Goal: Task Accomplishment & Management: Complete application form

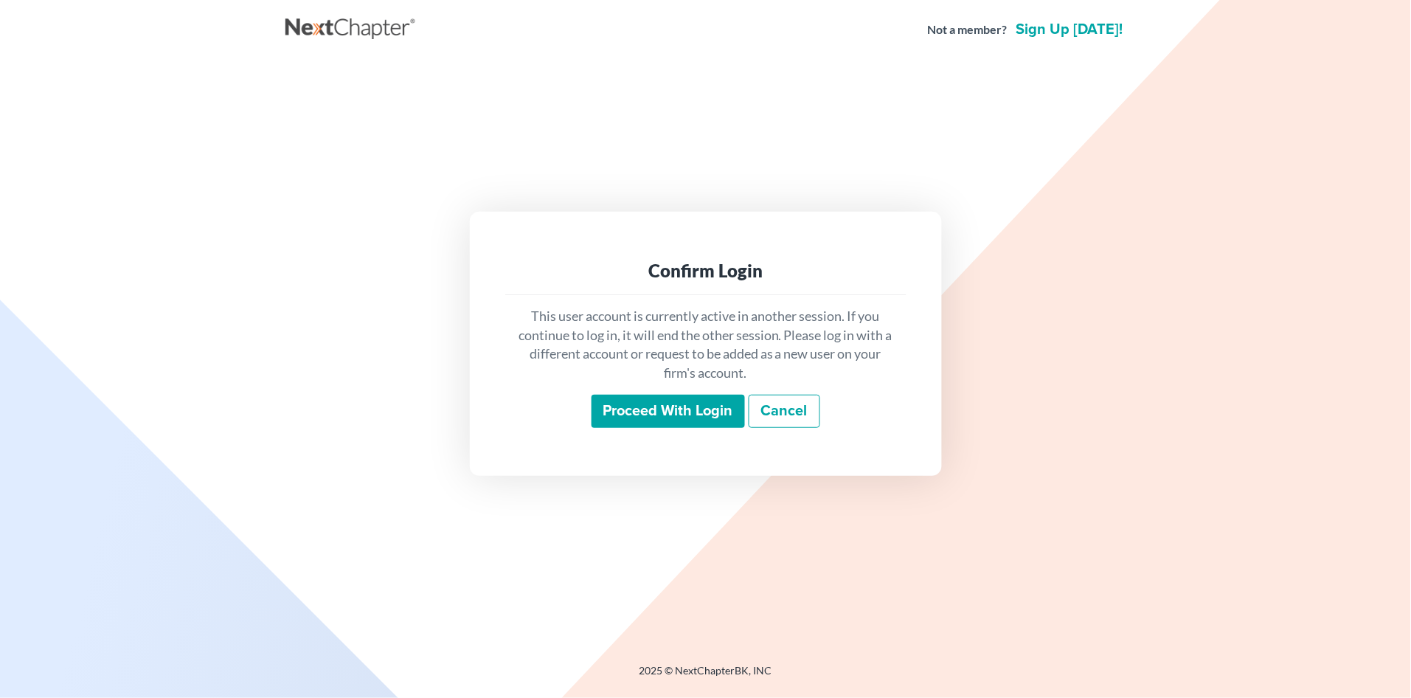
click at [652, 408] on input "Proceed with login" at bounding box center [667, 411] width 153 height 34
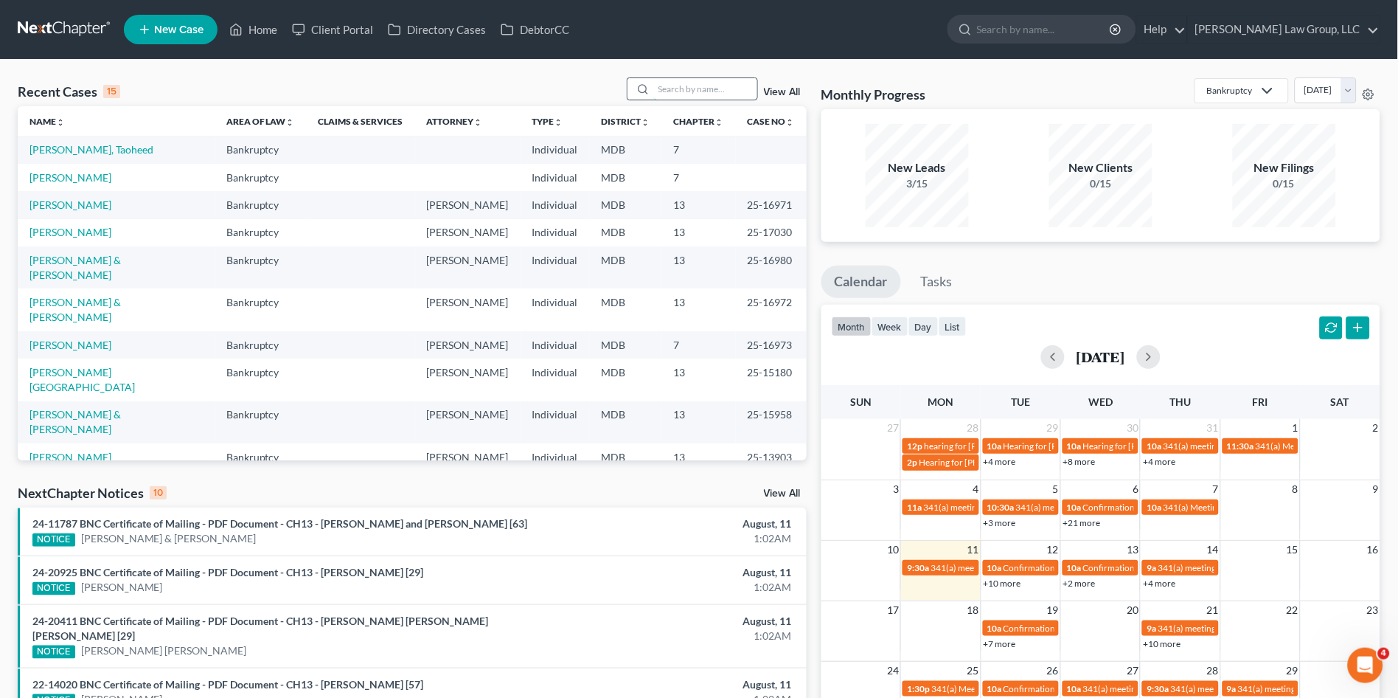
click at [687, 87] on input "search" at bounding box center [705, 88] width 103 height 21
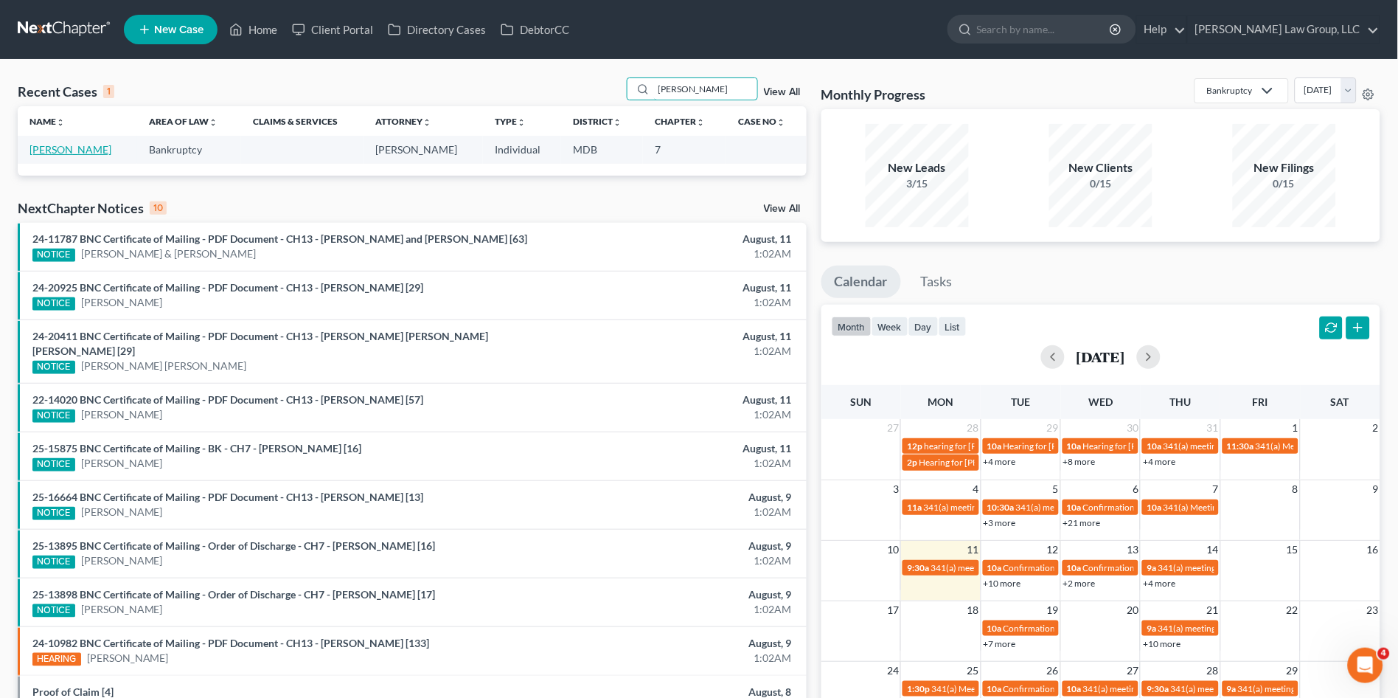
type input "seward"
click at [42, 150] on link "[PERSON_NAME]" at bounding box center [70, 149] width 82 height 13
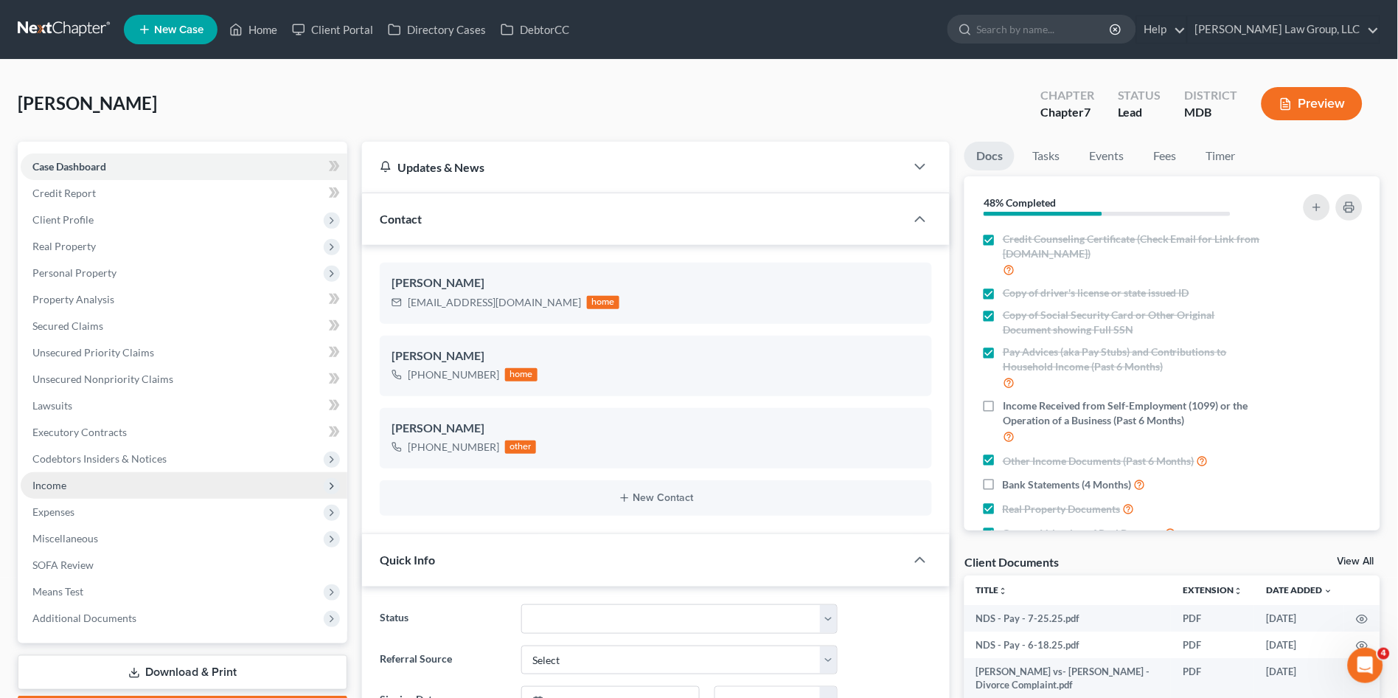
click at [49, 482] on span "Income" at bounding box center [49, 485] width 34 height 13
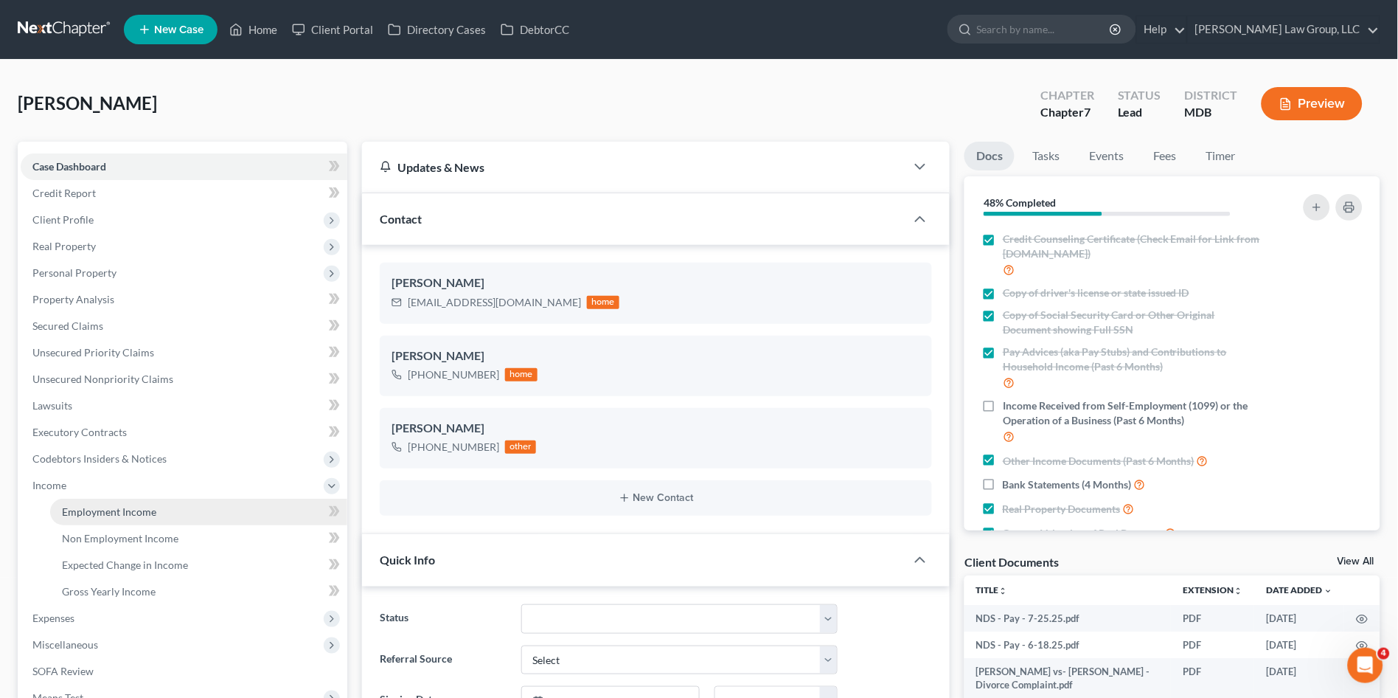
click at [58, 501] on link "Employment Income" at bounding box center [198, 511] width 297 height 27
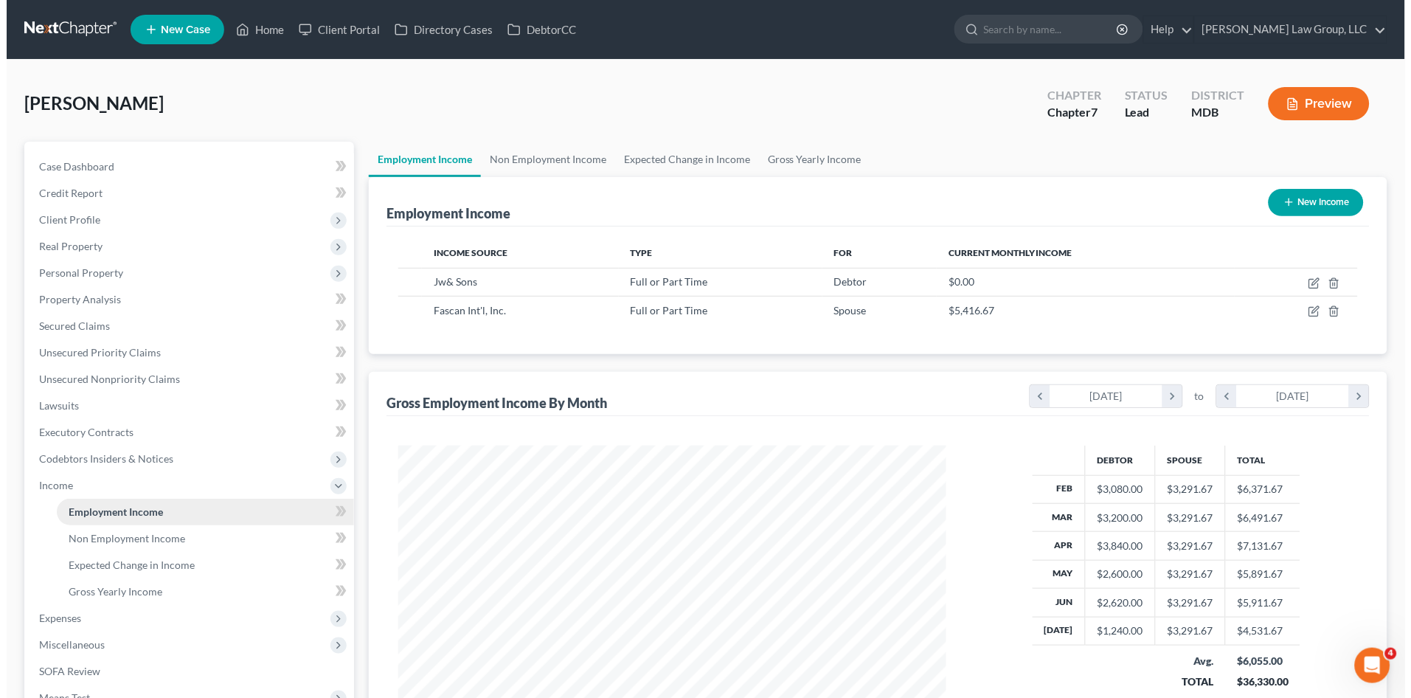
scroll to position [272, 577]
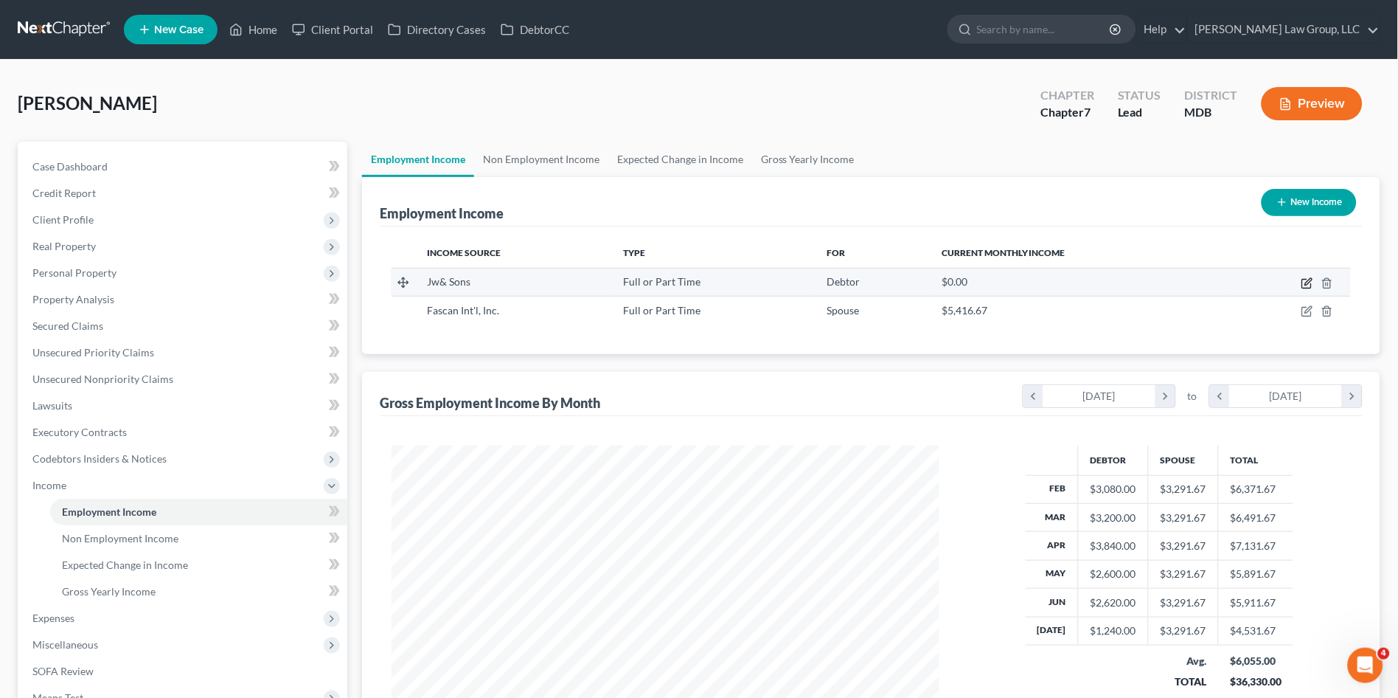
click at [1310, 279] on icon "button" at bounding box center [1308, 281] width 7 height 7
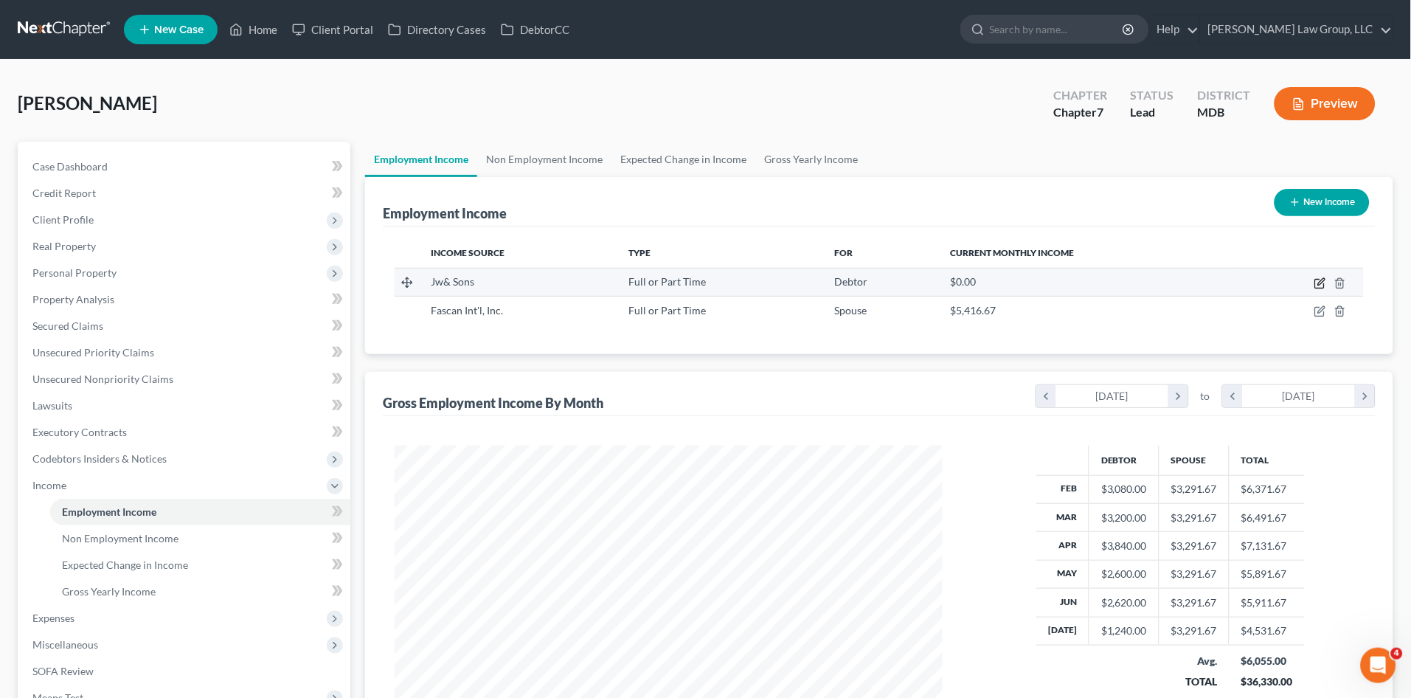
select select "0"
select select "21"
select select "3"
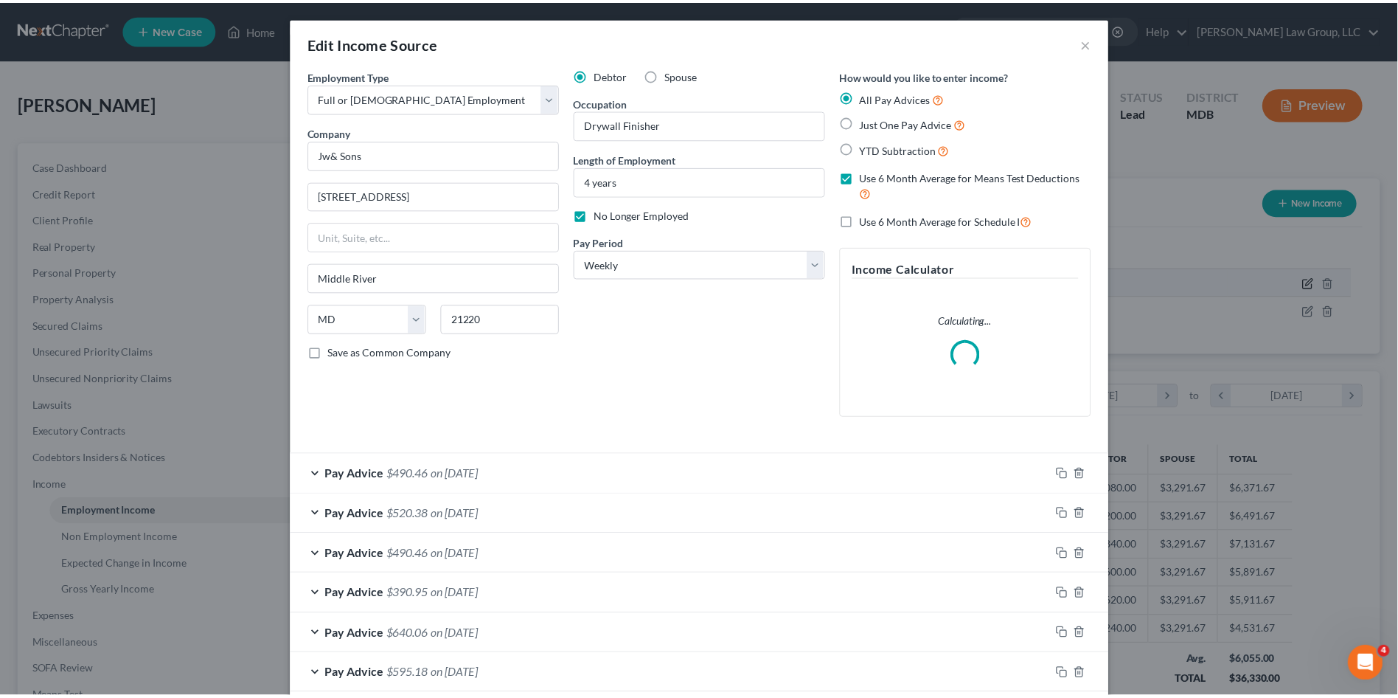
scroll to position [274, 583]
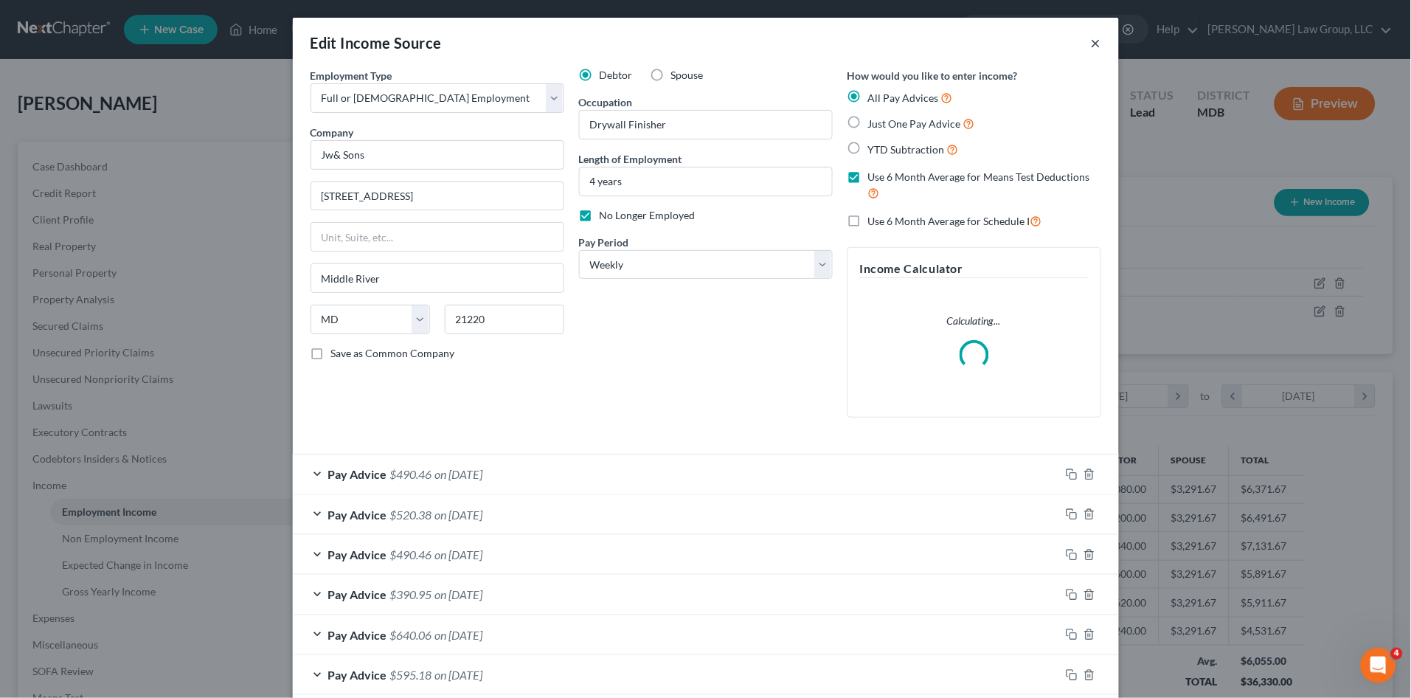
click at [1091, 44] on button "×" at bounding box center [1096, 43] width 10 height 18
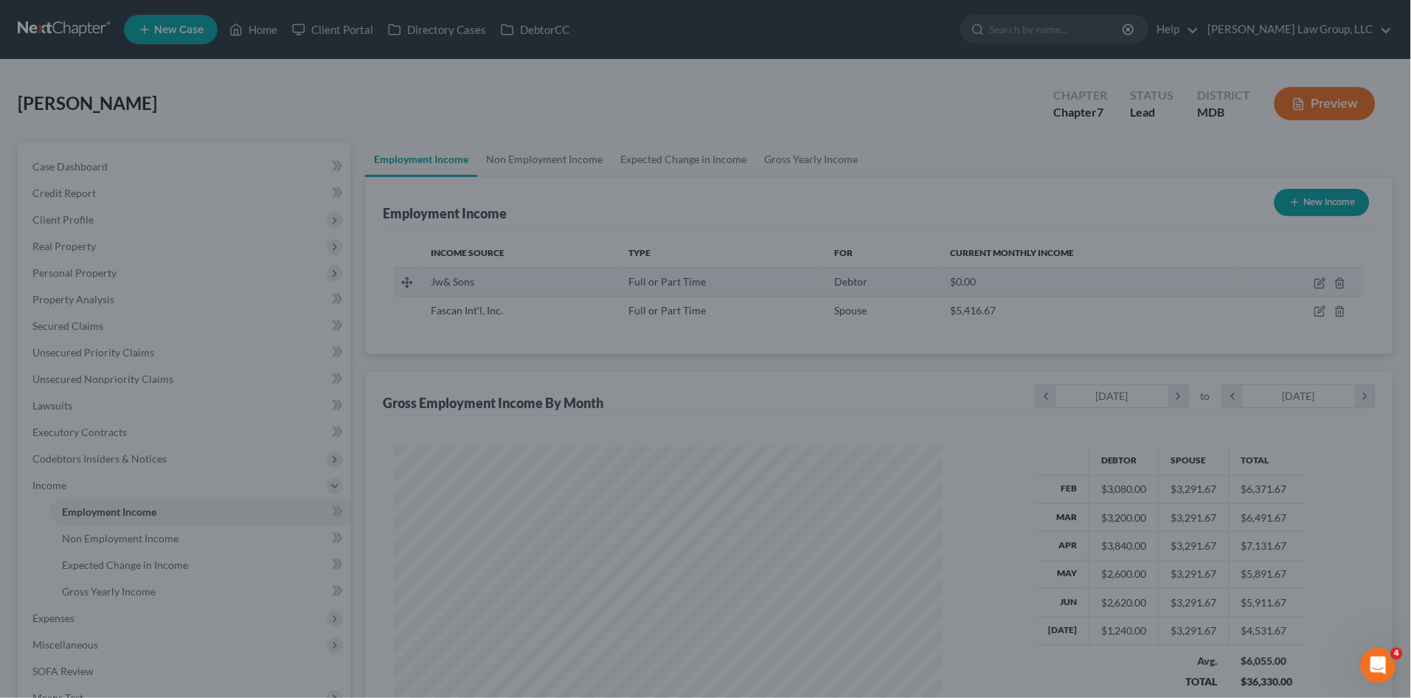
scroll to position [737081, 736777]
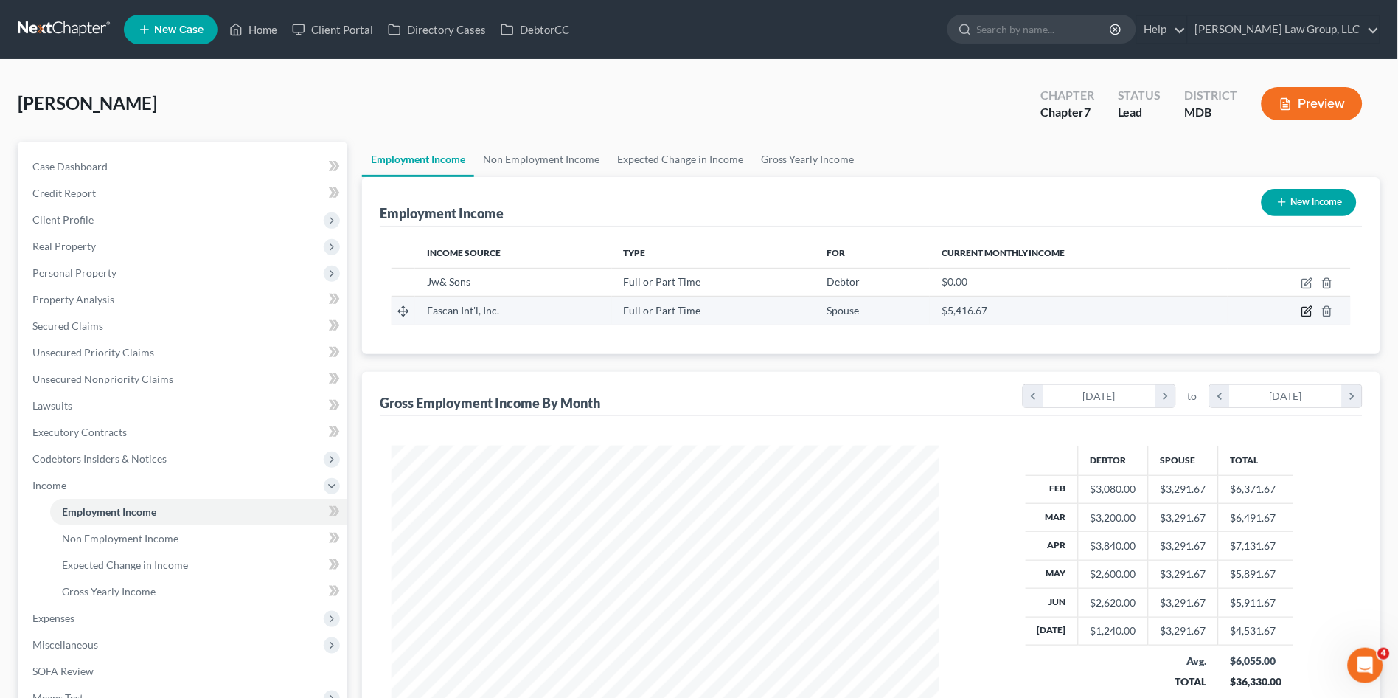
click at [1308, 310] on icon "button" at bounding box center [1307, 311] width 12 height 12
select select "0"
select select "21"
select select "2"
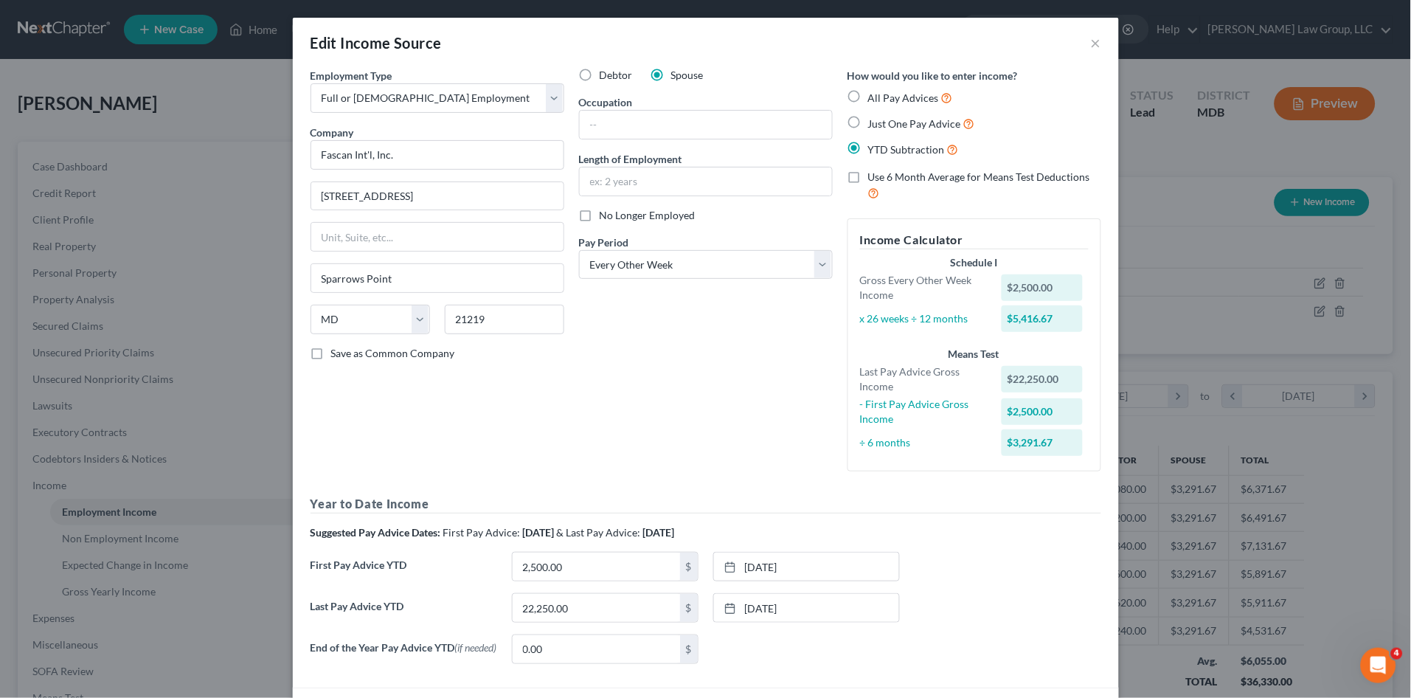
scroll to position [82, 0]
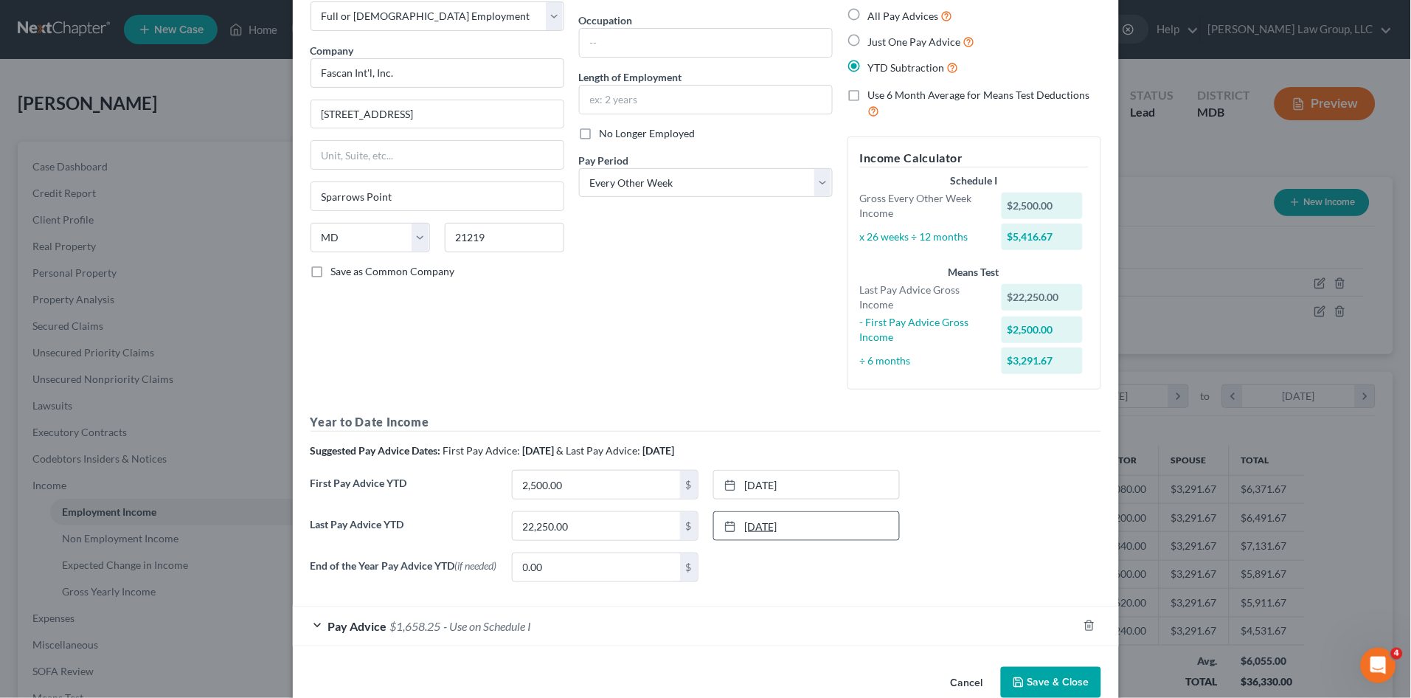
click at [778, 521] on link "6/18/2025" at bounding box center [806, 526] width 185 height 28
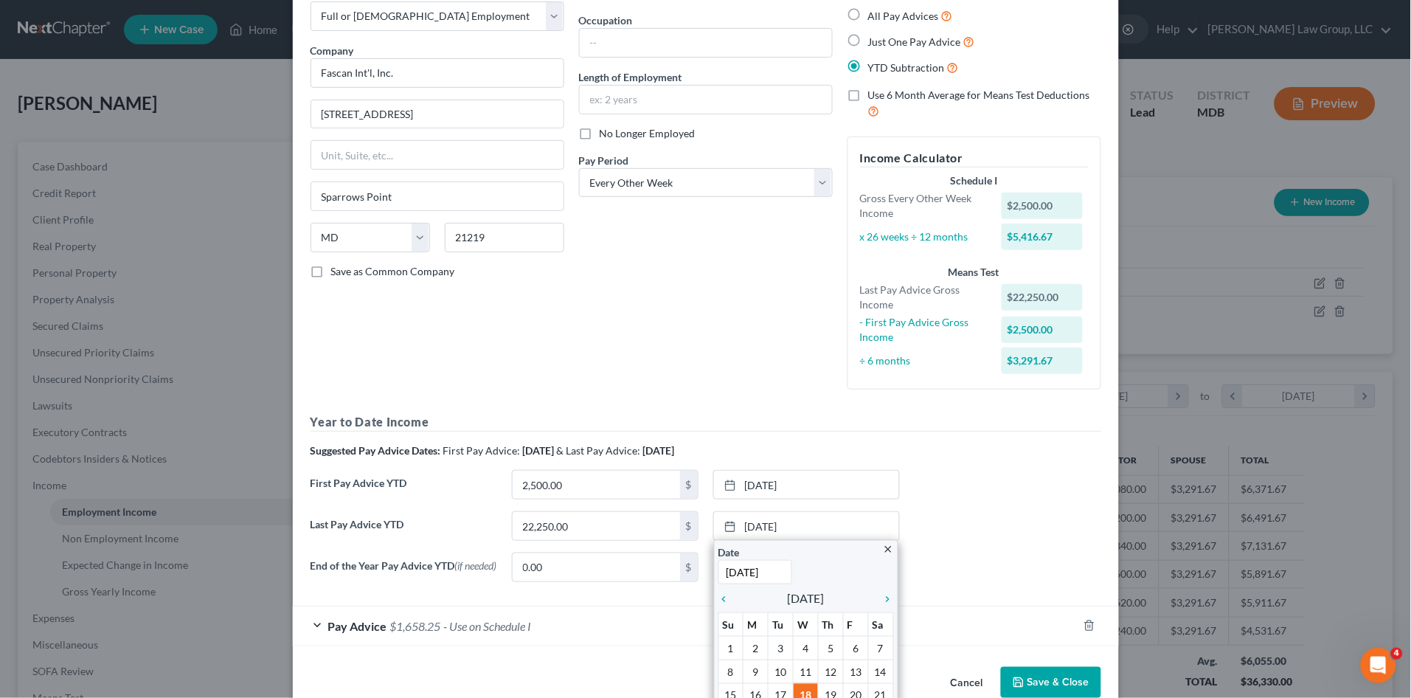
click at [985, 485] on div "First Pay Advice YTD 2,500.00 $ 1/1/2025 close Date 1/1/2025 Time 12:00 AM chev…" at bounding box center [705, 490] width 805 height 41
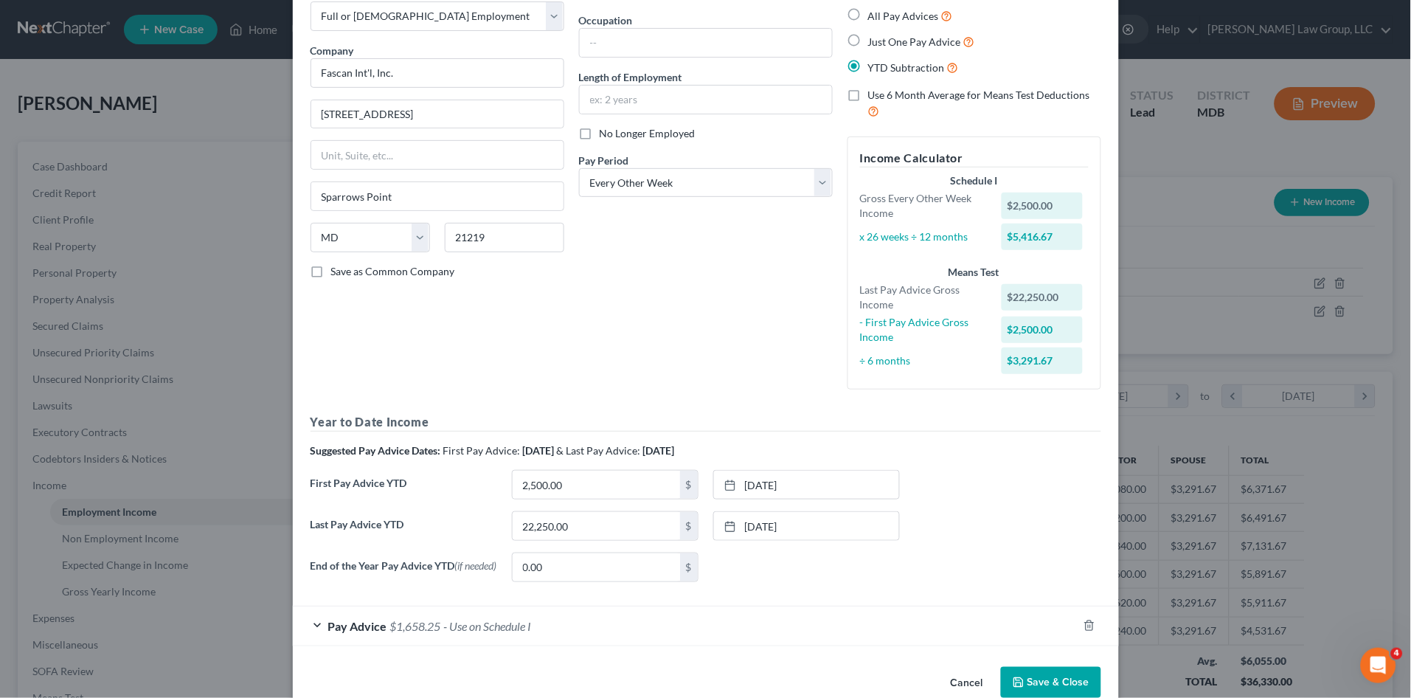
click at [538, 630] on div "Pay Advice $1,658.25 - Use on Schedule I" at bounding box center [685, 625] width 785 height 39
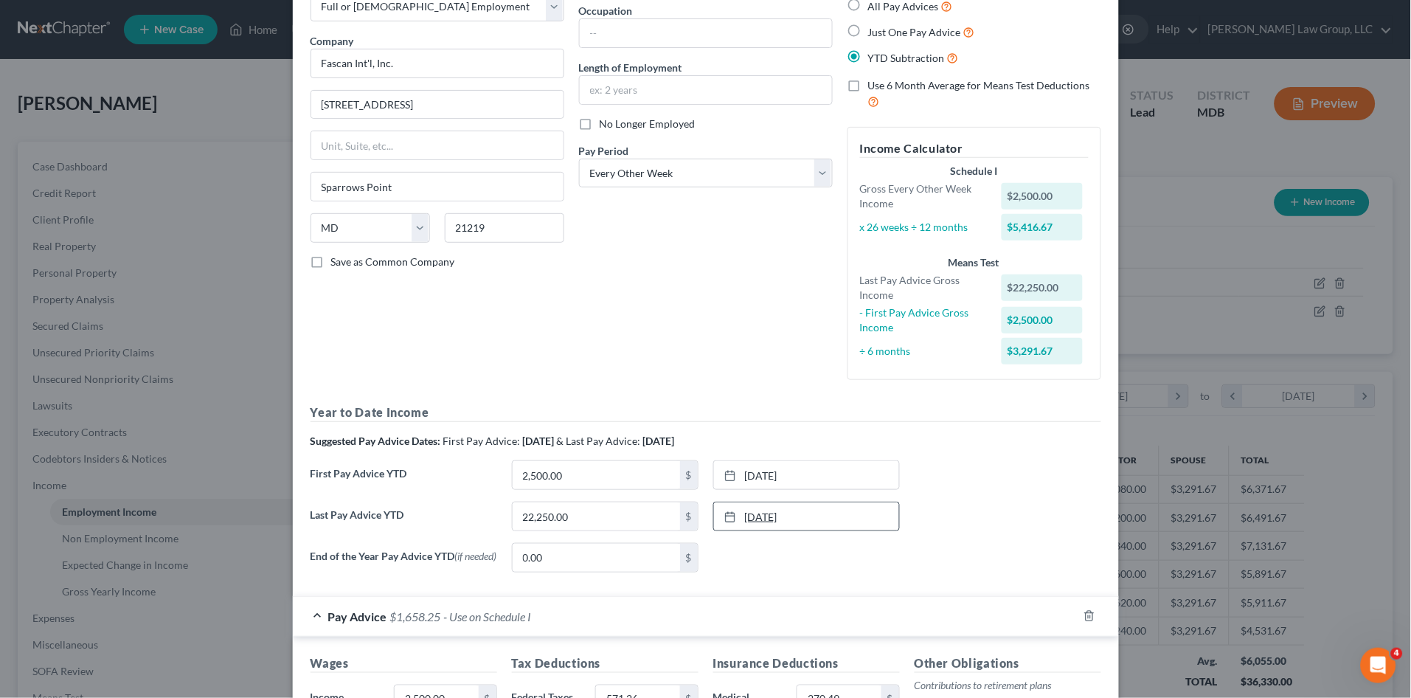
scroll to position [63, 0]
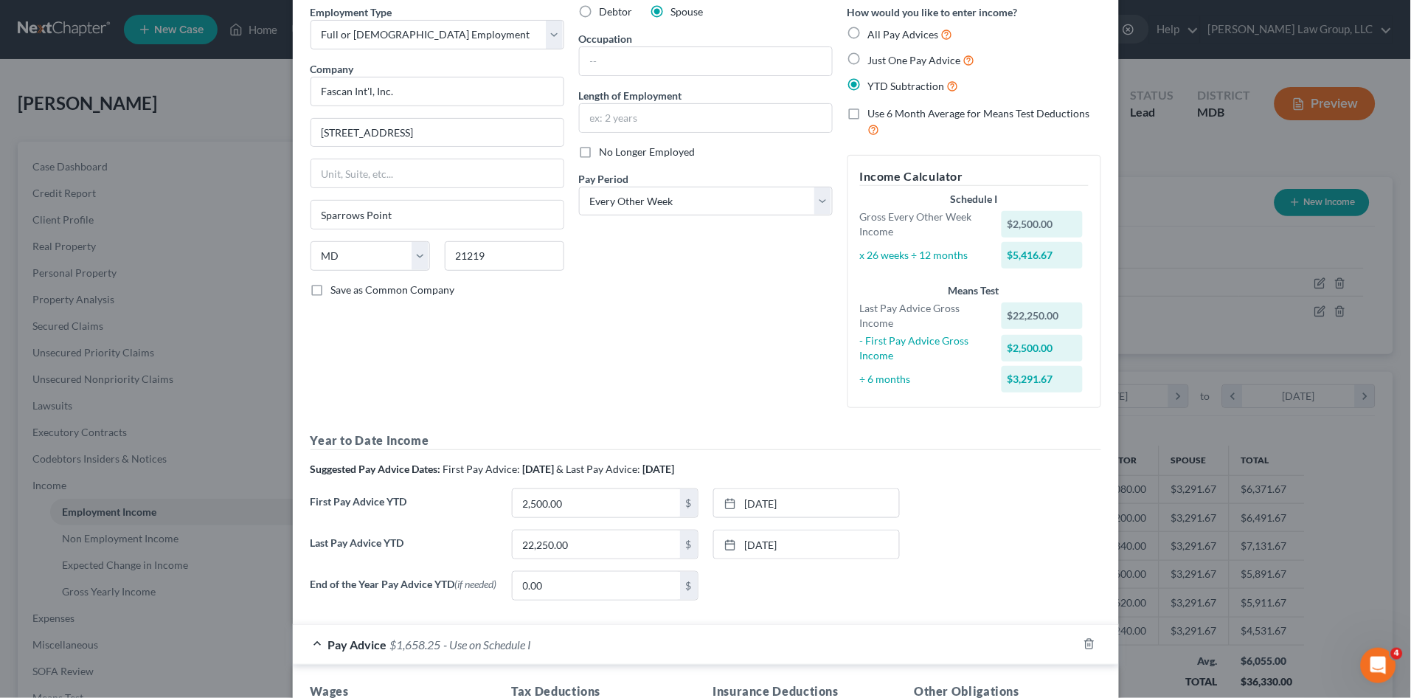
click at [715, 436] on h5 "Year to Date Income" at bounding box center [705, 440] width 790 height 18
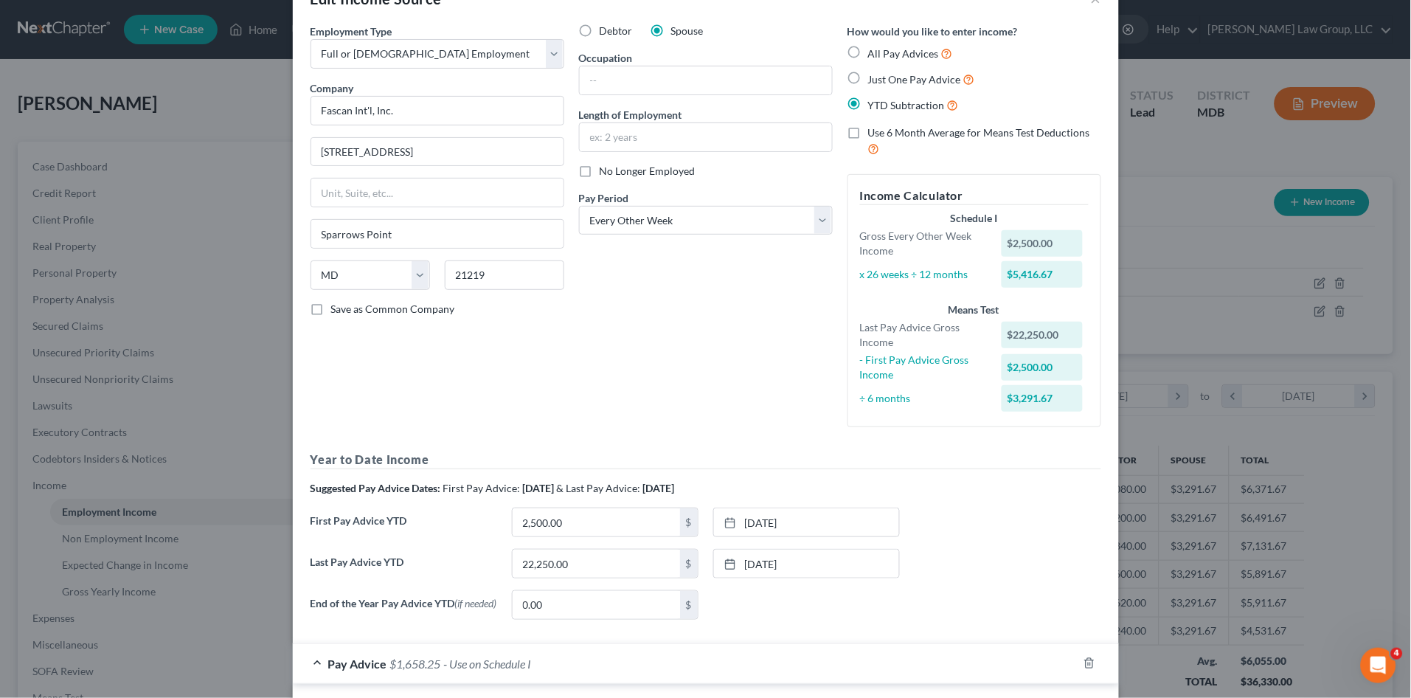
scroll to position [82, 0]
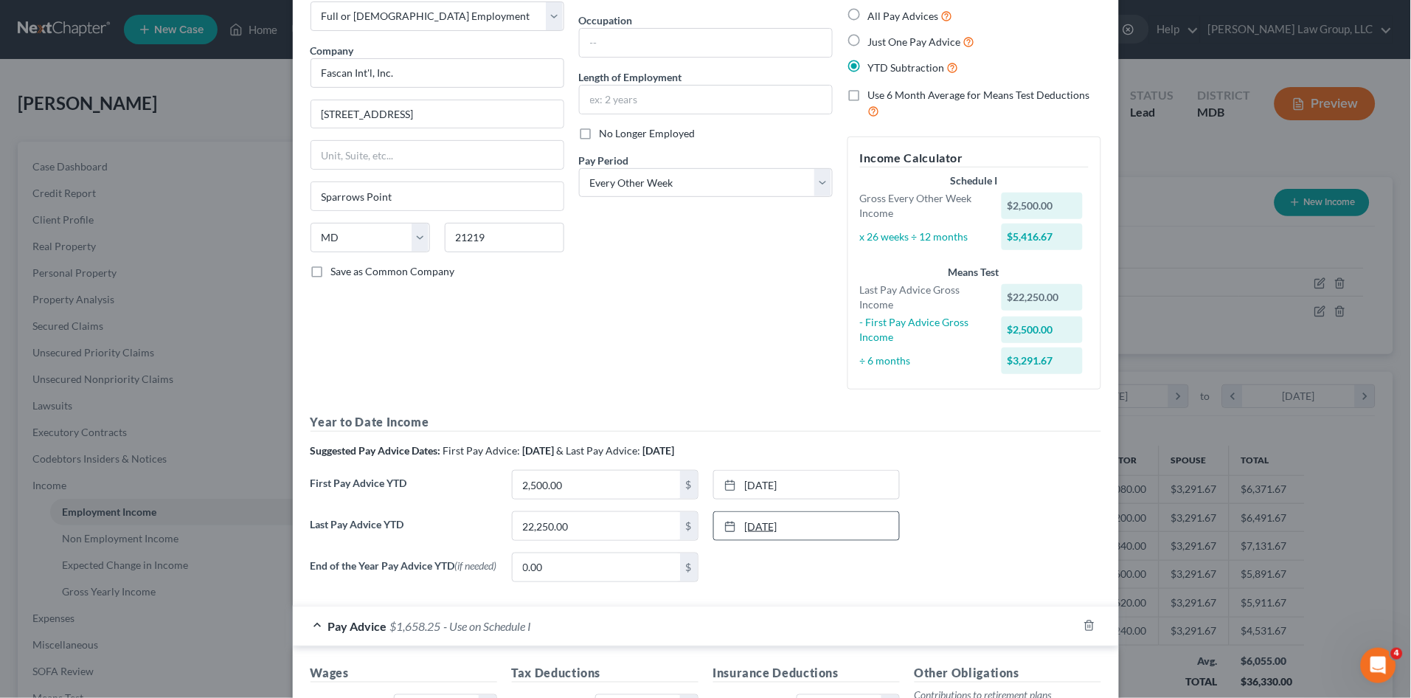
click at [741, 530] on link "6/18/2025" at bounding box center [806, 526] width 185 height 28
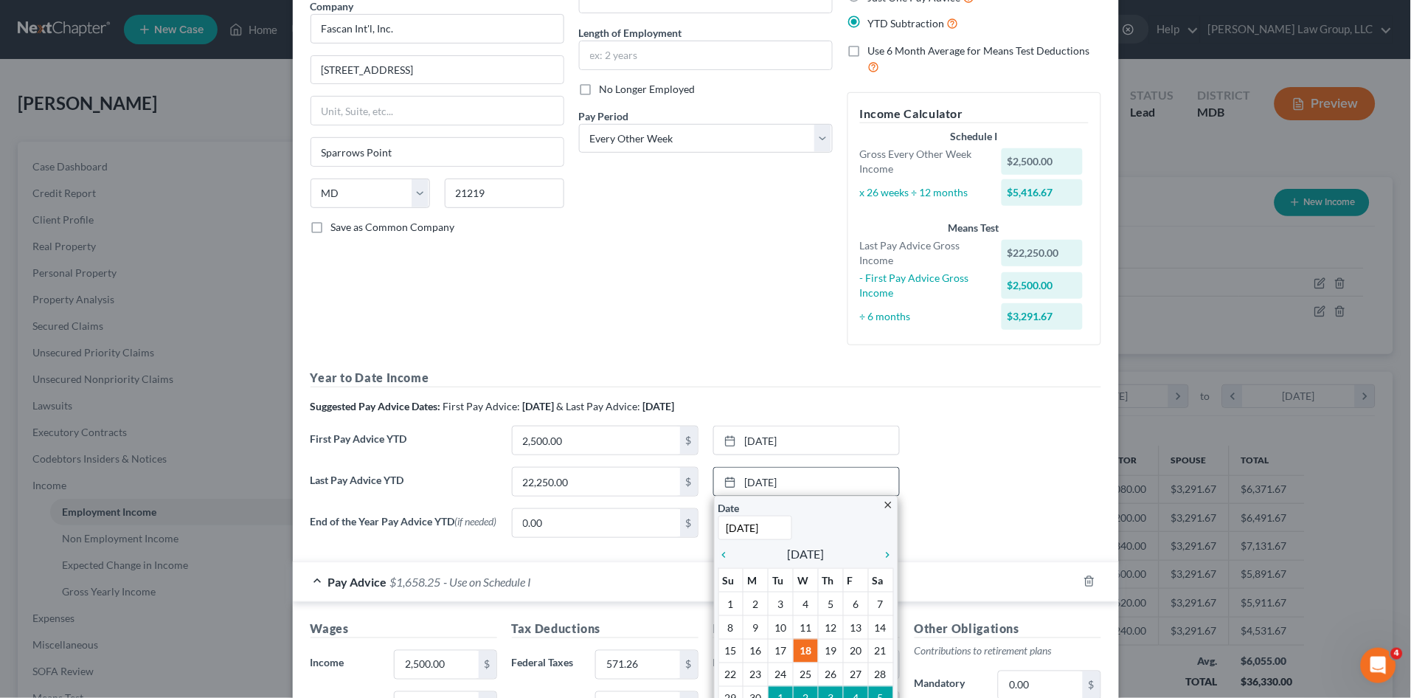
scroll to position [164, 0]
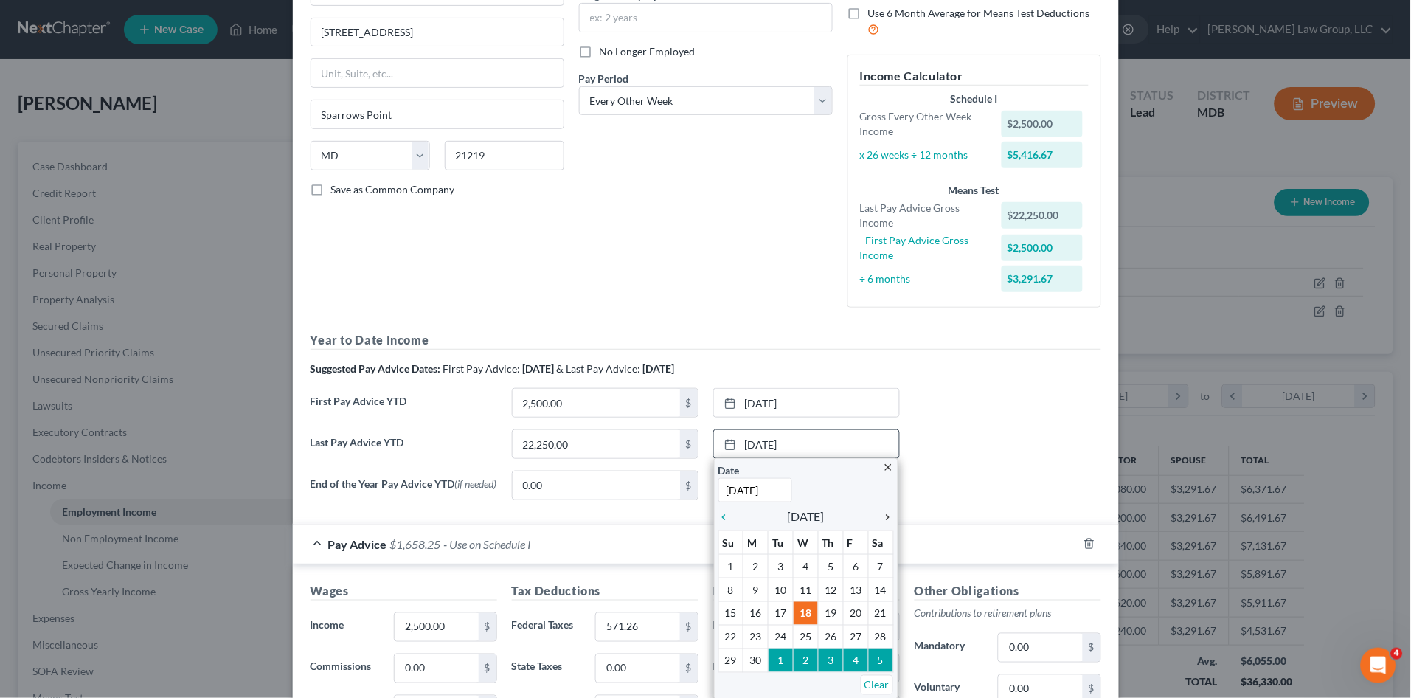
click at [878, 518] on icon "chevron_right" at bounding box center [884, 517] width 19 height 12
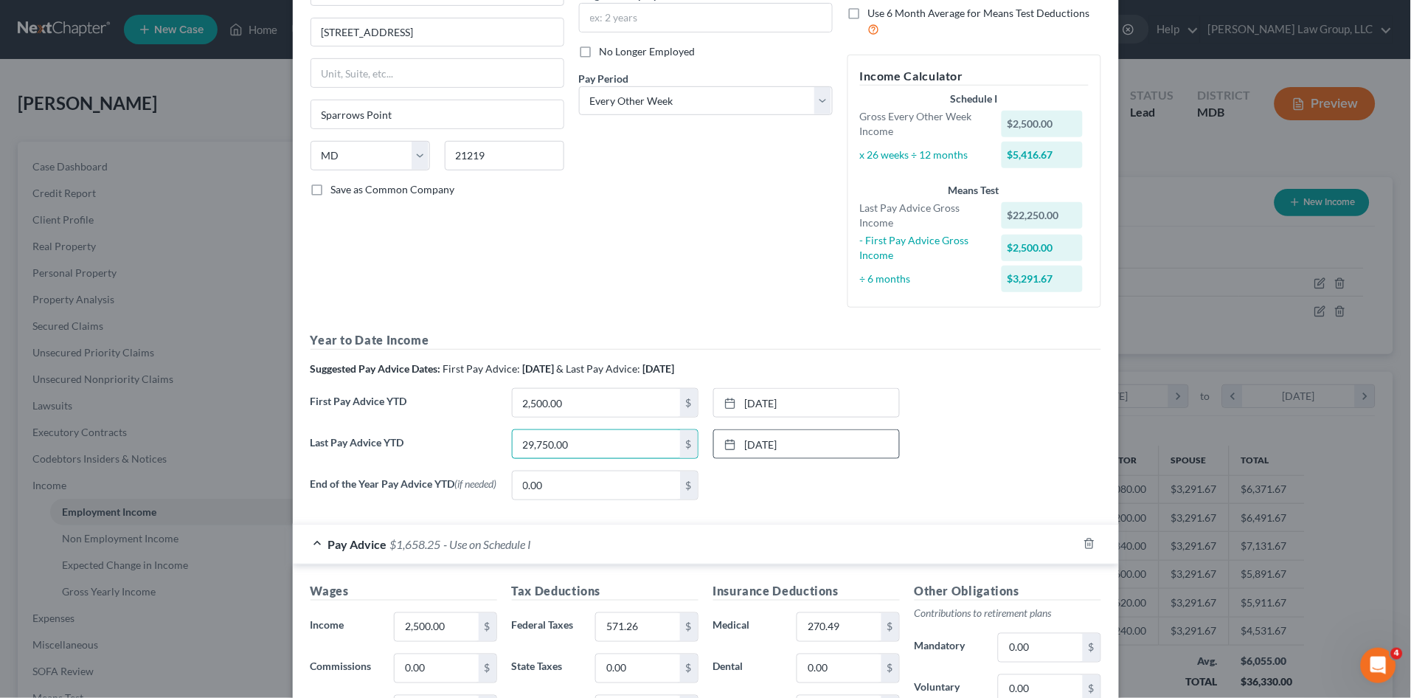
type input "29,750.00"
click at [1015, 447] on div "Last Pay Advice YTD 29,750.00 $ 7/30/2025 close Date 7/30/2025 Time 12:00 AM ch…" at bounding box center [705, 449] width 805 height 41
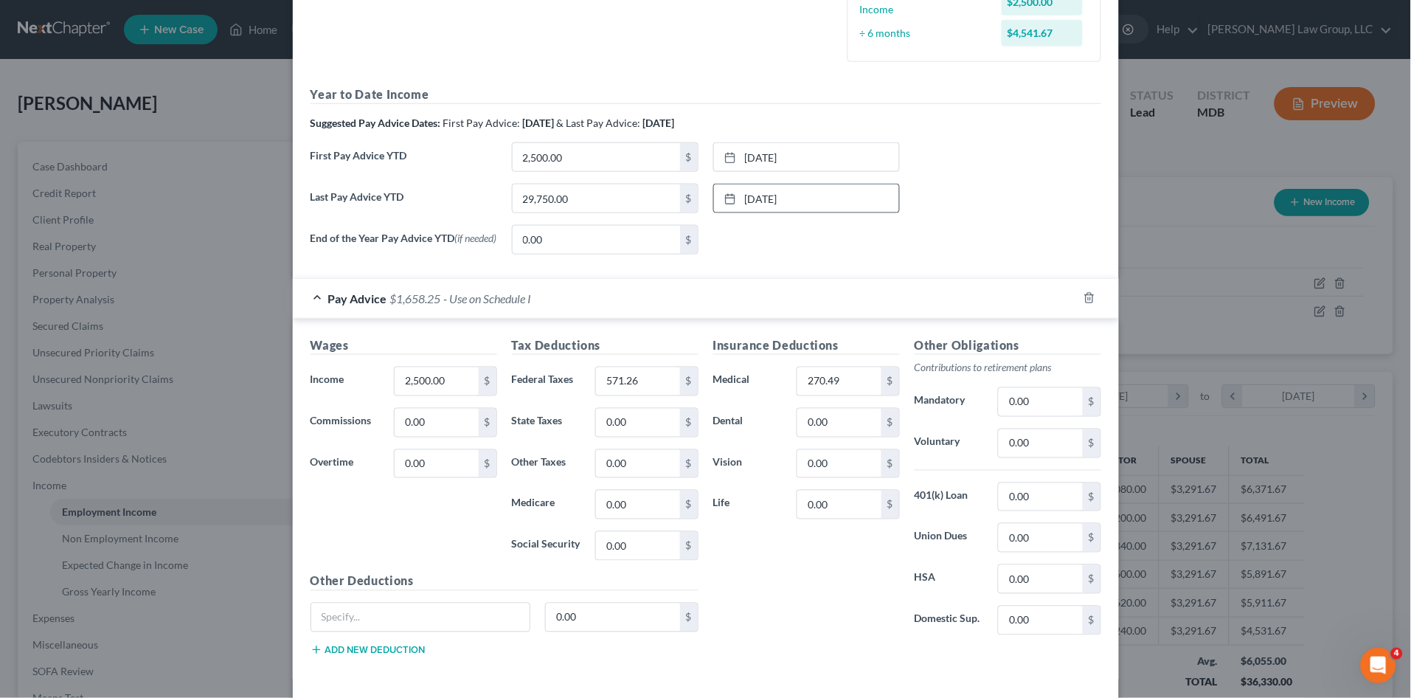
scroll to position [473, 0]
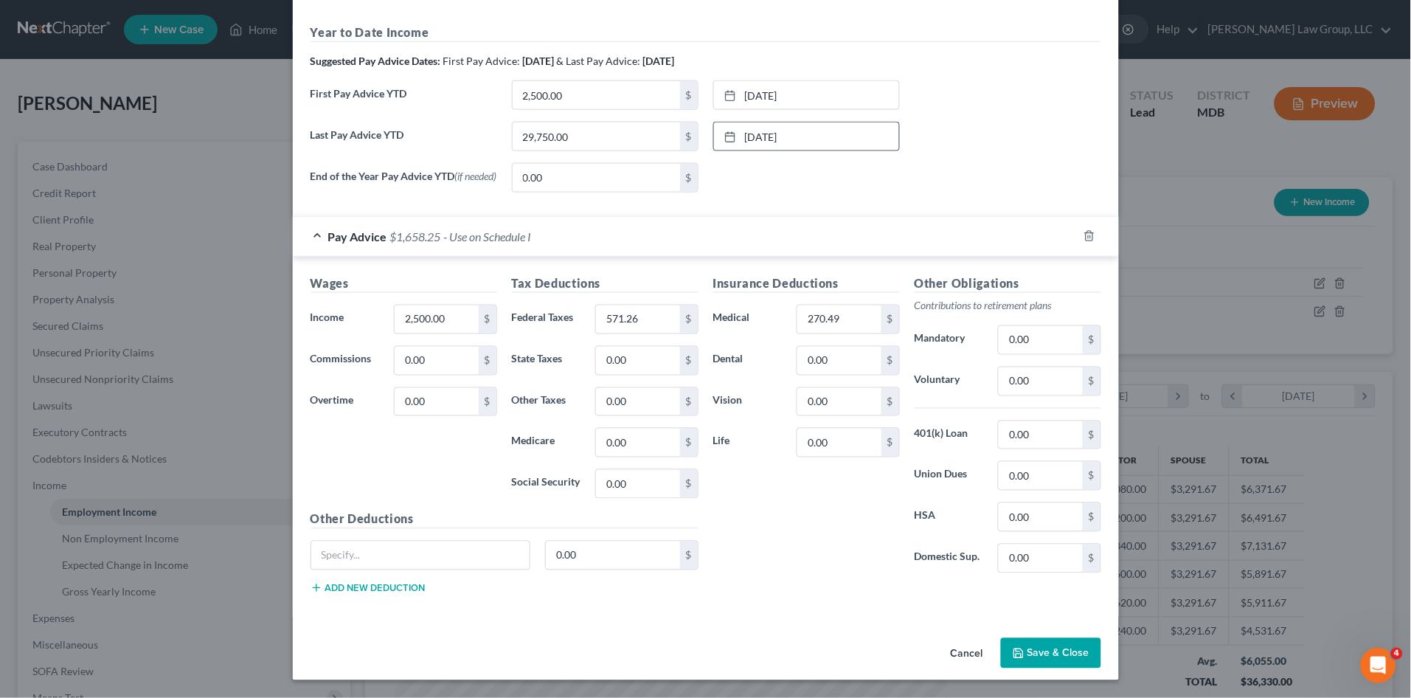
click at [1003, 171] on div "End of the Year Pay Advice YTD (if needed) 0.00 $ None close Date Time chevron_…" at bounding box center [705, 183] width 805 height 41
click at [771, 96] on link "1/1/2025" at bounding box center [806, 95] width 185 height 28
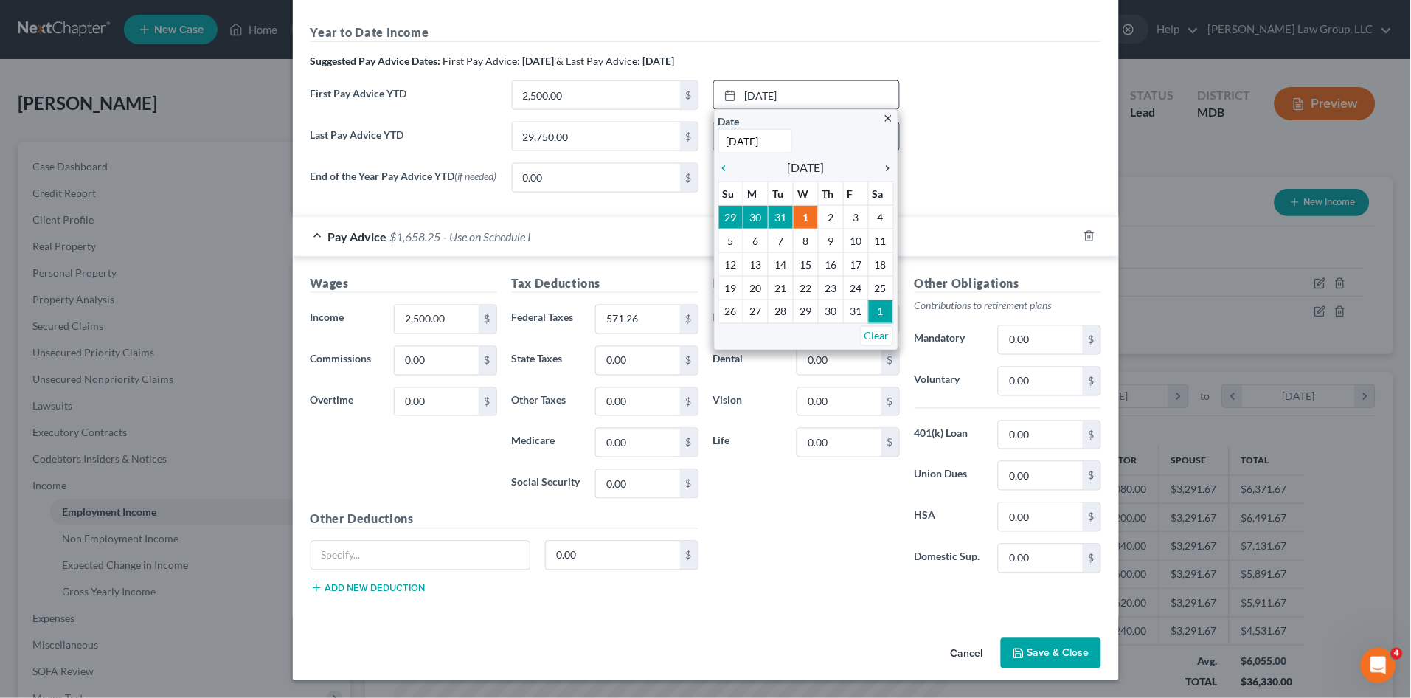
click at [883, 166] on icon "chevron_right" at bounding box center [884, 168] width 19 height 12
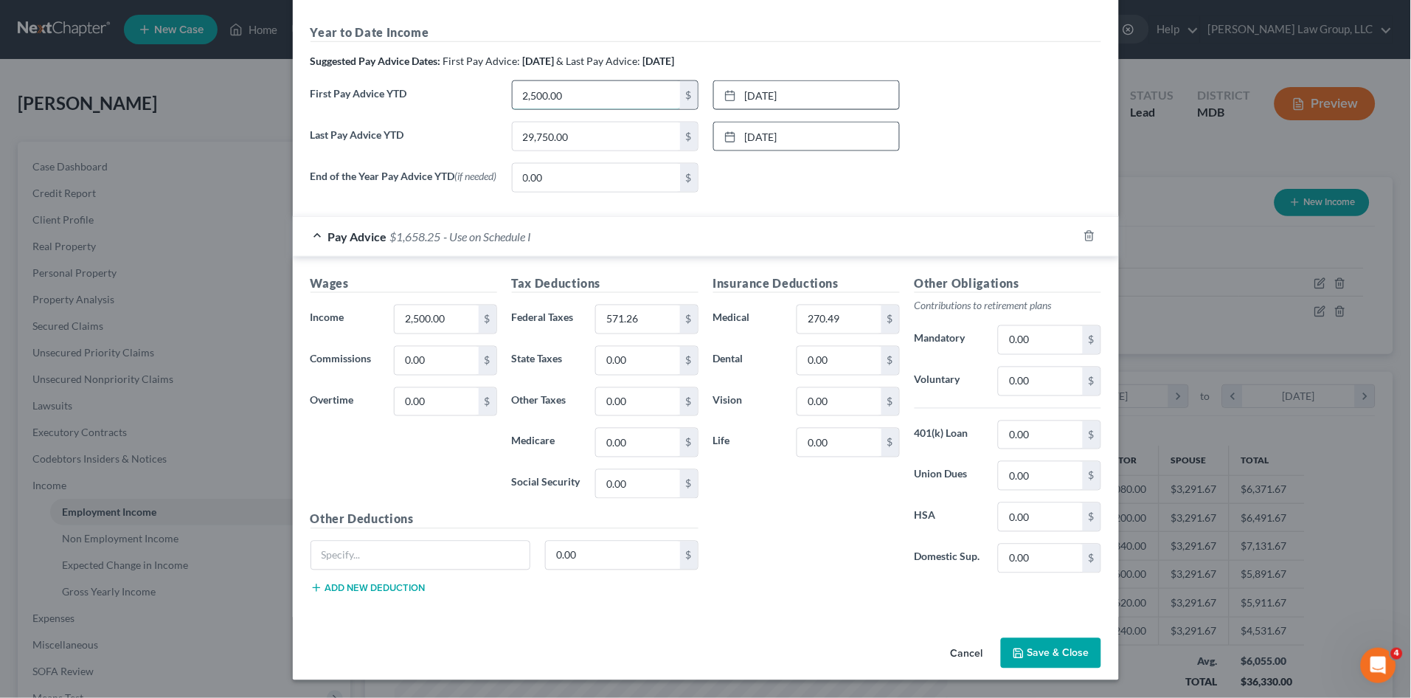
click at [581, 95] on input "2,500.00" at bounding box center [595, 95] width 167 height 28
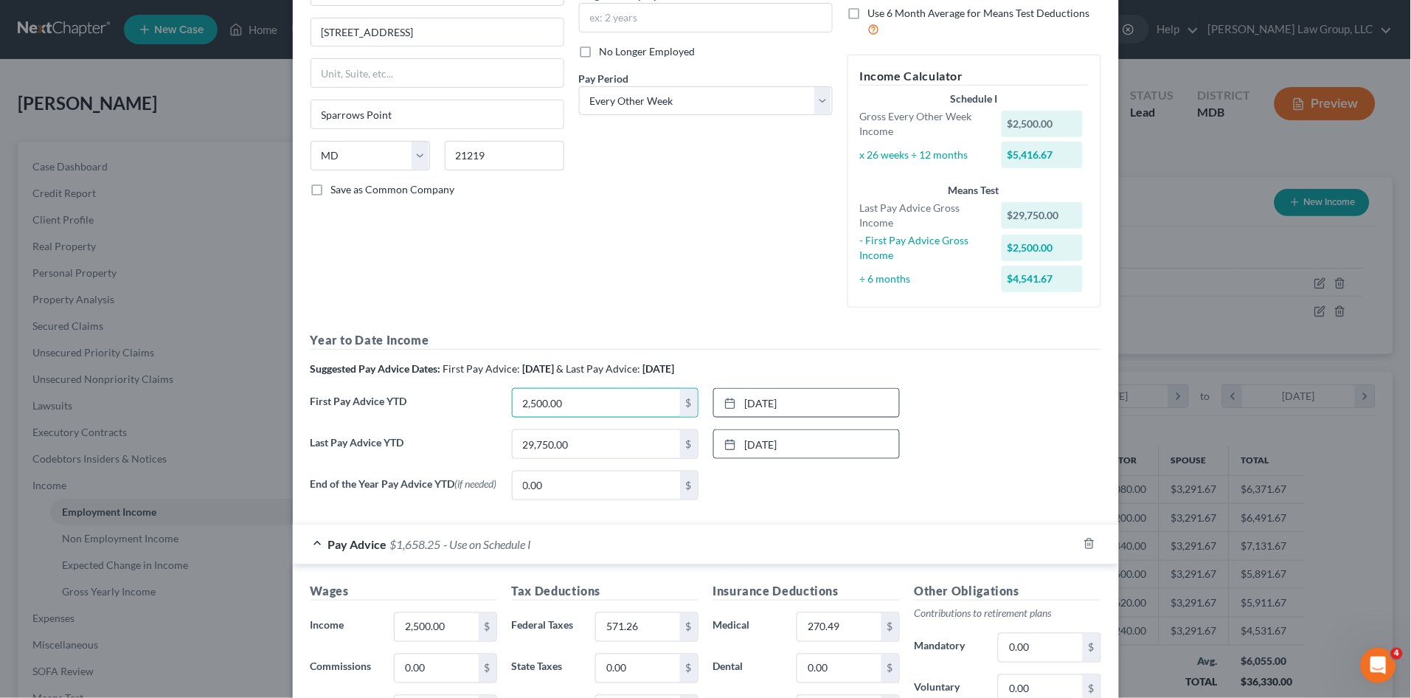
scroll to position [246, 0]
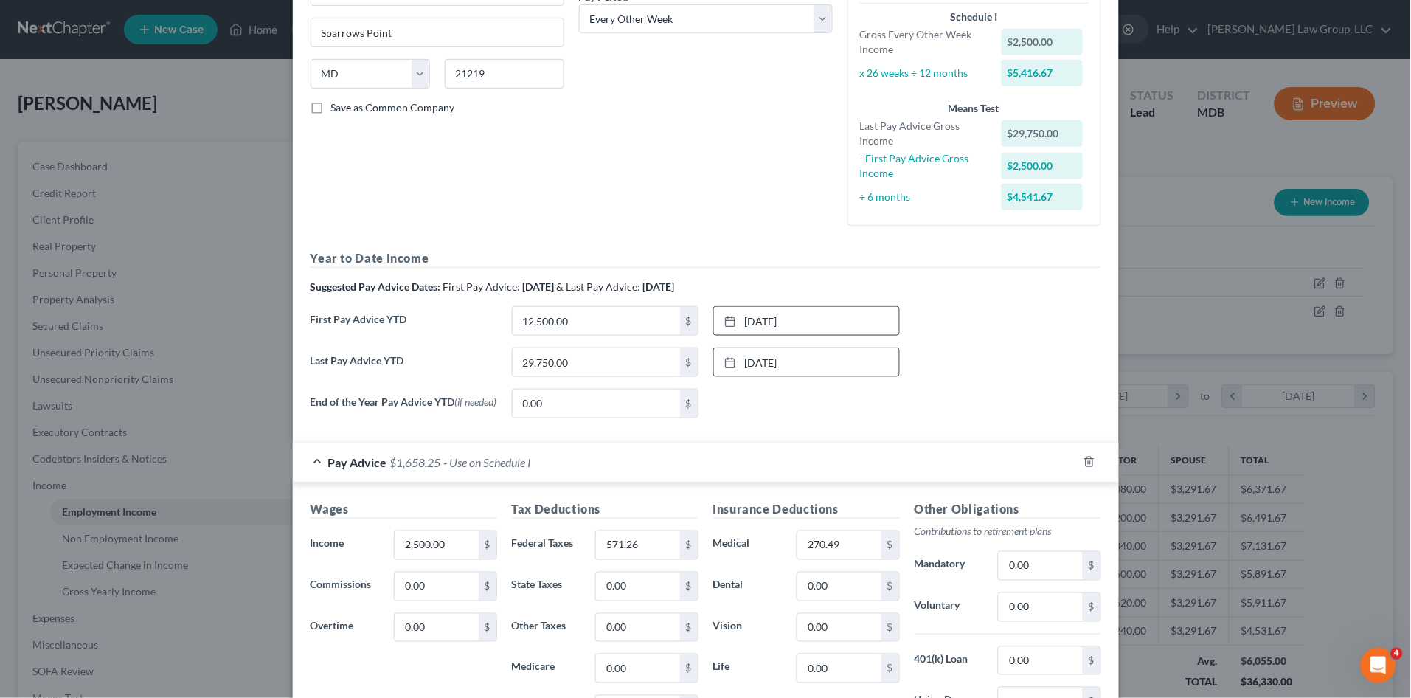
click at [900, 404] on div "End of the Year Pay Advice YTD (if needed) 0.00 $ None close Date Time chevron_…" at bounding box center [705, 409] width 805 height 41
click at [608, 316] on input "12,500.00" at bounding box center [595, 321] width 167 height 28
type input "10,000.00"
click at [985, 417] on div "End of the Year Pay Advice YTD (if needed) 0.00 $ None close Date Time chevron_…" at bounding box center [705, 409] width 805 height 41
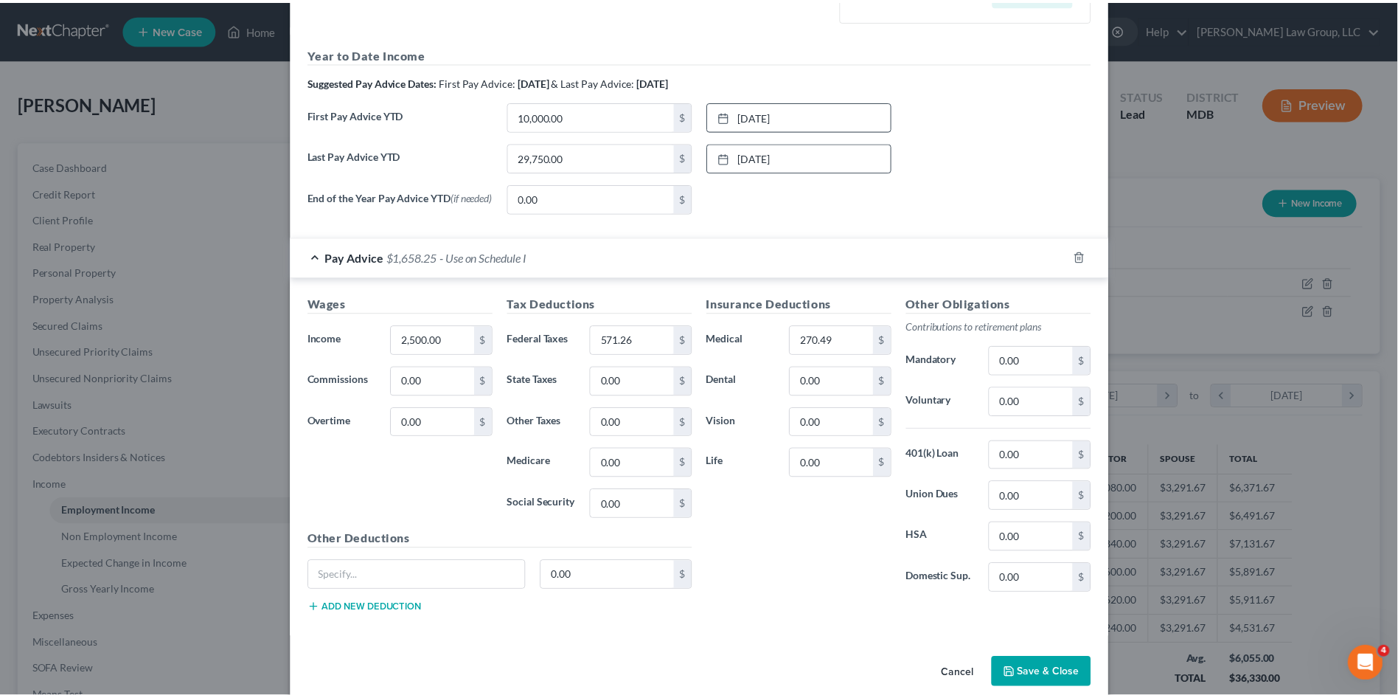
scroll to position [473, 0]
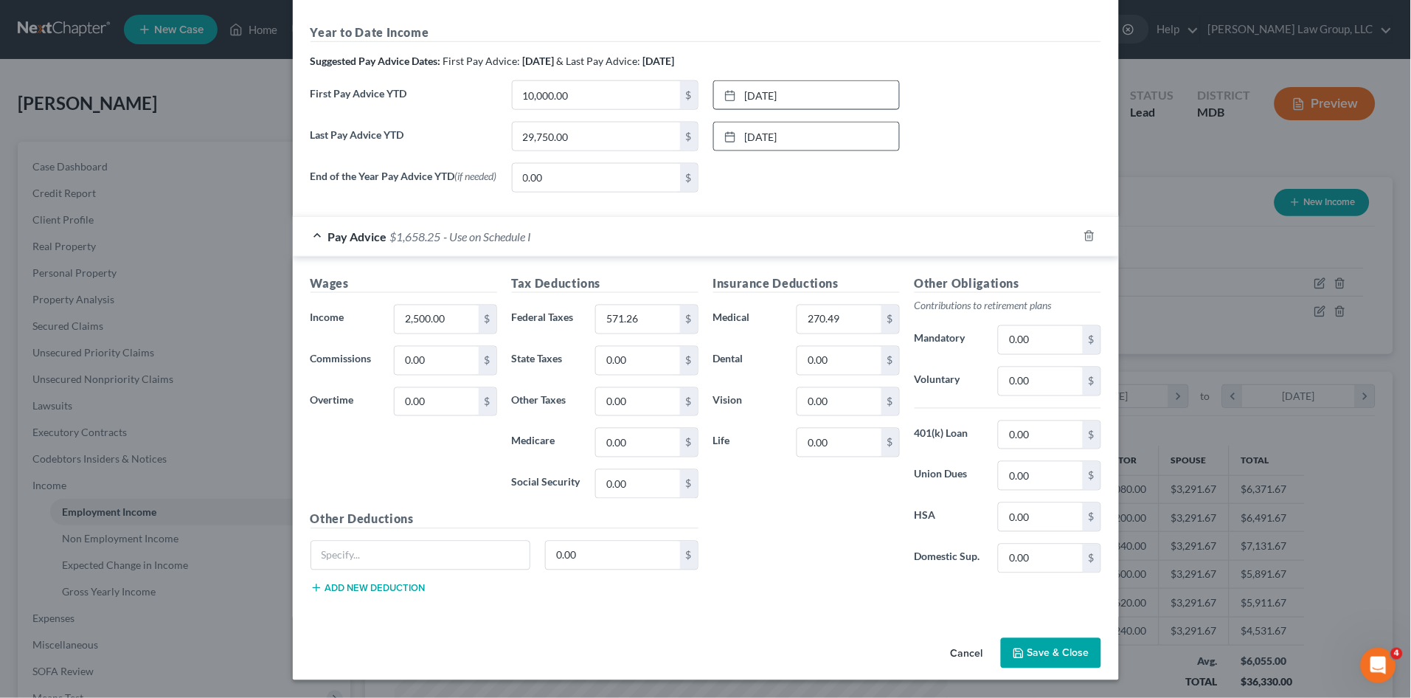
click at [1070, 653] on button "Save & Close" at bounding box center [1051, 653] width 100 height 31
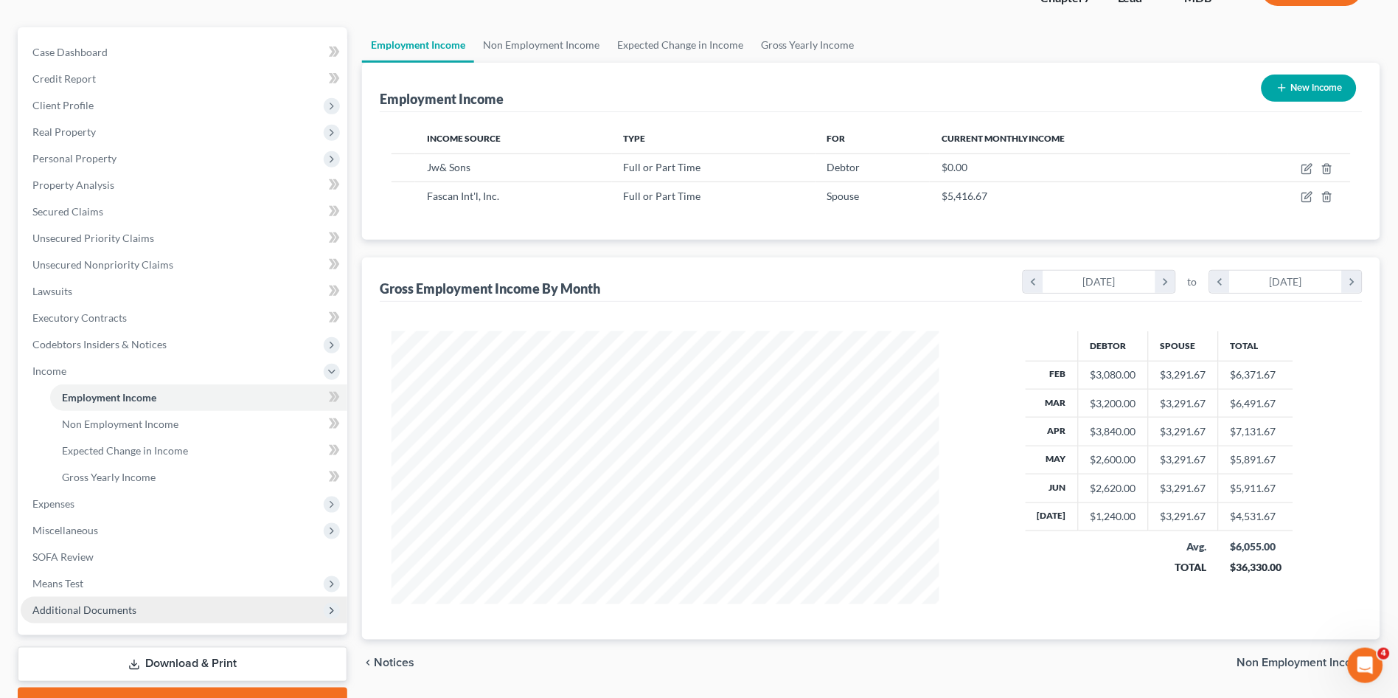
scroll to position [164, 0]
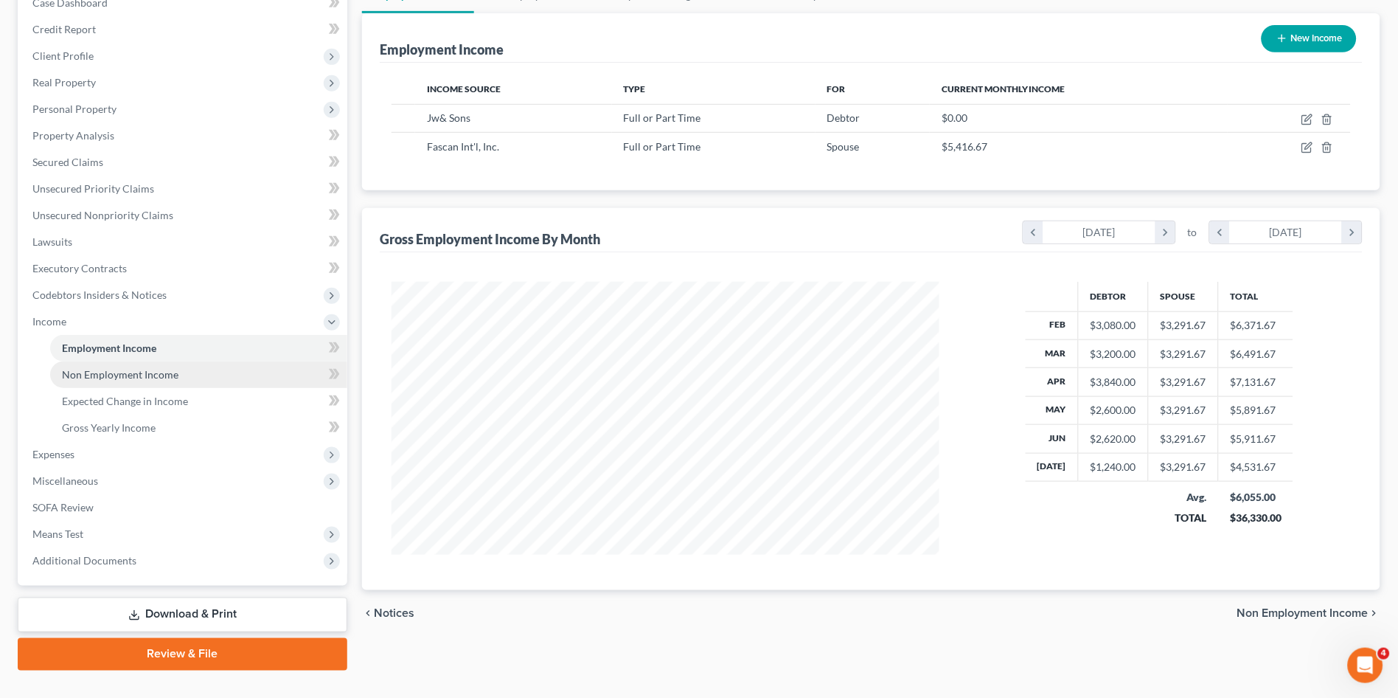
click at [128, 372] on span "Non Employment Income" at bounding box center [120, 374] width 117 height 13
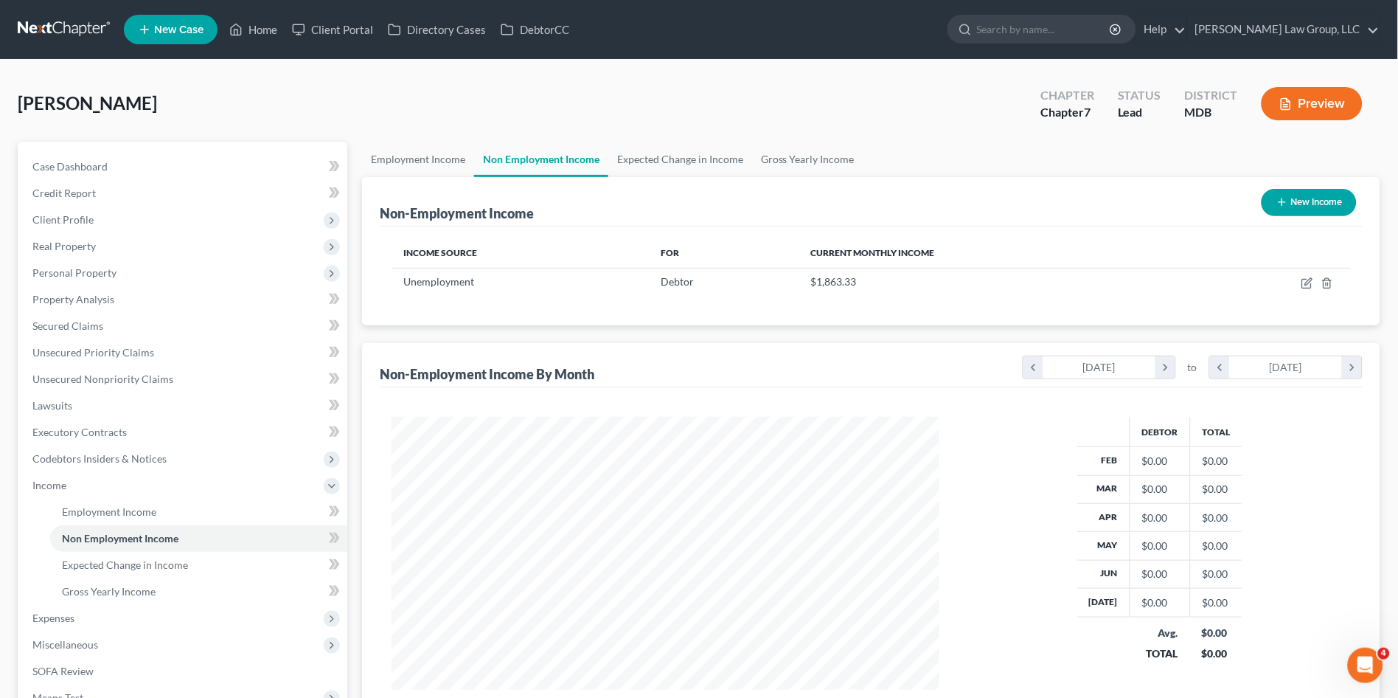
scroll to position [272, 577]
click at [59, 479] on span "Income" at bounding box center [49, 485] width 34 height 13
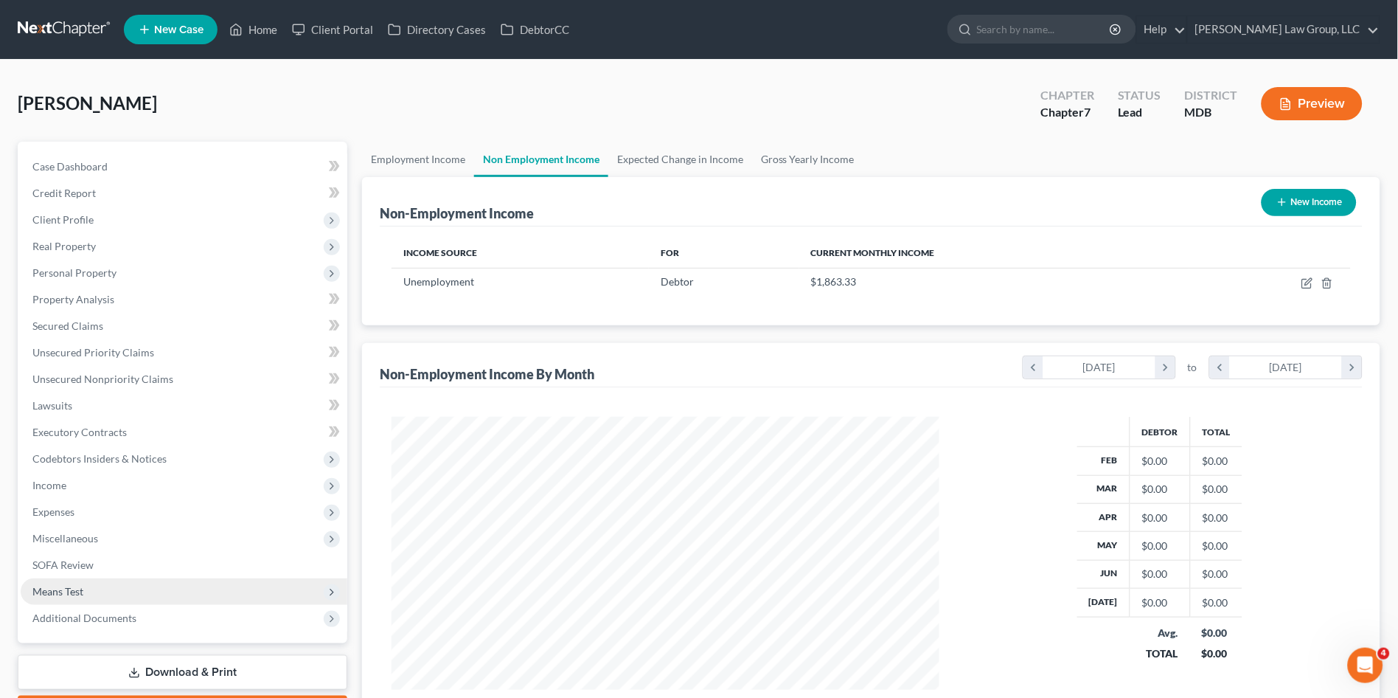
click at [76, 591] on span "Means Test" at bounding box center [57, 591] width 51 height 13
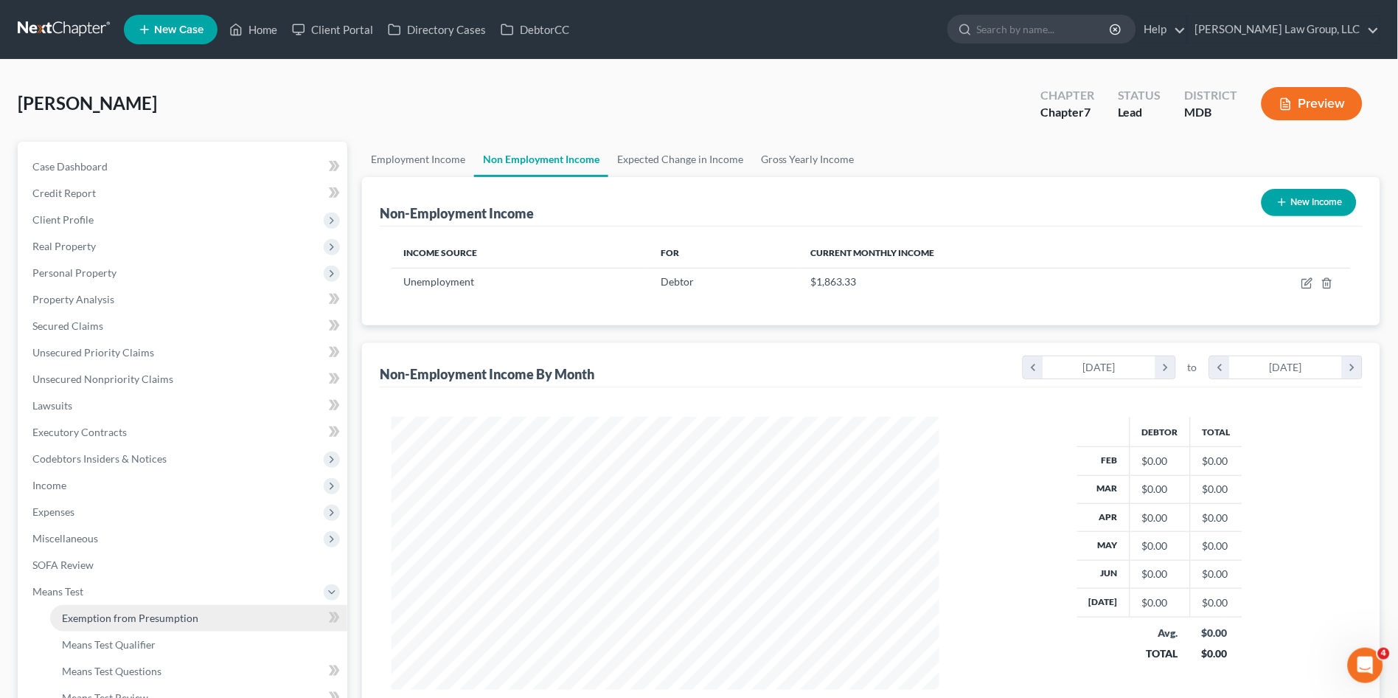
click at [132, 611] on span "Exemption from Presumption" at bounding box center [130, 617] width 136 height 13
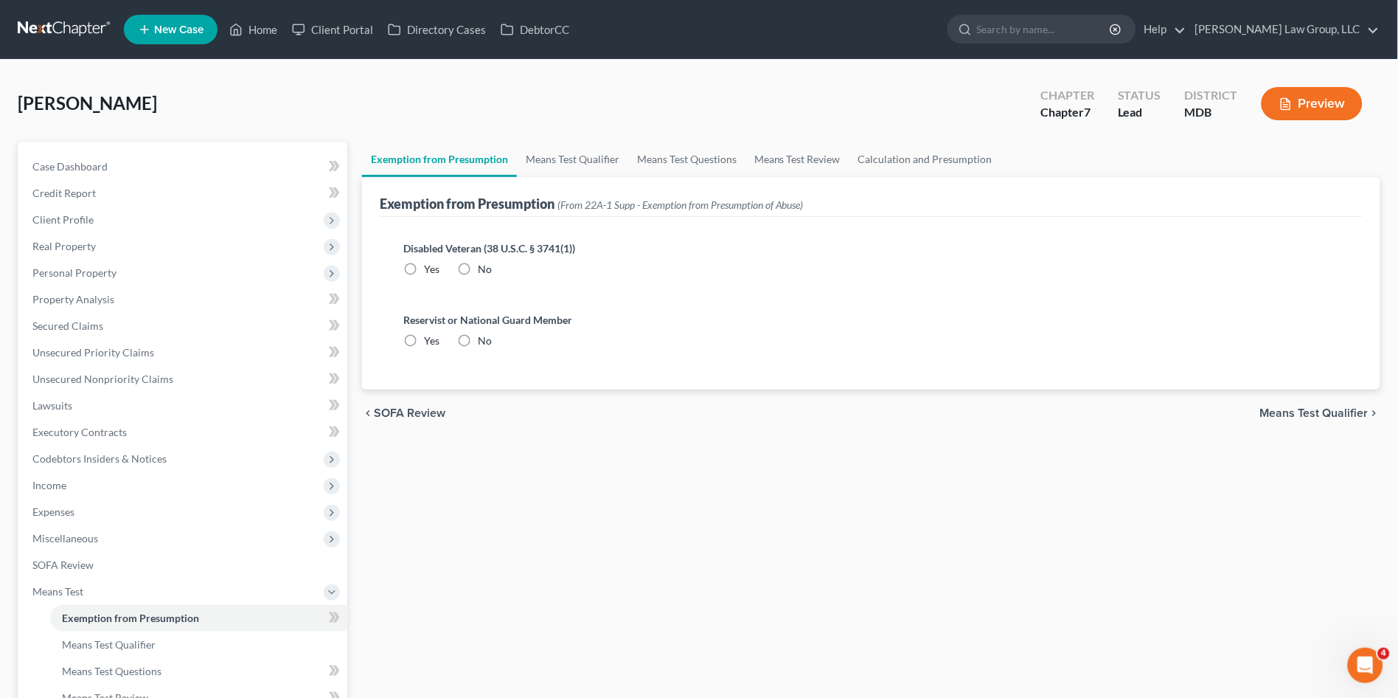
click at [478, 268] on label "No" at bounding box center [485, 269] width 14 height 15
click at [484, 268] on input "No" at bounding box center [489, 267] width 10 height 10
radio input "true"
click at [478, 345] on label "No" at bounding box center [485, 340] width 14 height 15
click at [484, 343] on input "No" at bounding box center [489, 338] width 10 height 10
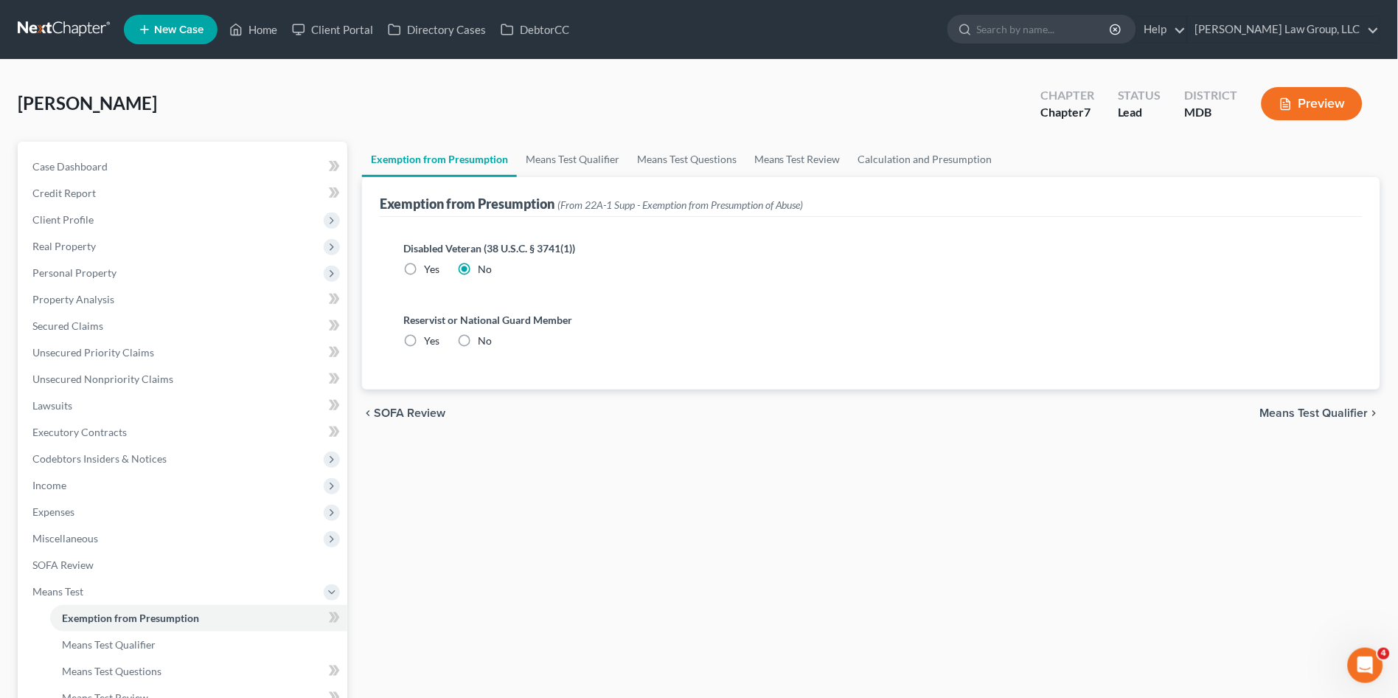
radio input "true"
click at [584, 145] on link "Means Test Qualifier" at bounding box center [572, 159] width 111 height 35
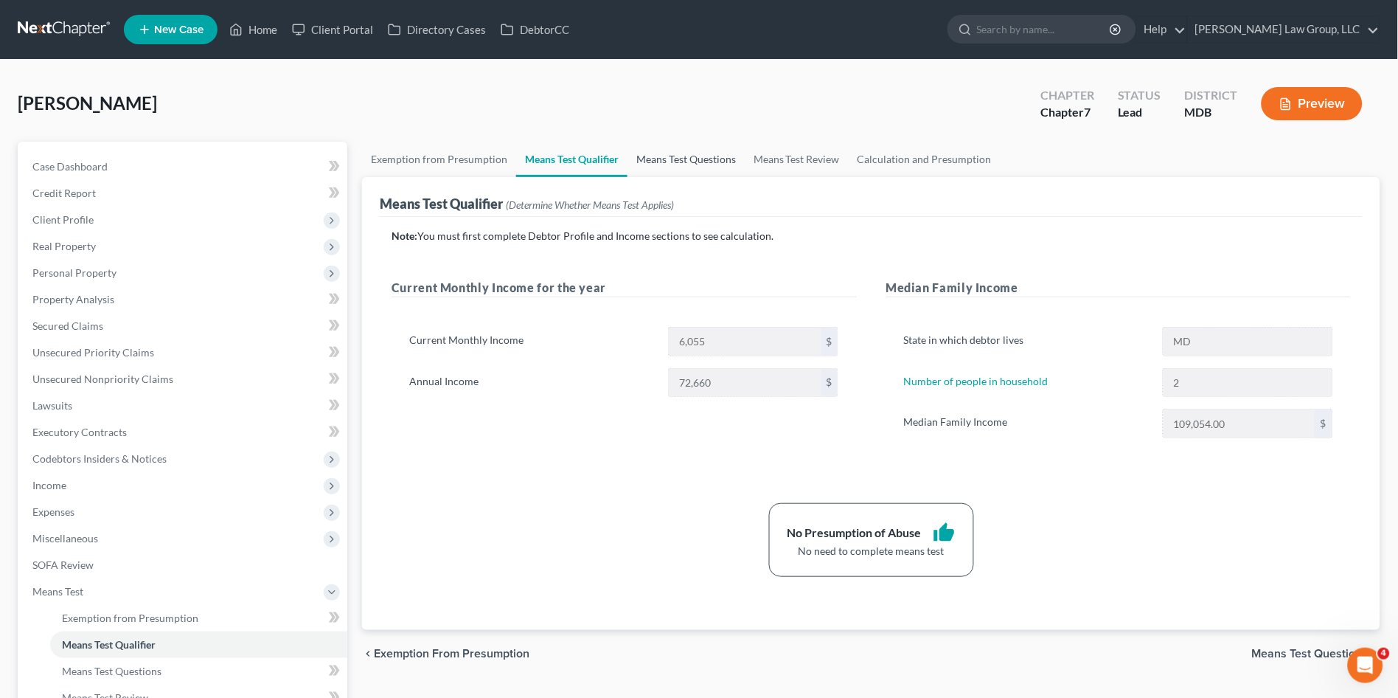
click at [703, 157] on link "Means Test Questions" at bounding box center [685, 159] width 117 height 35
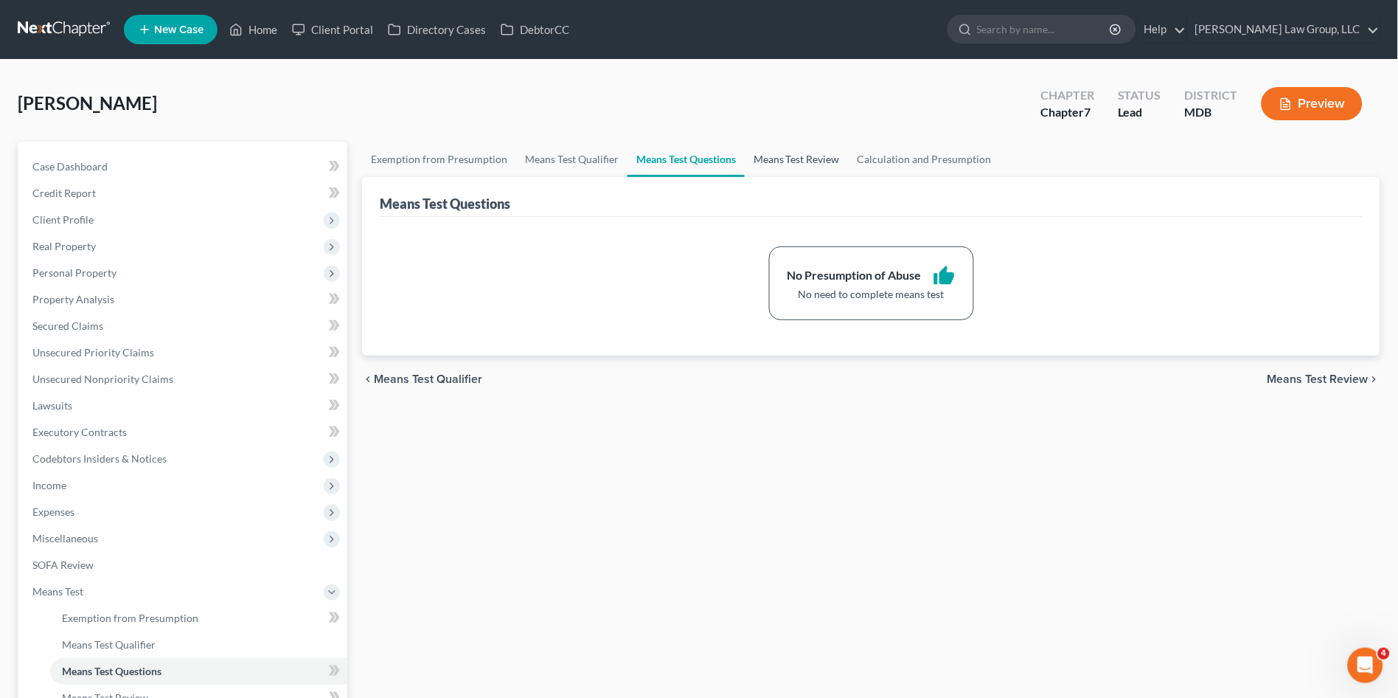
click at [777, 164] on link "Means Test Review" at bounding box center [797, 159] width 104 height 35
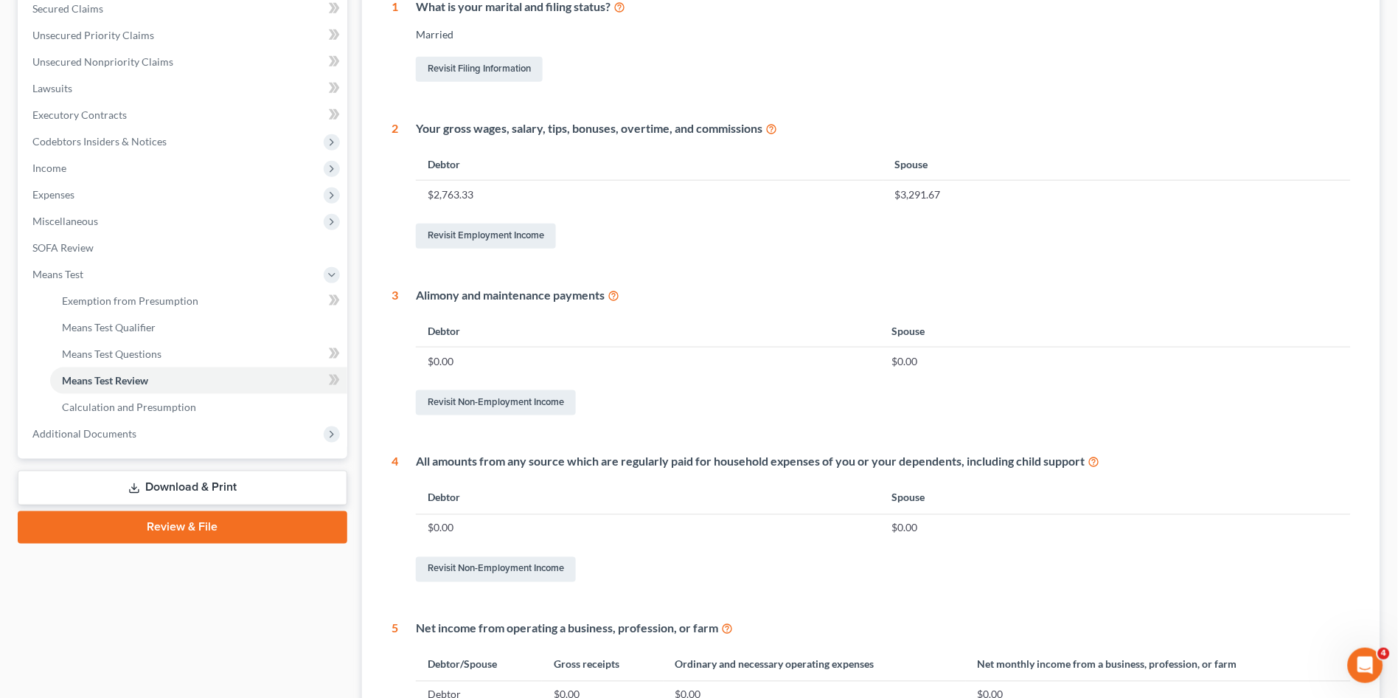
scroll to position [82, 0]
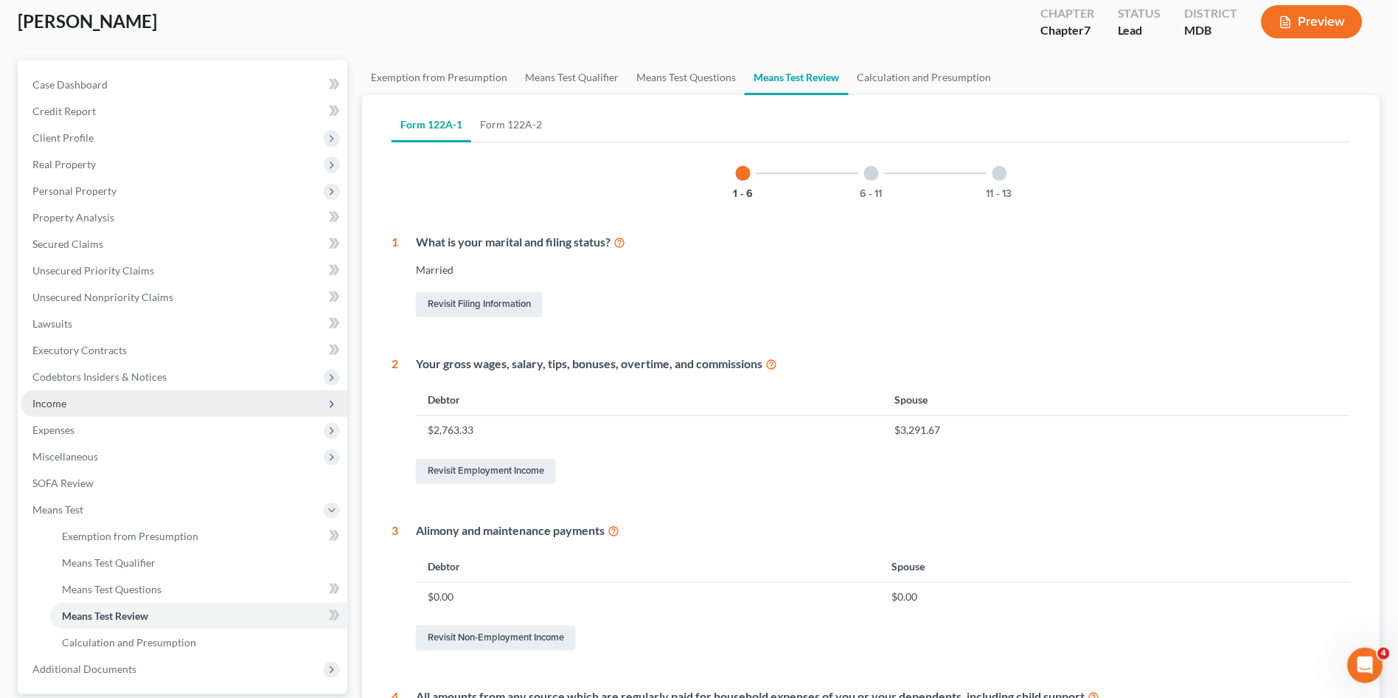
click at [58, 400] on span "Income" at bounding box center [49, 403] width 34 height 13
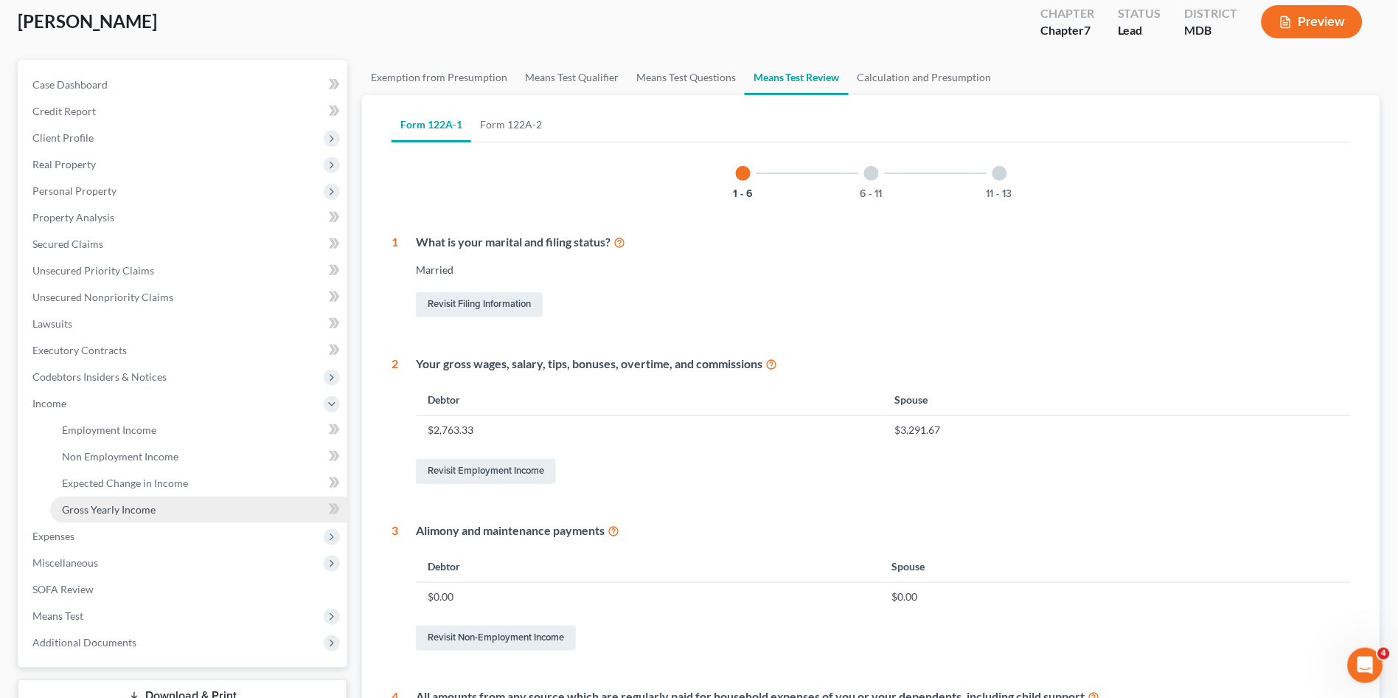
click at [86, 505] on span "Gross Yearly Income" at bounding box center [109, 509] width 94 height 13
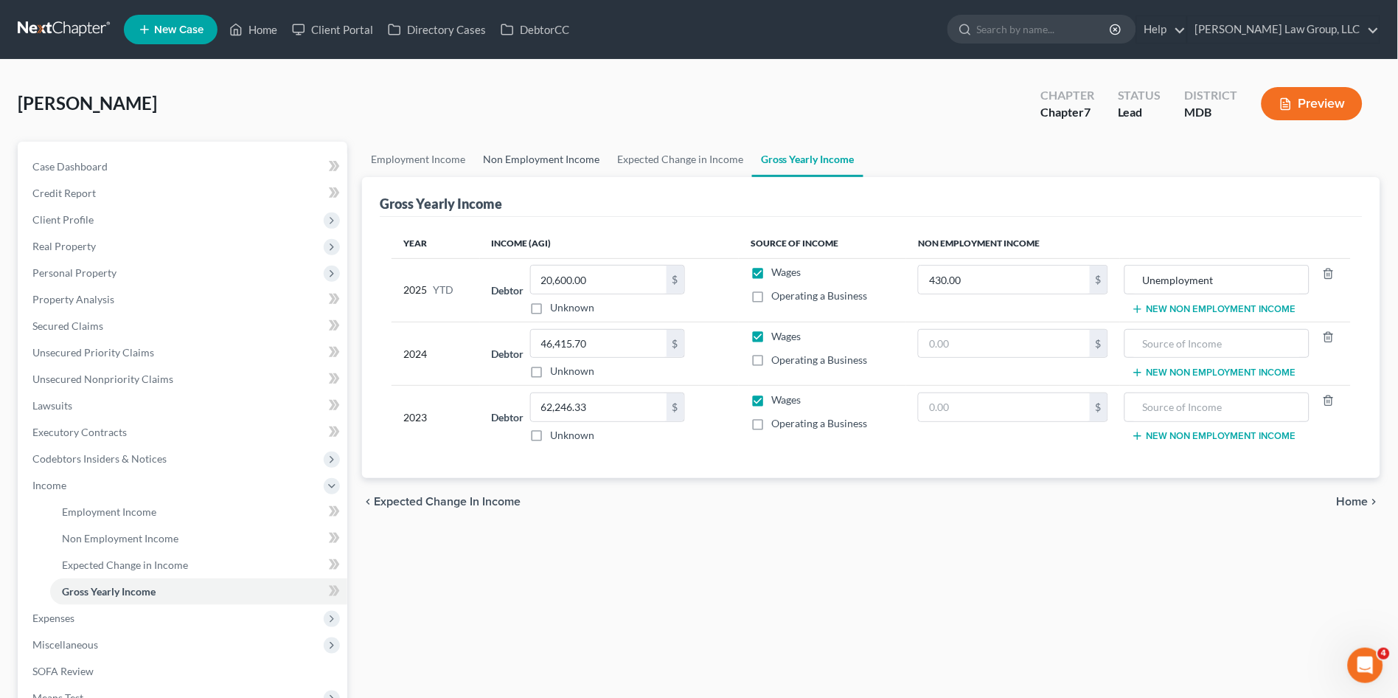
click at [538, 158] on link "Non Employment Income" at bounding box center [541, 159] width 134 height 35
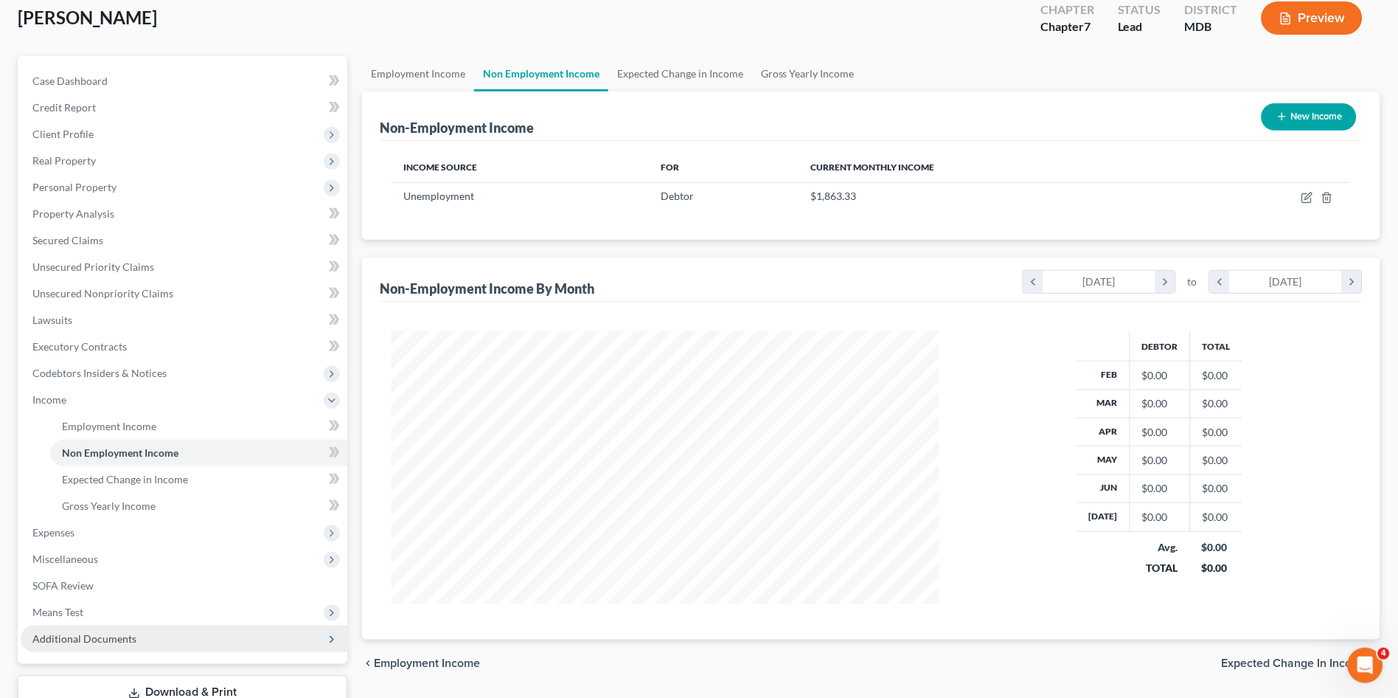
scroll to position [190, 0]
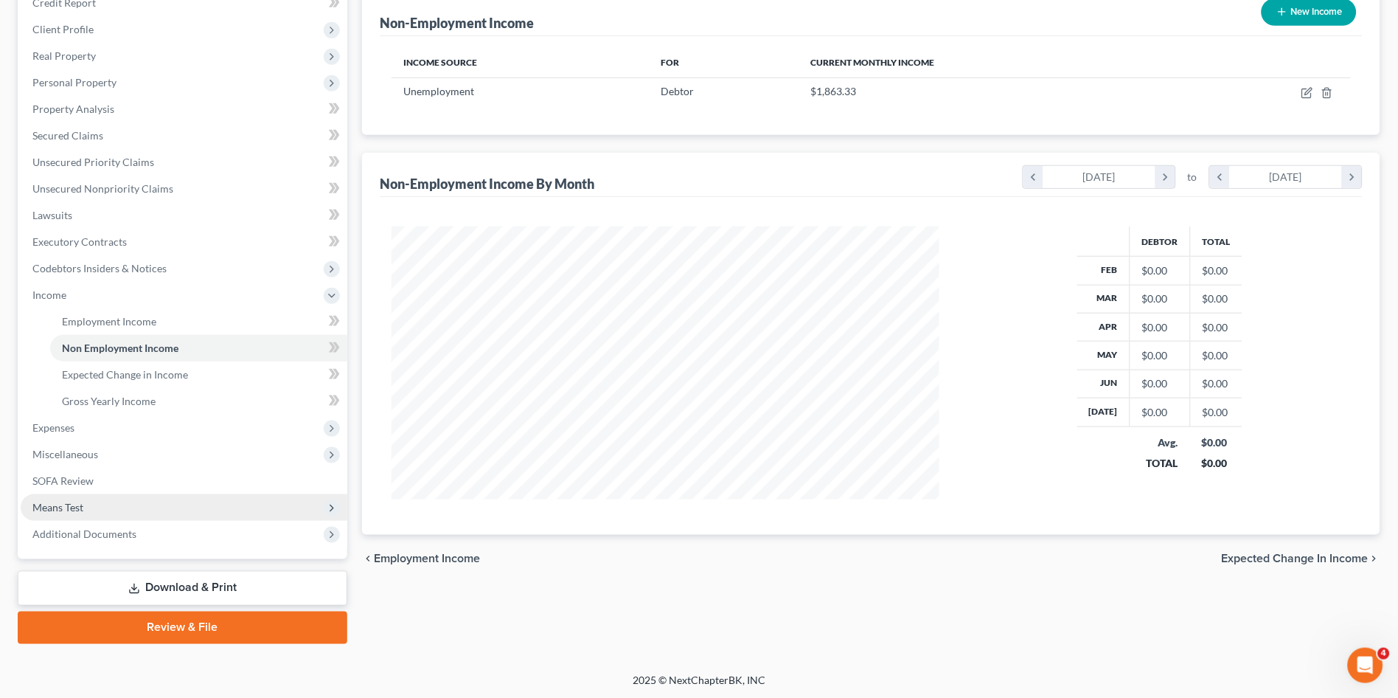
click at [75, 510] on span "Means Test" at bounding box center [57, 507] width 51 height 13
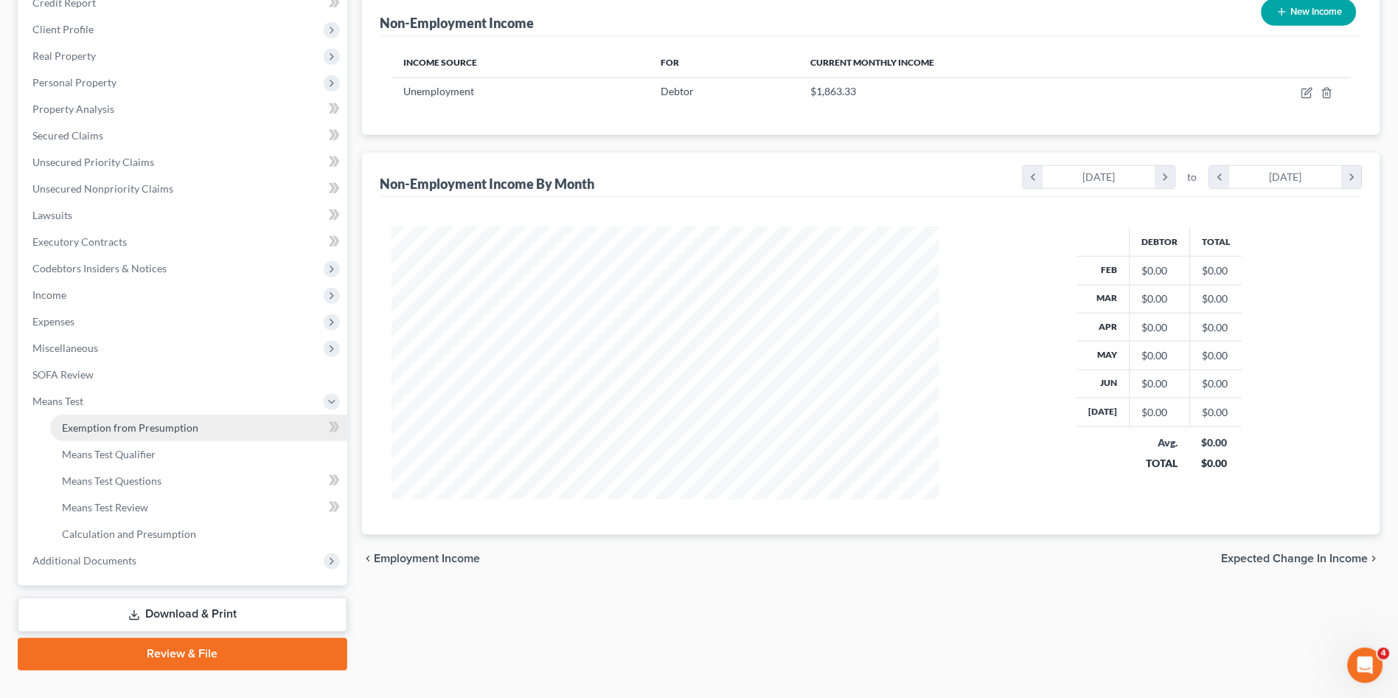
click at [121, 427] on span "Exemption from Presumption" at bounding box center [130, 427] width 136 height 13
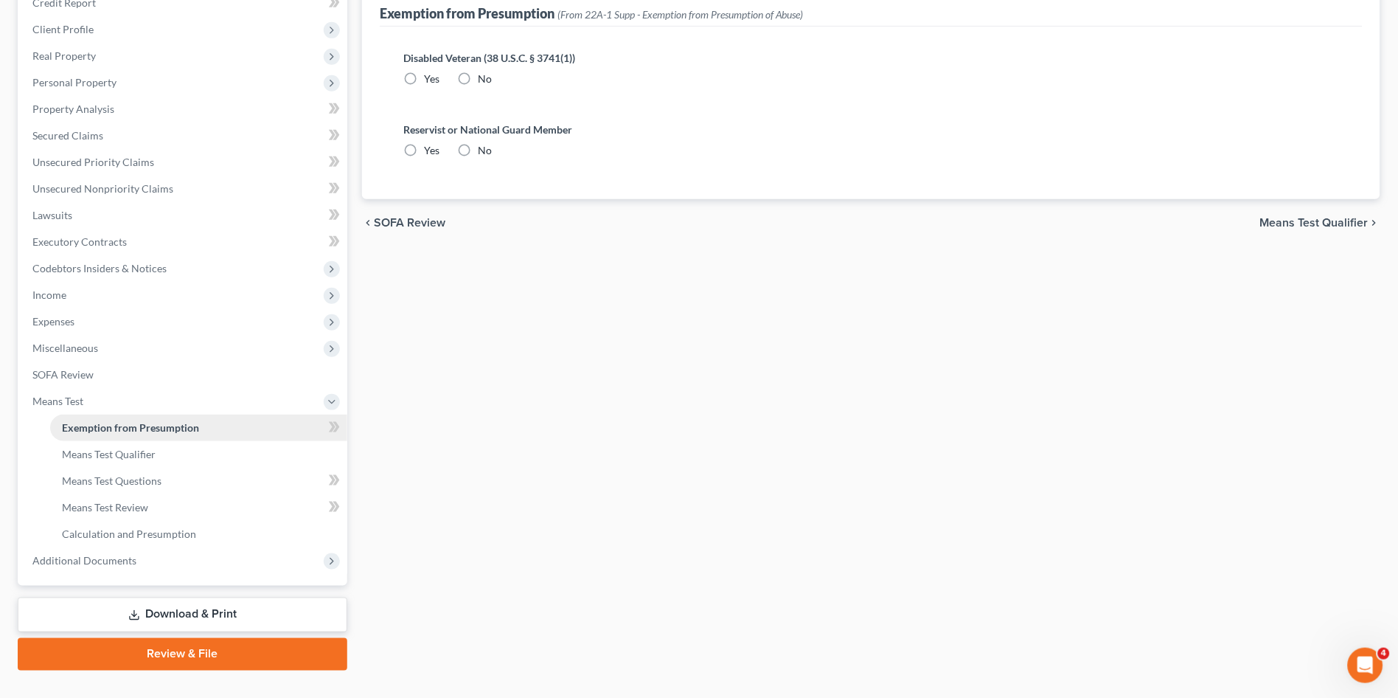
radio input "true"
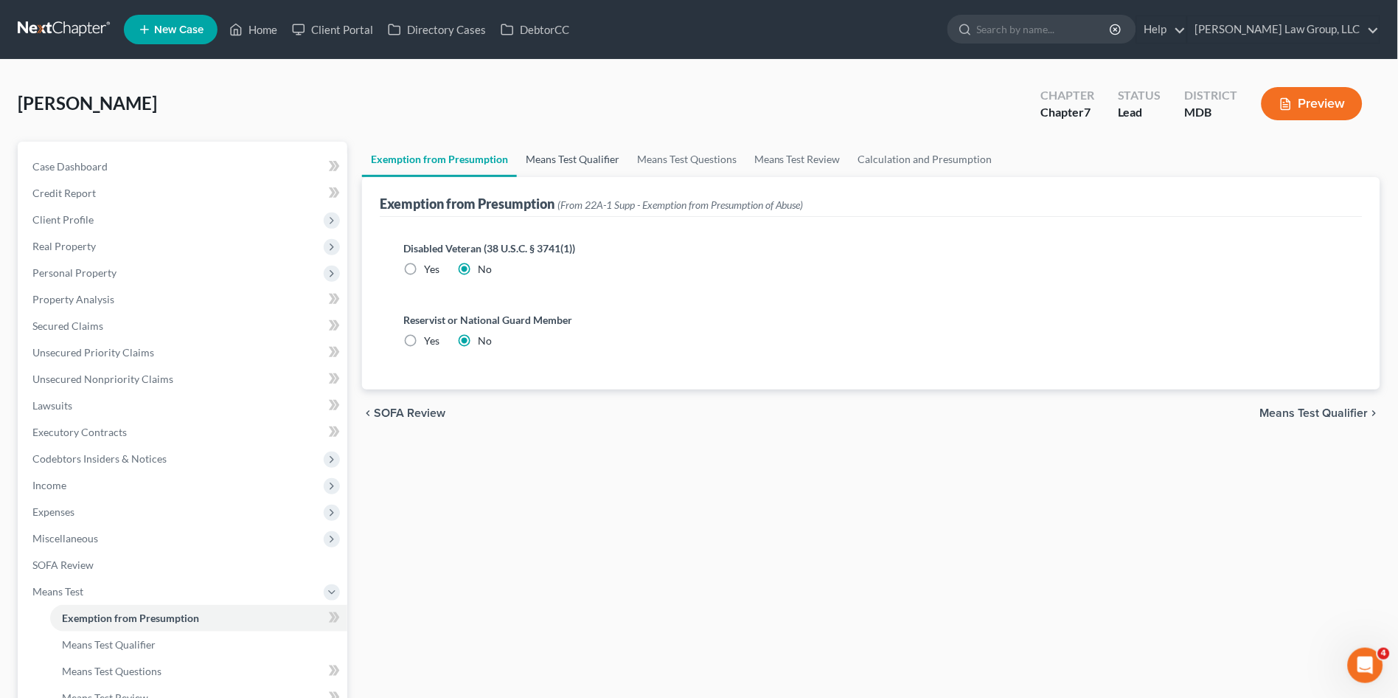
click at [557, 164] on link "Means Test Qualifier" at bounding box center [572, 159] width 111 height 35
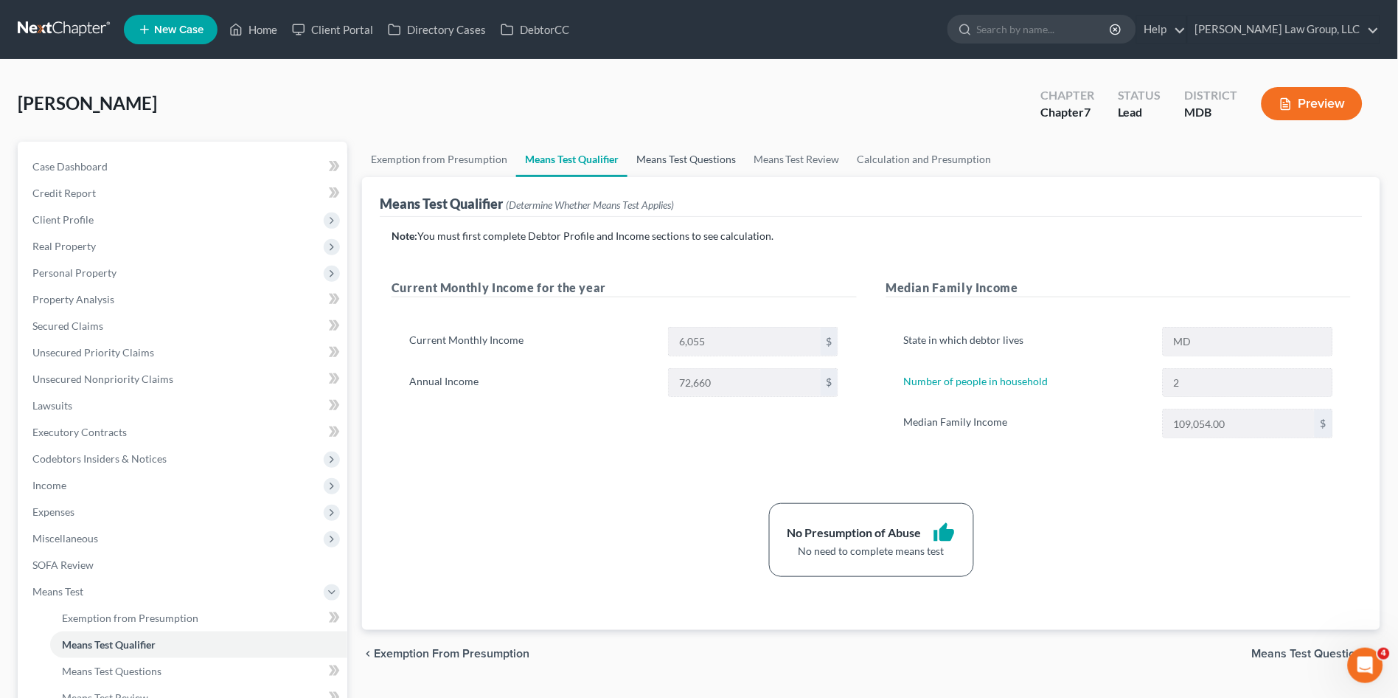
click at [652, 161] on link "Means Test Questions" at bounding box center [685, 159] width 117 height 35
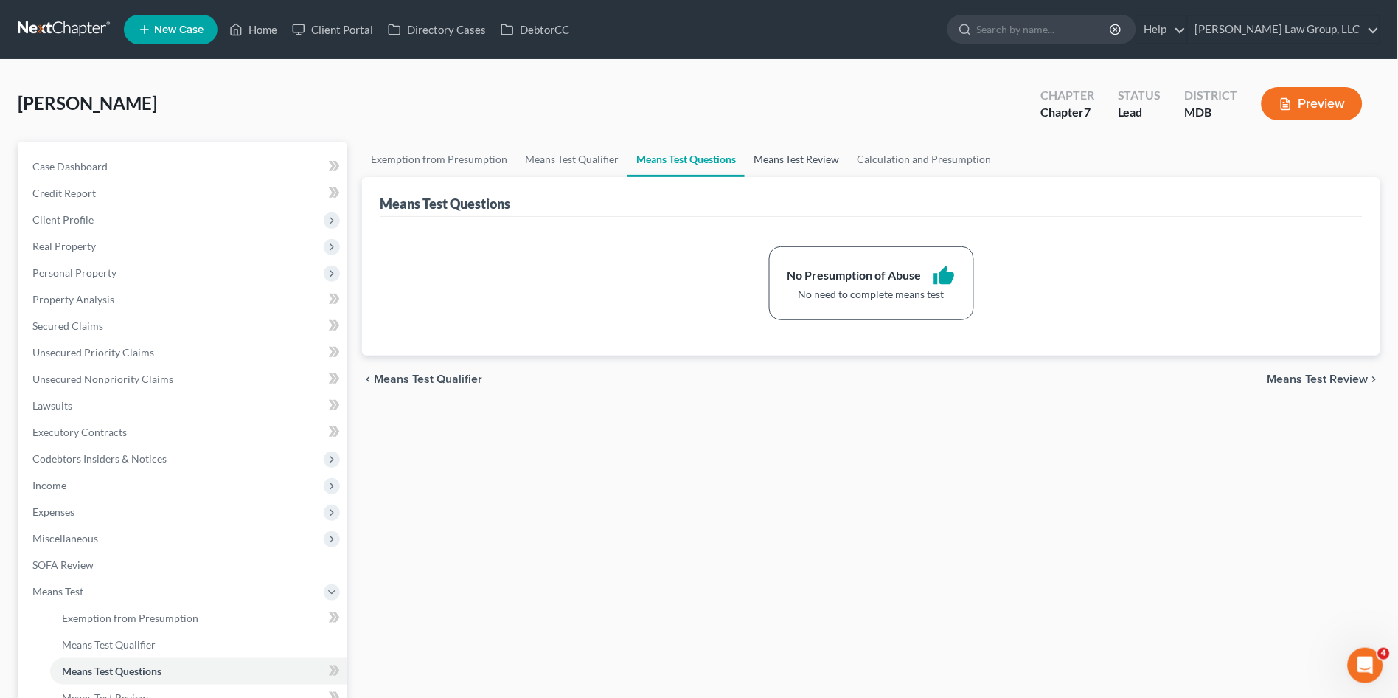
click at [805, 160] on link "Means Test Review" at bounding box center [797, 159] width 104 height 35
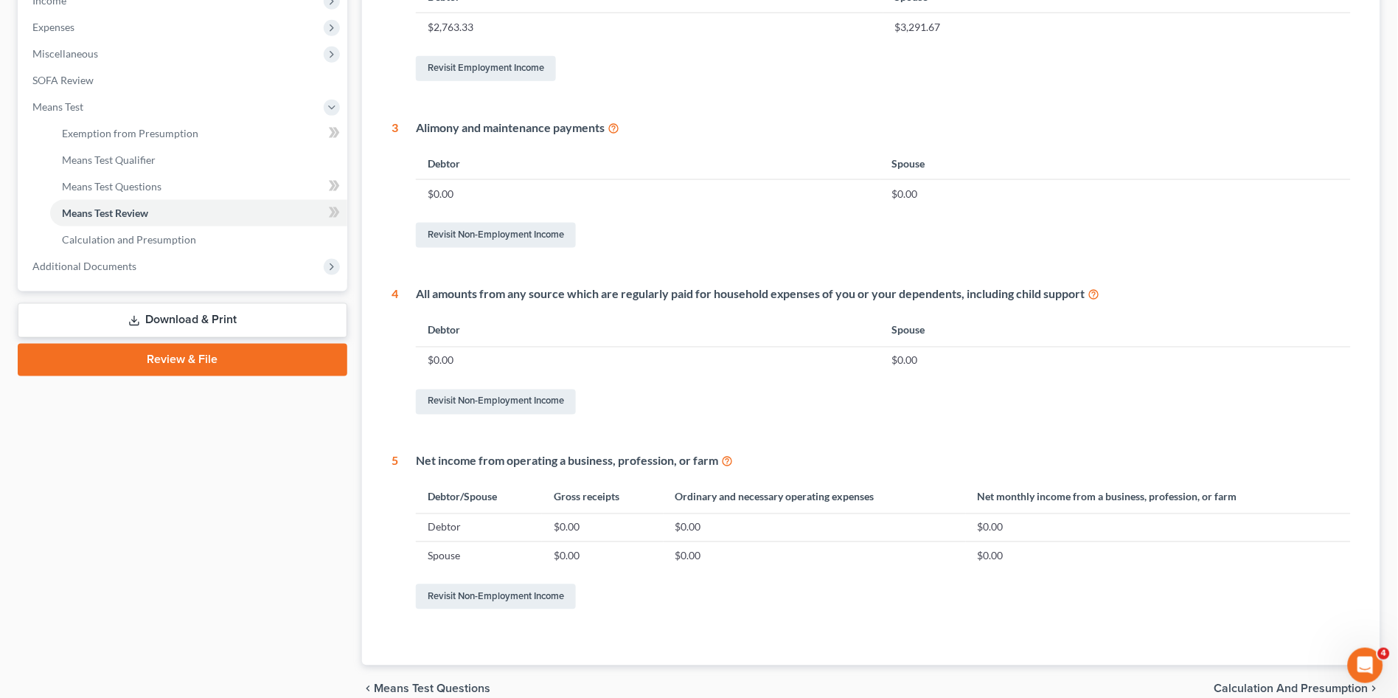
scroll to position [491, 0]
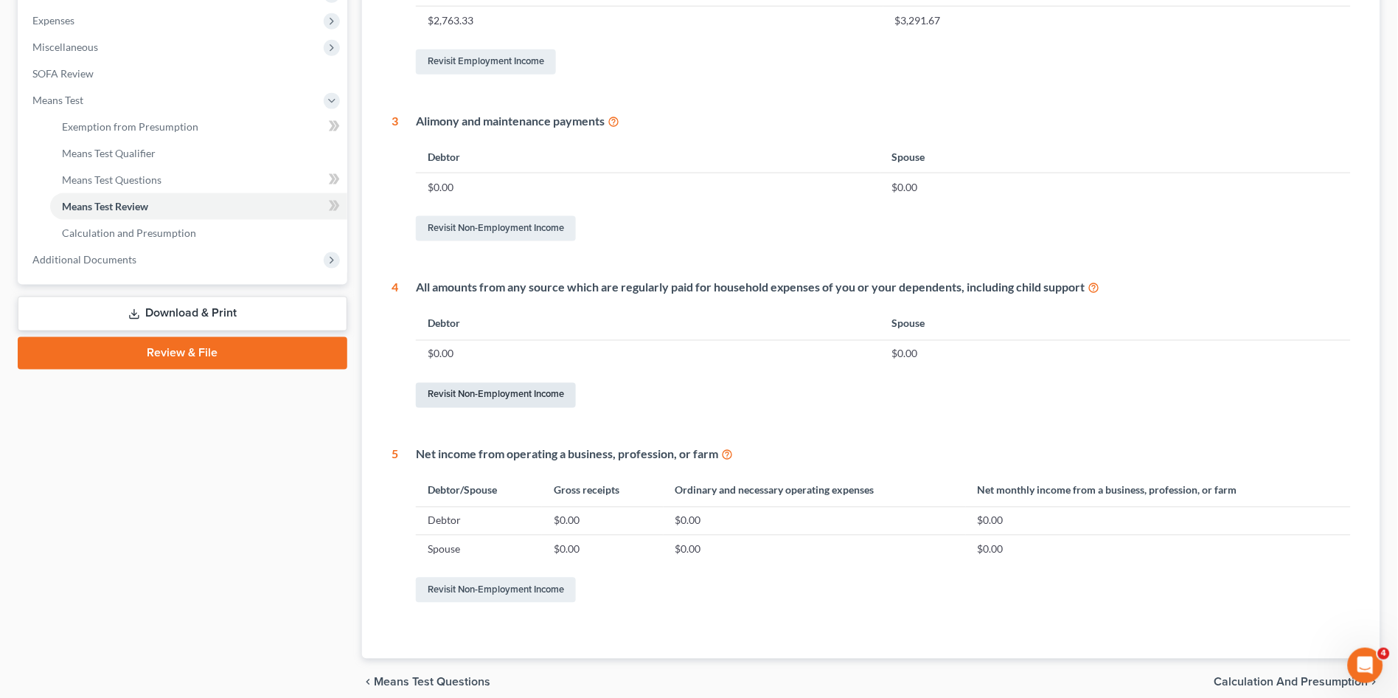
click at [521, 392] on link "Revisit Non-Employment Income" at bounding box center [496, 395] width 160 height 25
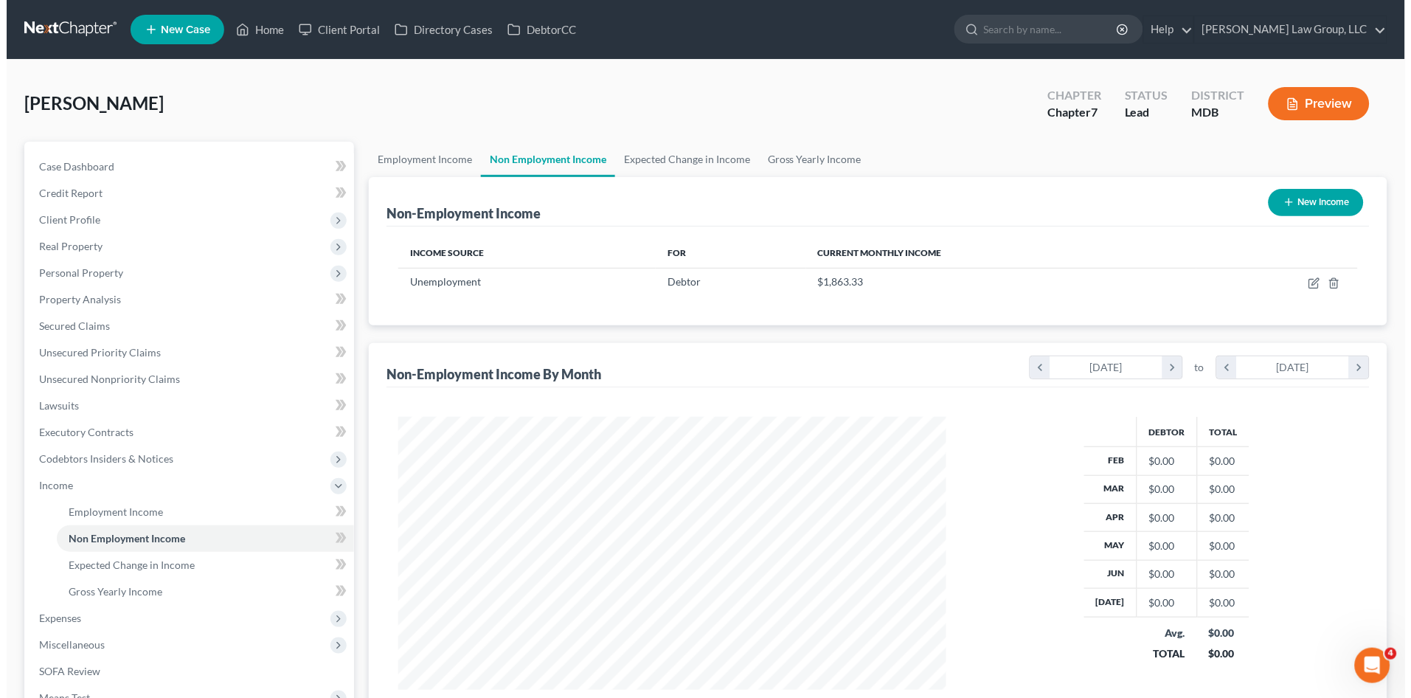
scroll to position [272, 577]
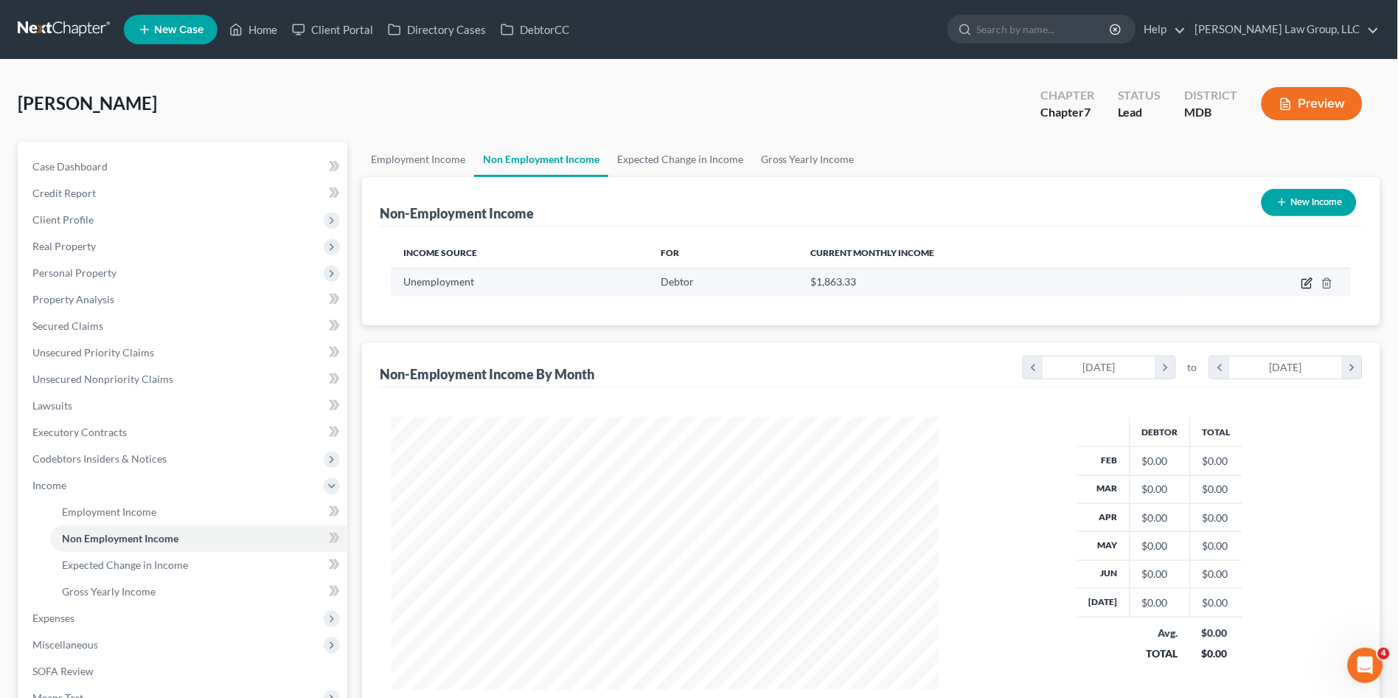
click at [1309, 282] on icon "button" at bounding box center [1307, 283] width 12 height 12
select select "0"
select select "3"
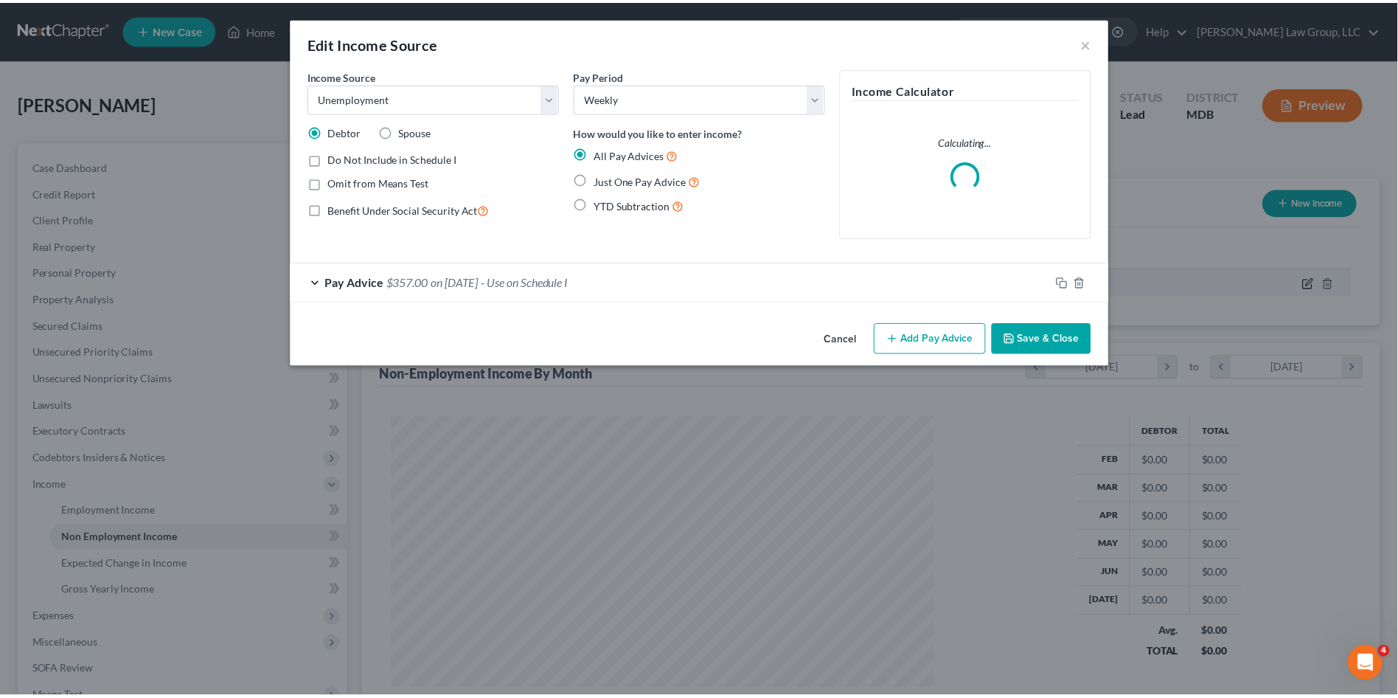
scroll to position [274, 583]
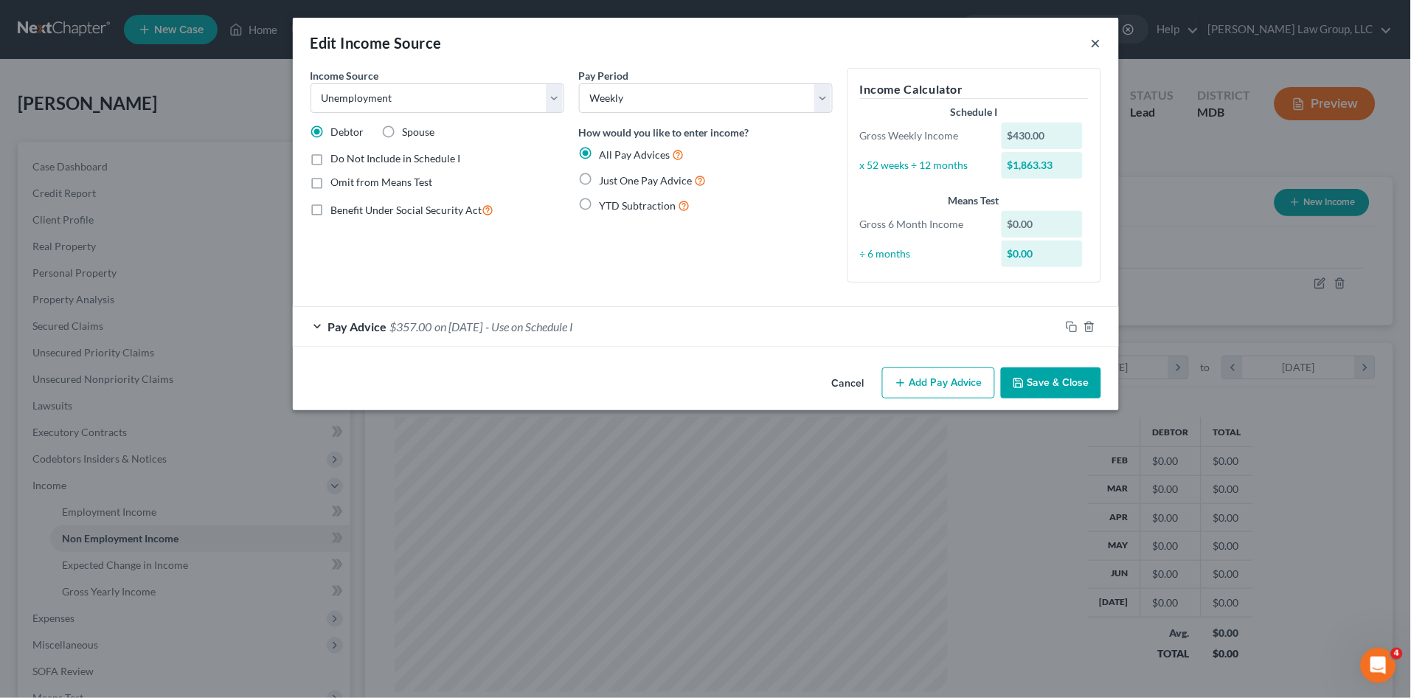
click at [1094, 42] on button "×" at bounding box center [1096, 43] width 10 height 18
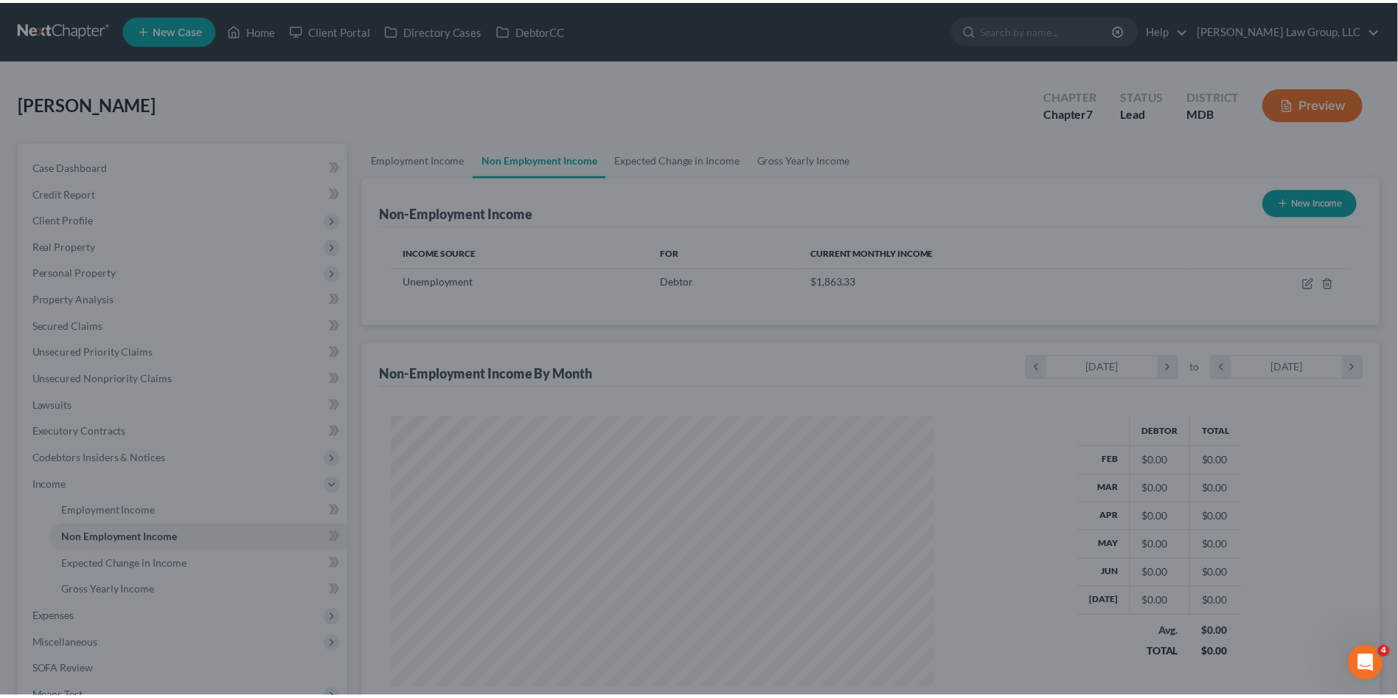
scroll to position [737081, 736777]
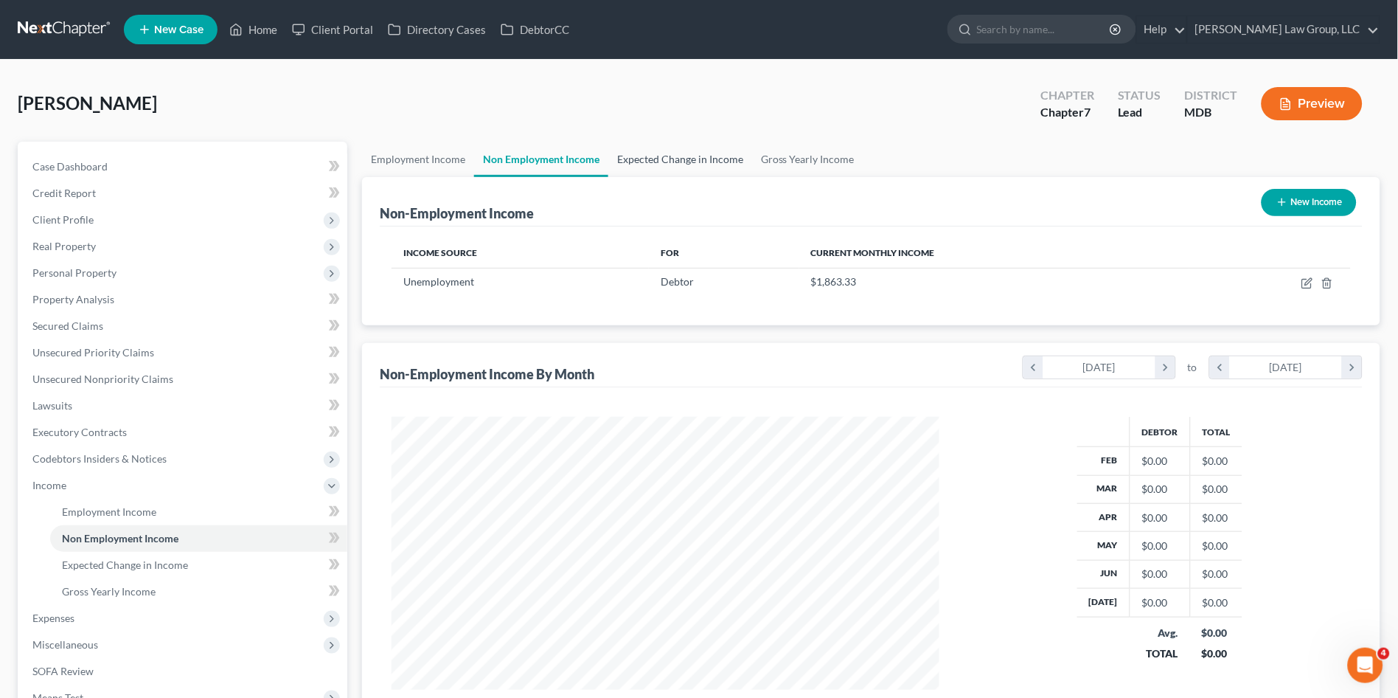
click at [684, 161] on link "Expected Change in Income" at bounding box center [680, 159] width 144 height 35
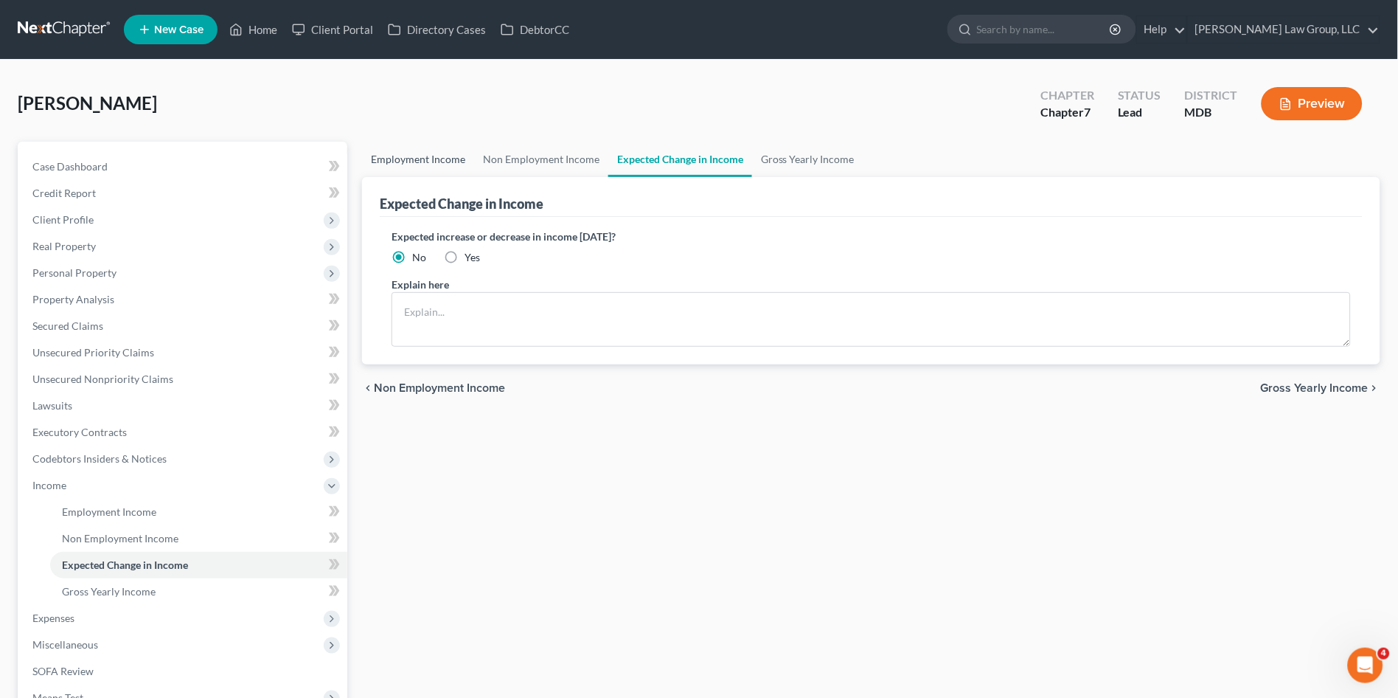
click at [396, 164] on link "Employment Income" at bounding box center [418, 159] width 112 height 35
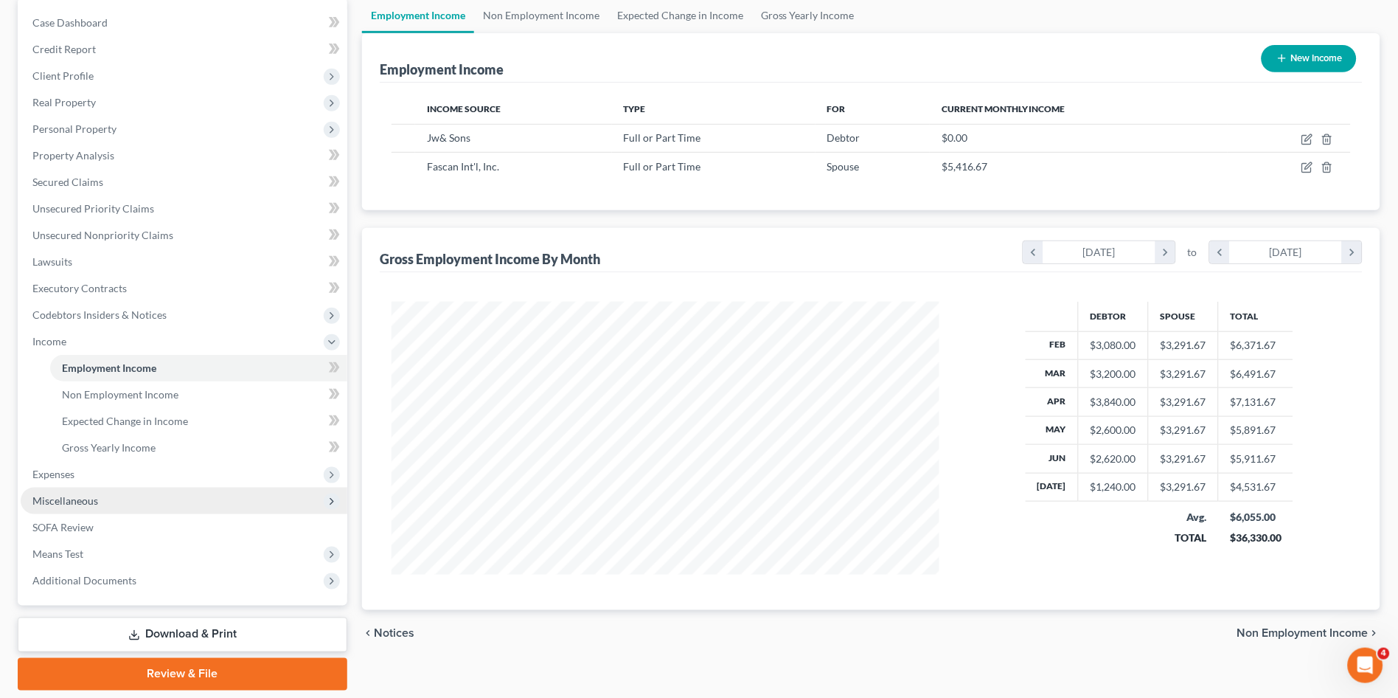
scroll to position [164, 0]
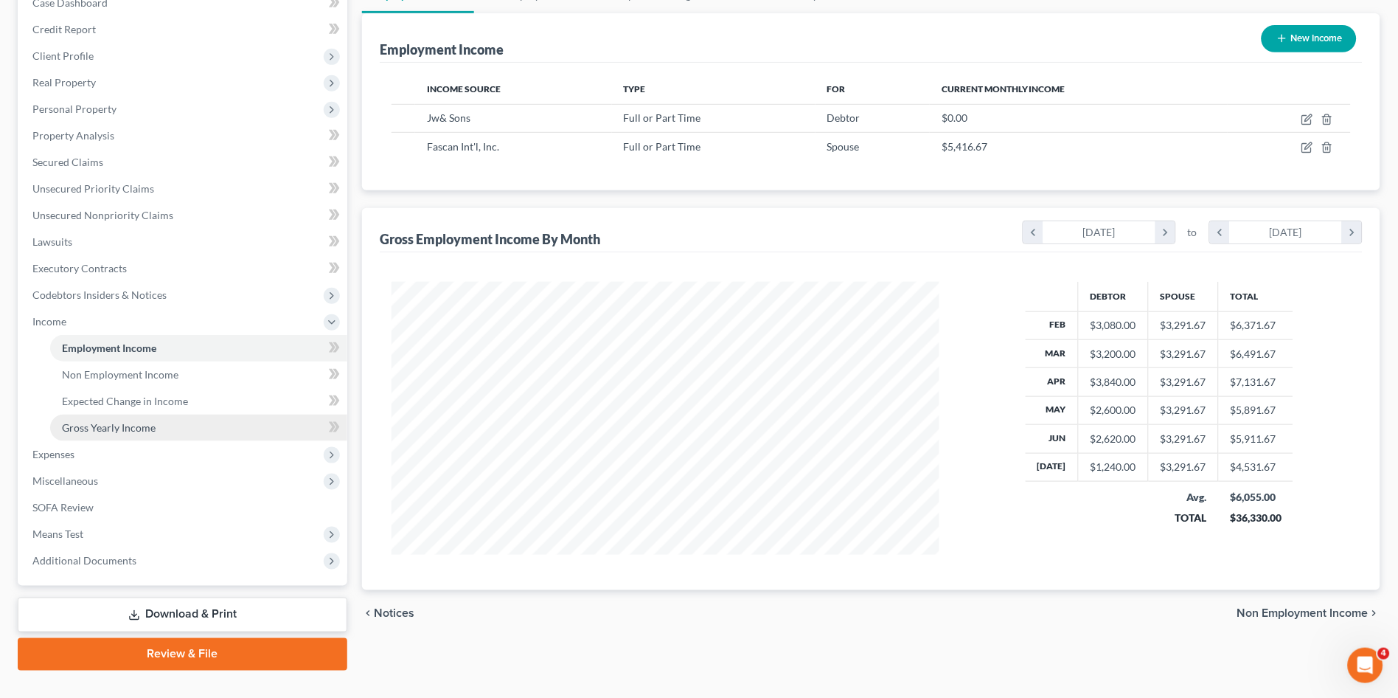
click at [126, 423] on span "Gross Yearly Income" at bounding box center [109, 427] width 94 height 13
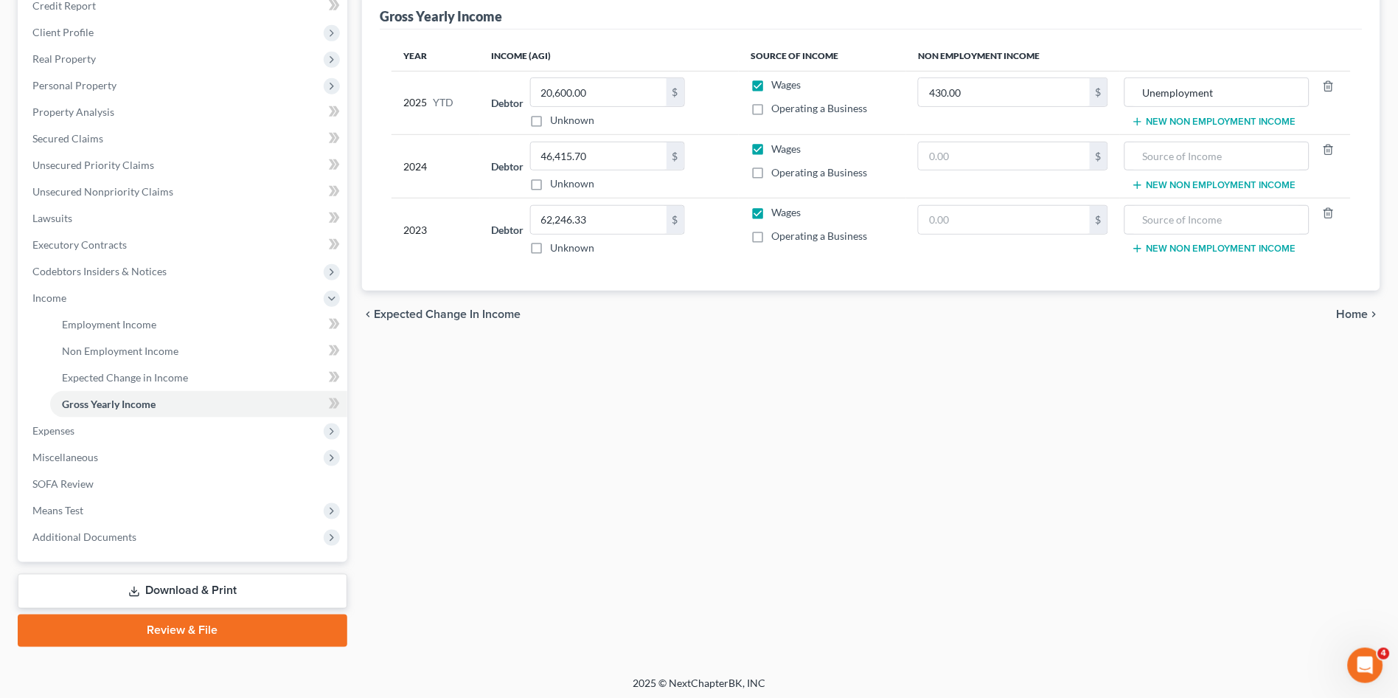
scroll to position [190, 0]
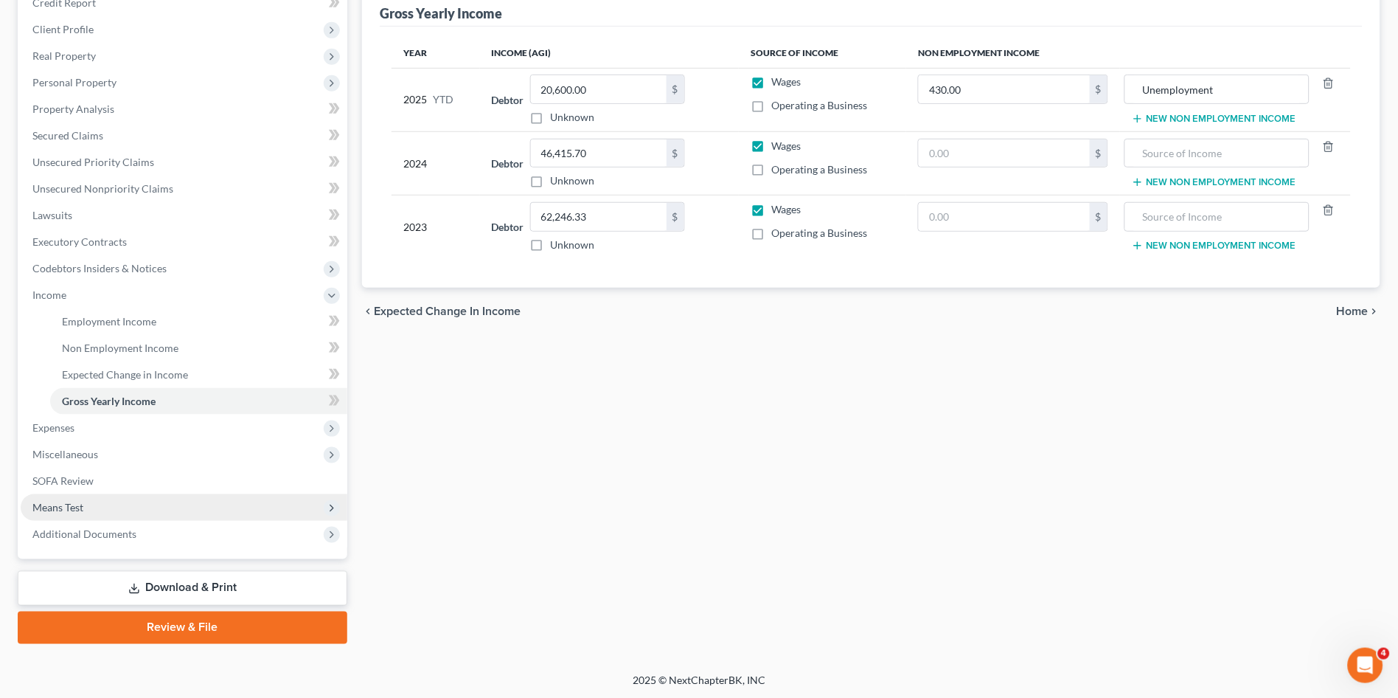
click at [78, 509] on span "Means Test" at bounding box center [57, 507] width 51 height 13
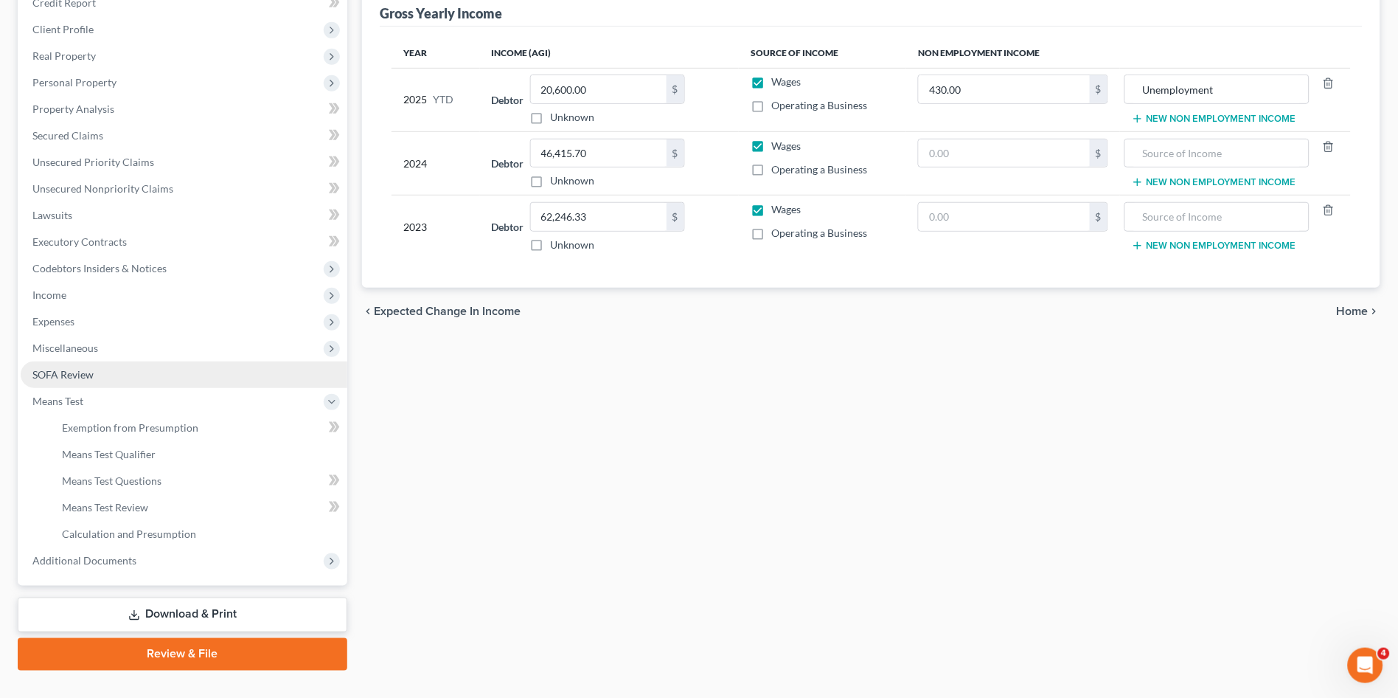
click at [47, 376] on span "SOFA Review" at bounding box center [62, 374] width 61 height 13
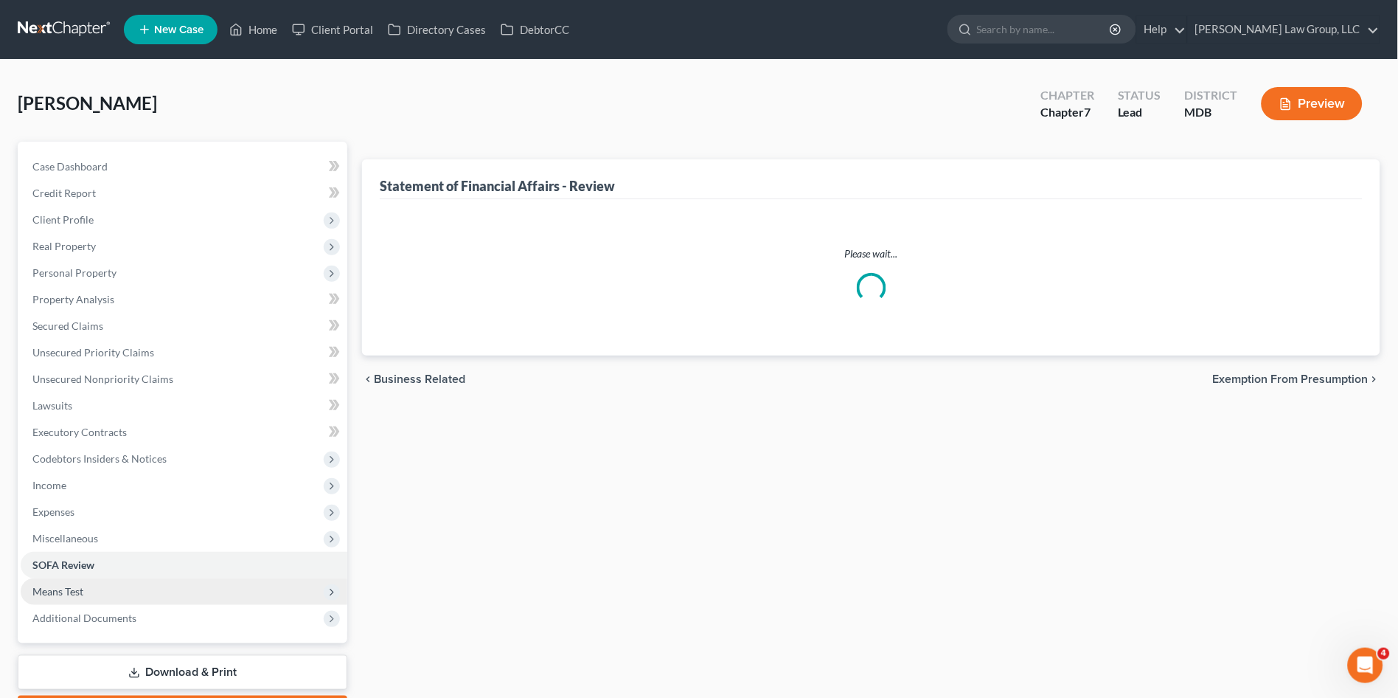
click at [58, 578] on span "Means Test" at bounding box center [184, 591] width 327 height 27
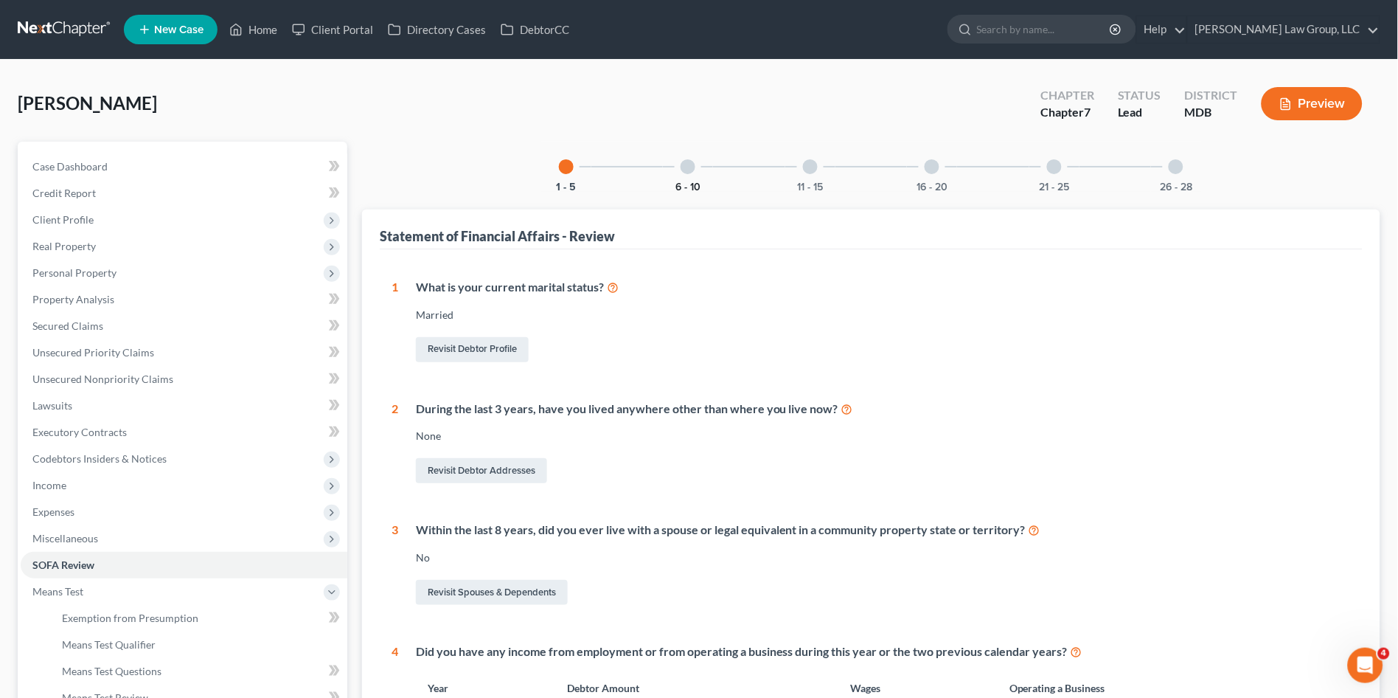
click at [696, 182] on button "6 - 10" at bounding box center [687, 187] width 25 height 10
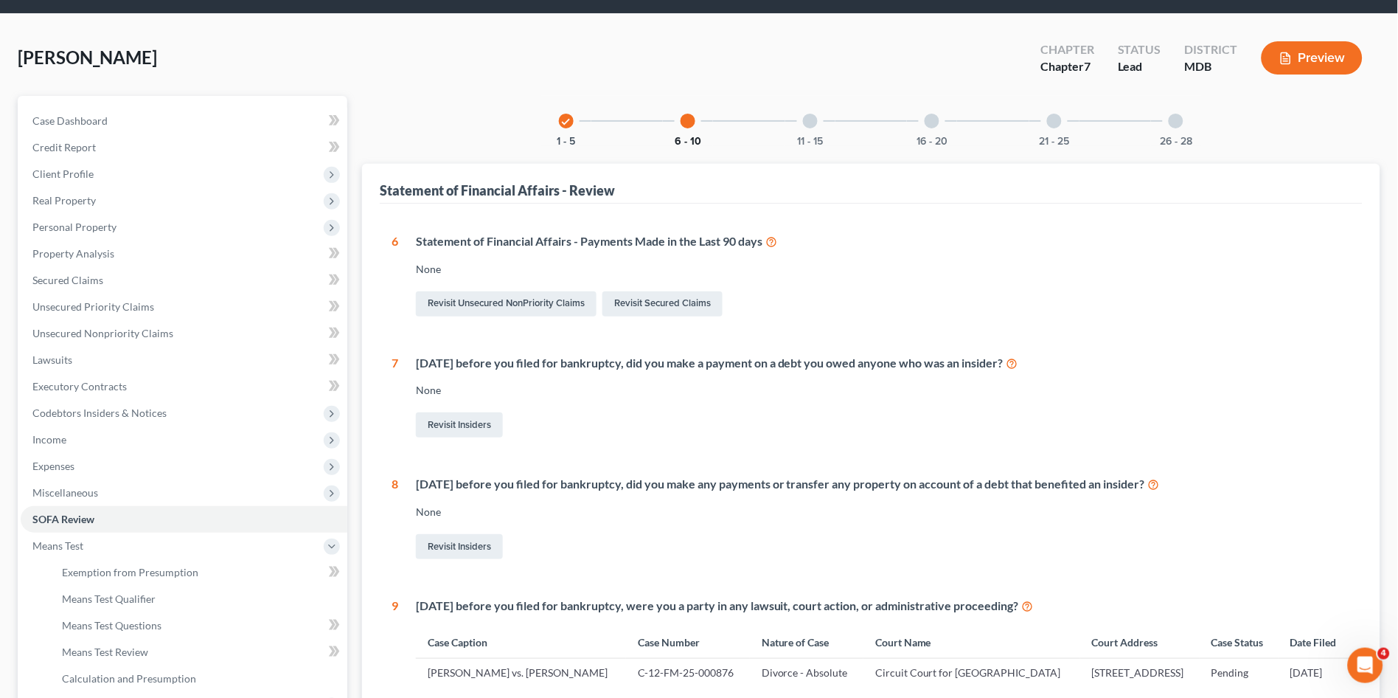
scroll to position [82, 0]
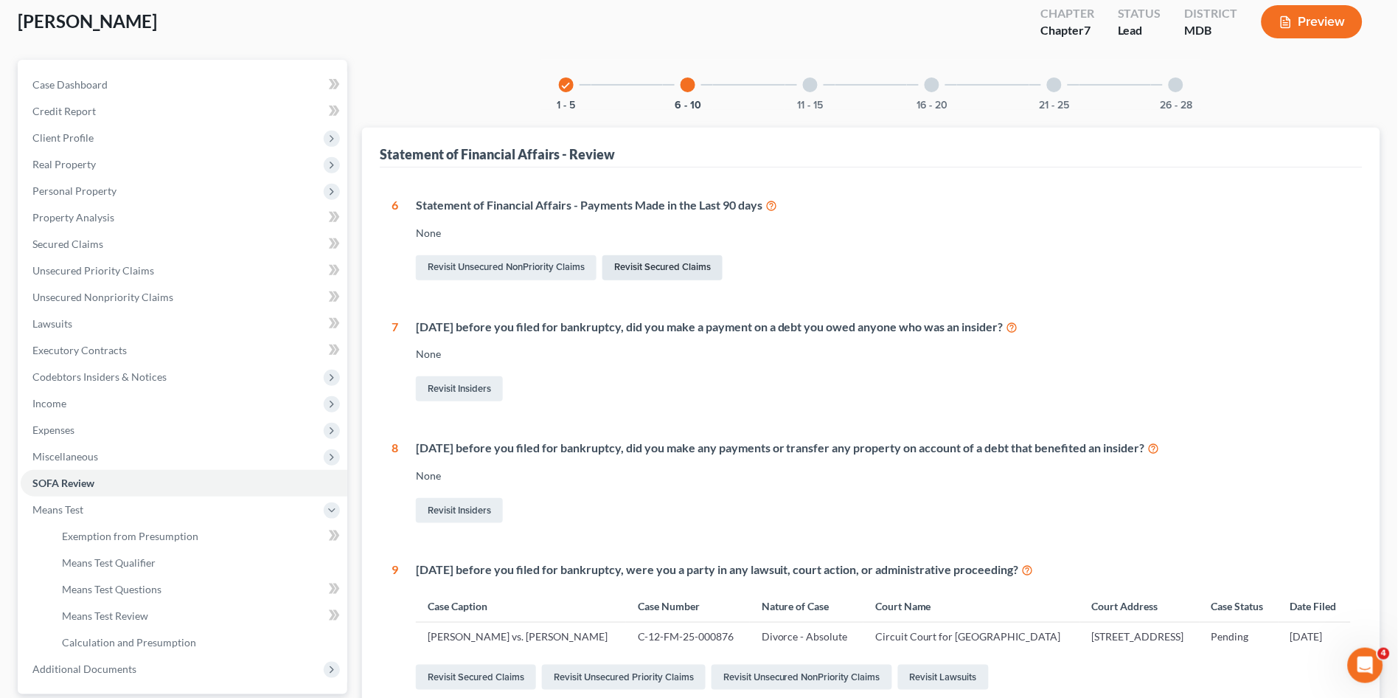
click at [661, 263] on link "Revisit Secured Claims" at bounding box center [662, 267] width 120 height 25
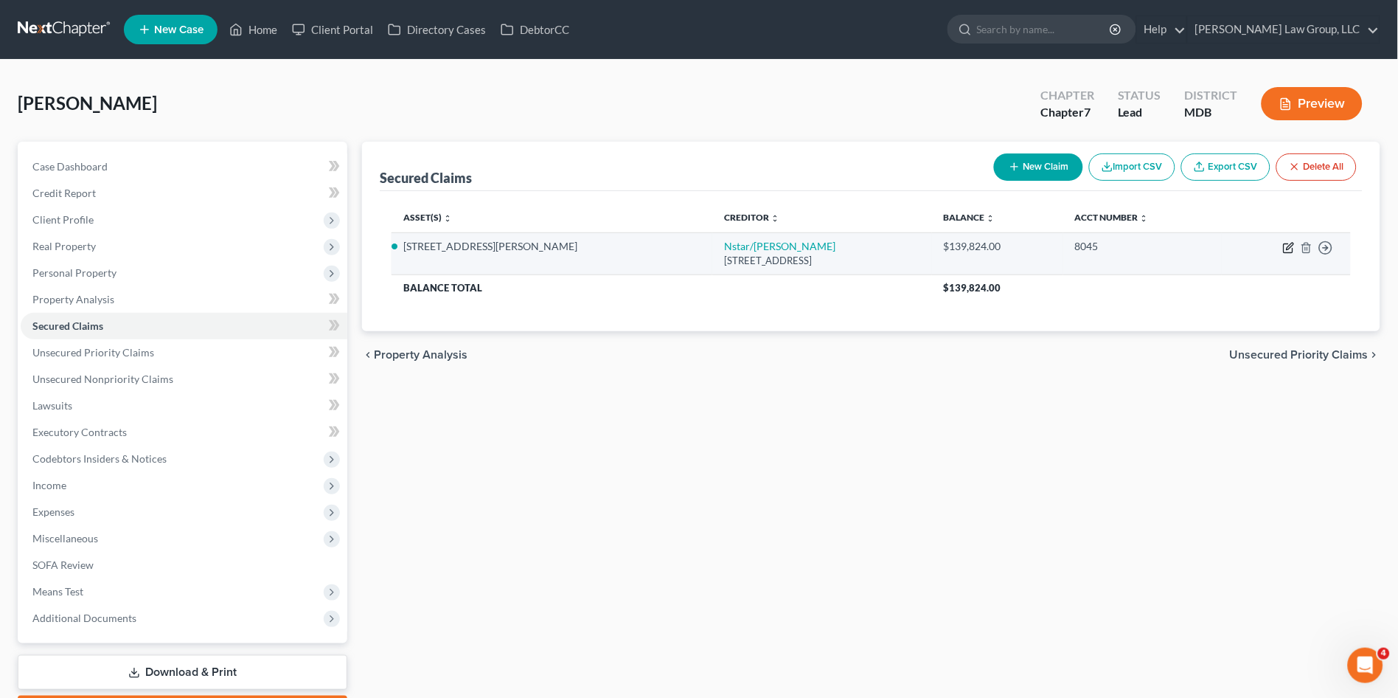
click at [1284, 246] on icon "button" at bounding box center [1288, 248] width 9 height 9
select select "45"
select select "4"
select select "3"
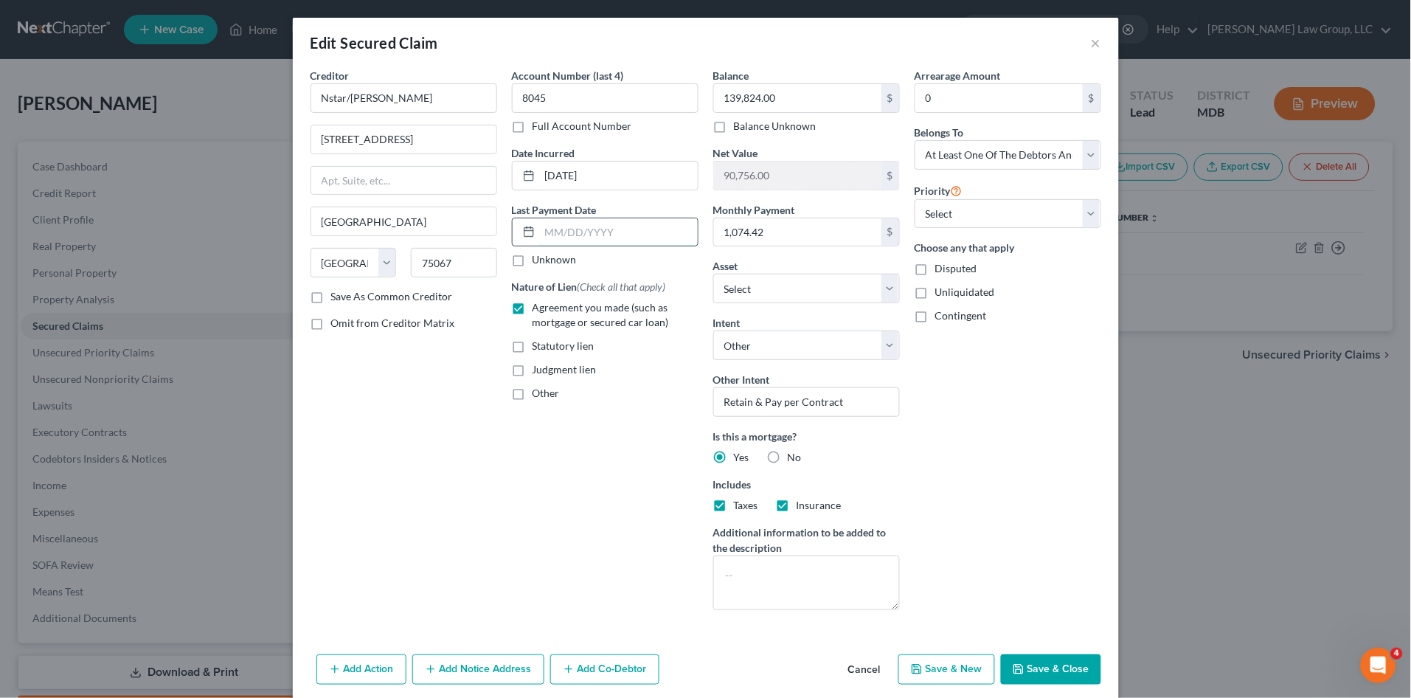
click at [566, 233] on input "text" at bounding box center [619, 232] width 158 height 28
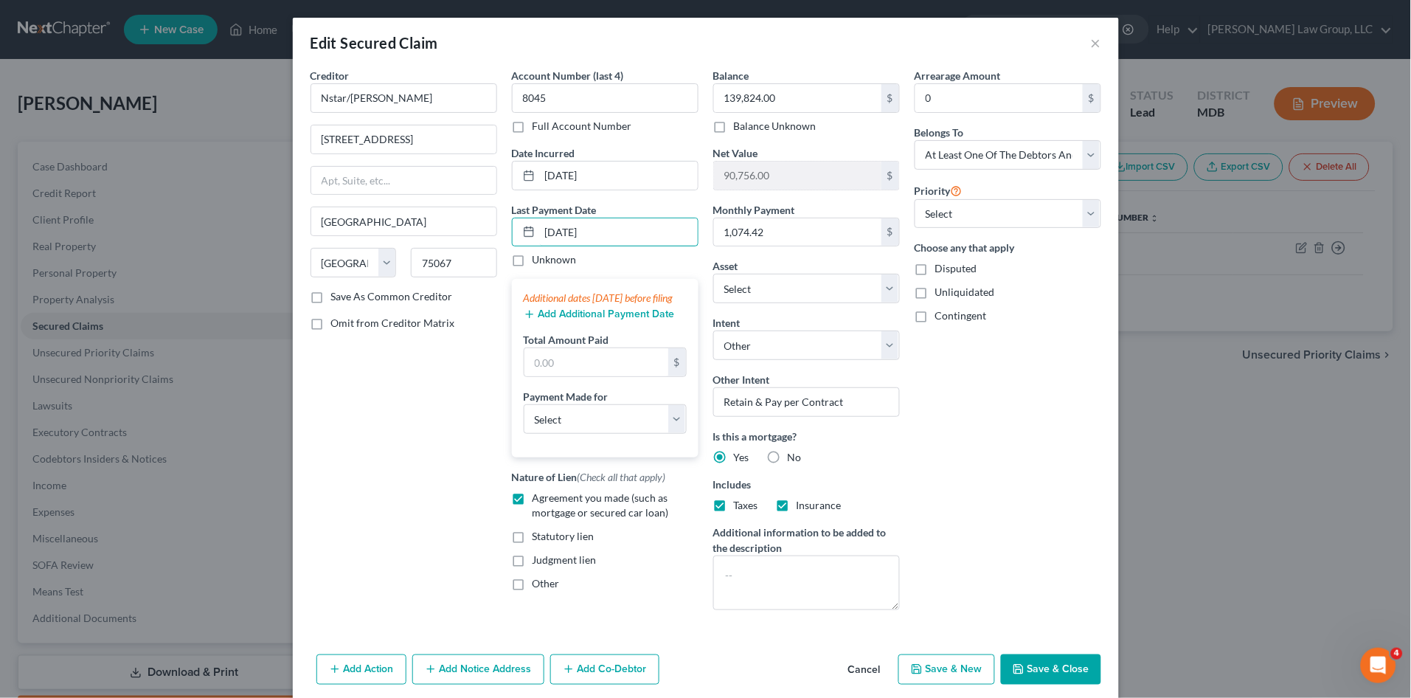
type input "08/01/2025"
click at [570, 320] on button "Add Additional Payment Date" at bounding box center [599, 314] width 151 height 12
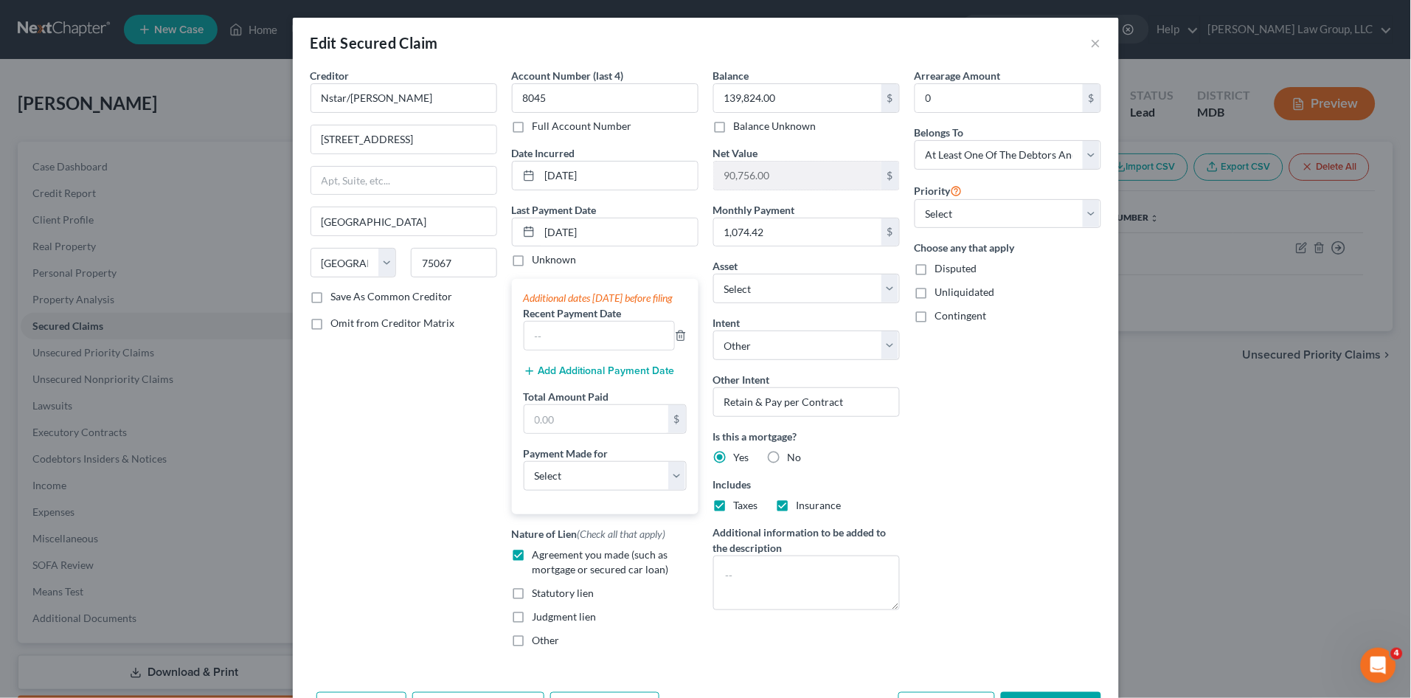
click at [567, 377] on button "Add Additional Payment Date" at bounding box center [599, 371] width 151 height 12
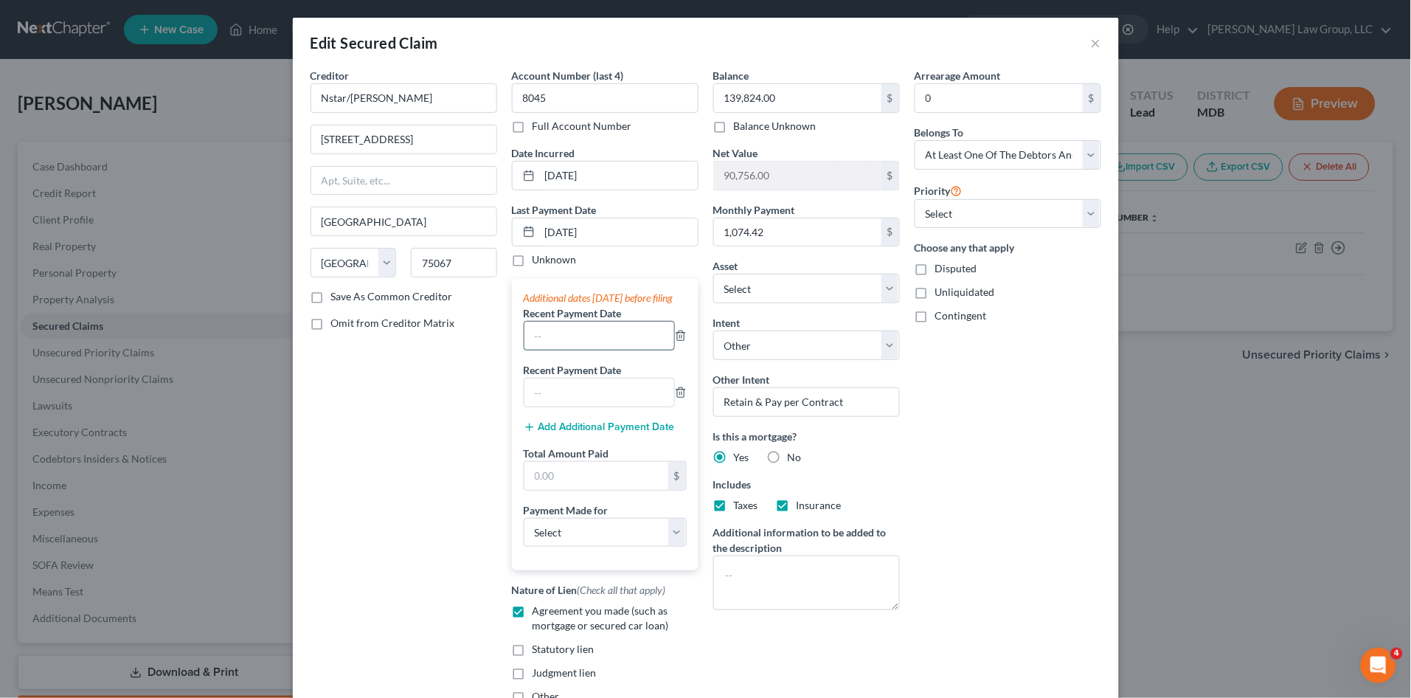
click at [552, 345] on input "text" at bounding box center [599, 335] width 150 height 28
type input "06/01/2025"
click at [591, 406] on input "text" at bounding box center [599, 392] width 150 height 28
type input "[DATE]"
click at [592, 547] on select "Select Car Credit Card Loan Repayment Mortgage Other Suppliers Or Vendors" at bounding box center [605, 532] width 163 height 29
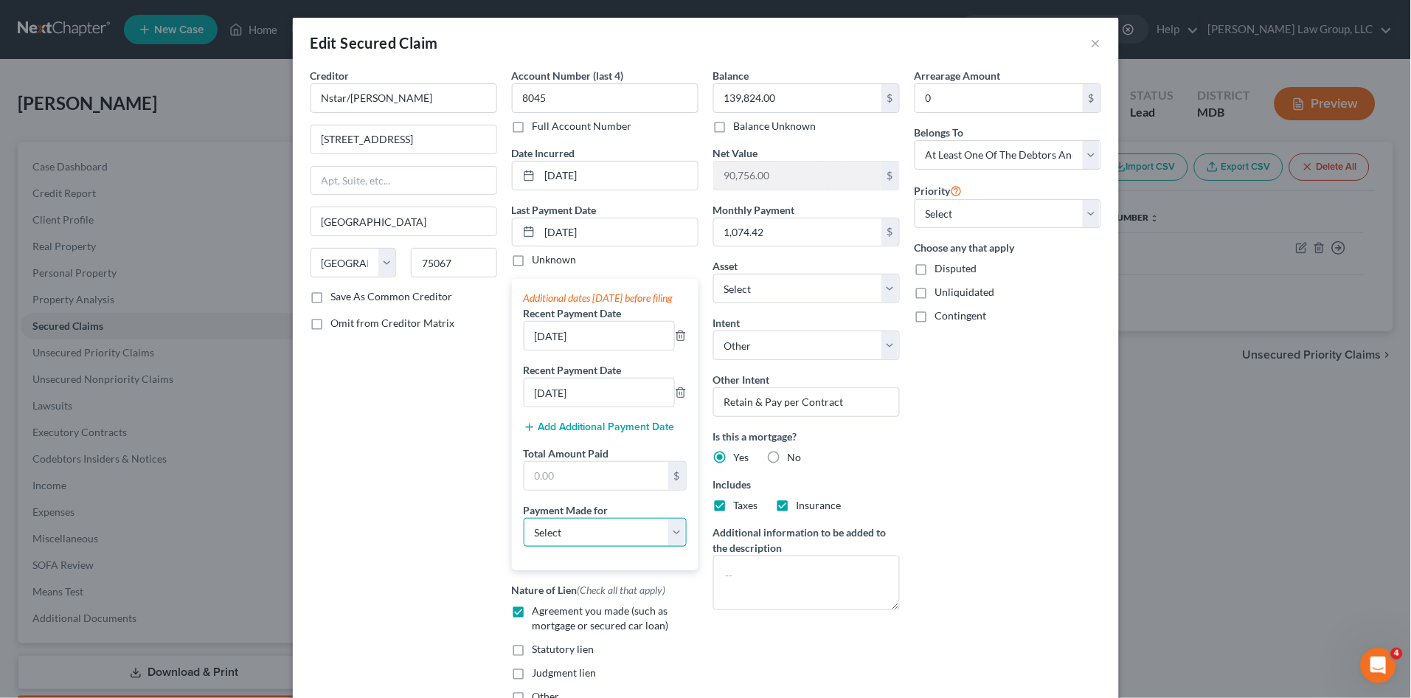
select select "3"
click at [524, 532] on select "Select Car Credit Card Loan Repayment Mortgage Other Suppliers Or Vendors" at bounding box center [605, 532] width 163 height 29
click at [625, 479] on input "text" at bounding box center [596, 476] width 144 height 28
type input "3,223.26"
click at [975, 526] on div "Arrearage Amount 0 $ Belongs To * Select Debtor 1 Only Debtor 2 Only Debtor 1 A…" at bounding box center [1007, 391] width 201 height 647
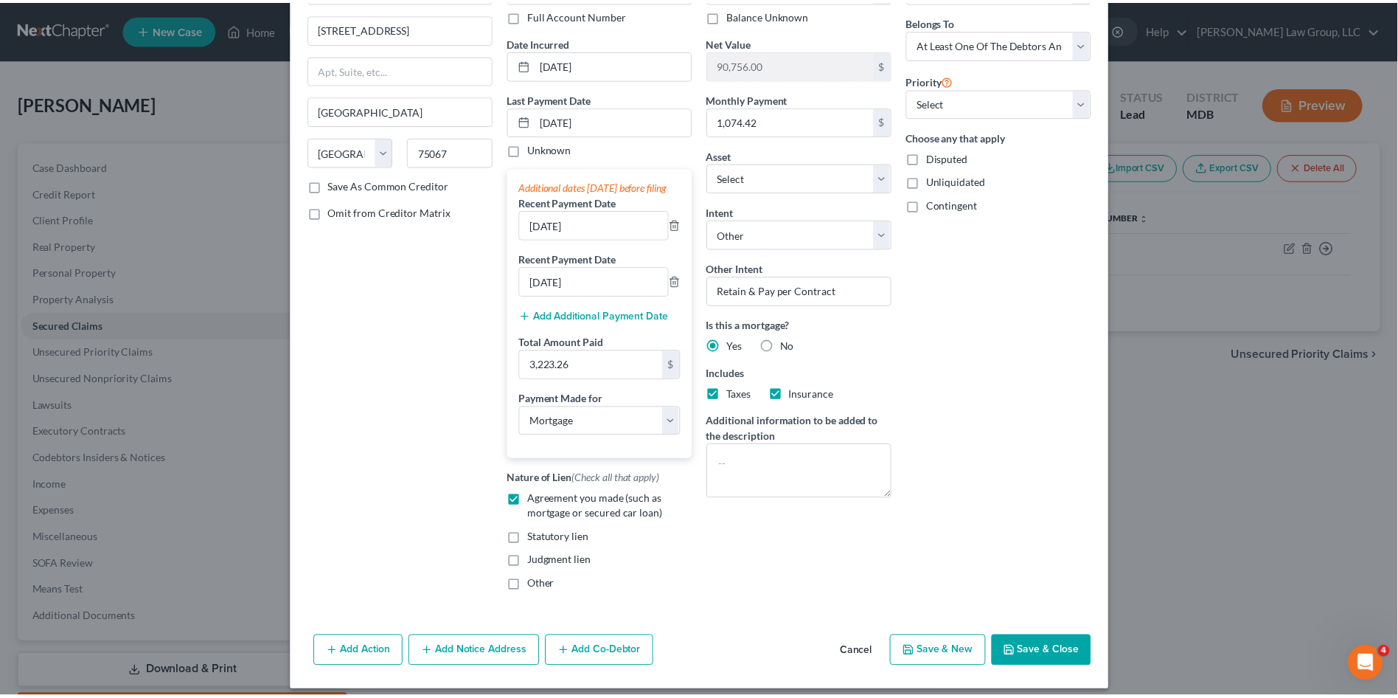
scroll to position [136, 0]
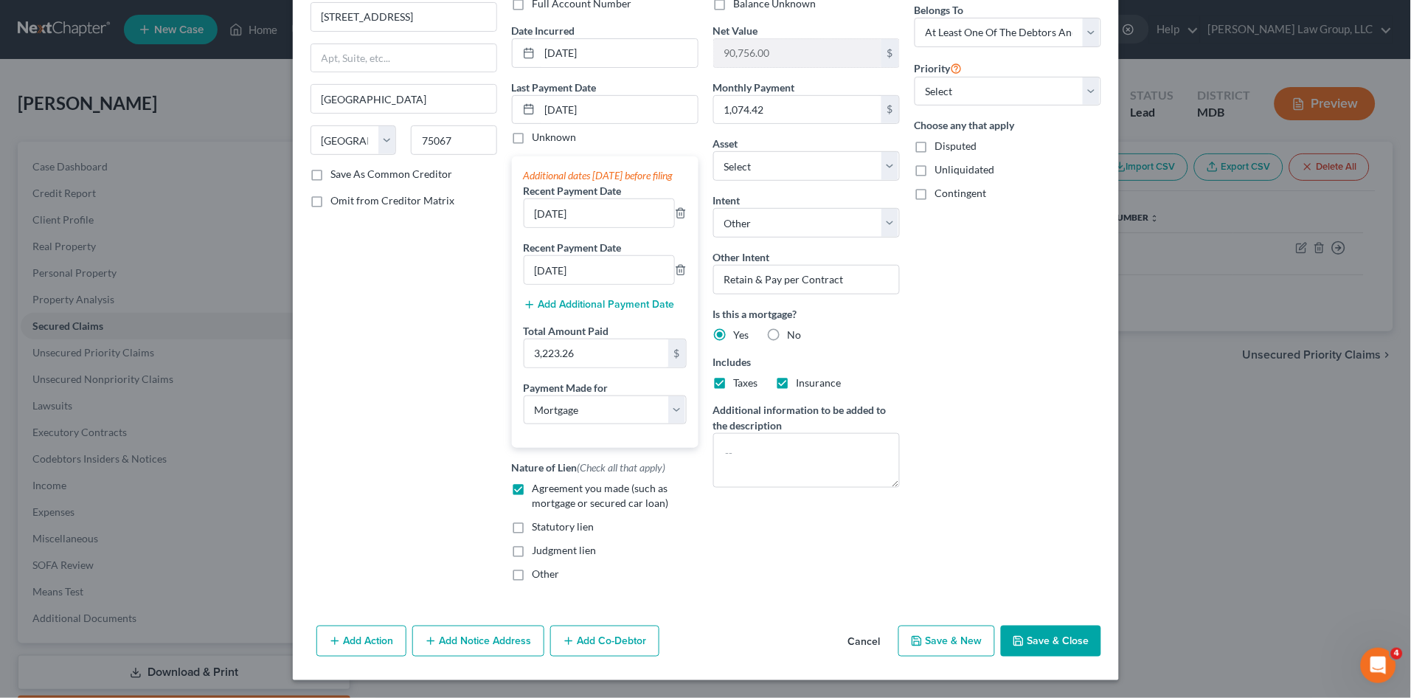
click at [1034, 630] on button "Save & Close" at bounding box center [1051, 640] width 100 height 31
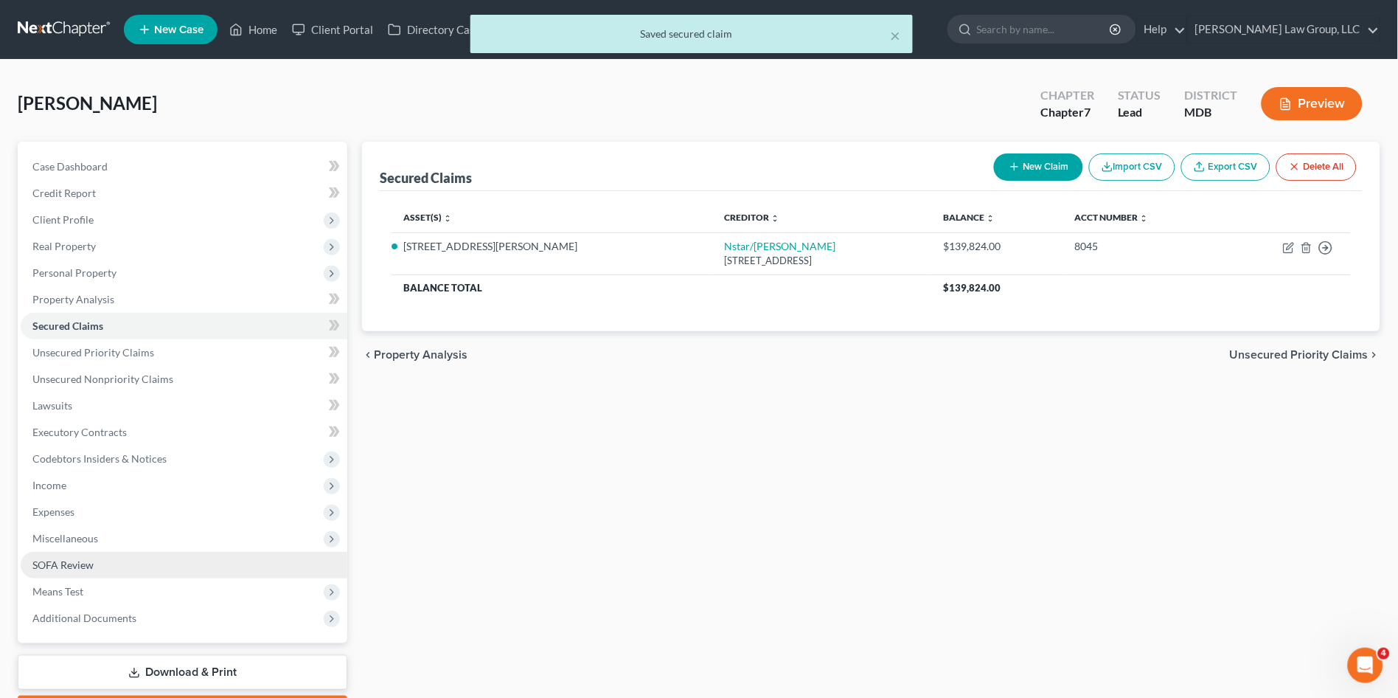
click at [66, 569] on link "SOFA Review" at bounding box center [184, 565] width 327 height 27
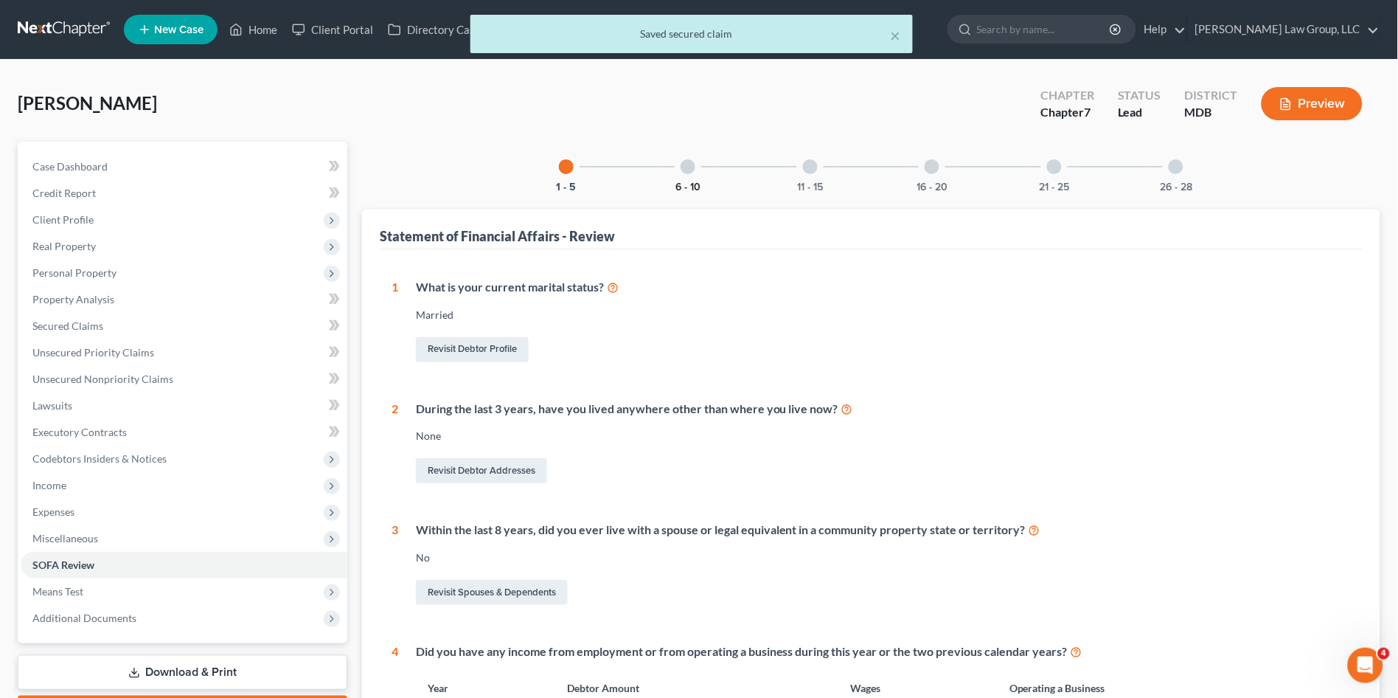
click at [694, 178] on div "6 - 10" at bounding box center [688, 167] width 50 height 50
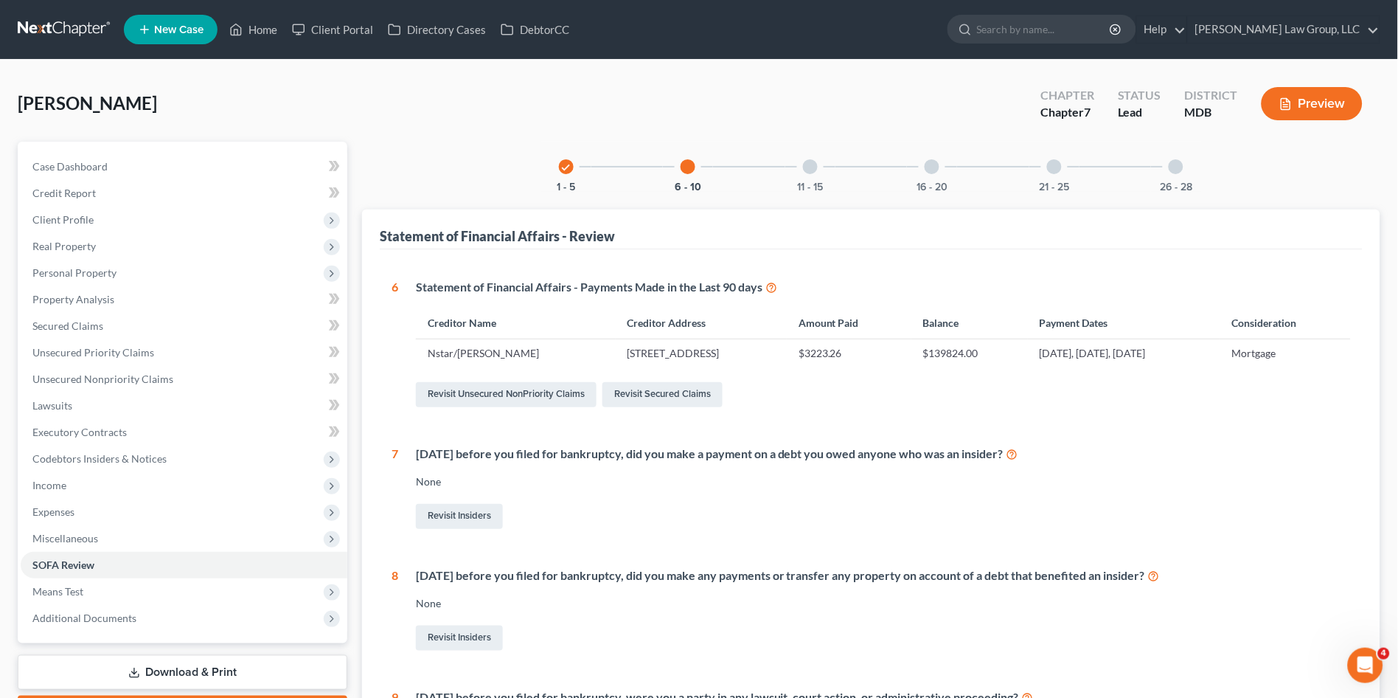
click at [805, 171] on div at bounding box center [810, 166] width 15 height 15
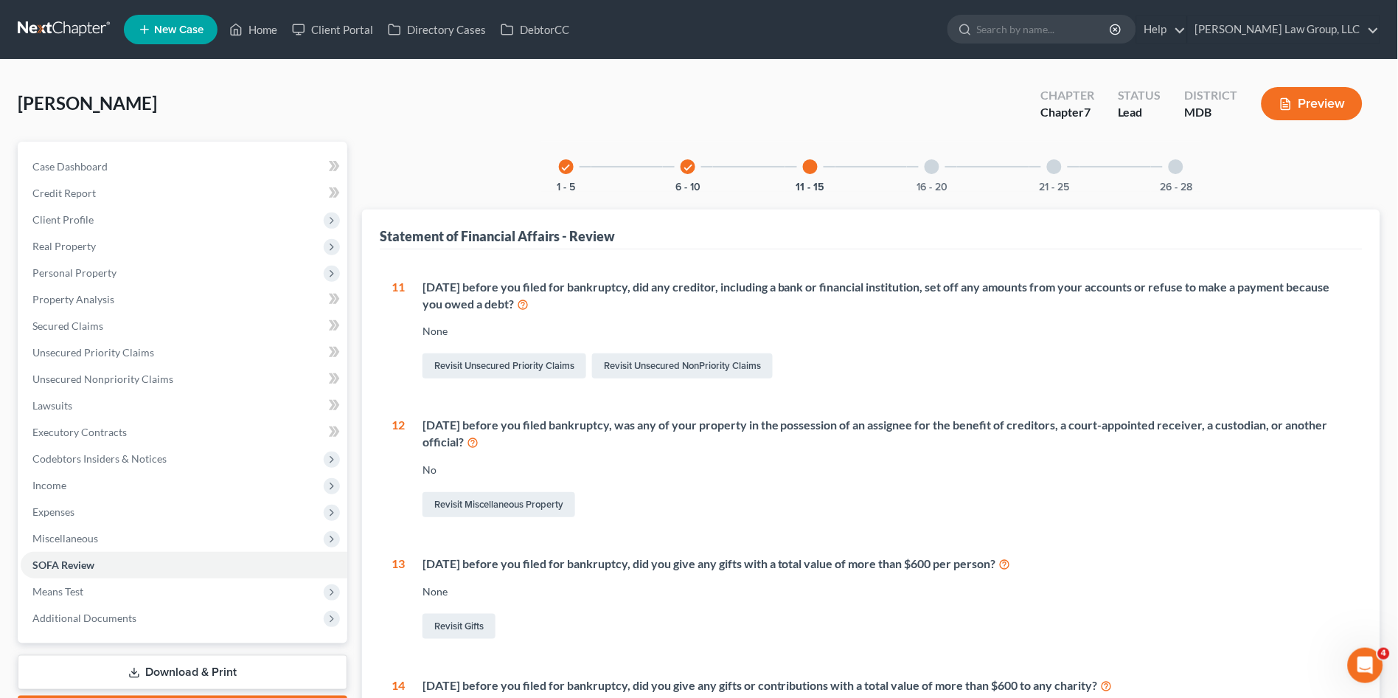
click at [933, 172] on div at bounding box center [932, 166] width 15 height 15
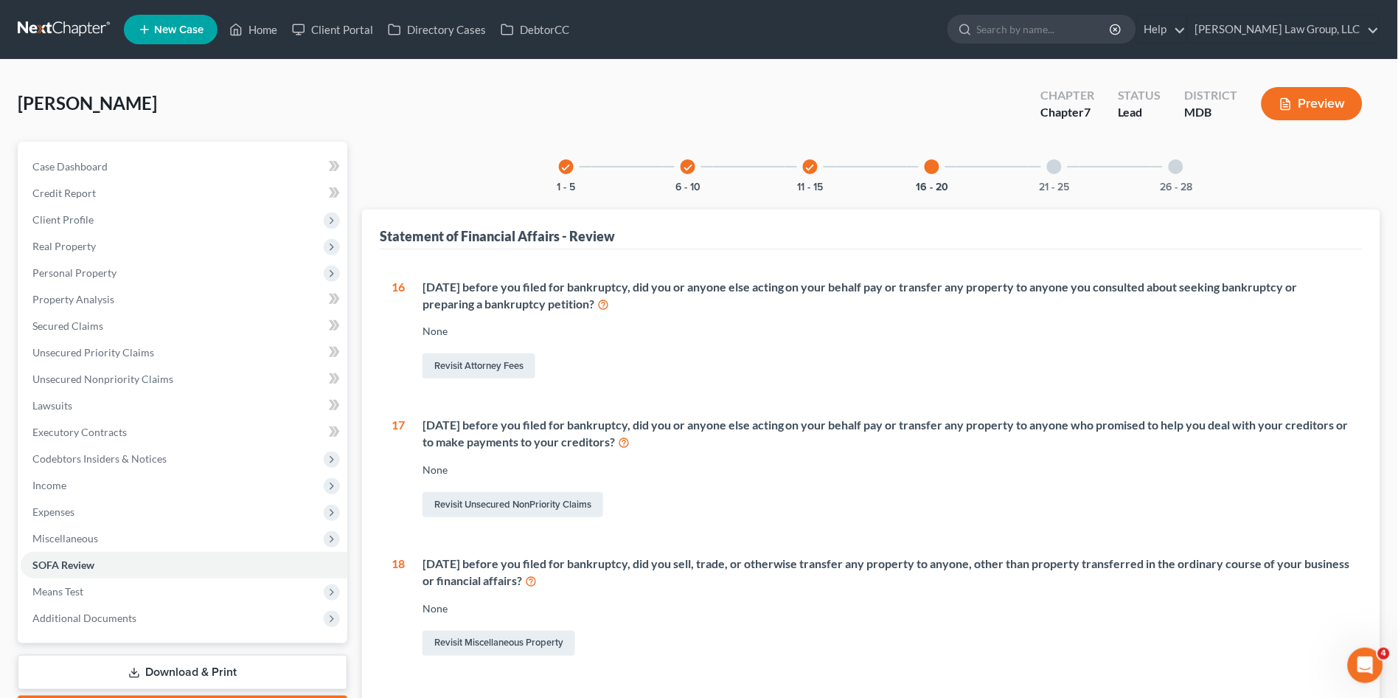
click at [1053, 173] on div at bounding box center [1054, 166] width 15 height 15
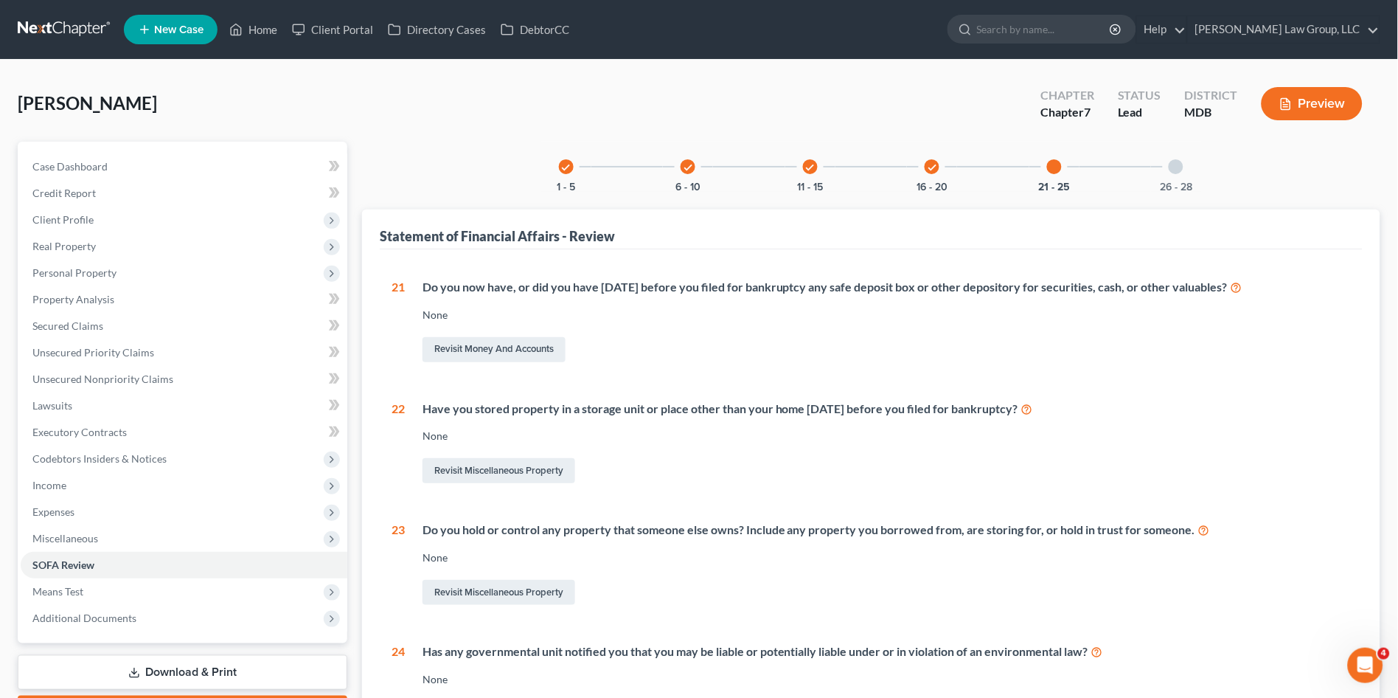
click at [1175, 174] on div "26 - 28" at bounding box center [1176, 167] width 50 height 50
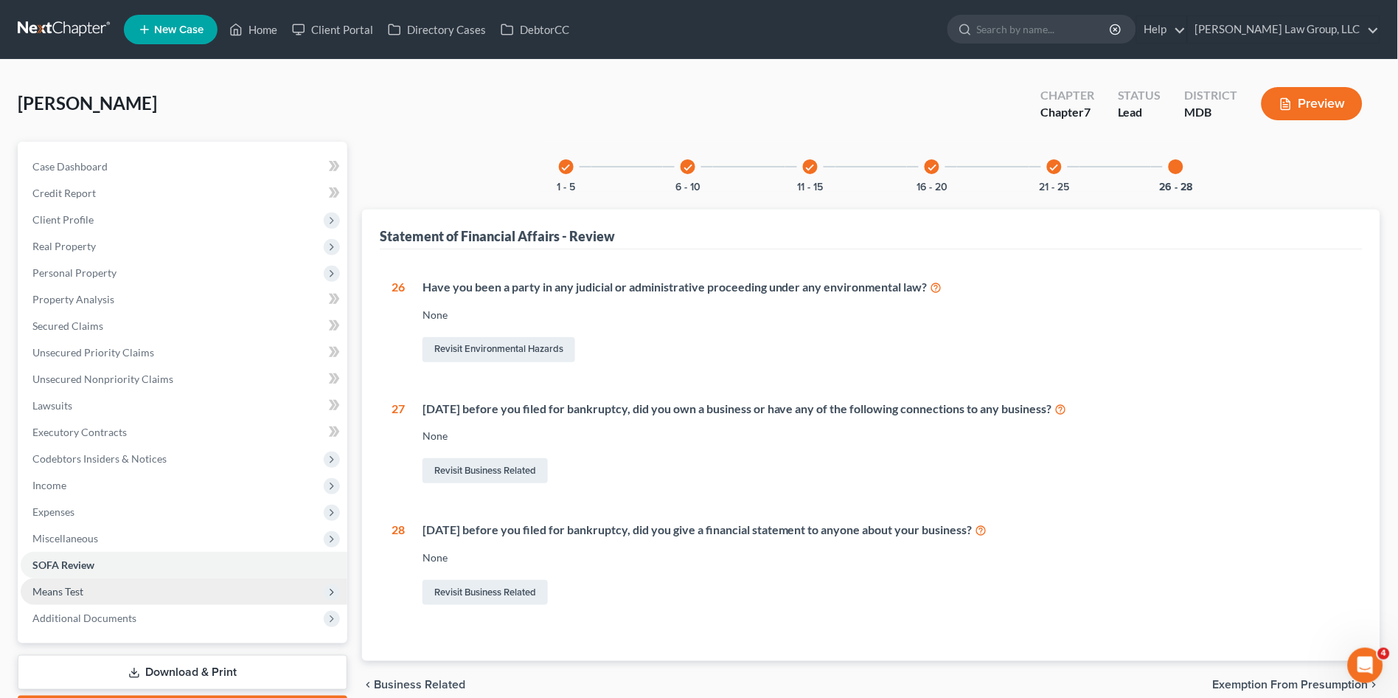
click at [85, 588] on span "Means Test" at bounding box center [184, 591] width 327 height 27
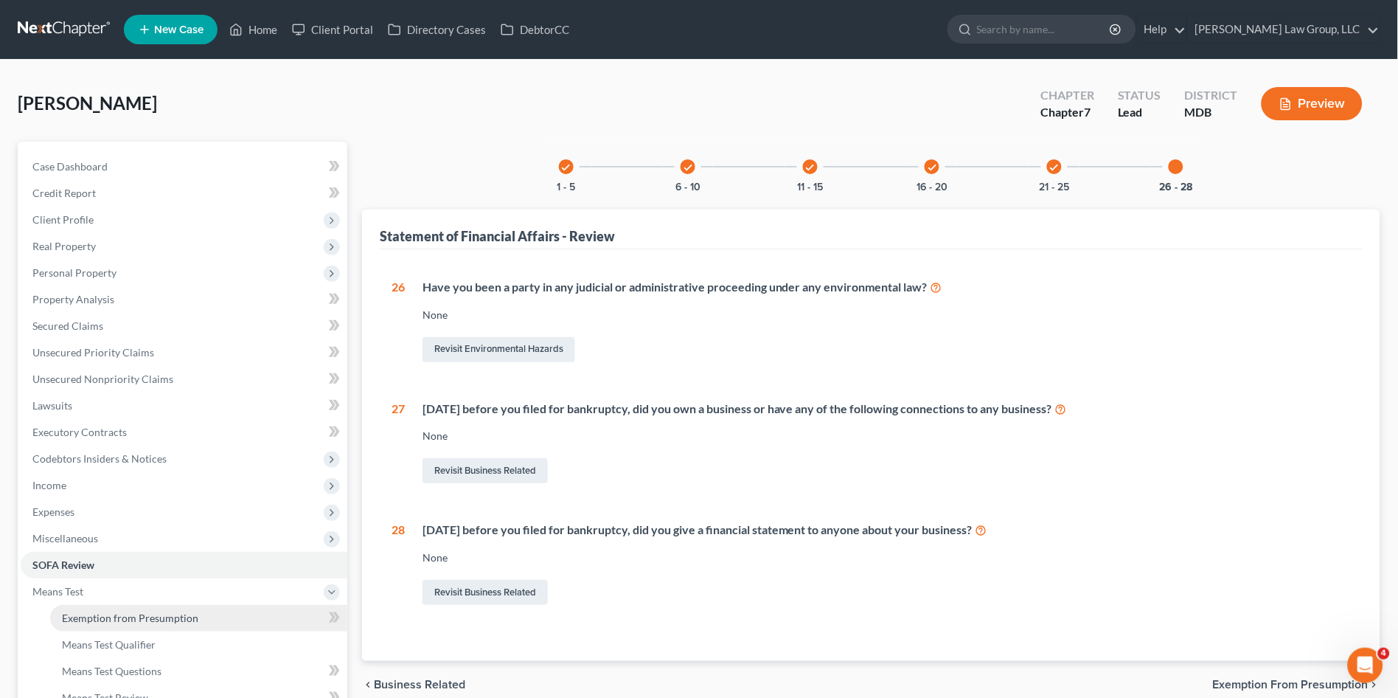
click at [89, 616] on span "Exemption from Presumption" at bounding box center [130, 617] width 136 height 13
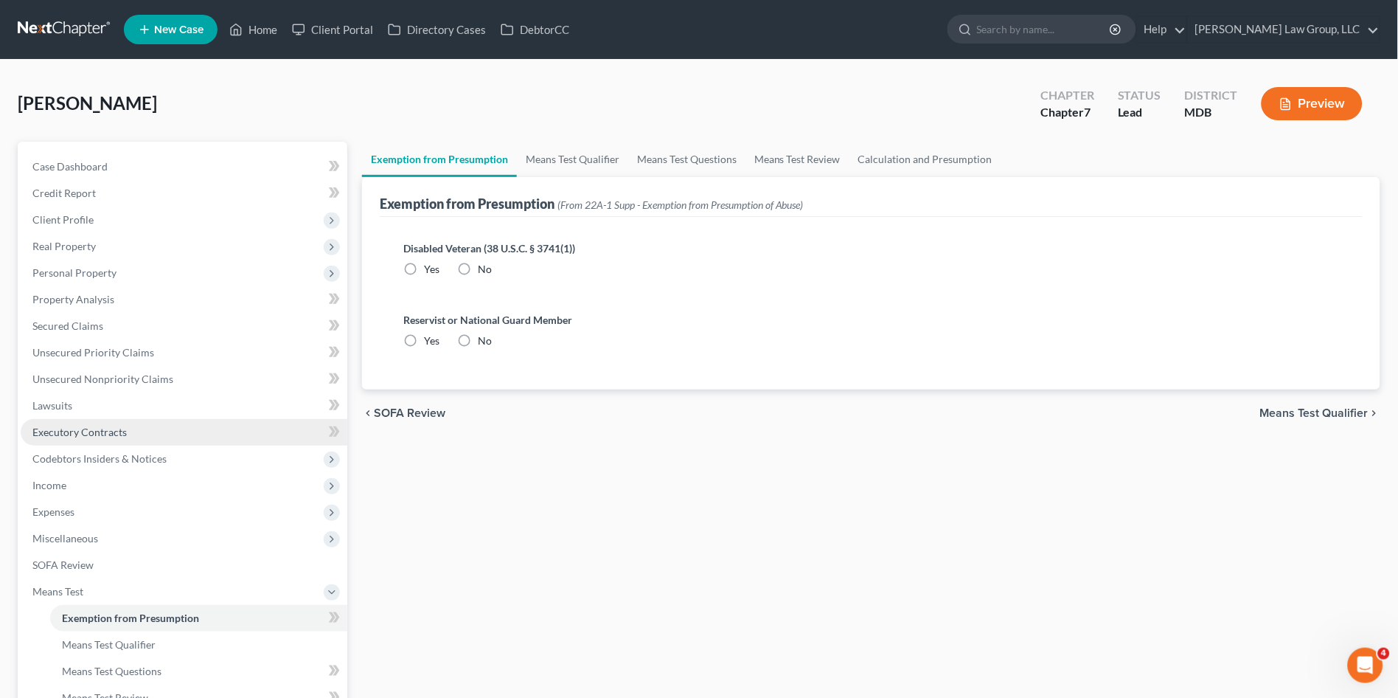
radio input "true"
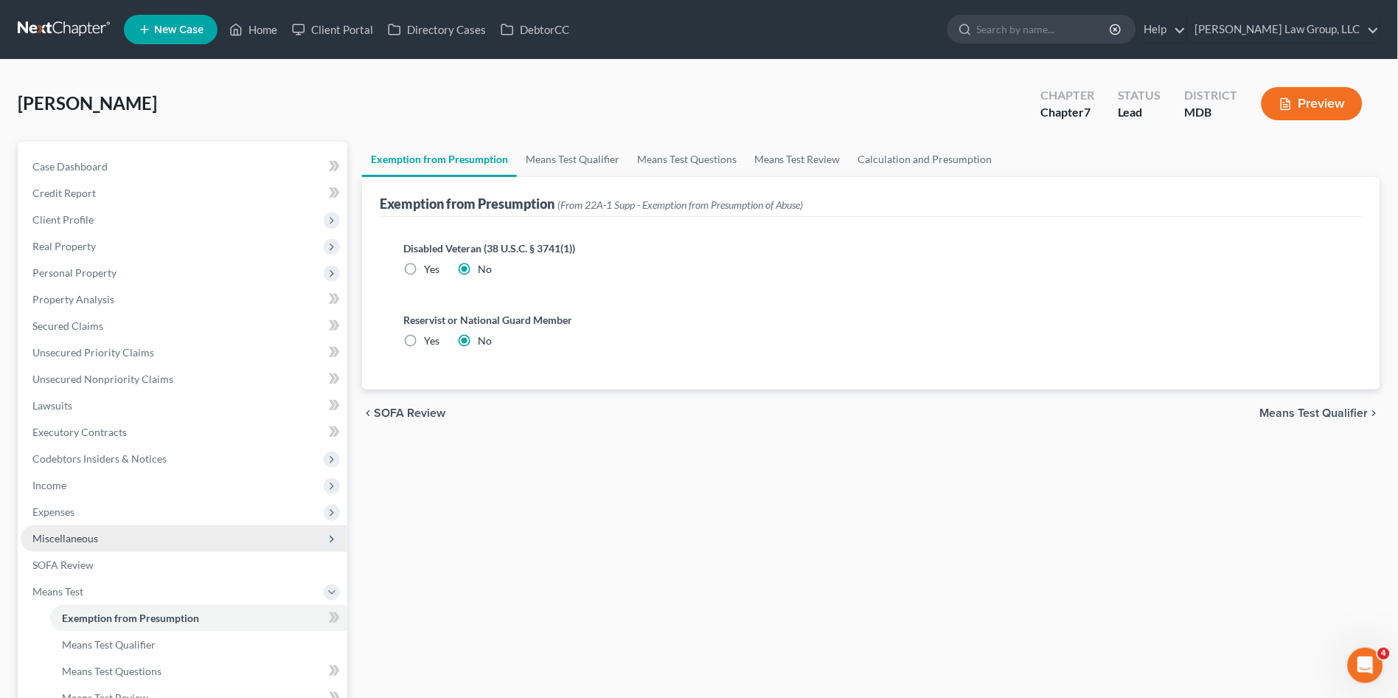
click at [77, 525] on span "Miscellaneous" at bounding box center [184, 538] width 327 height 27
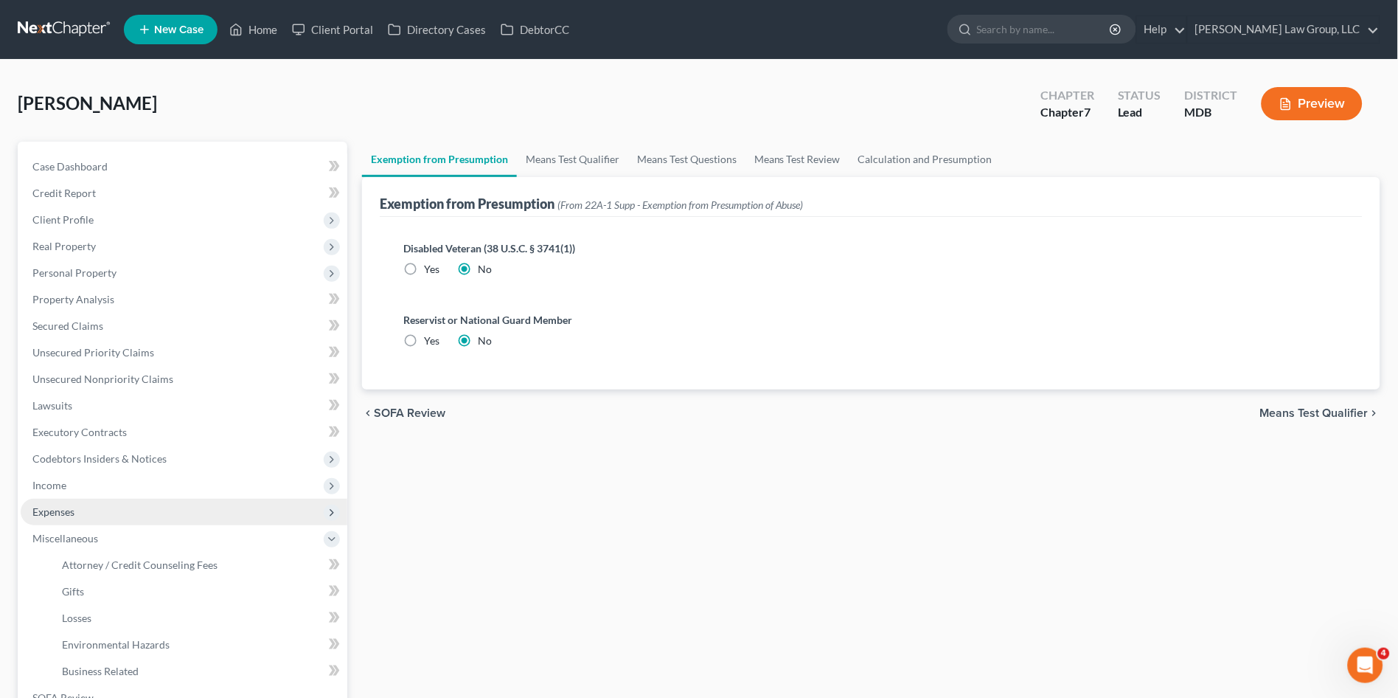
click at [80, 512] on span "Expenses" at bounding box center [184, 511] width 327 height 27
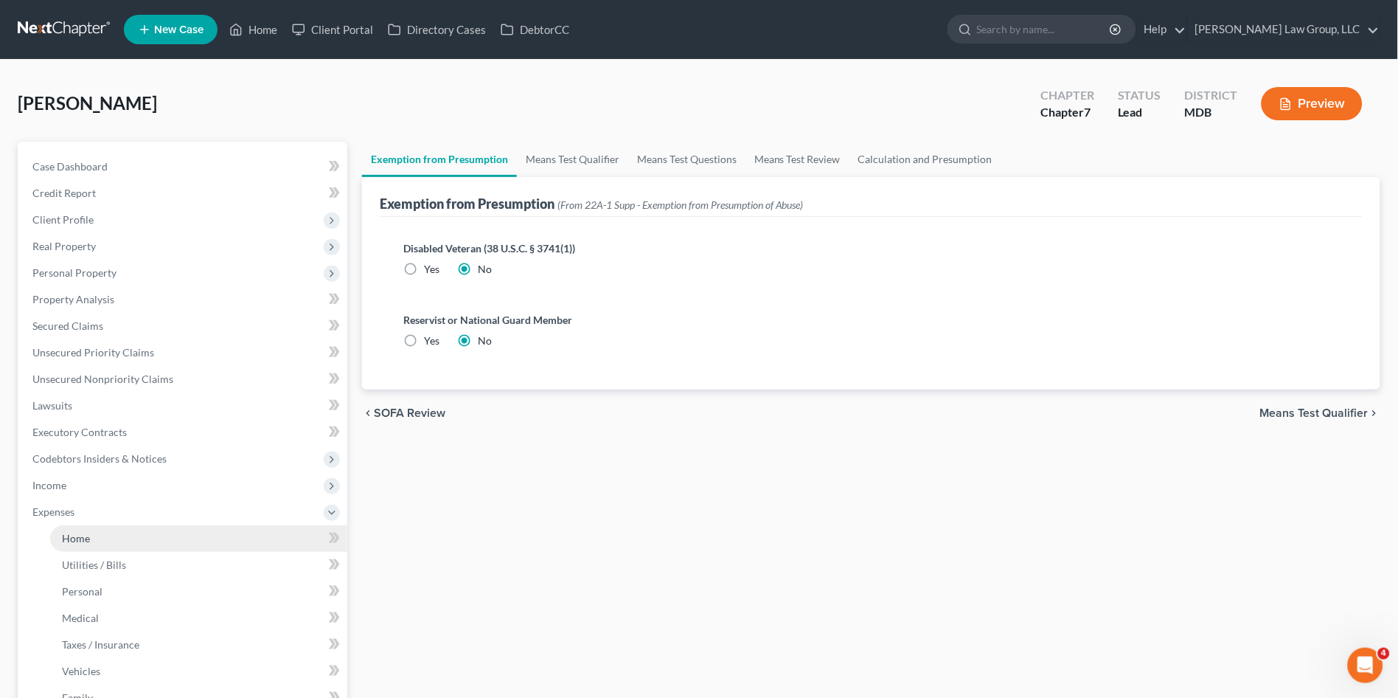
click at [76, 539] on span "Home" at bounding box center [76, 538] width 28 height 13
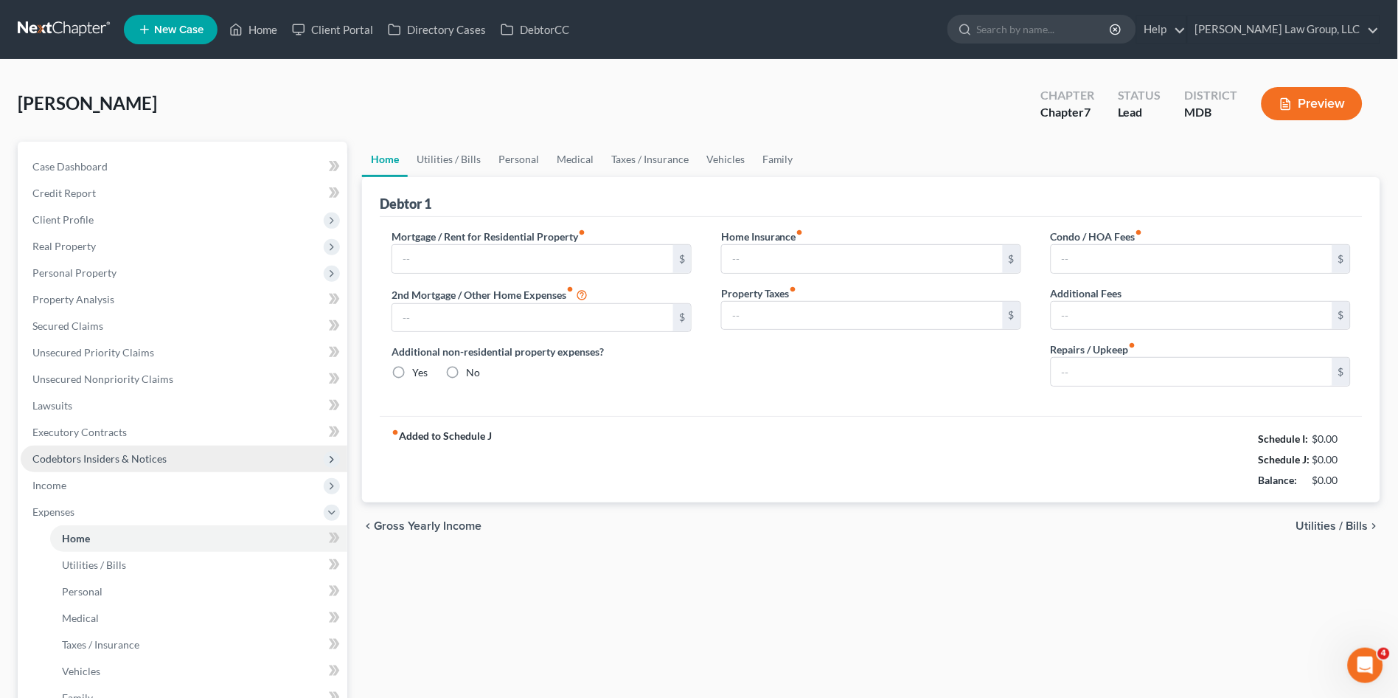
type input "1,074.42"
type input "0.00"
radio input "true"
type input "0.00"
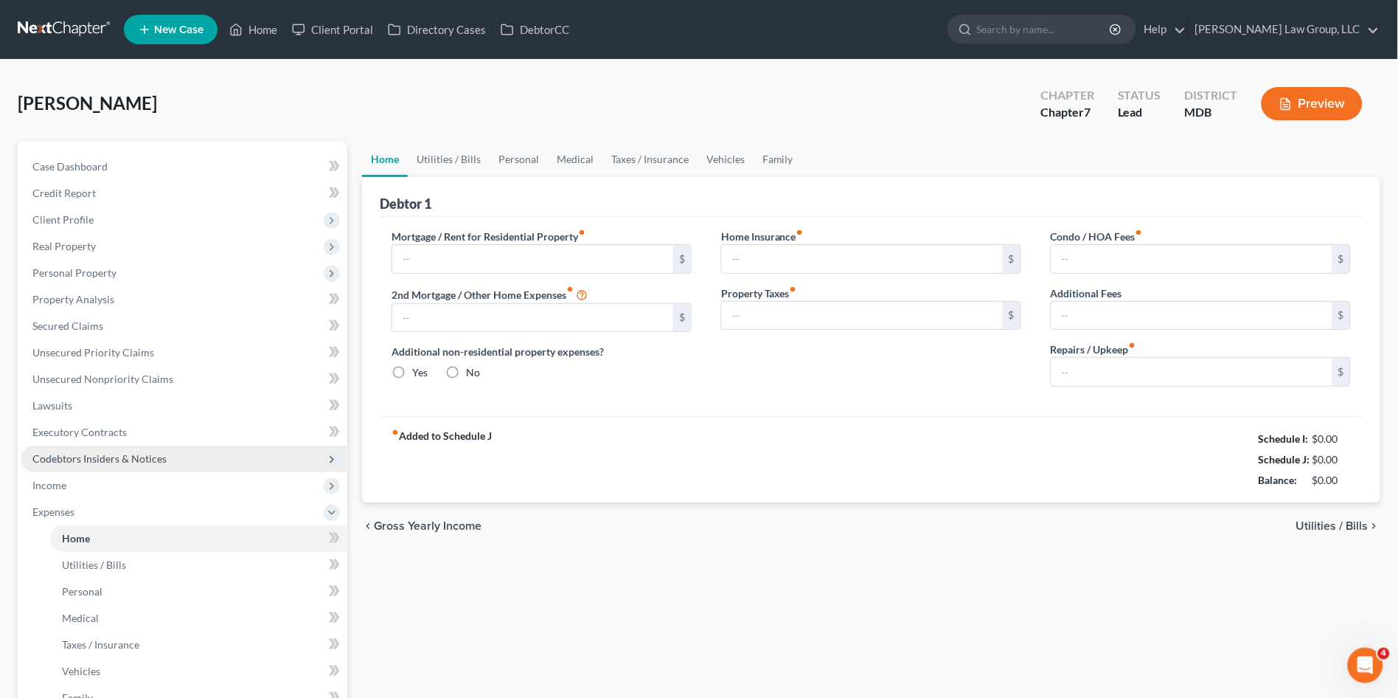
type input "0.00"
type input "100.00"
click at [770, 157] on link "Family" at bounding box center [778, 159] width 49 height 35
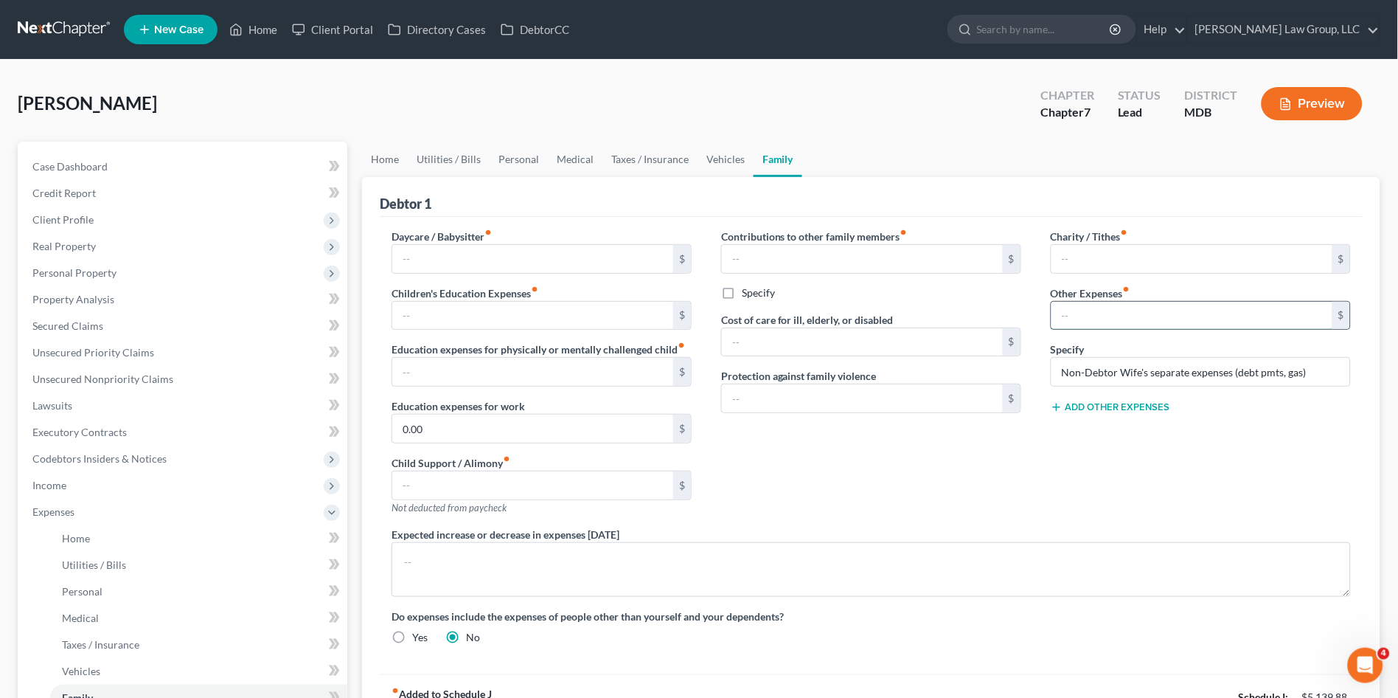
click at [1110, 327] on input "text" at bounding box center [1191, 316] width 281 height 28
drag, startPoint x: 984, startPoint y: 494, endPoint x: 990, endPoint y: 475, distance: 19.9
click at [985, 491] on div "Contributions to other family members fiber_manual_record $ Specify Cost of car…" at bounding box center [871, 378] width 330 height 298
drag, startPoint x: 1256, startPoint y: 371, endPoint x: 1048, endPoint y: 391, distance: 208.9
click at [1048, 391] on div "Charity / Tithes fiber_manual_record $ Other Expenses fiber_manual_record $ Spe…" at bounding box center [1201, 378] width 330 height 298
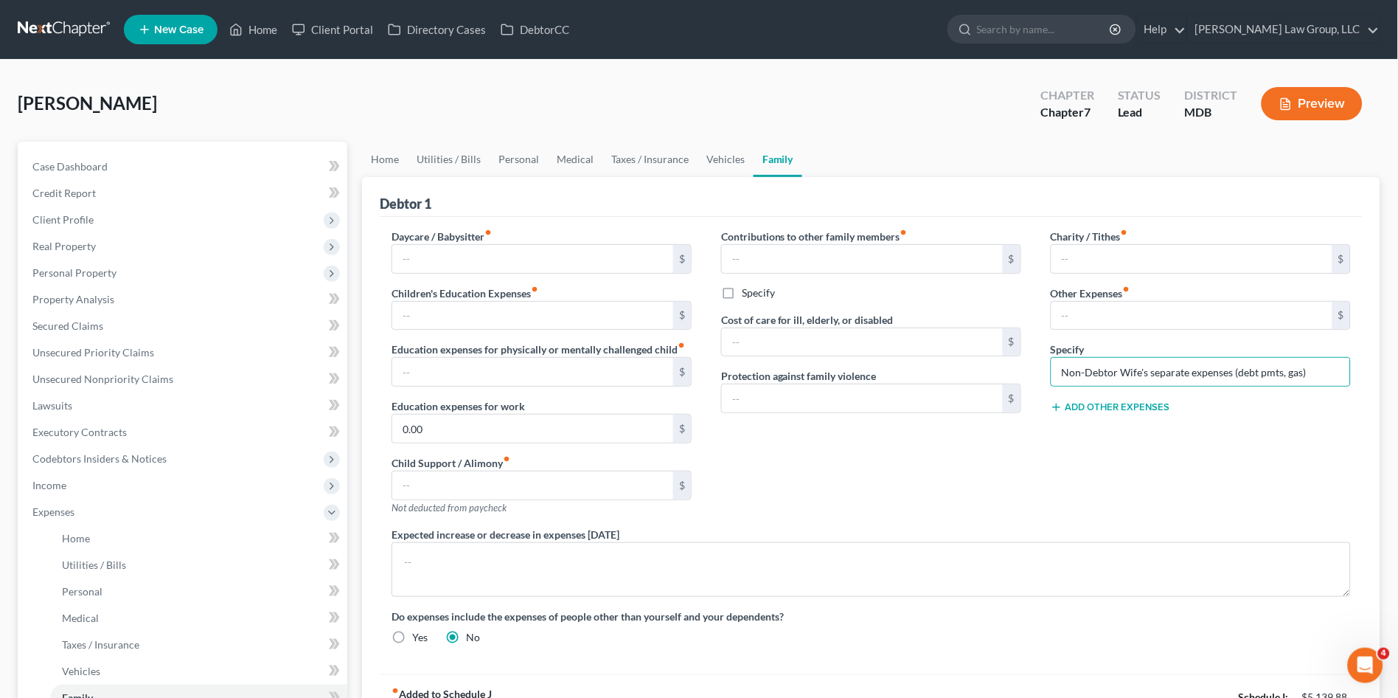
drag, startPoint x: 975, startPoint y: 479, endPoint x: 844, endPoint y: 437, distance: 137.6
click at [975, 478] on div "Contributions to other family members fiber_manual_record $ Specify Cost of car…" at bounding box center [871, 378] width 330 height 298
click at [1172, 308] on input "text" at bounding box center [1191, 316] width 281 height 28
type input "800.00"
click at [934, 478] on div "Contributions to other family members fiber_manual_record $ Specify Cost of car…" at bounding box center [871, 378] width 330 height 298
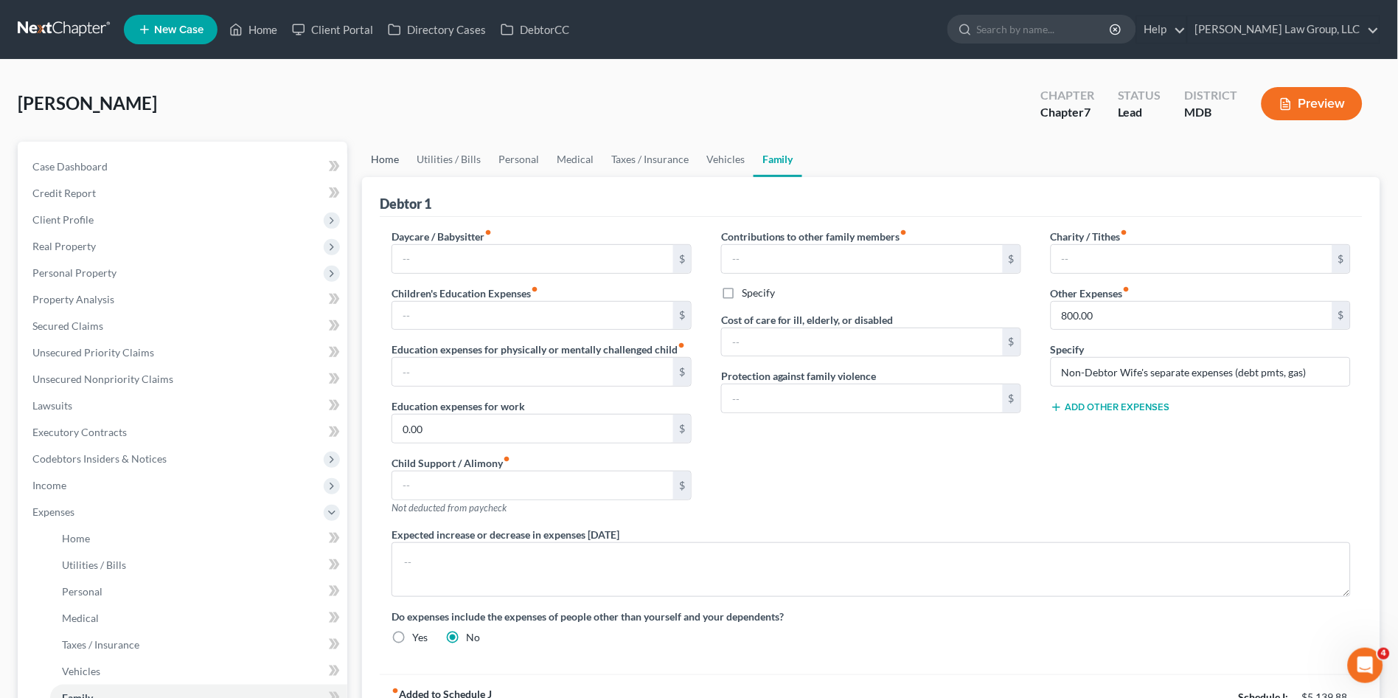
click at [378, 160] on link "Home" at bounding box center [385, 159] width 46 height 35
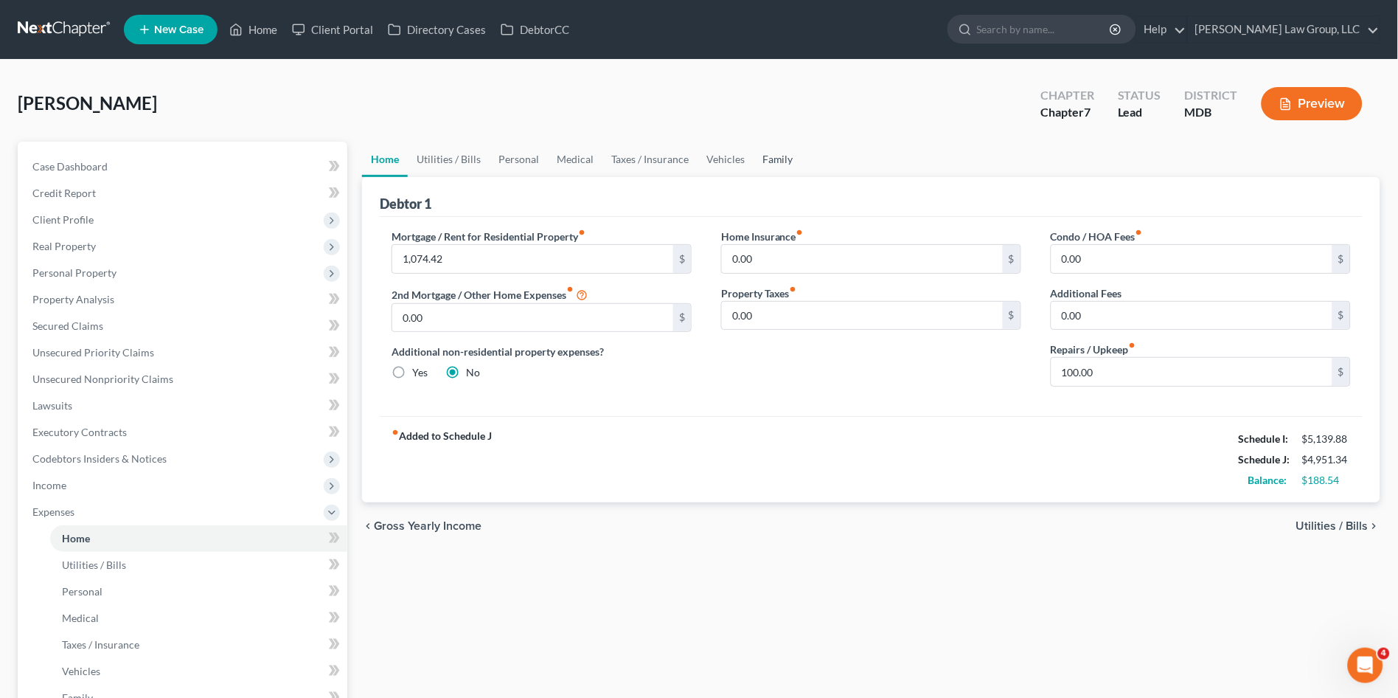
click at [773, 152] on link "Family" at bounding box center [778, 159] width 49 height 35
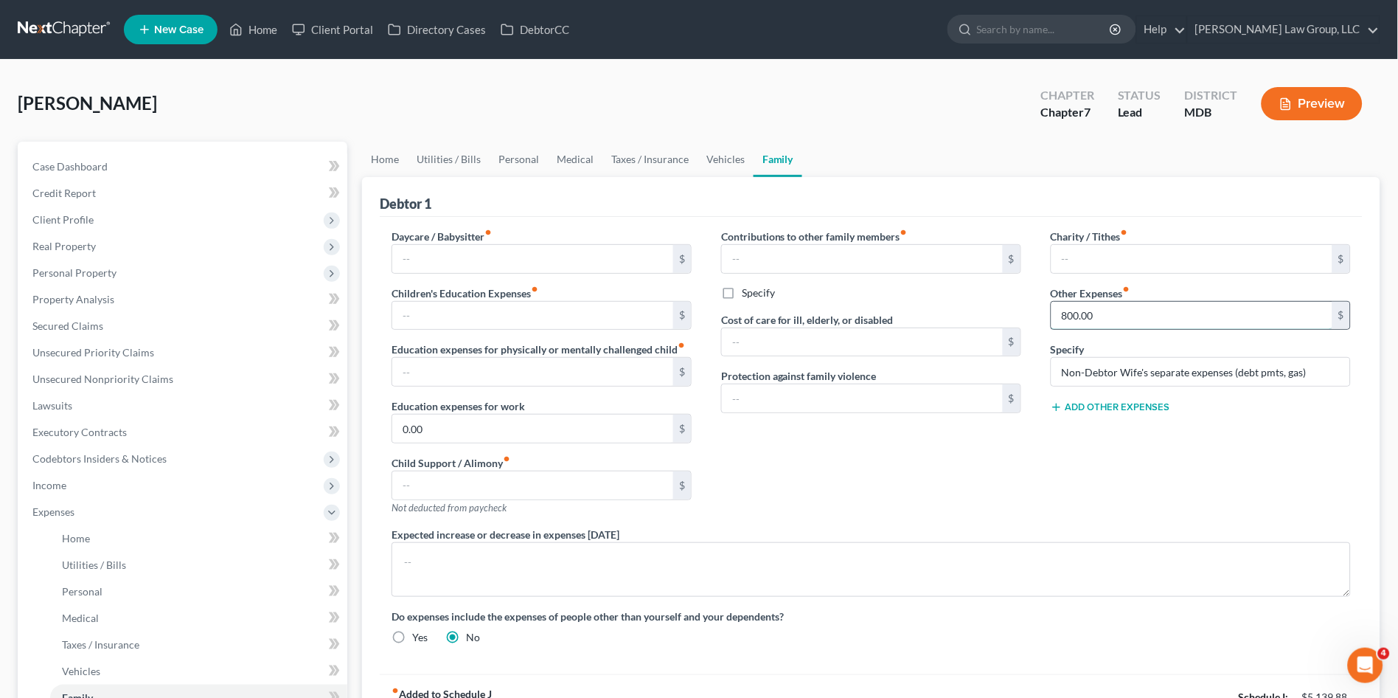
click at [1144, 324] on input "800.00" at bounding box center [1191, 316] width 281 height 28
type input "900.00"
click at [385, 159] on link "Home" at bounding box center [385, 159] width 46 height 35
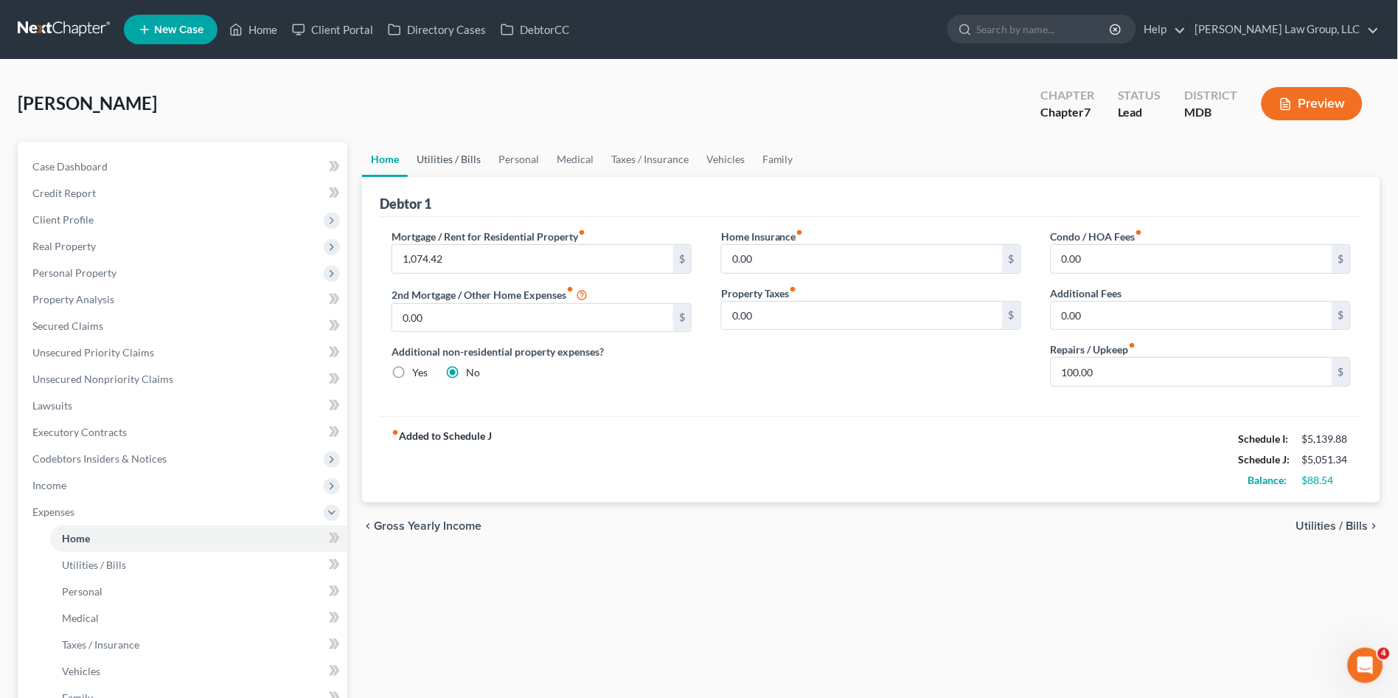
click at [461, 151] on link "Utilities / Bills" at bounding box center [449, 159] width 82 height 35
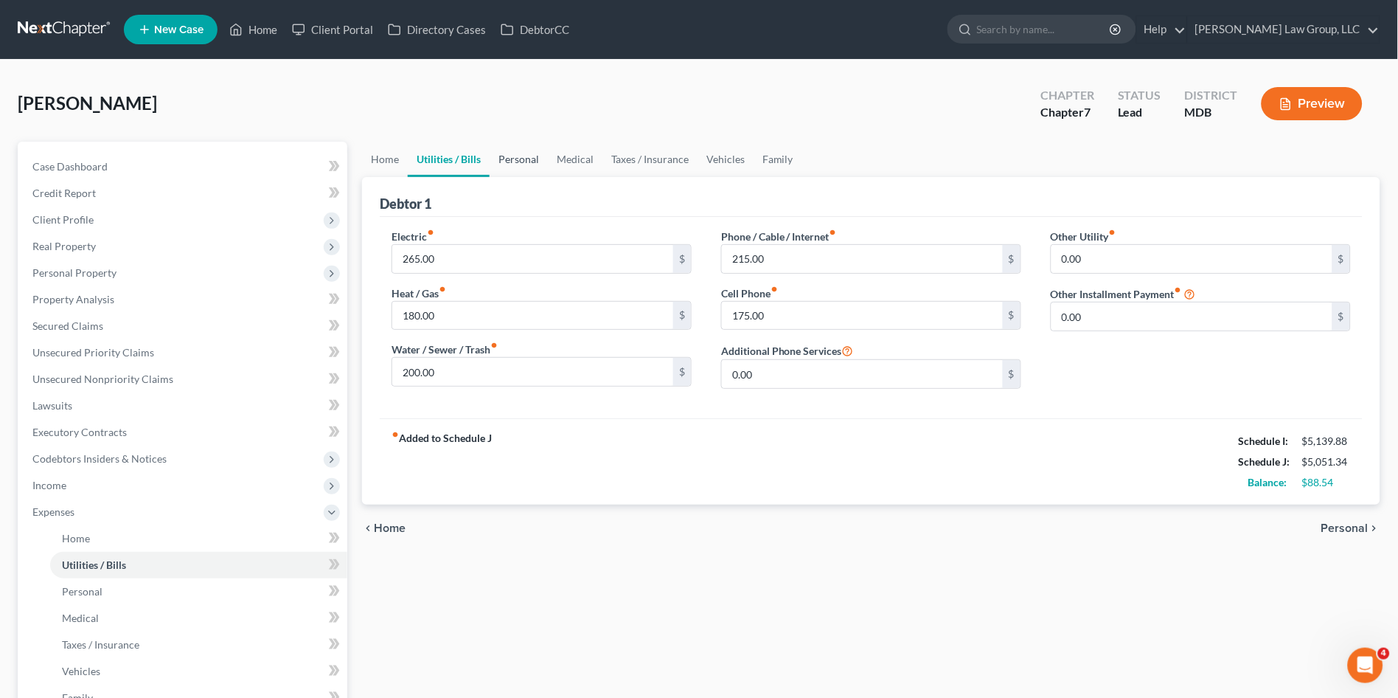
click at [517, 164] on link "Personal" at bounding box center [519, 159] width 58 height 35
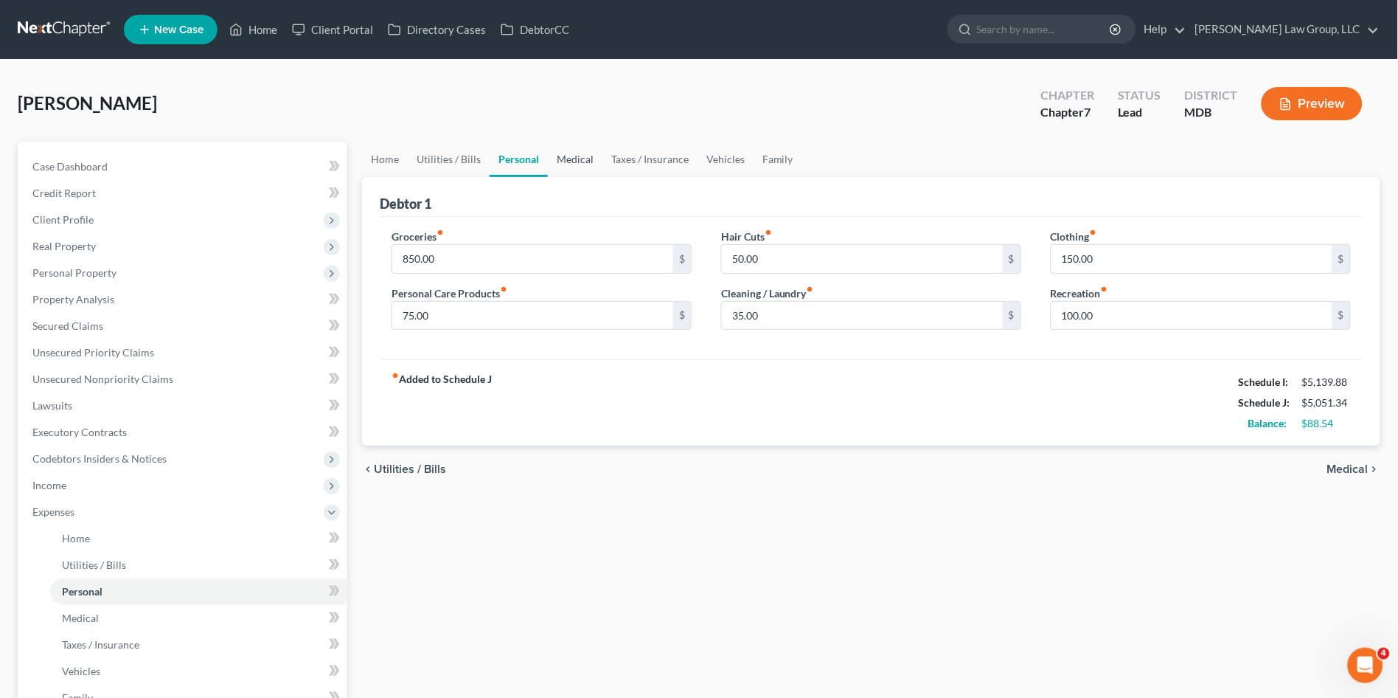
click at [570, 164] on link "Medical" at bounding box center [575, 159] width 55 height 35
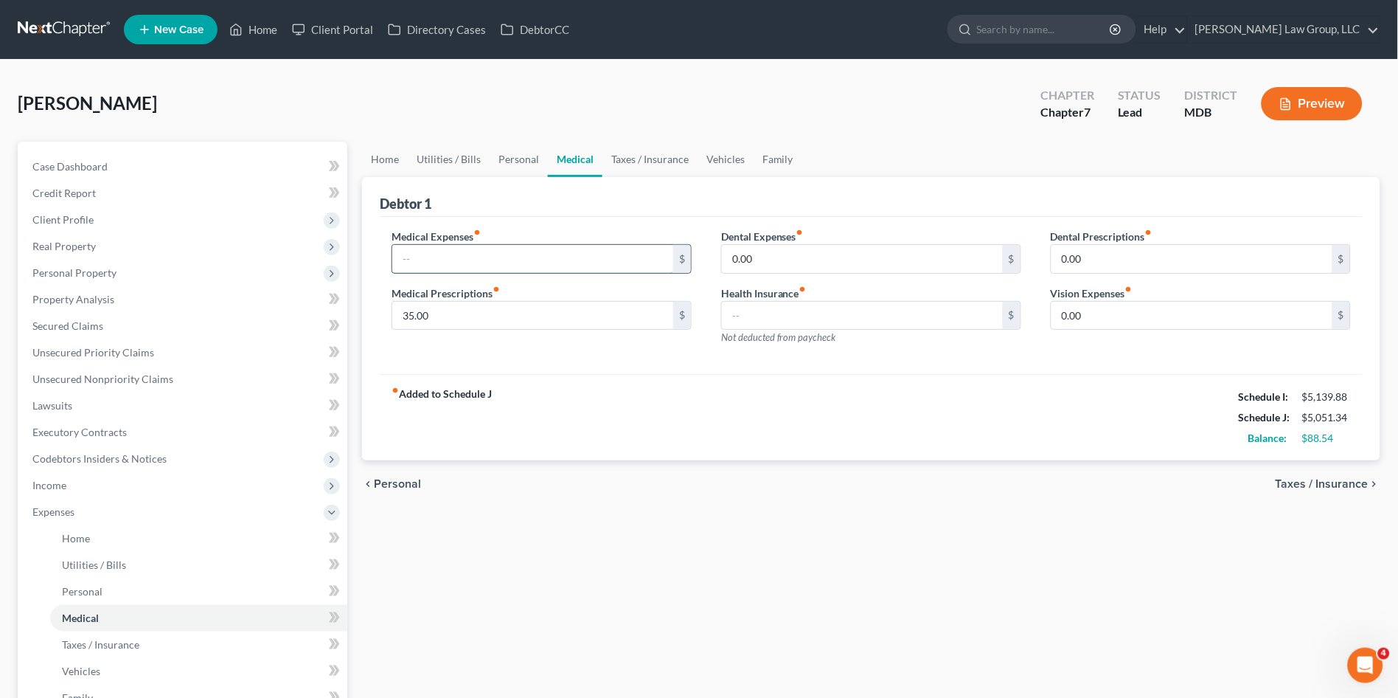
click at [501, 251] on input "text" at bounding box center [532, 259] width 281 height 28
drag, startPoint x: 378, startPoint y: 470, endPoint x: 378, endPoint y: 460, distance: 9.6
click at [378, 470] on div "chevron_left Personal Taxes / Insurance chevron_right" at bounding box center [871, 483] width 1018 height 47
click at [428, 259] on input "text" at bounding box center [532, 259] width 281 height 28
type input "50.00"
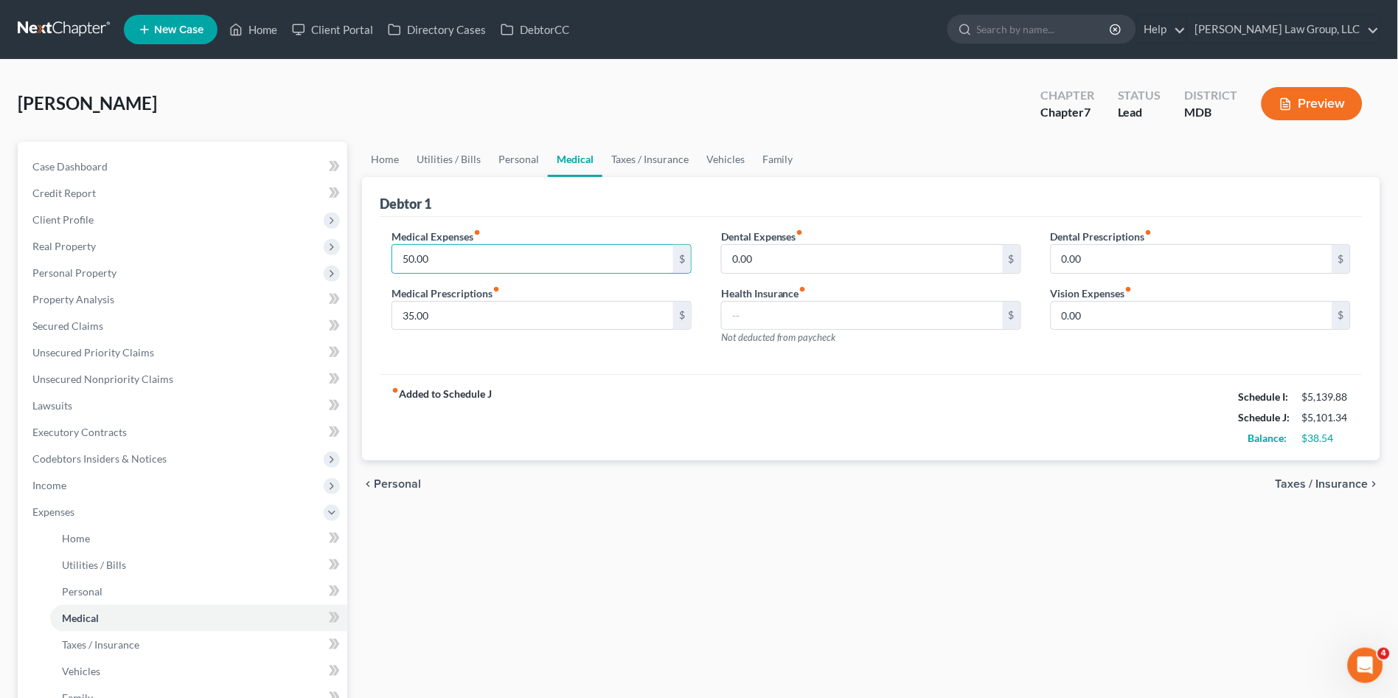
click at [586, 472] on div "chevron_left Personal Taxes / Insurance chevron_right" at bounding box center [871, 483] width 1018 height 47
click at [515, 159] on link "Personal" at bounding box center [519, 159] width 58 height 35
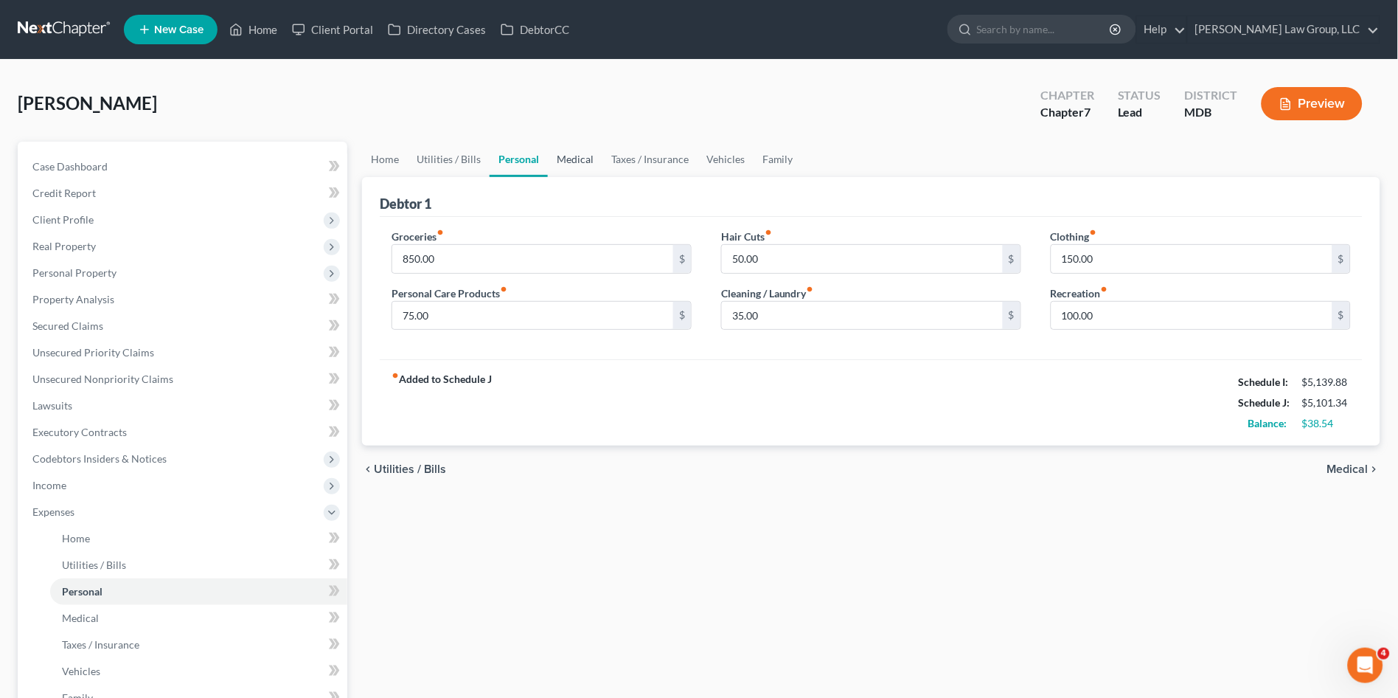
click at [568, 157] on link "Medical" at bounding box center [575, 159] width 55 height 35
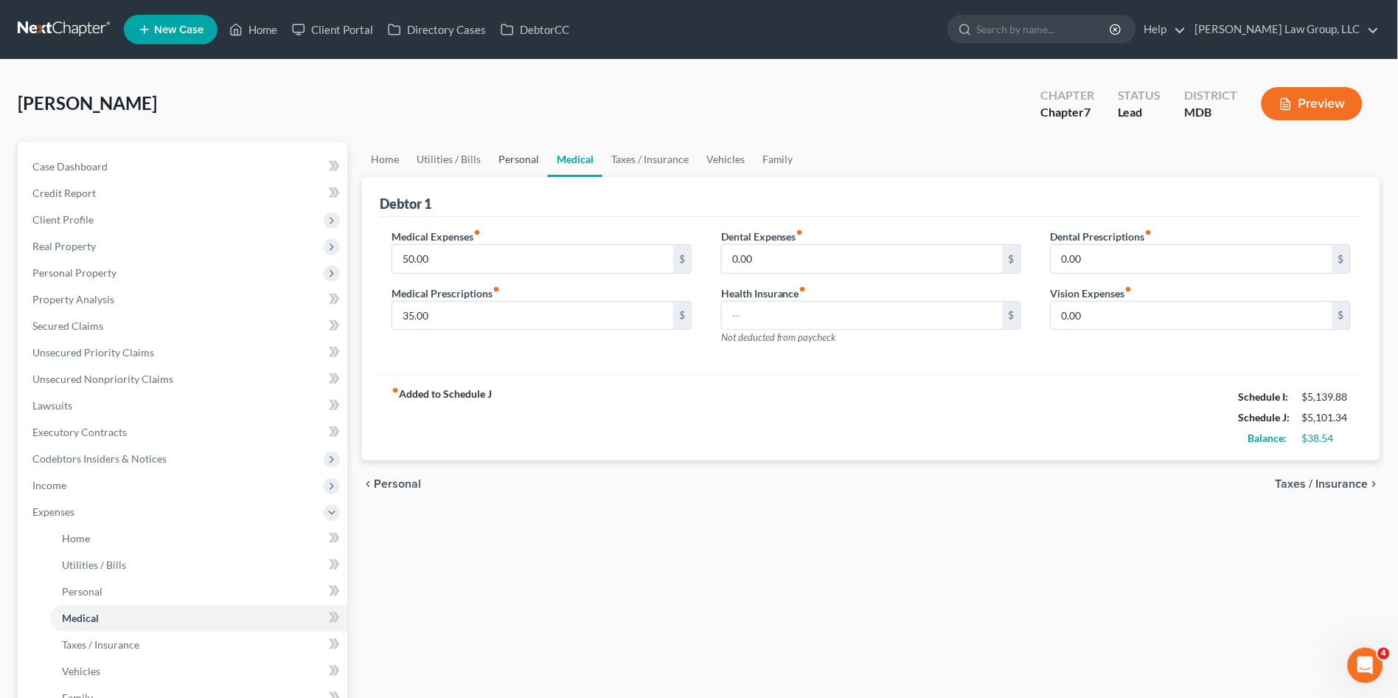
click at [519, 163] on link "Personal" at bounding box center [519, 159] width 58 height 35
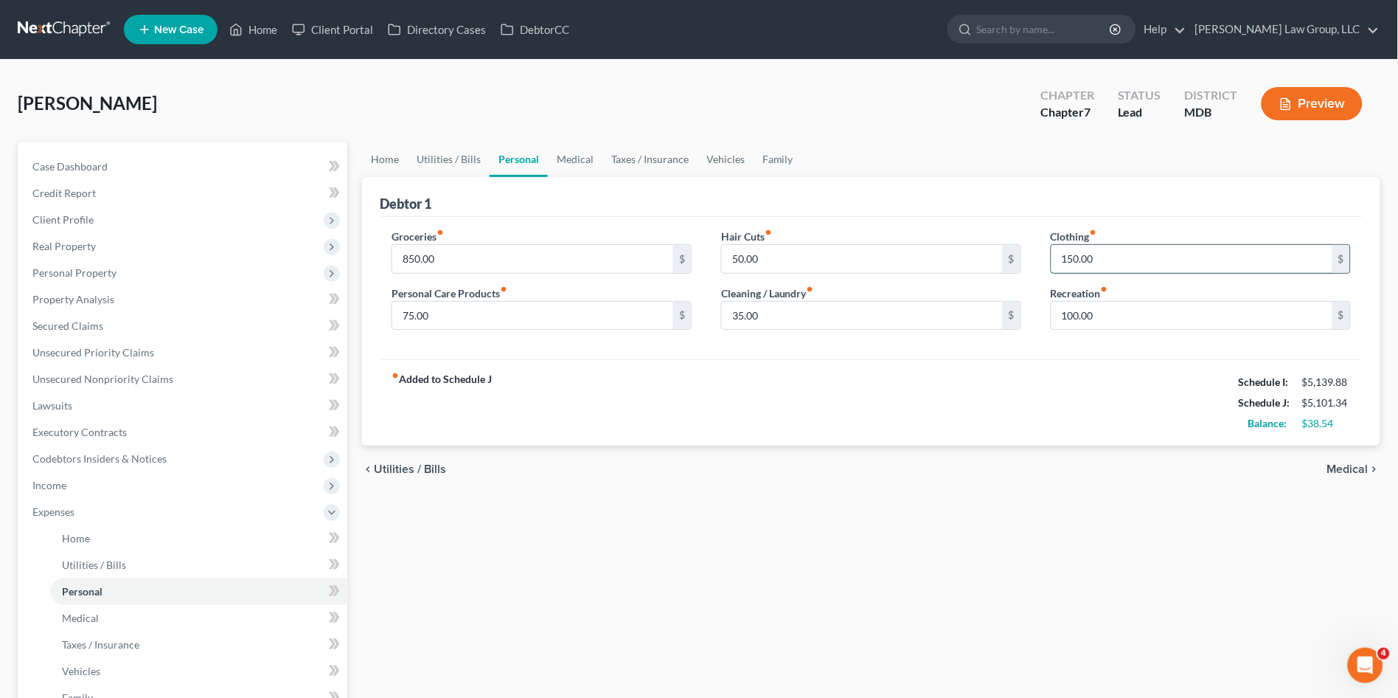
click at [1123, 260] on input "150.00" at bounding box center [1191, 259] width 281 height 28
type input "100.00"
drag, startPoint x: 1033, startPoint y: 464, endPoint x: 1023, endPoint y: 454, distance: 14.1
click at [1034, 464] on div "chevron_left Utilities / Bills Medical chevron_right" at bounding box center [871, 468] width 1018 height 47
click at [382, 156] on link "Home" at bounding box center [385, 159] width 46 height 35
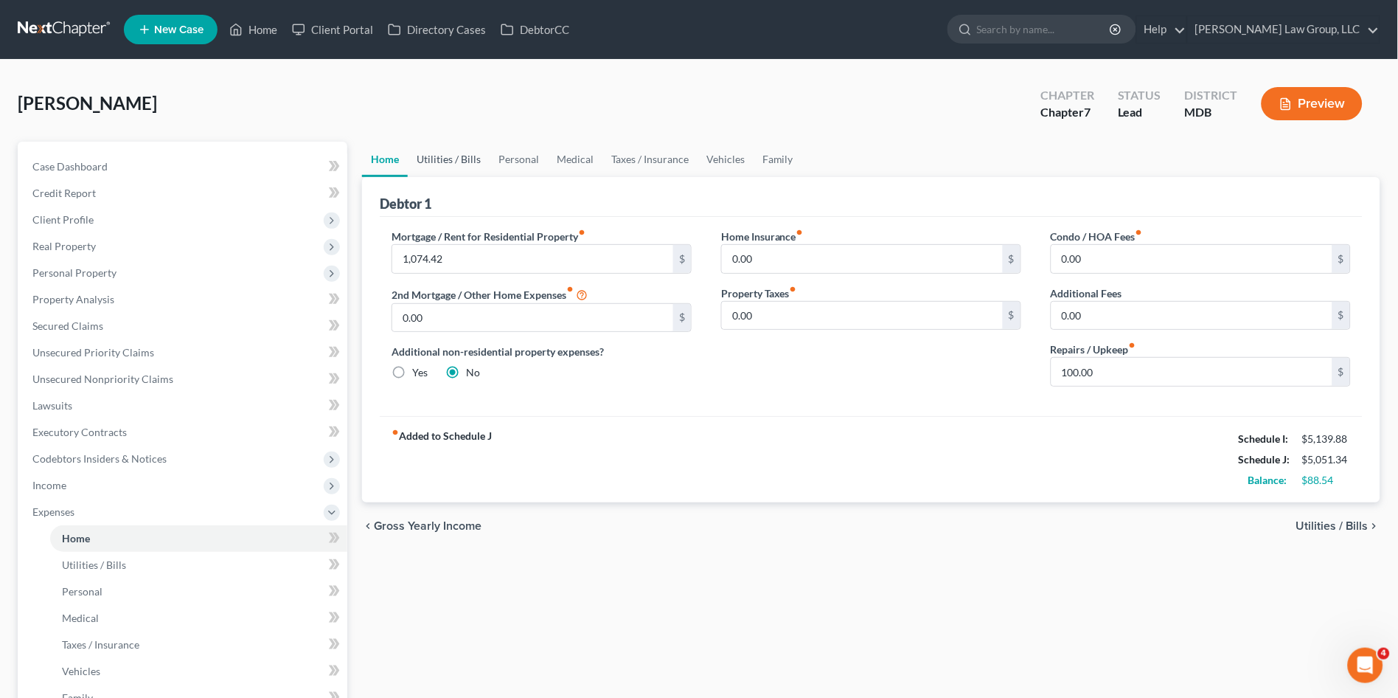
click at [439, 161] on link "Utilities / Bills" at bounding box center [449, 159] width 82 height 35
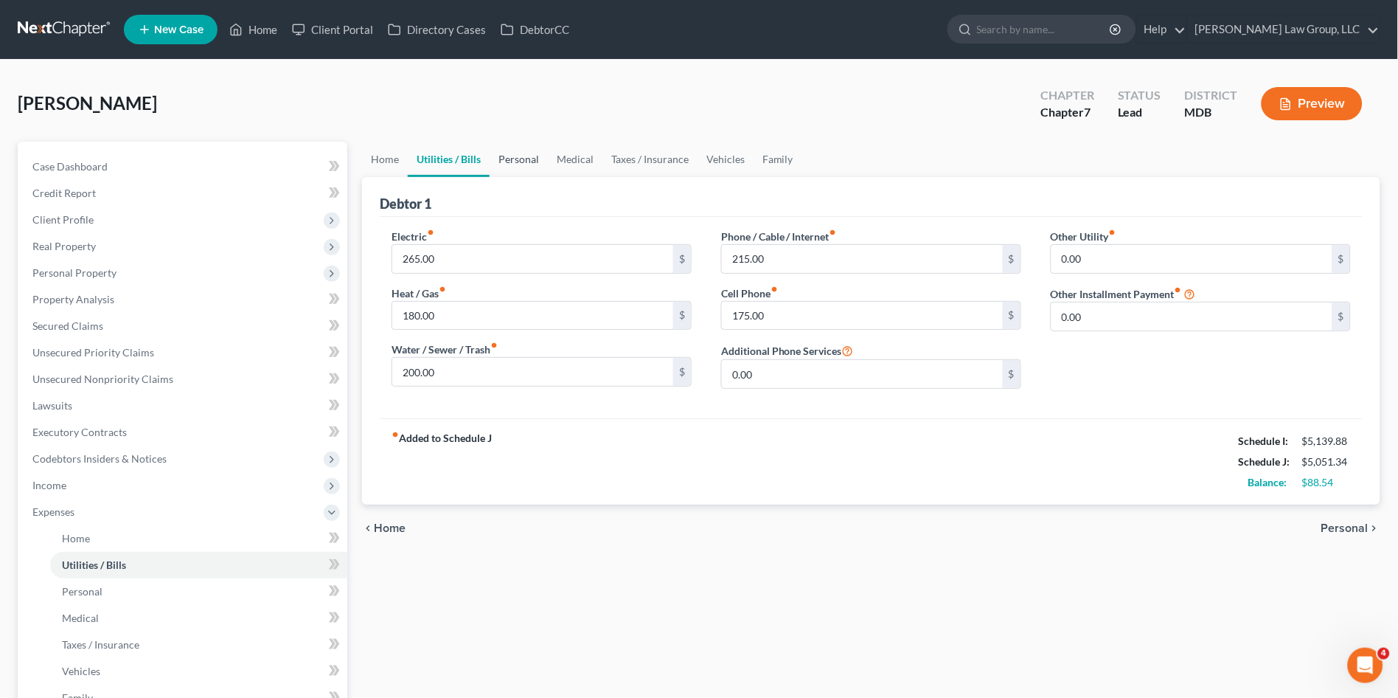
click at [506, 158] on link "Personal" at bounding box center [519, 159] width 58 height 35
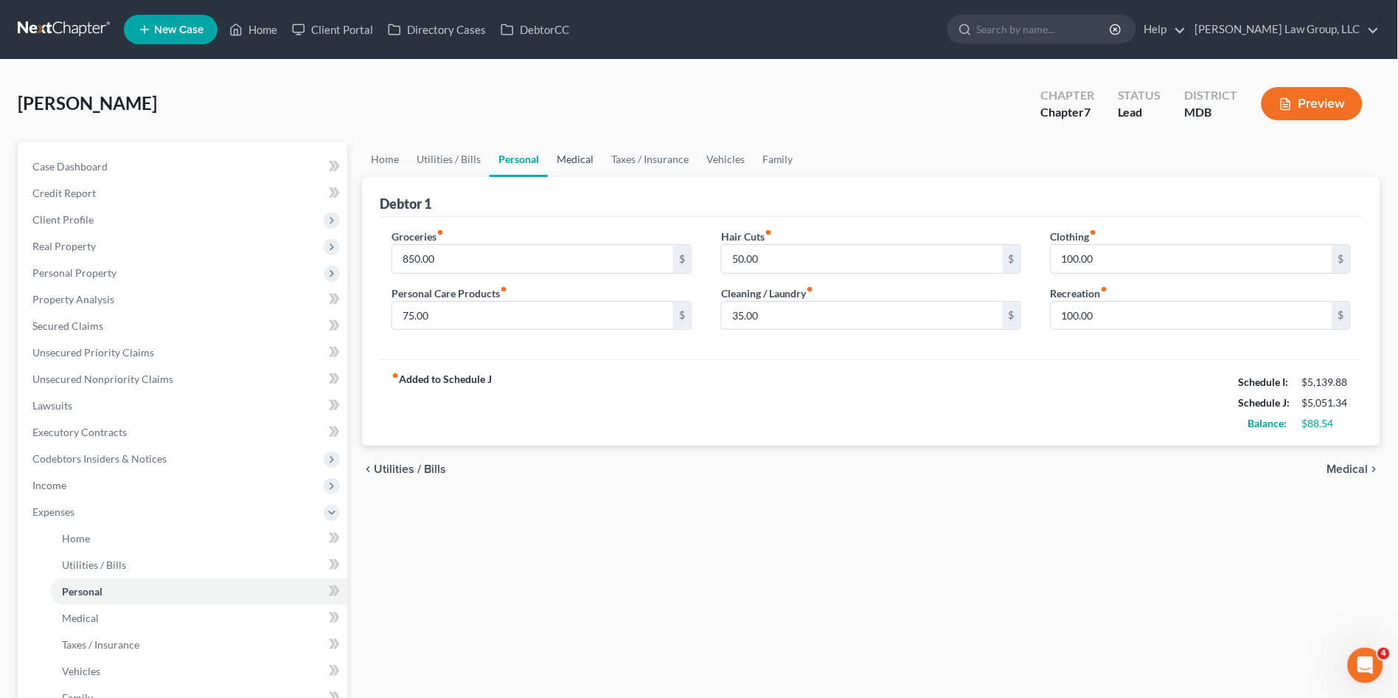
click at [569, 160] on link "Medical" at bounding box center [575, 159] width 55 height 35
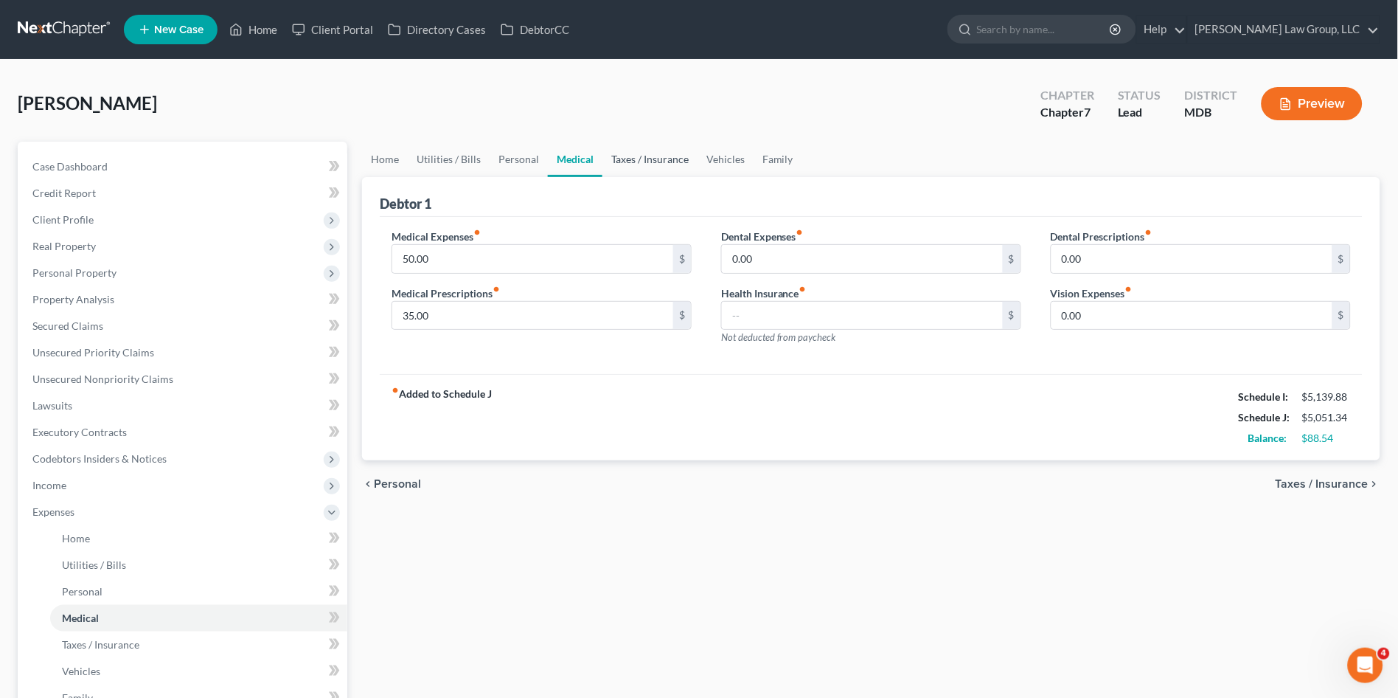
click at [655, 160] on link "Taxes / Insurance" at bounding box center [649, 159] width 95 height 35
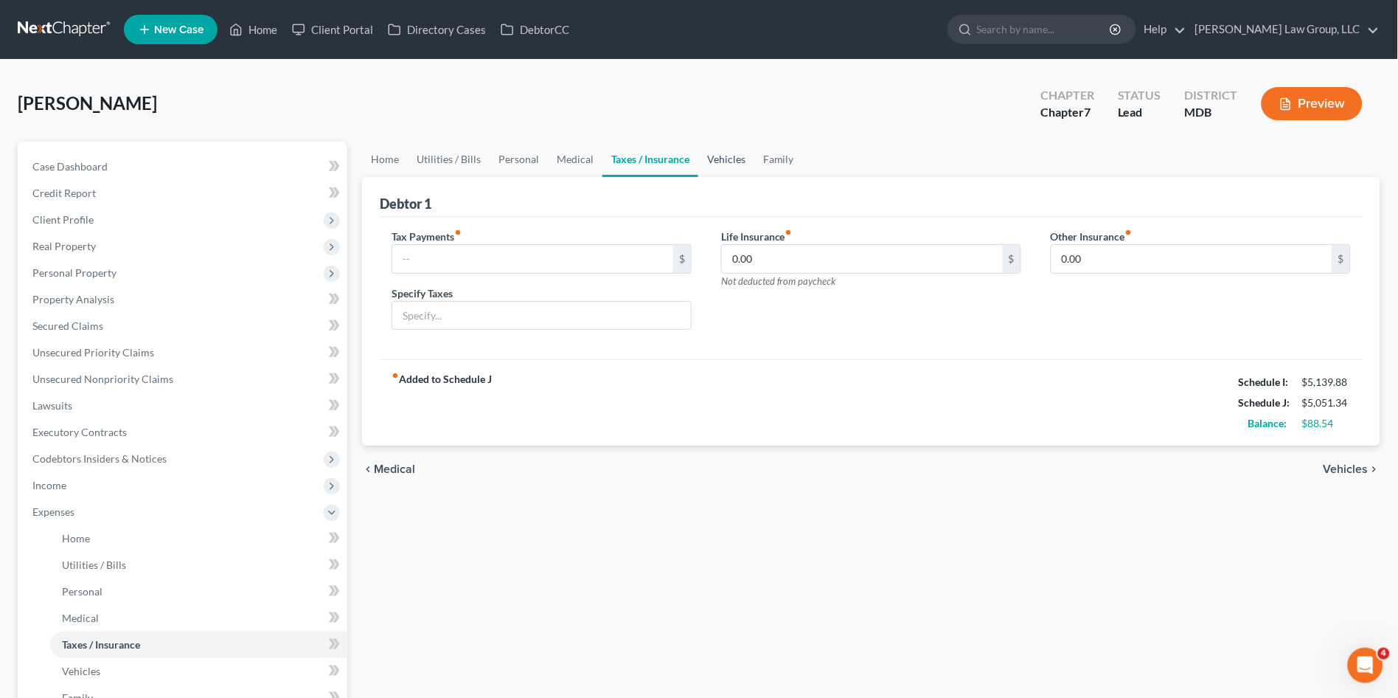
click at [725, 154] on link "Vehicles" at bounding box center [726, 159] width 56 height 35
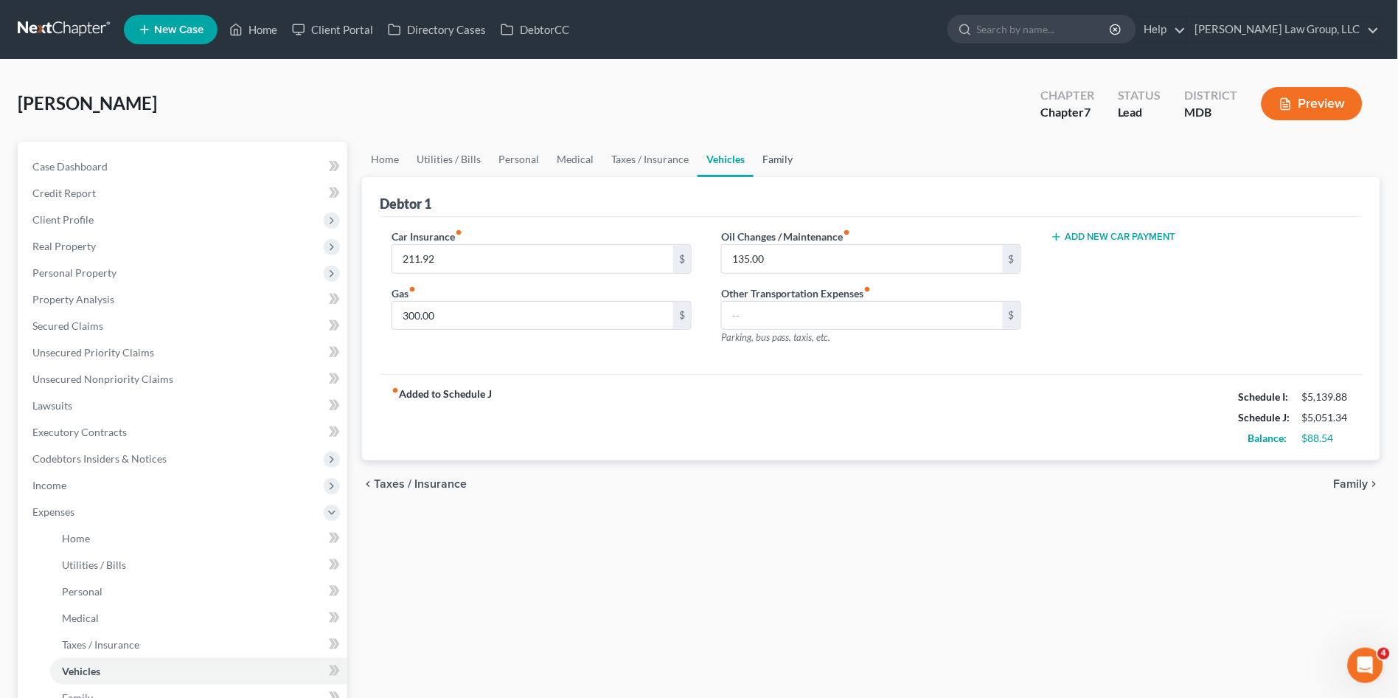
click at [775, 160] on link "Family" at bounding box center [778, 159] width 49 height 35
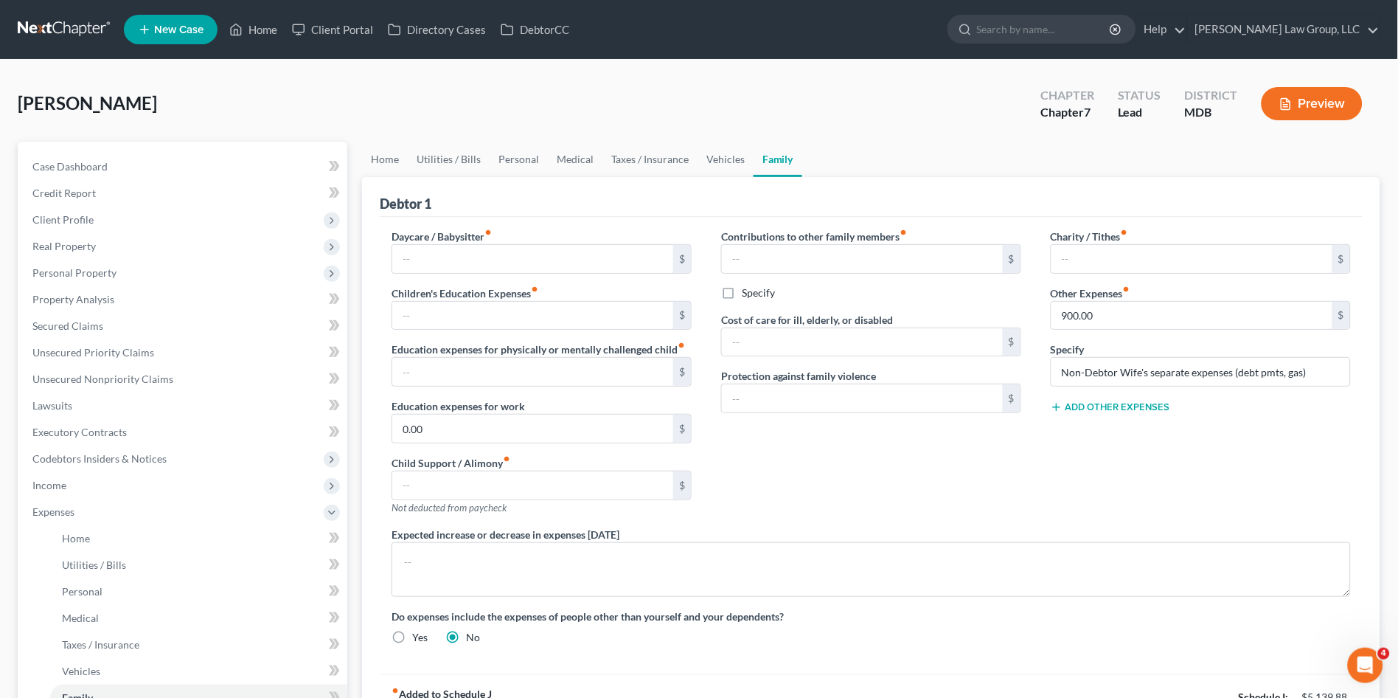
click at [798, 485] on div "Contributions to other family members fiber_manual_record $ Specify Cost of car…" at bounding box center [871, 378] width 330 height 298
click at [388, 156] on link "Home" at bounding box center [385, 159] width 46 height 35
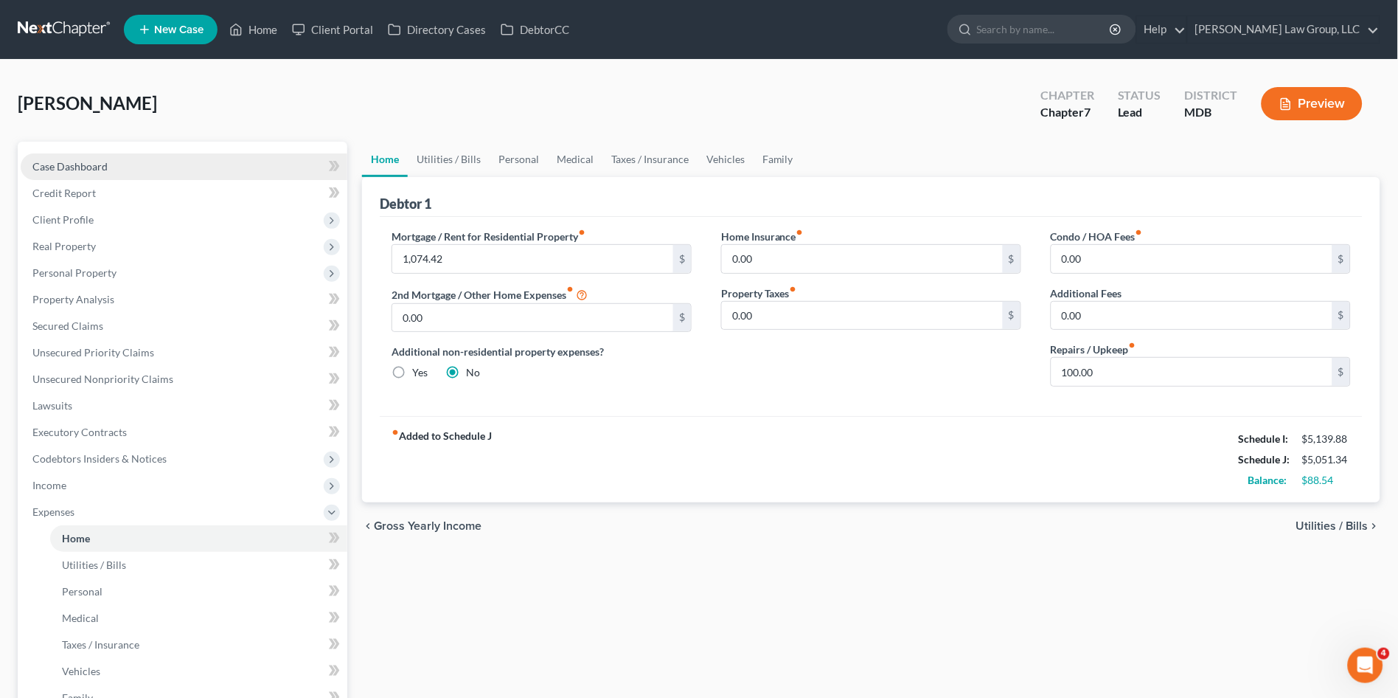
click at [86, 161] on span "Case Dashboard" at bounding box center [69, 166] width 75 height 13
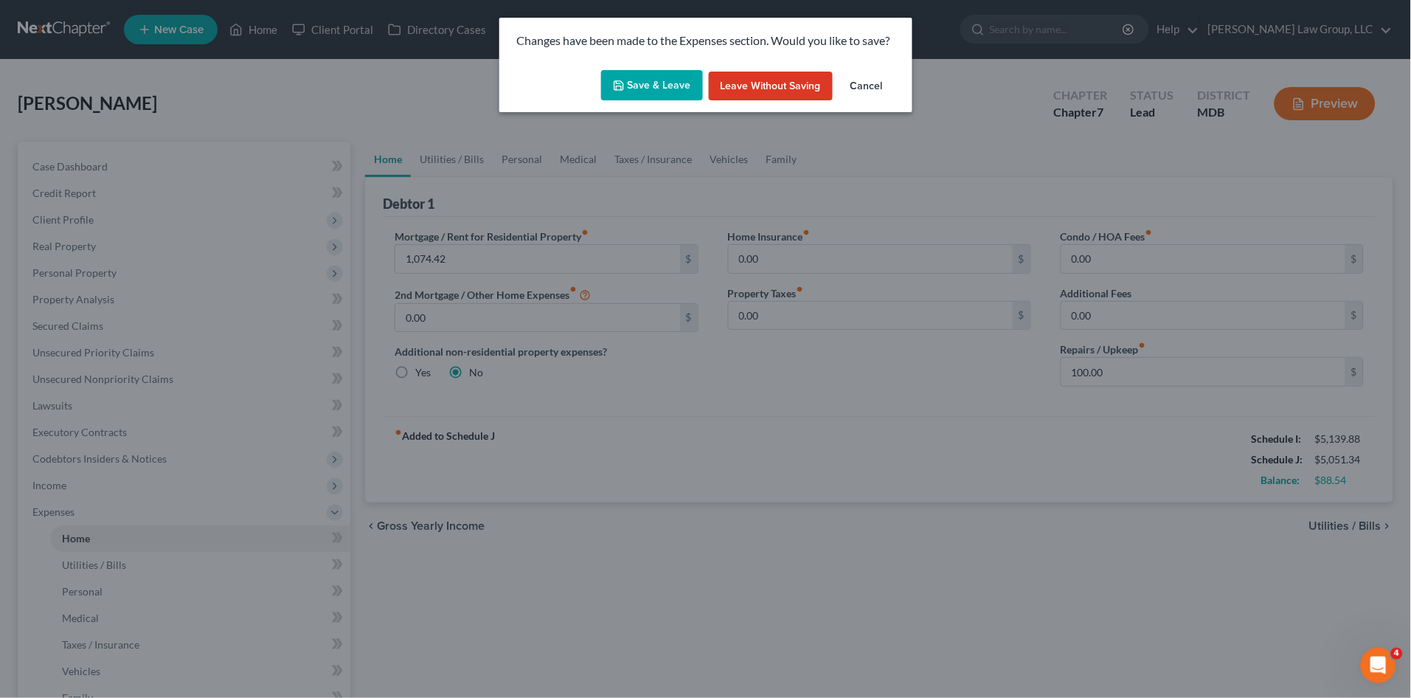
click at [644, 85] on button "Save & Leave" at bounding box center [652, 85] width 102 height 31
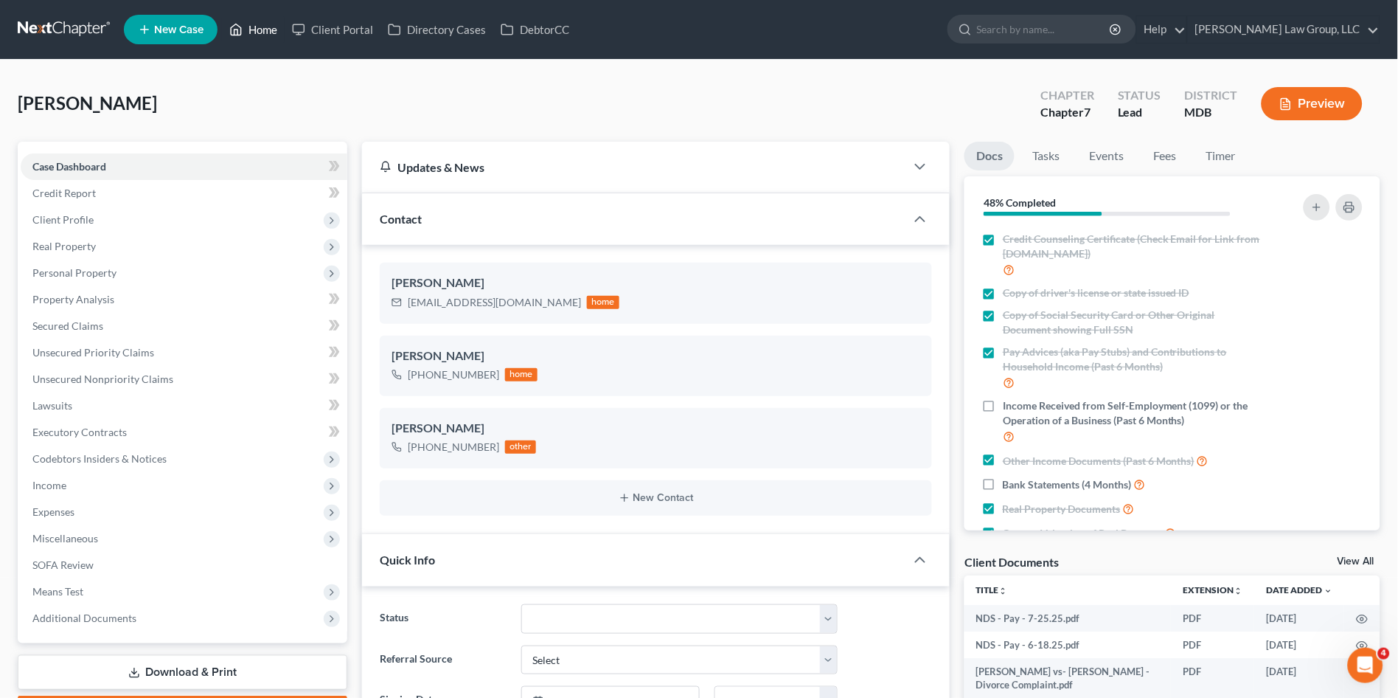
click at [257, 30] on link "Home" at bounding box center [253, 29] width 63 height 27
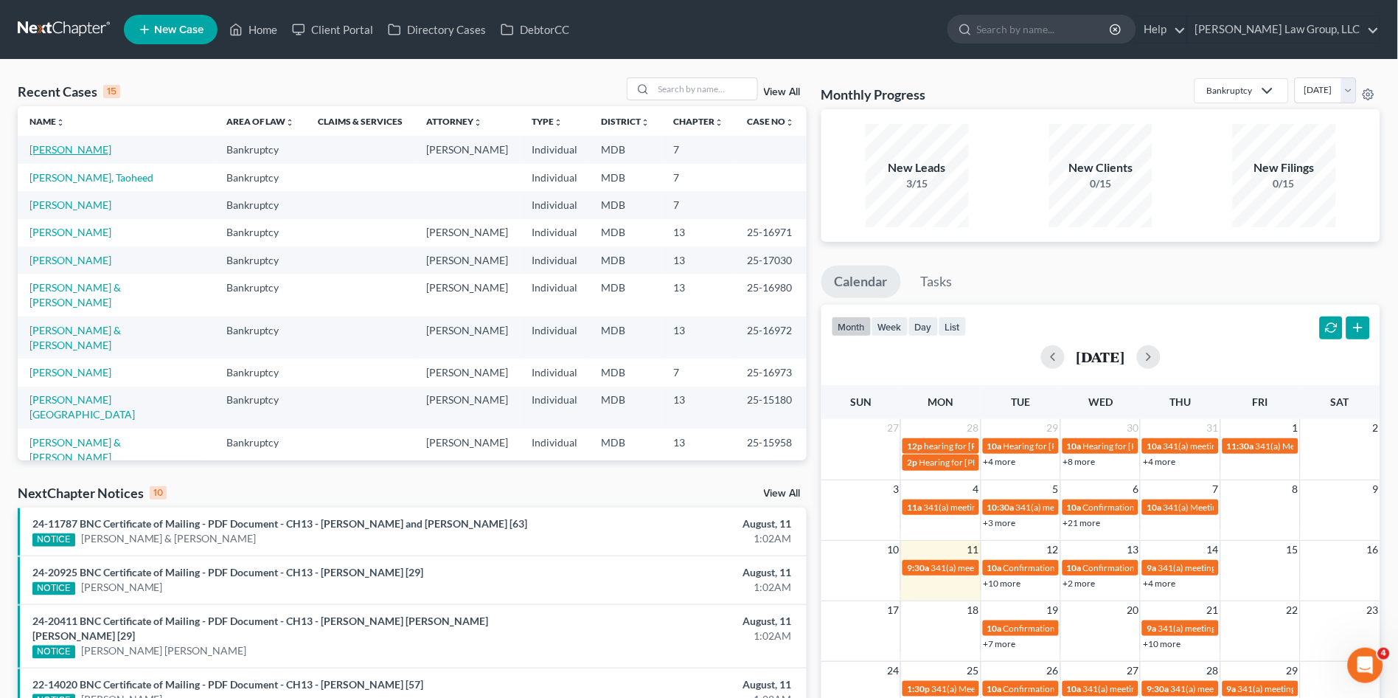
click at [63, 154] on link "[PERSON_NAME]" at bounding box center [70, 149] width 82 height 13
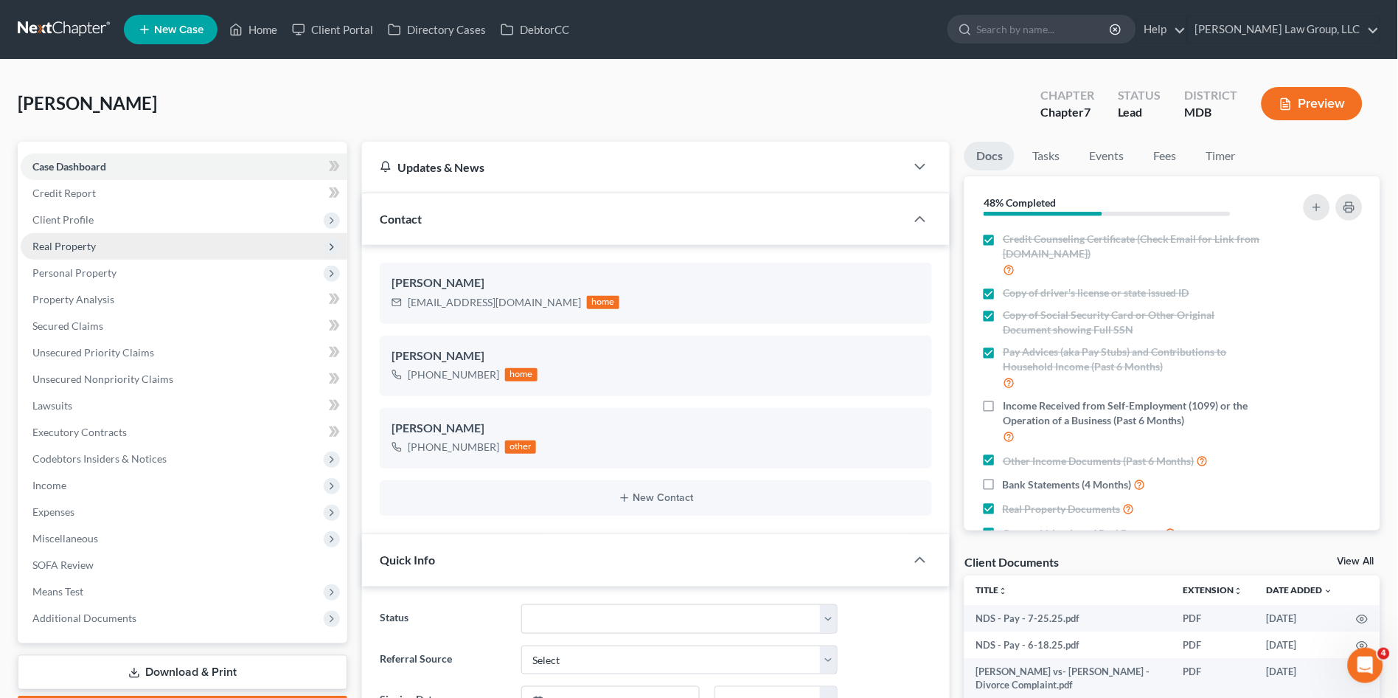
click at [55, 248] on span "Real Property" at bounding box center [63, 246] width 63 height 13
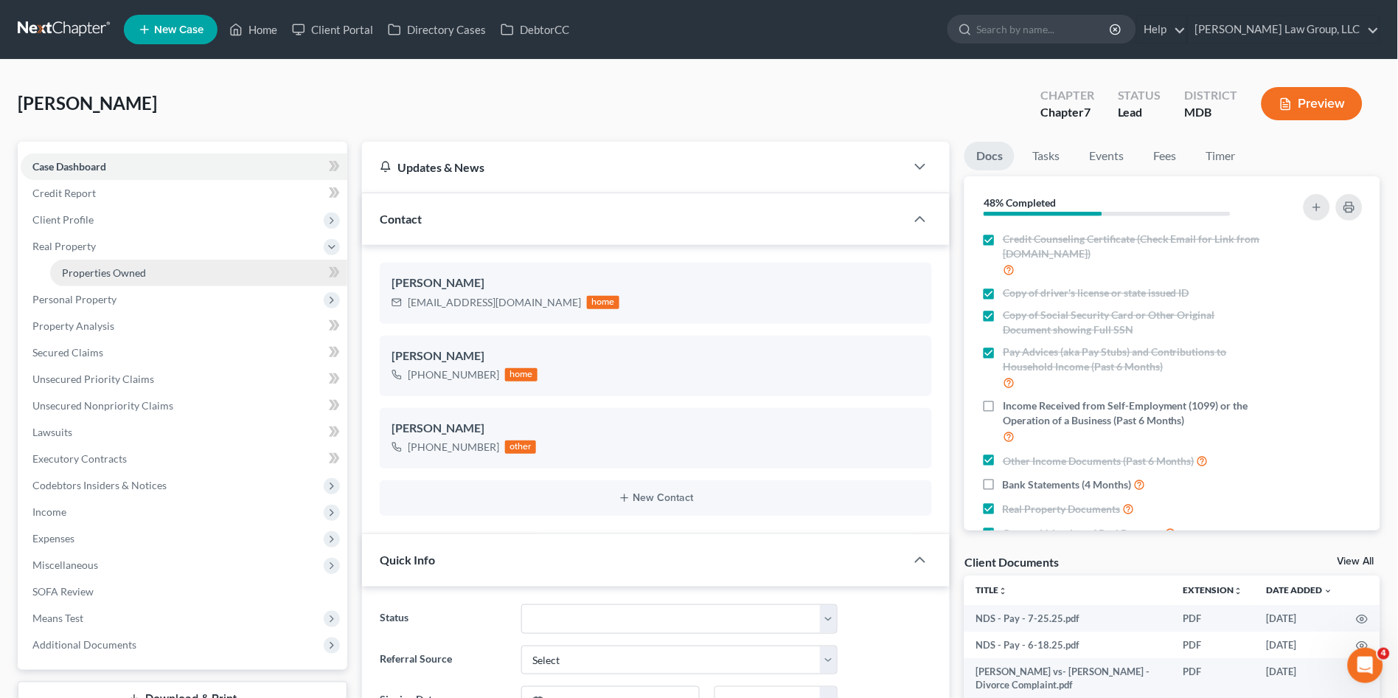
click at [63, 271] on span "Properties Owned" at bounding box center [104, 272] width 84 height 13
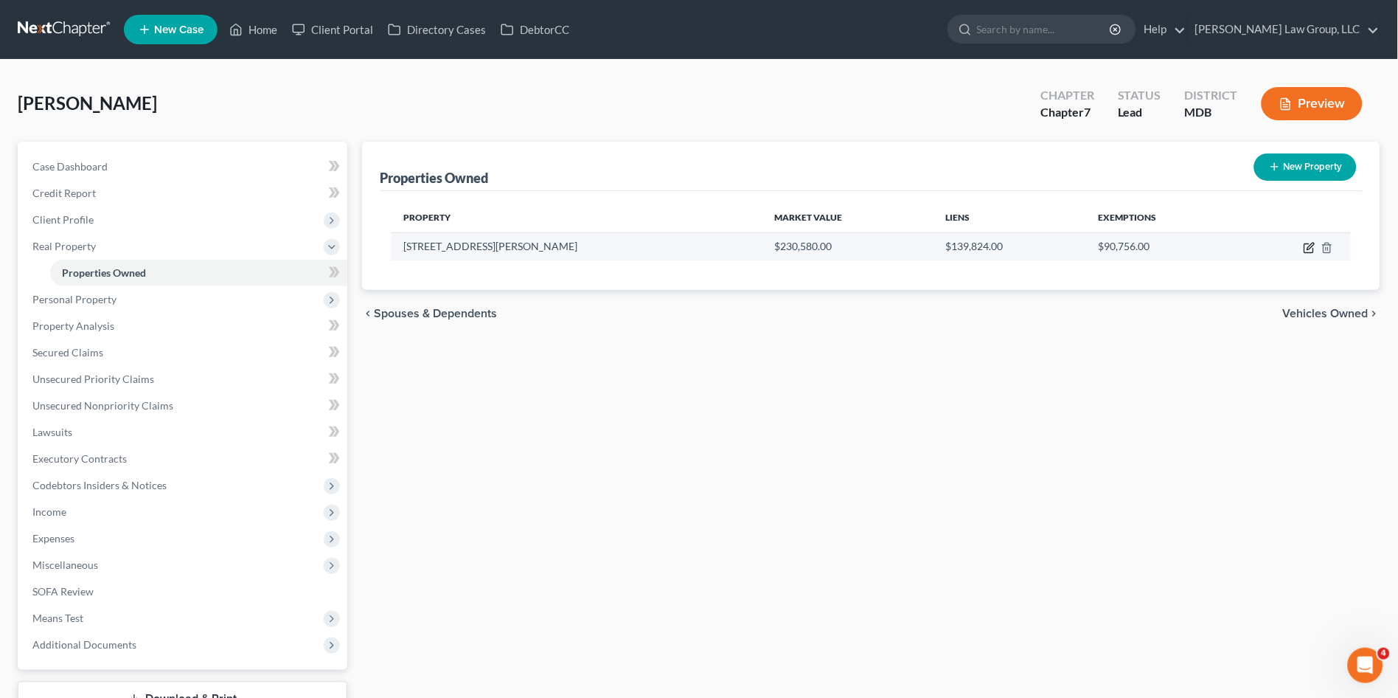
click at [1311, 244] on icon "button" at bounding box center [1310, 246] width 7 height 7
select select "21"
select select "3"
select select "5"
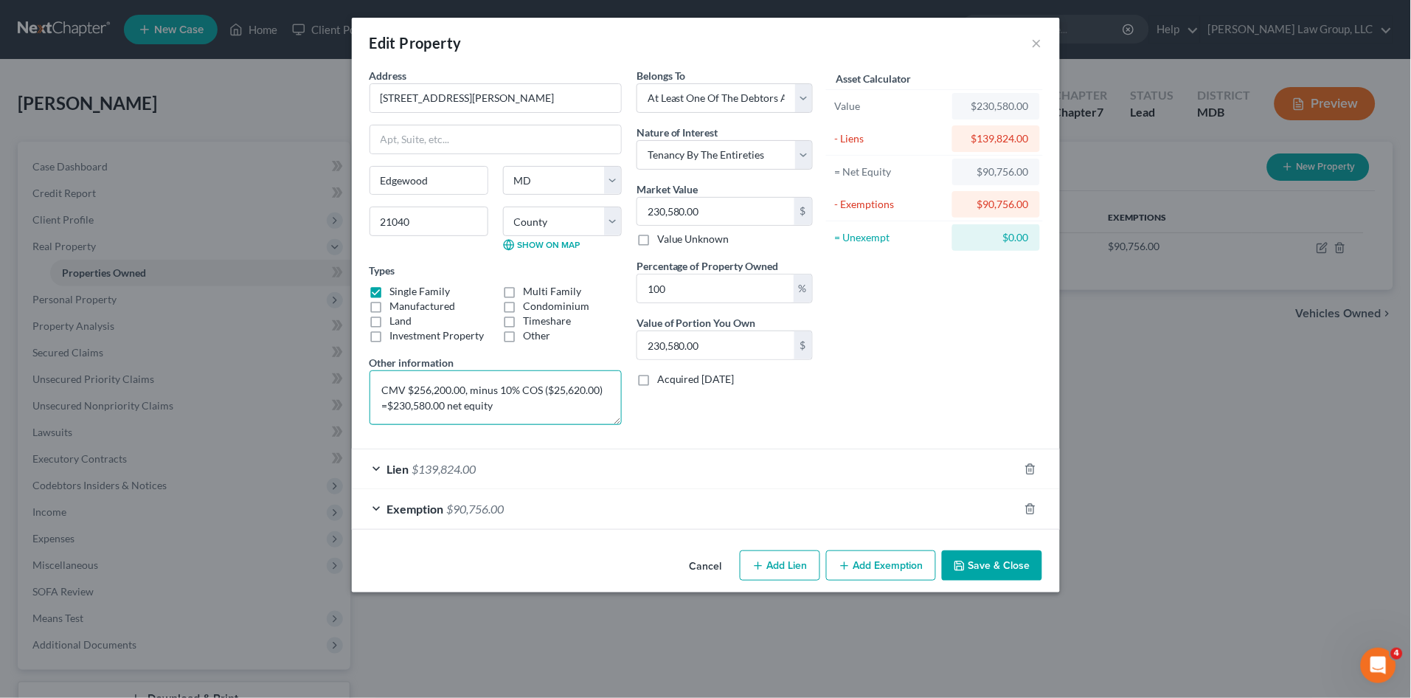
drag, startPoint x: 511, startPoint y: 404, endPoint x: 586, endPoint y: 417, distance: 76.2
click at [511, 404] on textarea "CMV $256,200.00, minus 10% COS ($25,620.00) =$230,580.00 net equity" at bounding box center [495, 397] width 252 height 55
type textarea "CMV $256,200.00, minus 10% COS ($25,620.00) =$230,580.00 net equity."
click at [672, 285] on input "100" at bounding box center [715, 288] width 156 height 28
click at [799, 283] on div "%" at bounding box center [802, 288] width 18 height 28
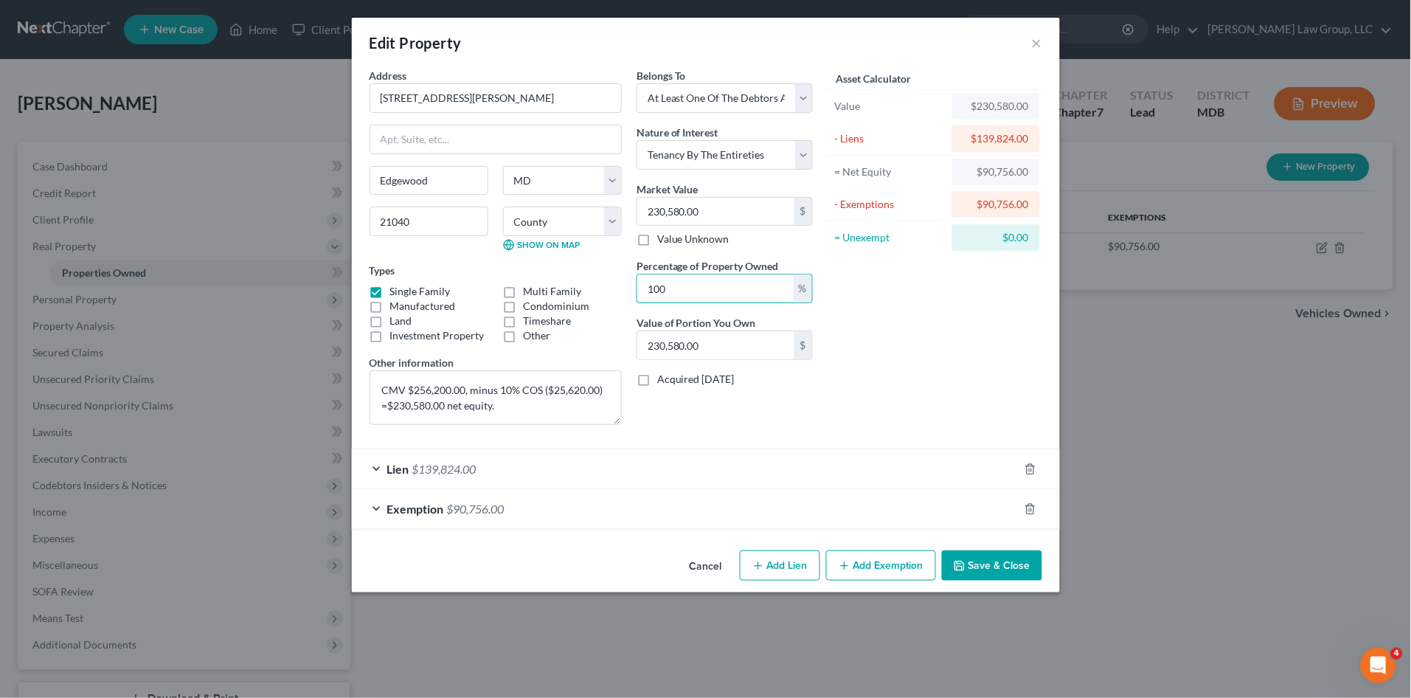
drag, startPoint x: 735, startPoint y: 293, endPoint x: 548, endPoint y: 336, distance: 192.3
click at [565, 330] on div "Address * 2608 Thornberry Drive Edgewood State AL AK AR AZ CA CO CT DE DC FL GA…" at bounding box center [591, 252] width 458 height 369
type input "5"
type input "11,529.00"
type input "50"
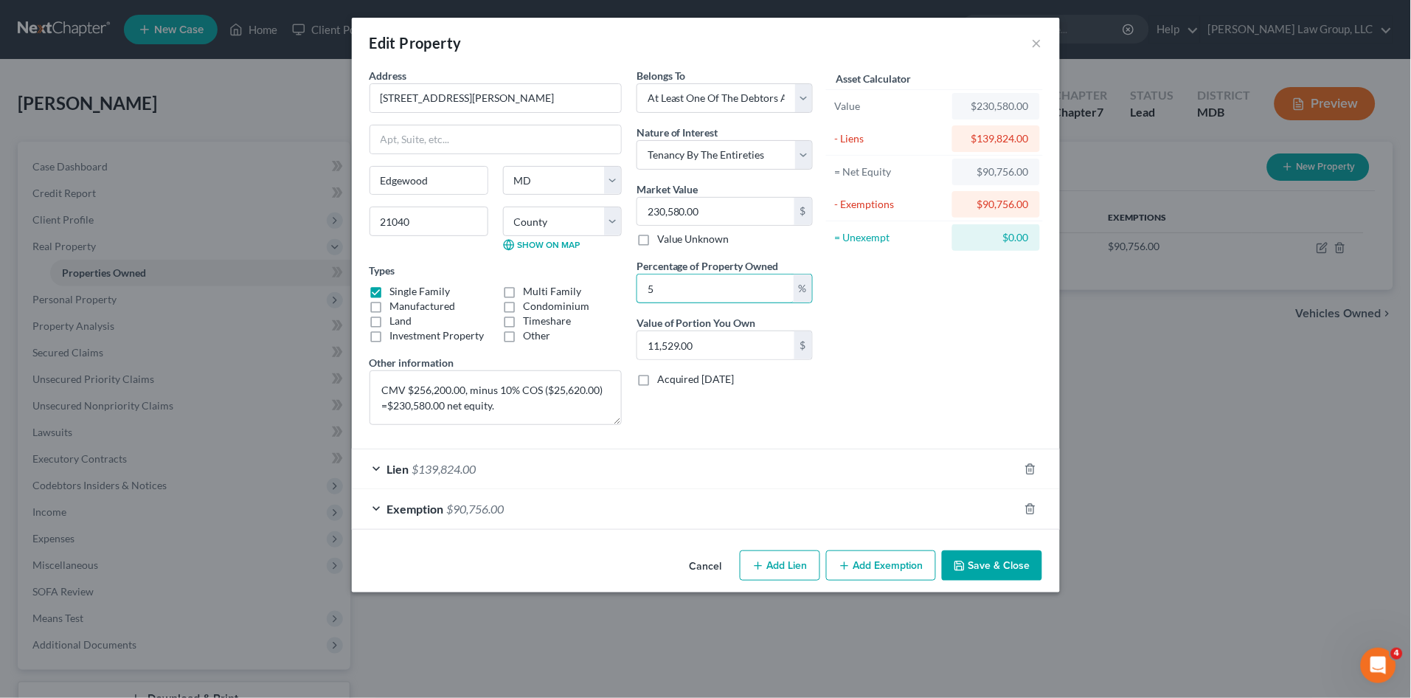
type input "115,290.00"
type input "50"
click at [864, 345] on div "Asset Calculator Value $230,580.00 - Liens $139,824.00 = Net Equity $90,756.00 …" at bounding box center [934, 252] width 229 height 369
click at [882, 331] on div "Asset Calculator Value $230,580.00 - Liens $139,824.00 = Net Equity $90,756.00 …" at bounding box center [934, 252] width 229 height 369
click at [986, 566] on button "Save & Close" at bounding box center [992, 565] width 100 height 31
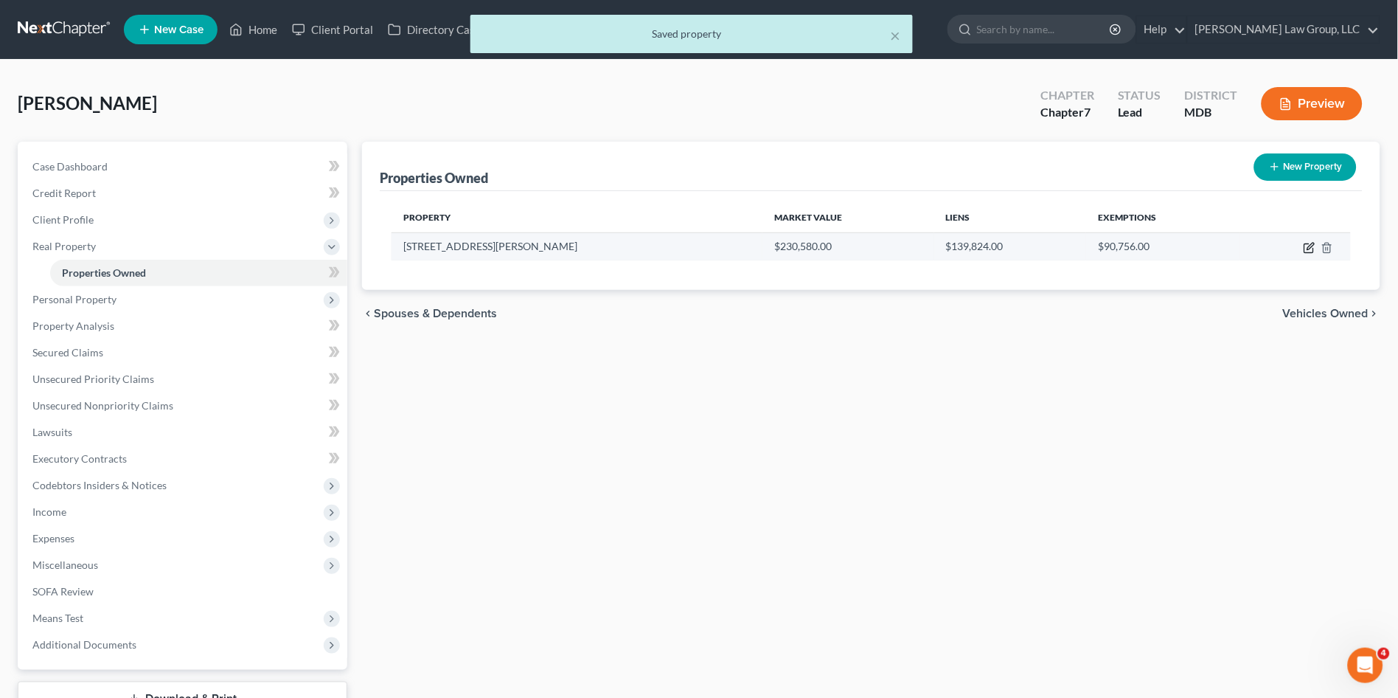
click at [1310, 250] on icon "button" at bounding box center [1310, 248] width 12 height 12
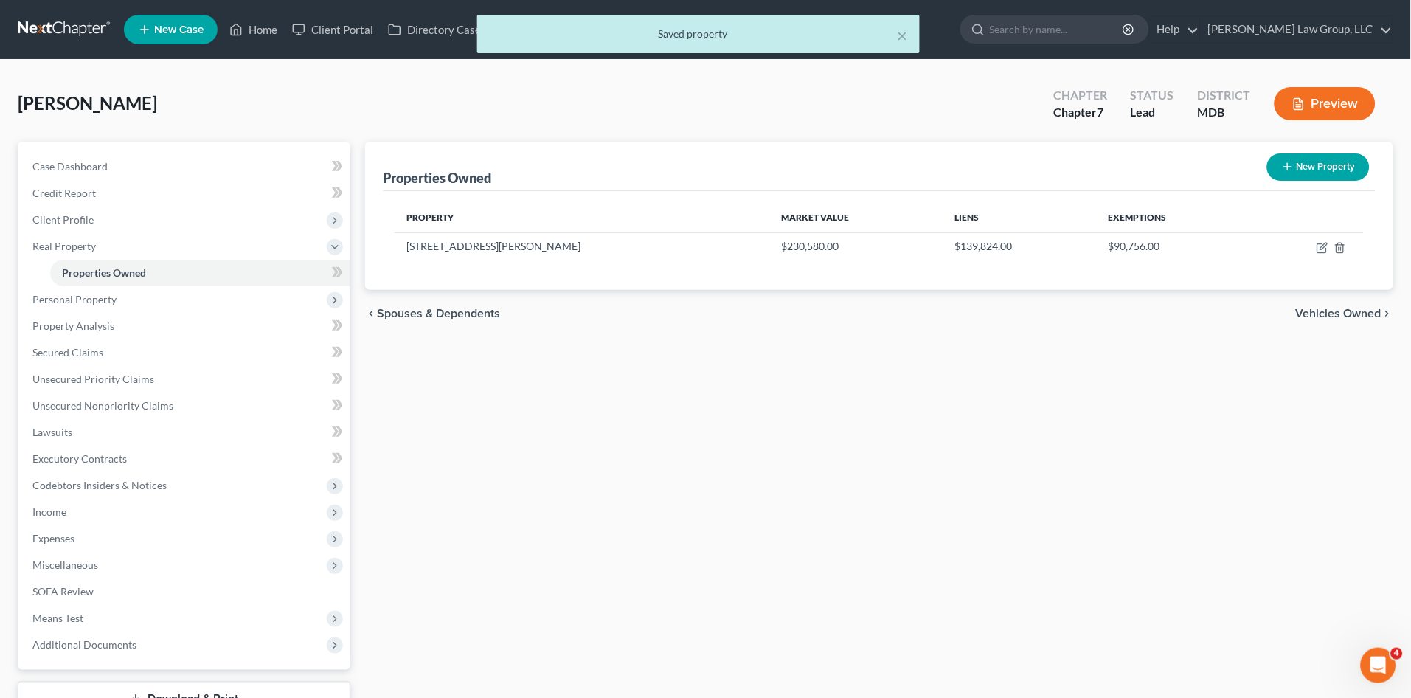
select select "21"
select select "3"
select select "5"
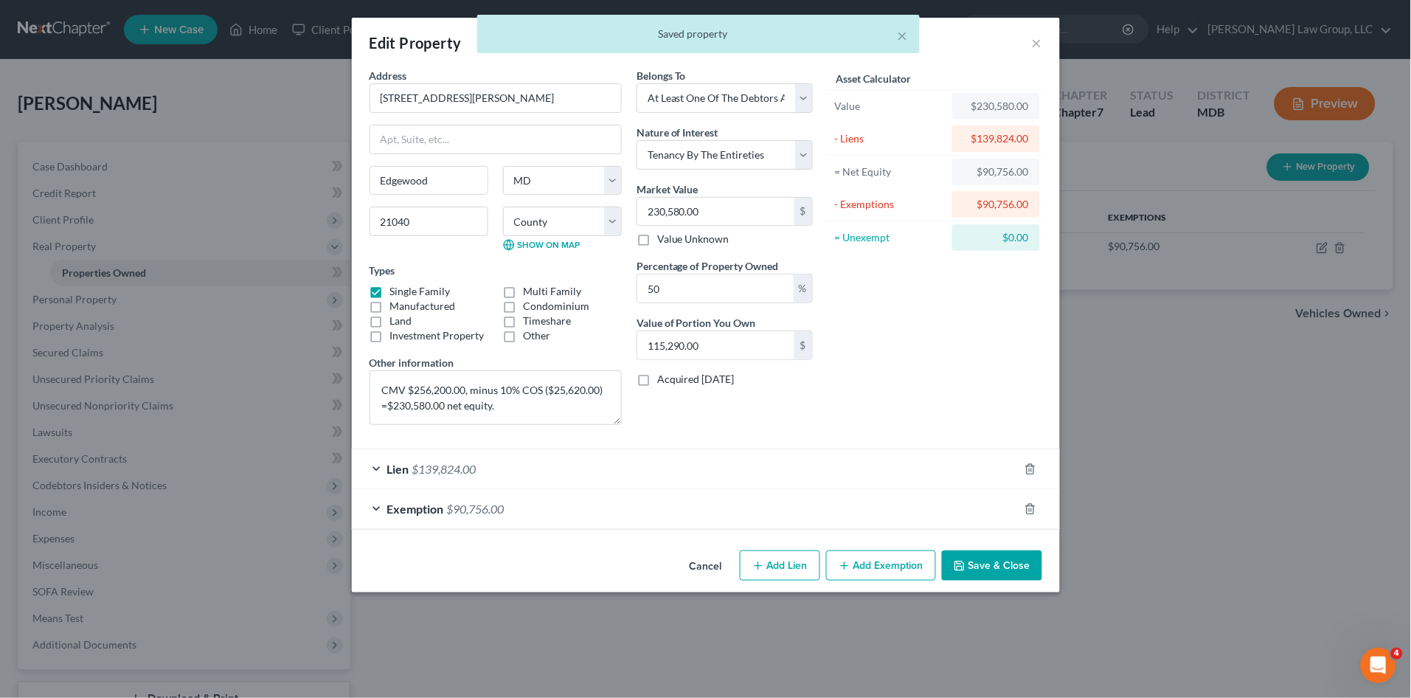
click at [922, 346] on div "Asset Calculator Value $230,580.00 - Liens $139,824.00 = Net Equity $90,756.00 …" at bounding box center [934, 252] width 229 height 369
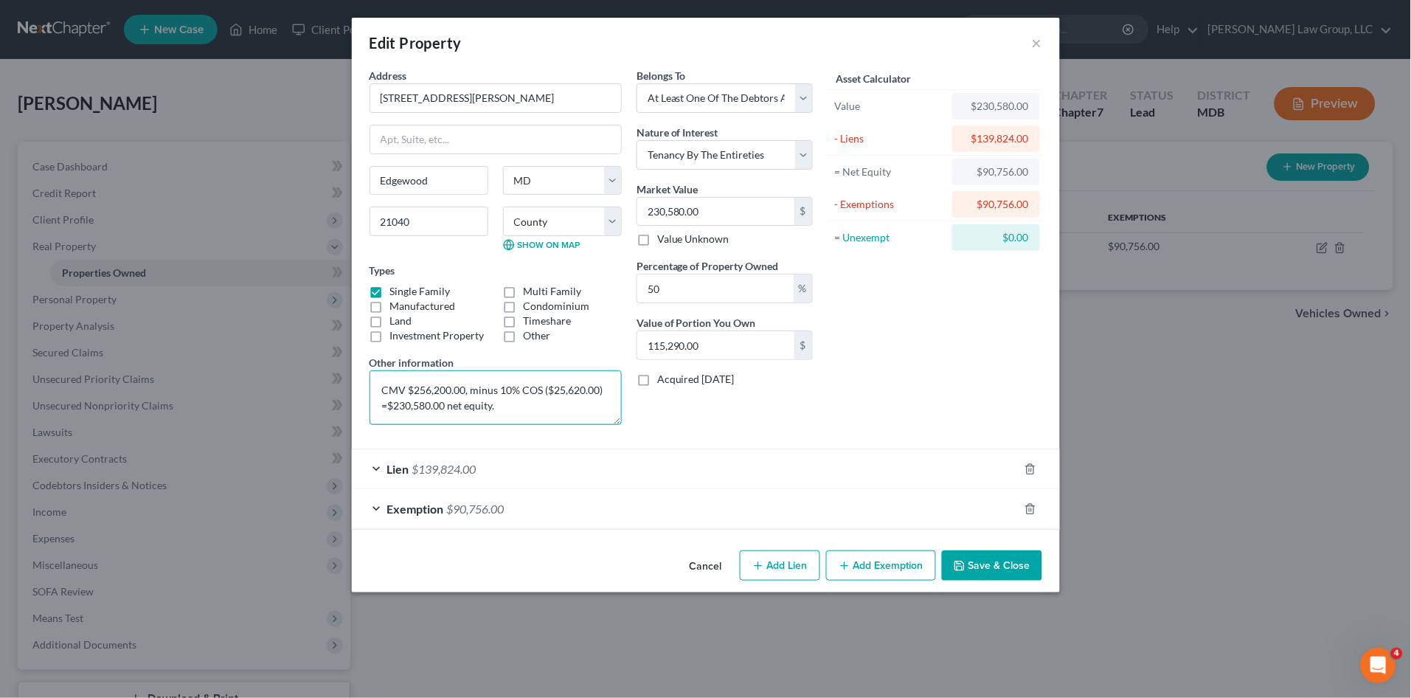
click at [515, 406] on textarea "CMV $256,200.00, minus 10% COS ($25,620.00) =$230,580.00 net equity." at bounding box center [495, 397] width 252 height 55
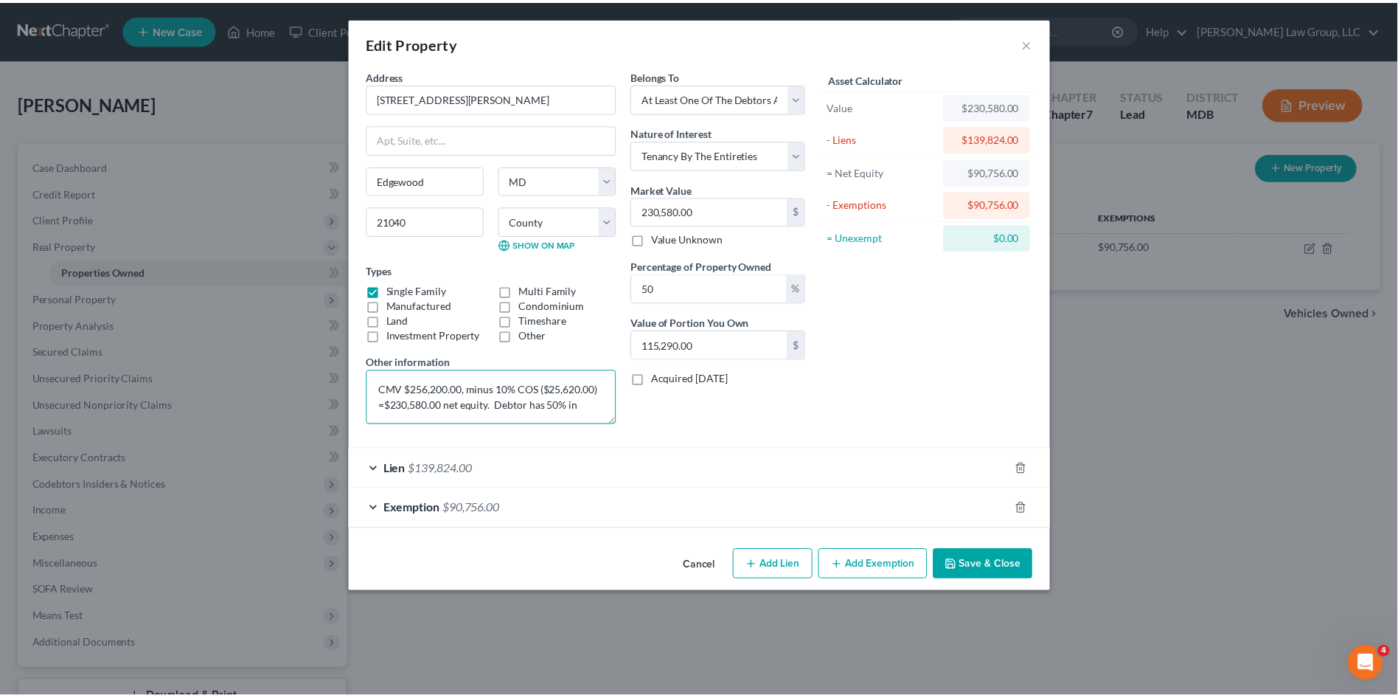
scroll to position [3, 0]
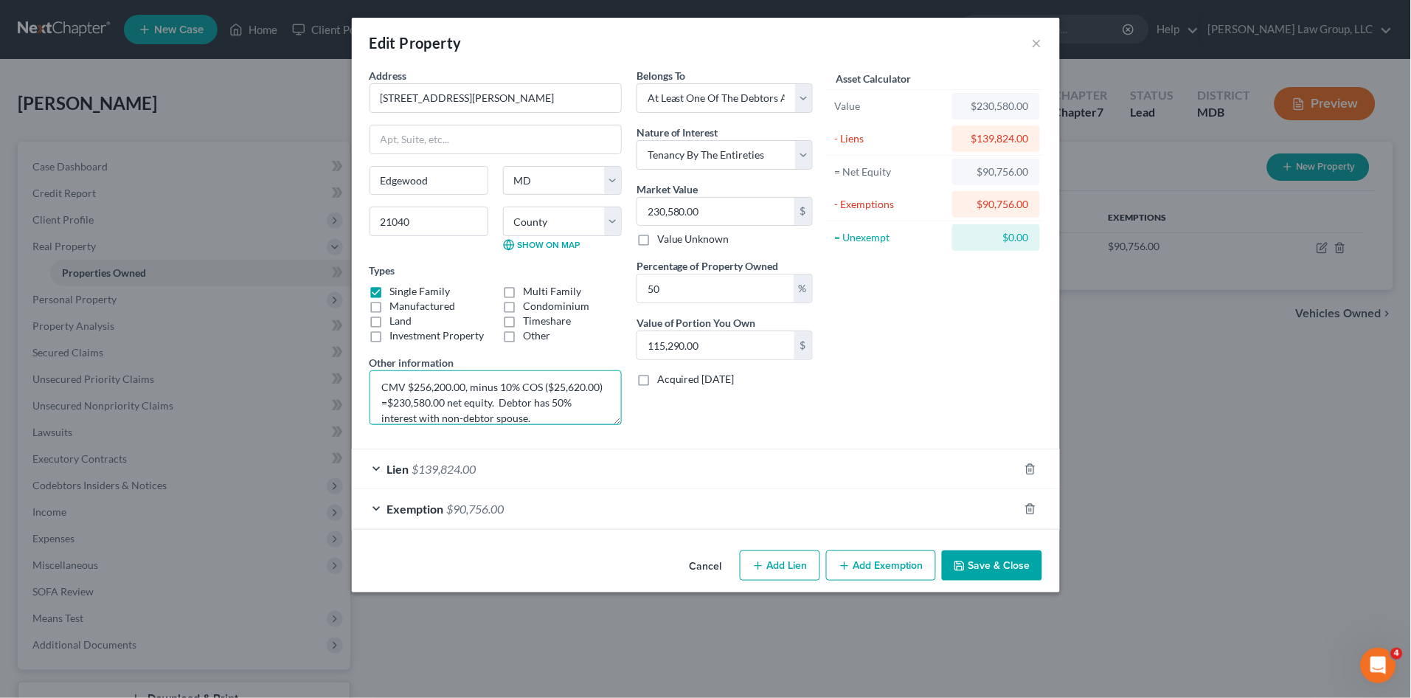
type textarea "CMV $256,200.00, minus 10% COS ($25,620.00) =$230,580.00 net equity. Debtor has…"
click at [726, 428] on div "Belongs To * Select Debtor 1 Only Debtor 2 Only Debtor 1 And Debtor 2 Only At L…" at bounding box center [724, 252] width 191 height 369
click at [1006, 560] on button "Save & Close" at bounding box center [992, 565] width 100 height 31
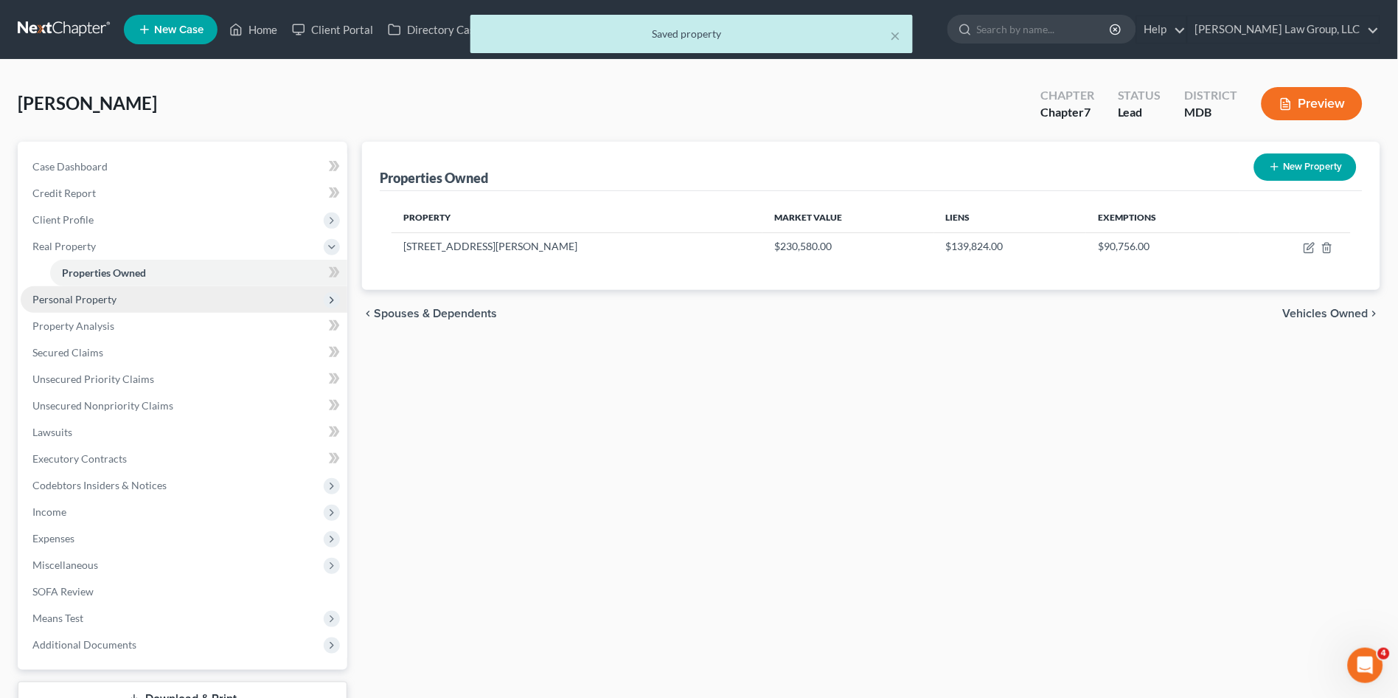
click at [99, 304] on span "Personal Property" at bounding box center [74, 299] width 84 height 13
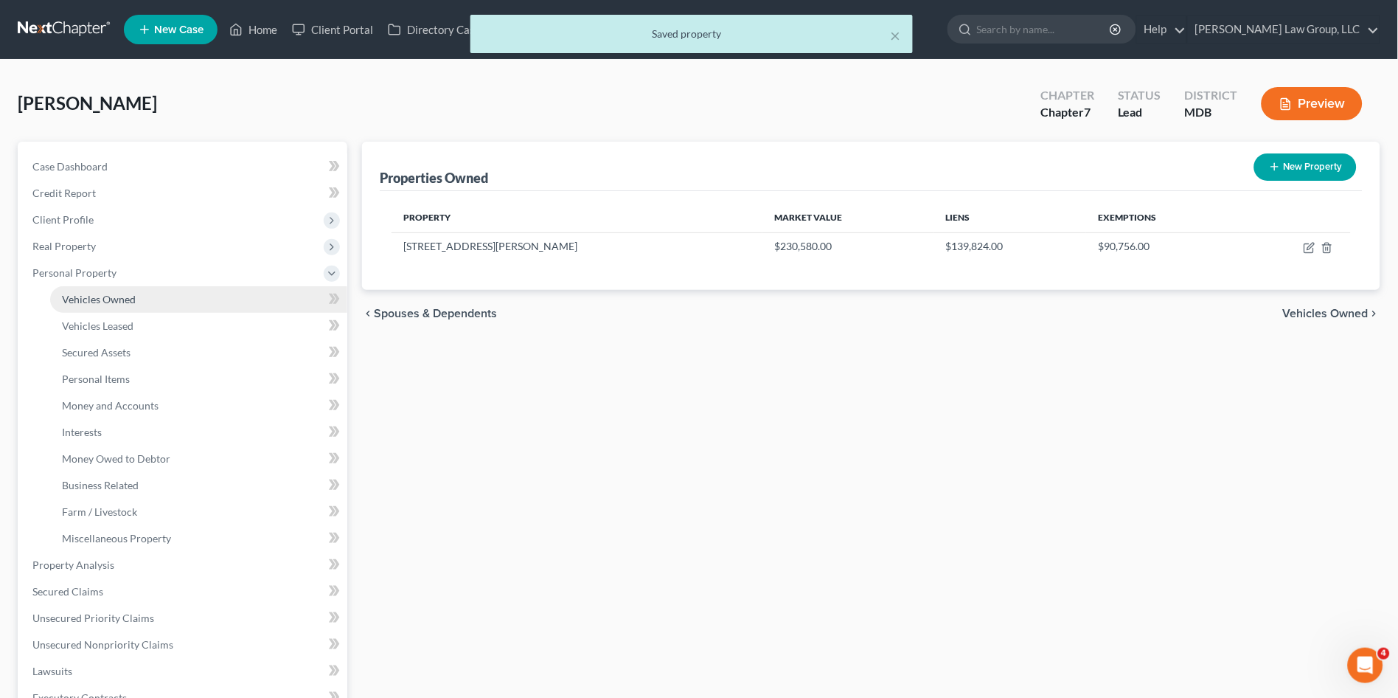
click at [92, 296] on span "Vehicles Owned" at bounding box center [99, 299] width 74 height 13
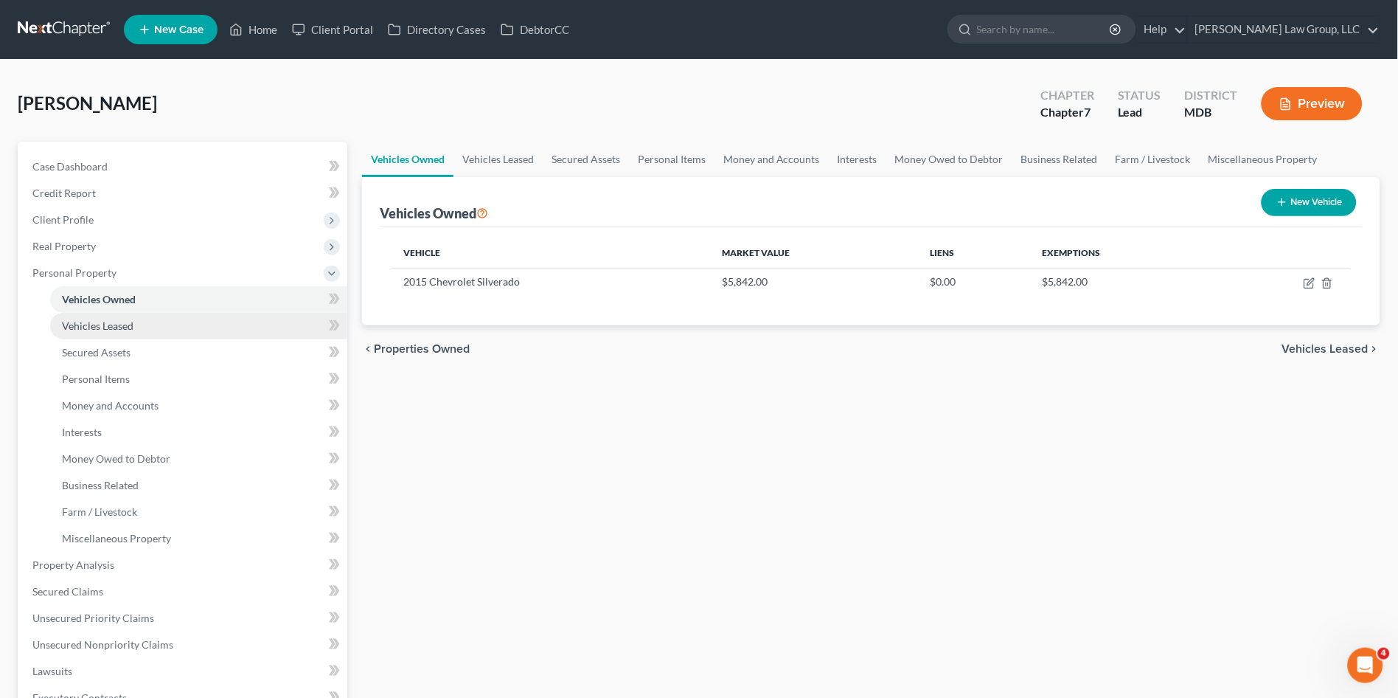
click at [80, 321] on span "Vehicles Leased" at bounding box center [98, 325] width 72 height 13
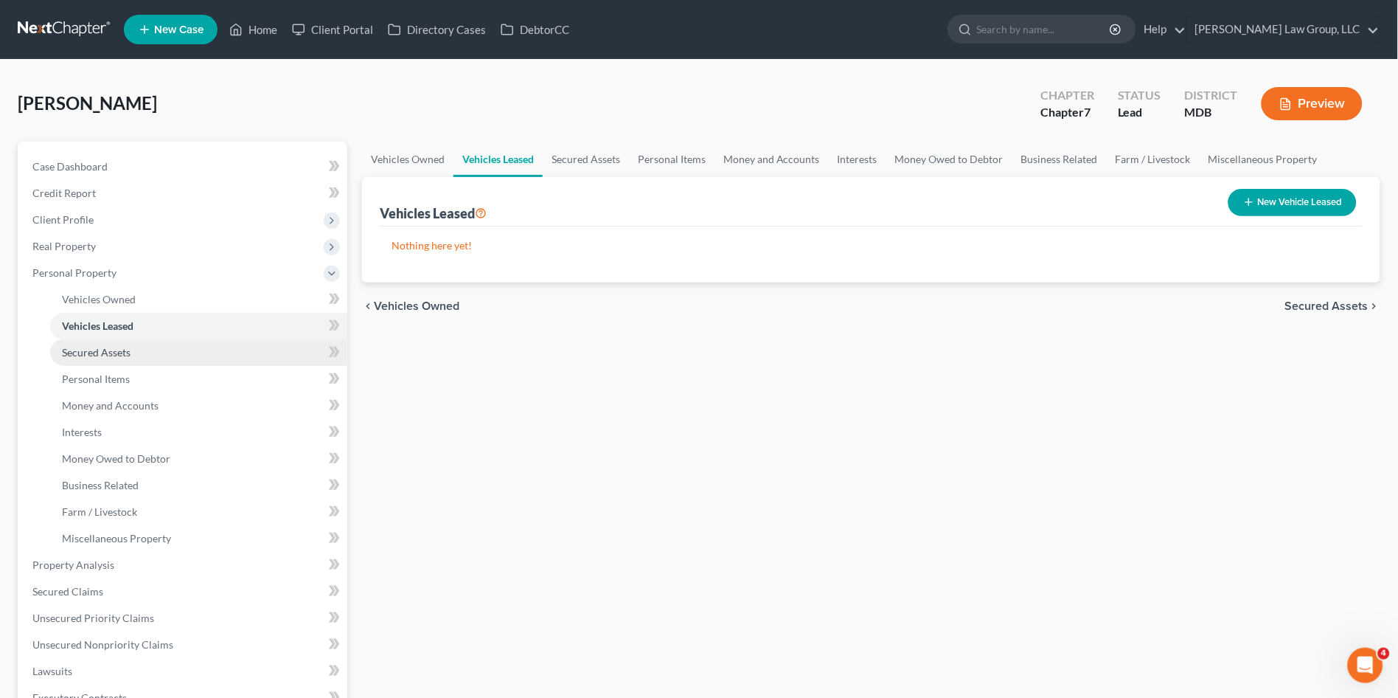
click at [84, 346] on span "Secured Assets" at bounding box center [96, 352] width 69 height 13
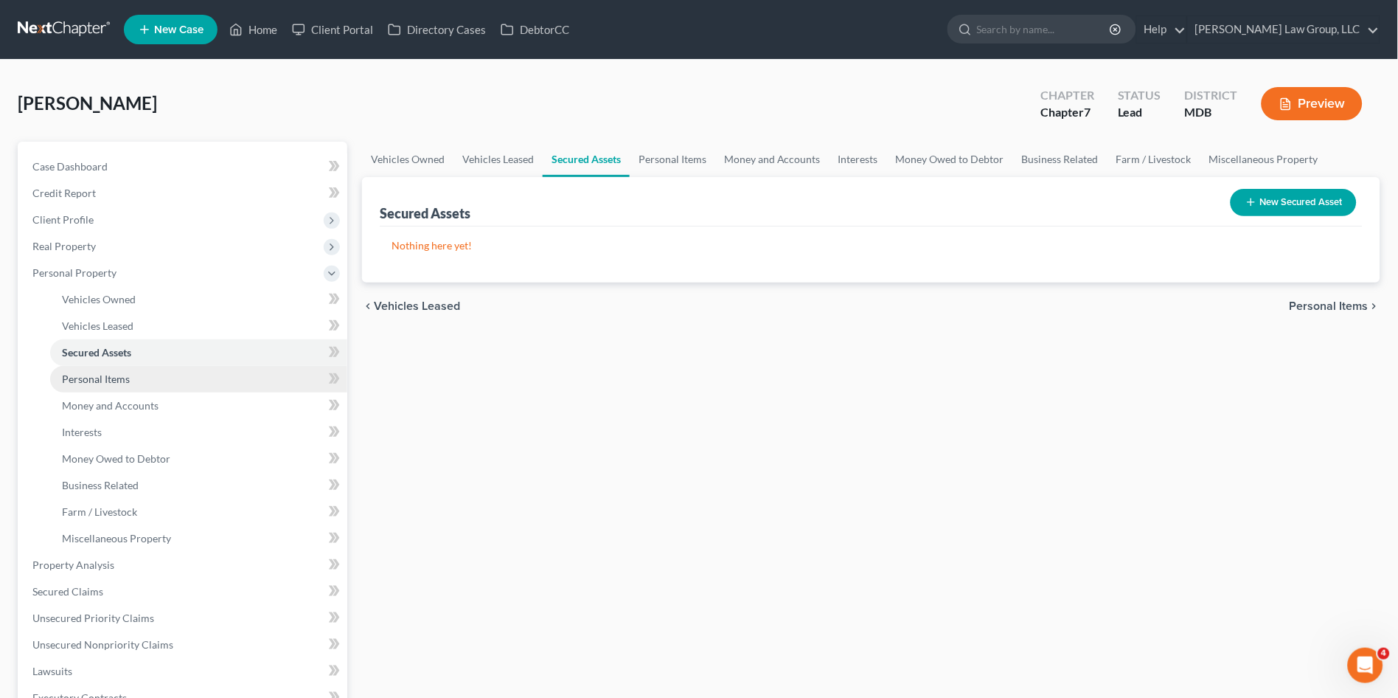
click at [88, 366] on link "Personal Items" at bounding box center [198, 379] width 297 height 27
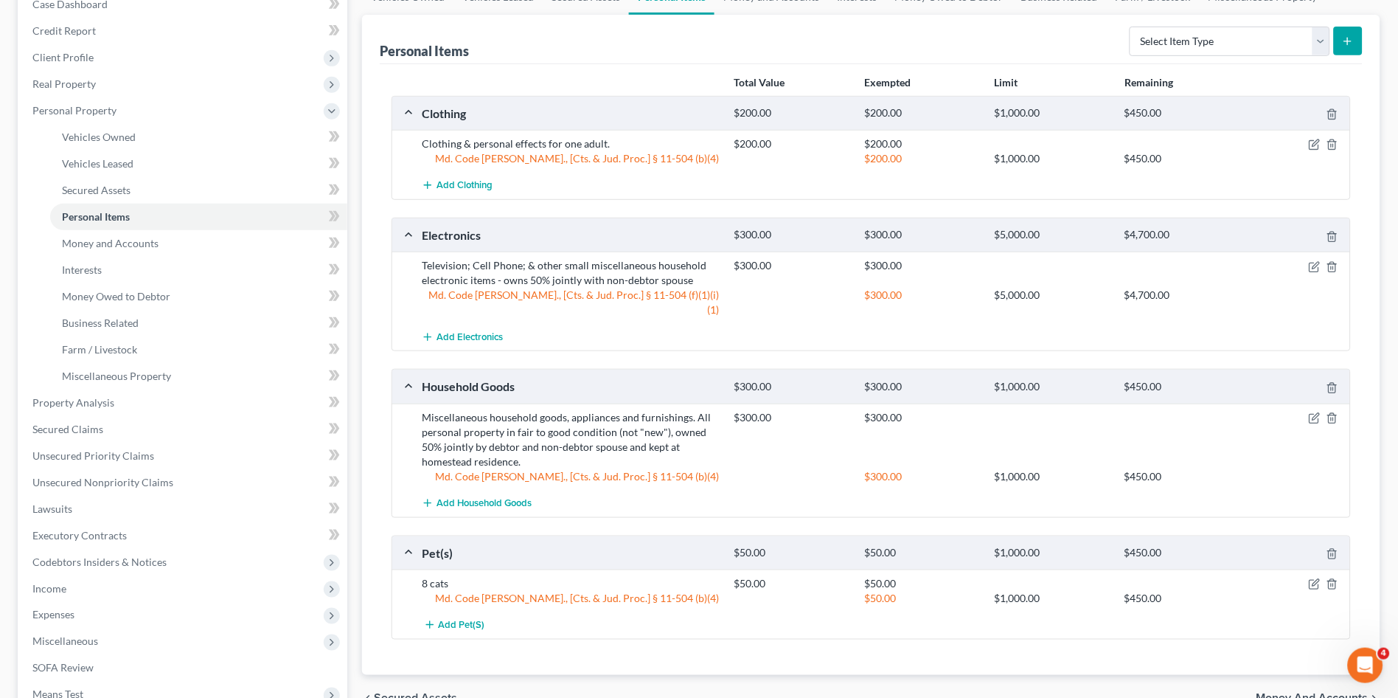
scroll to position [164, 0]
click at [90, 240] on span "Money and Accounts" at bounding box center [110, 241] width 97 height 13
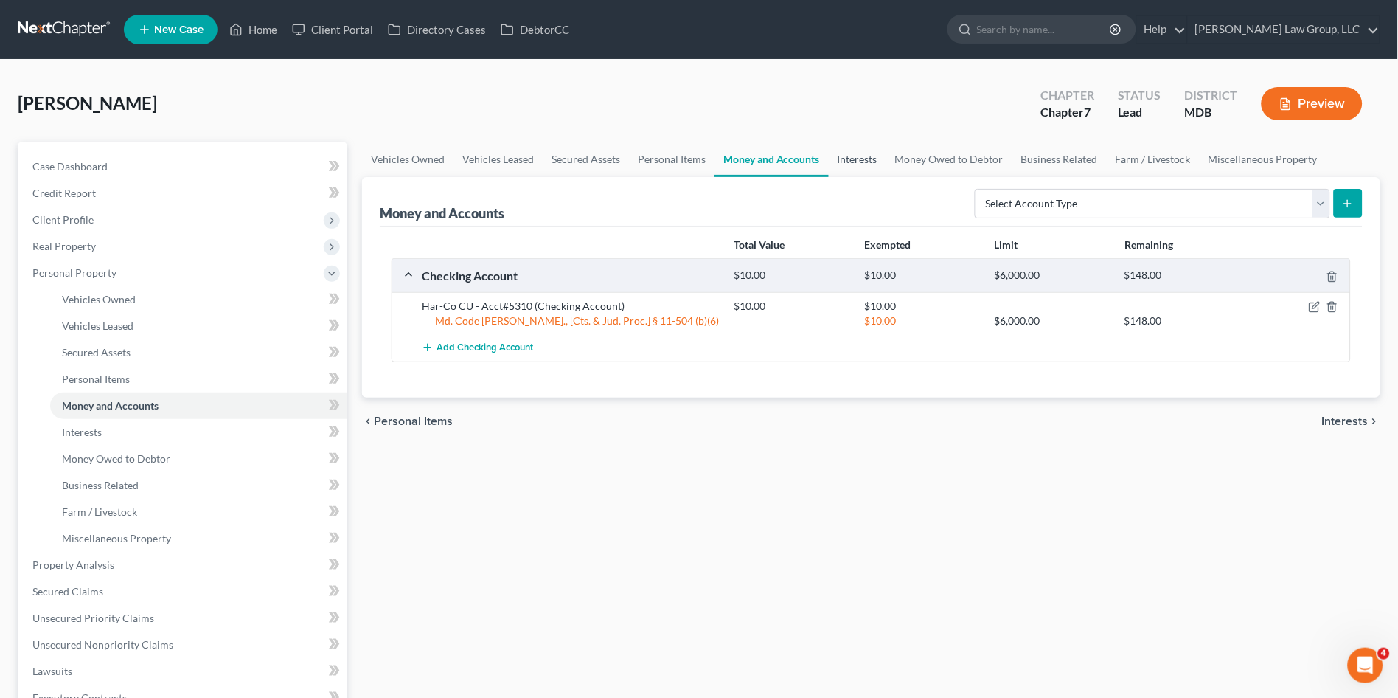
click at [854, 162] on link "Interests" at bounding box center [858, 159] width 58 height 35
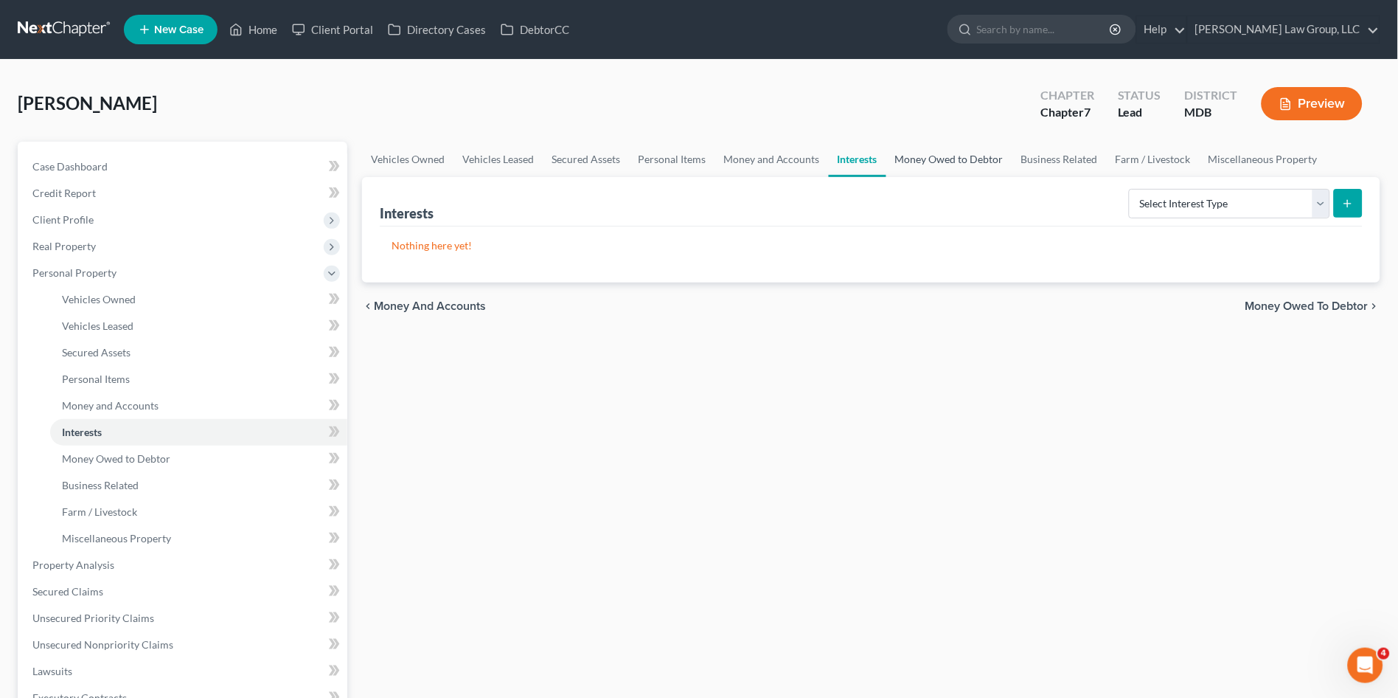
click at [947, 164] on link "Money Owed to Debtor" at bounding box center [949, 159] width 126 height 35
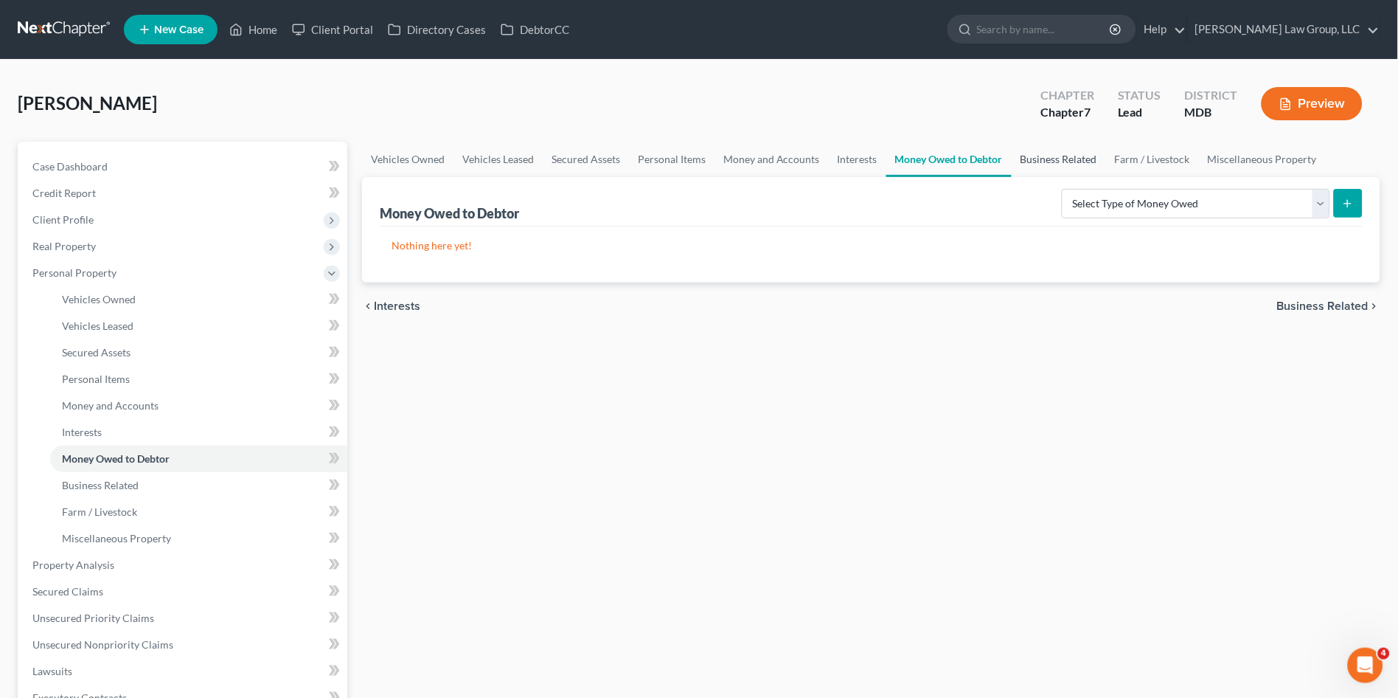
click at [1032, 156] on link "Business Related" at bounding box center [1059, 159] width 94 height 35
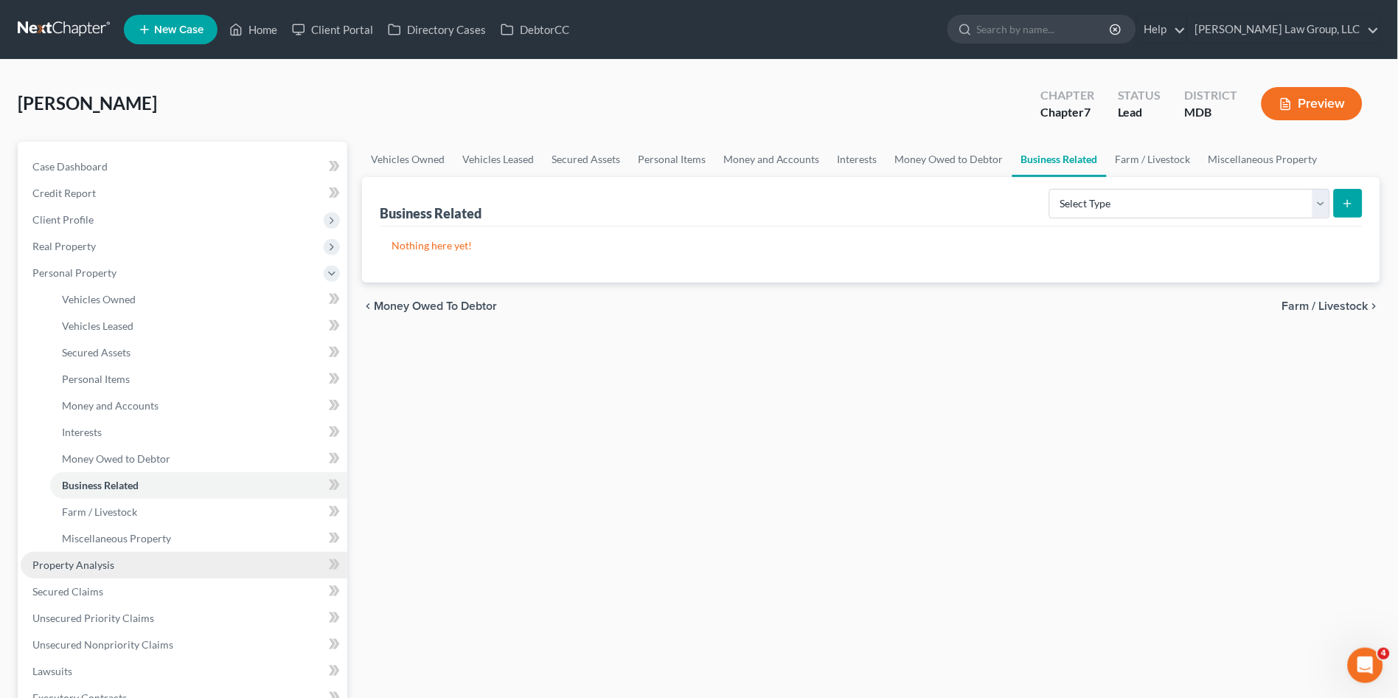
click at [133, 567] on link "Property Analysis" at bounding box center [184, 565] width 327 height 27
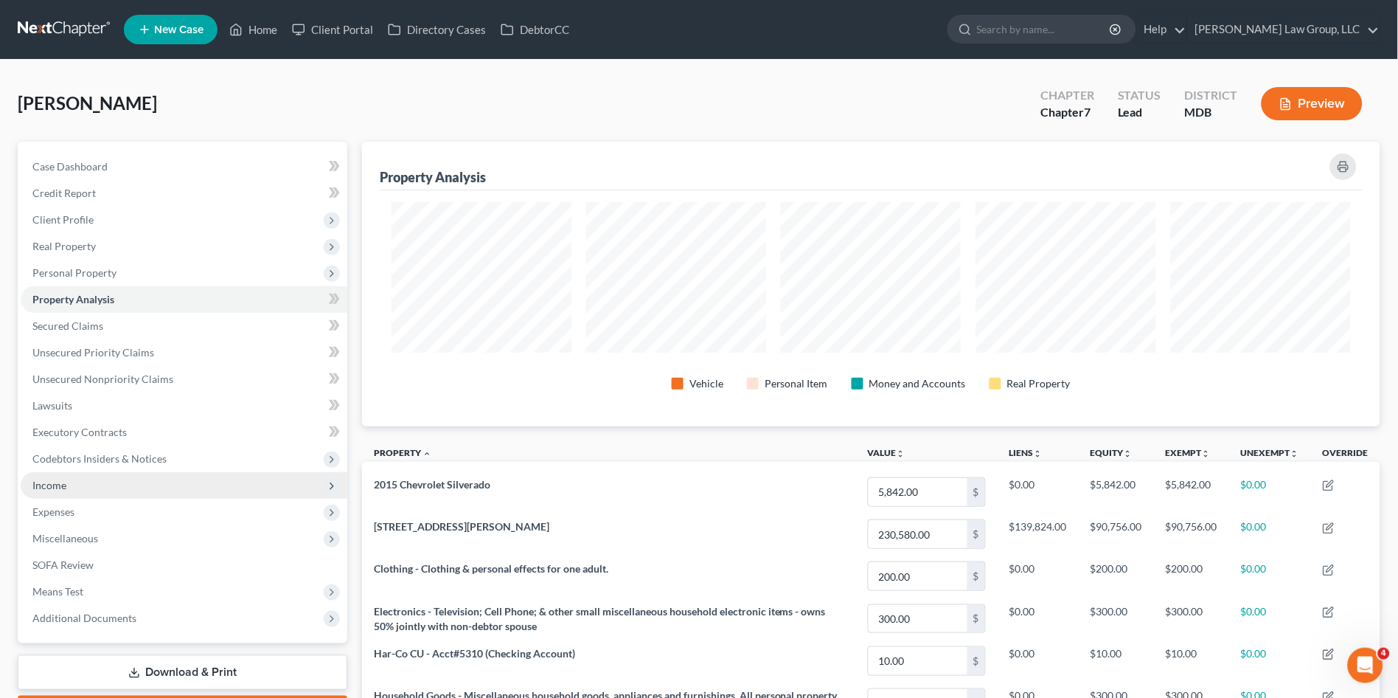
click at [67, 476] on span "Income" at bounding box center [184, 485] width 327 height 27
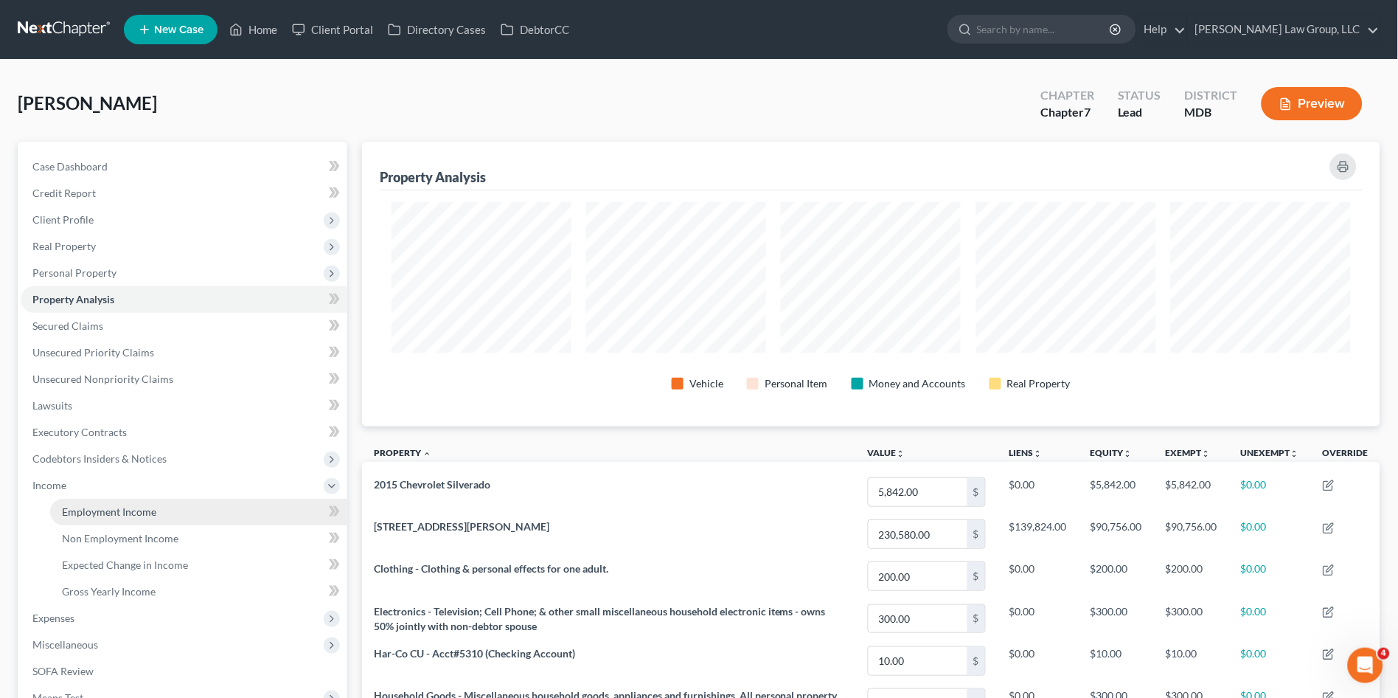
click at [76, 507] on span "Employment Income" at bounding box center [109, 511] width 94 height 13
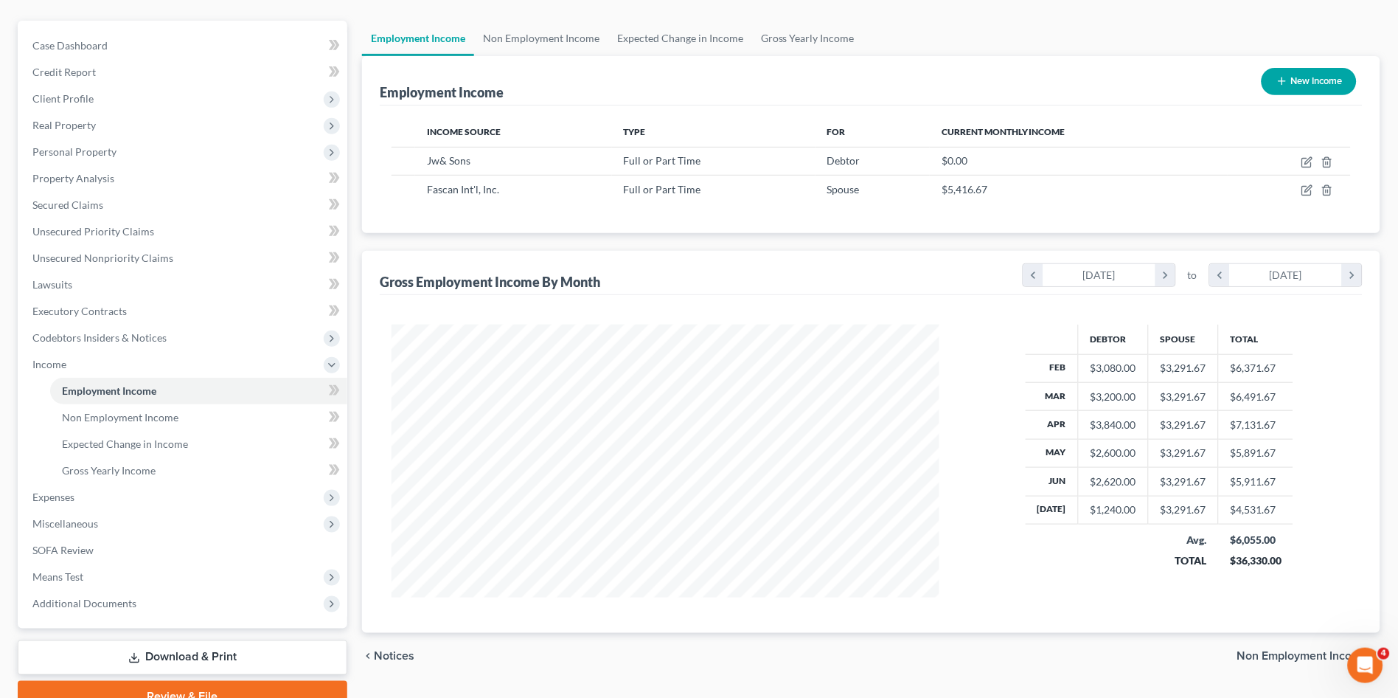
scroll to position [82, 0]
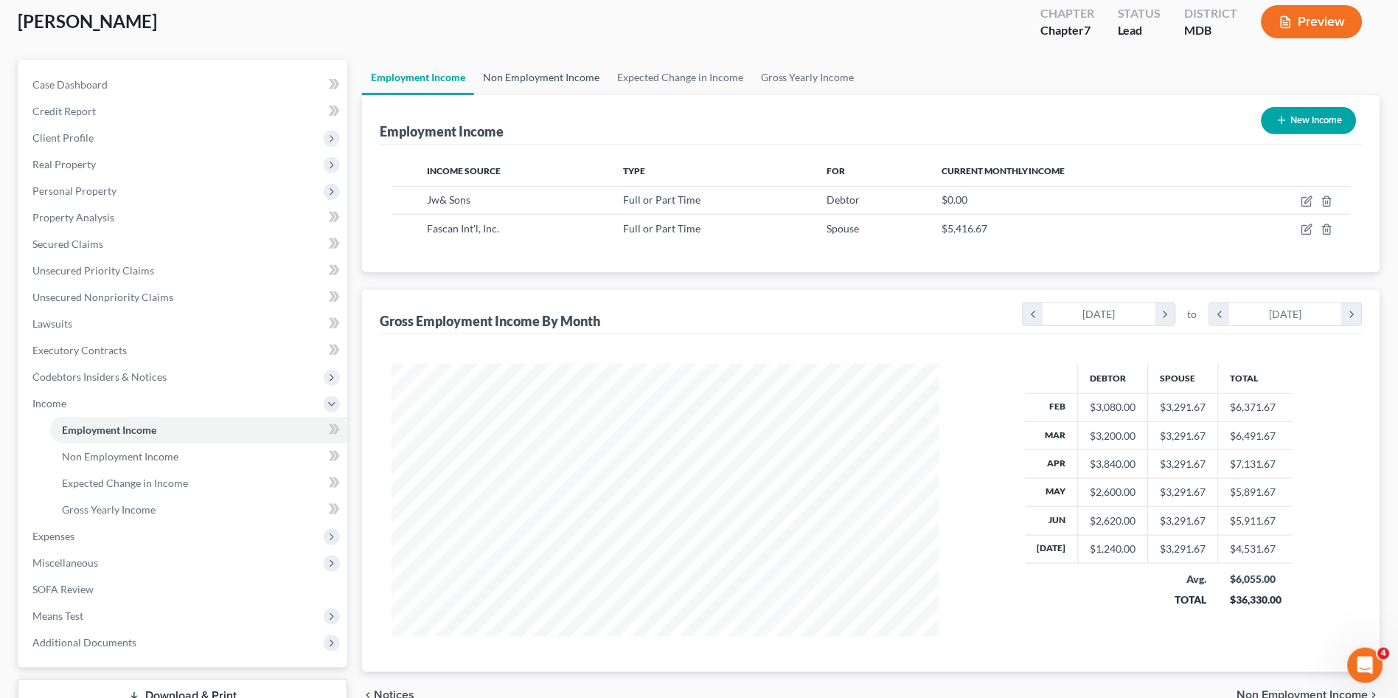
click at [553, 79] on link "Non Employment Income" at bounding box center [541, 77] width 134 height 35
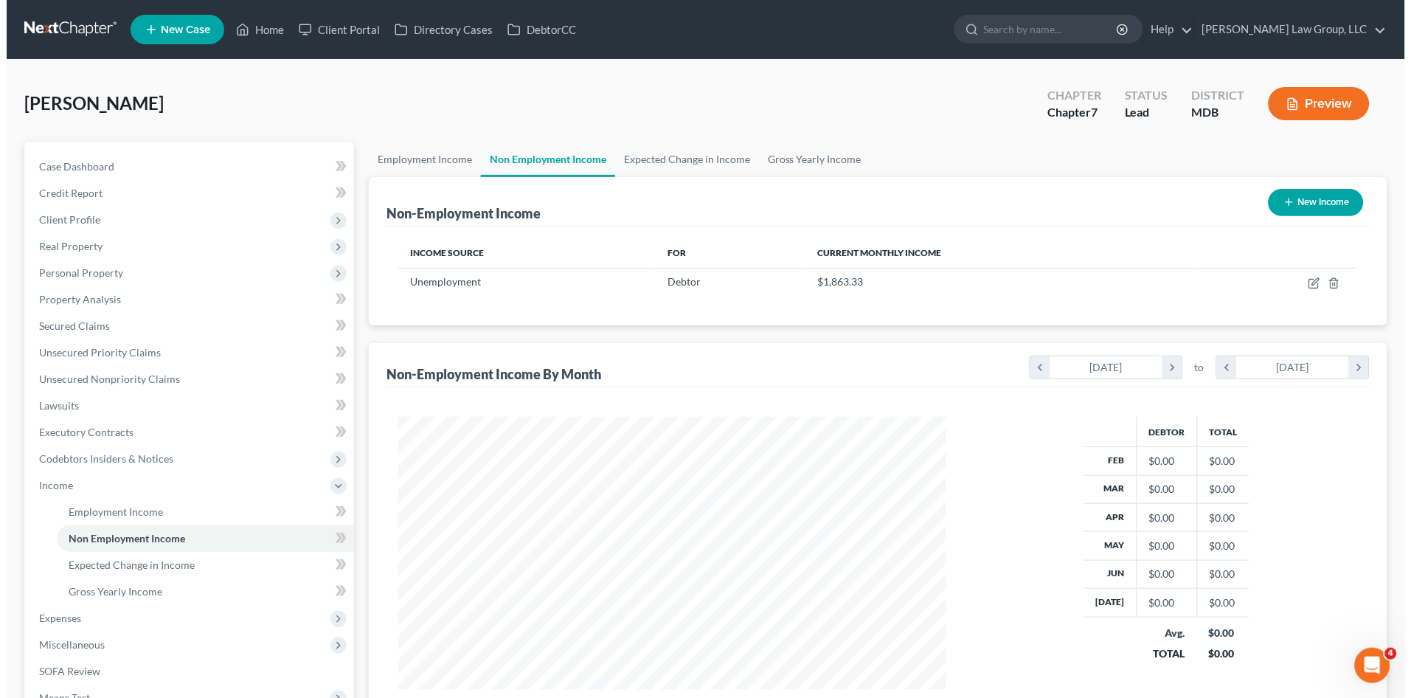
scroll to position [272, 577]
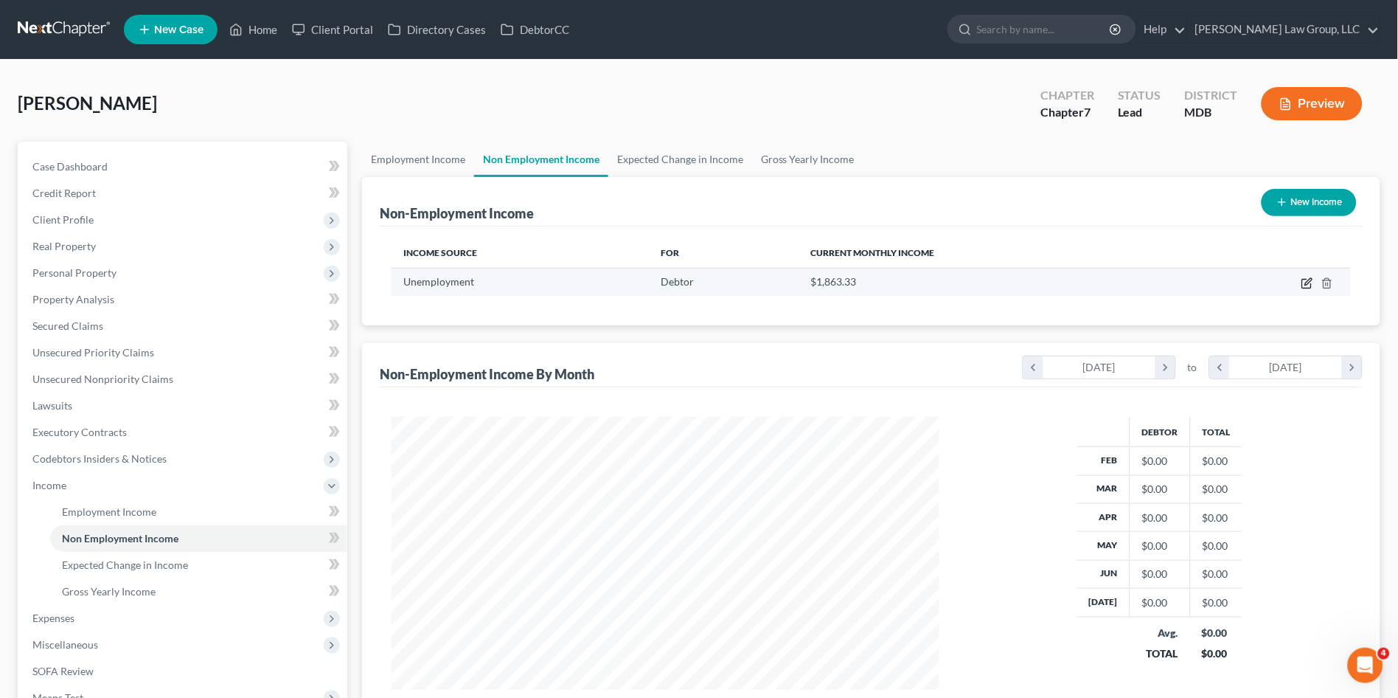
click at [1306, 285] on icon "button" at bounding box center [1307, 283] width 12 height 12
select select "0"
select select "3"
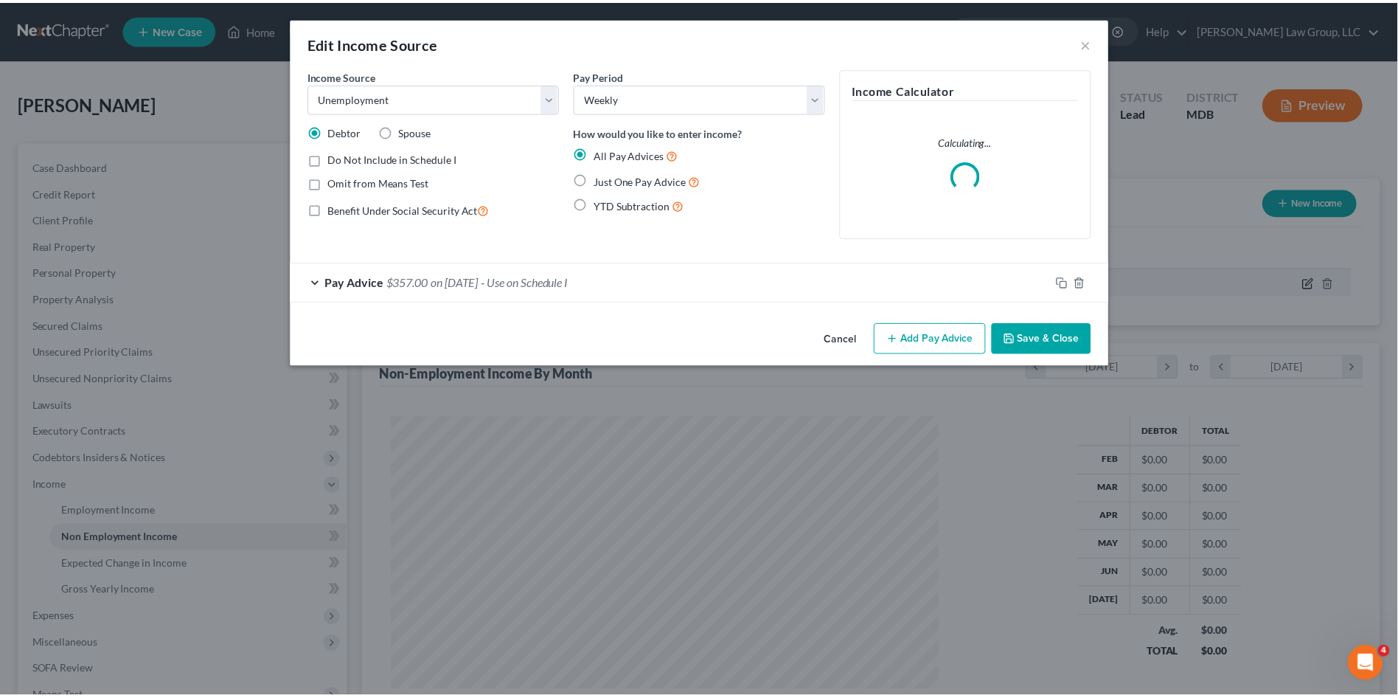
scroll to position [274, 583]
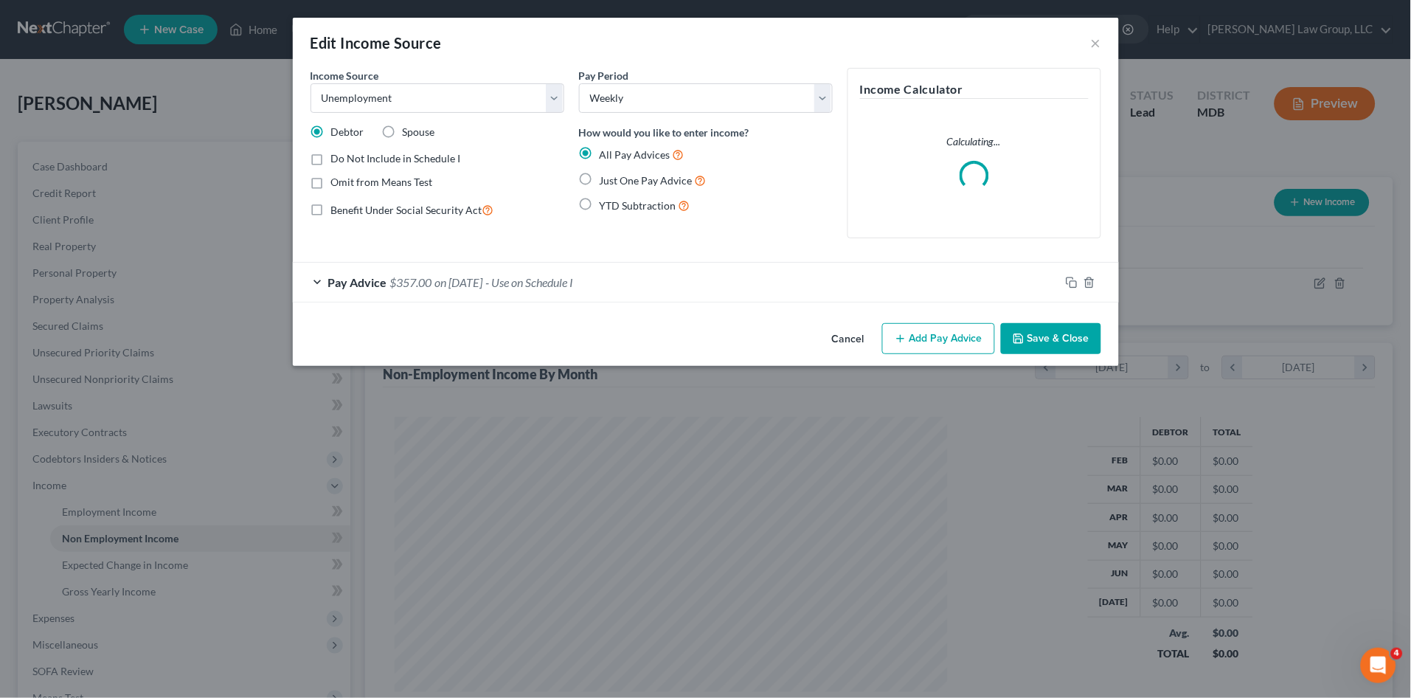
click at [761, 288] on div "Pay Advice $357.00 on 07/04/2024 - Use on Schedule I" at bounding box center [676, 281] width 767 height 39
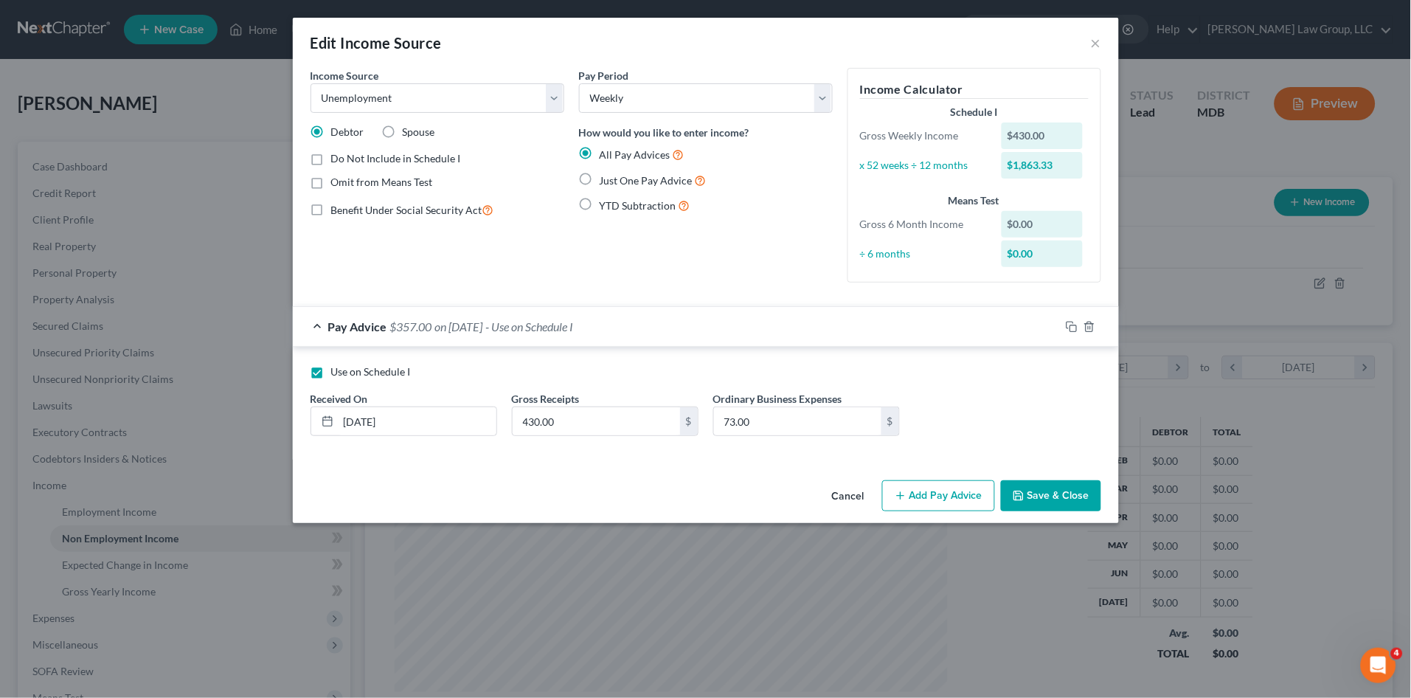
click at [1056, 500] on button "Save & Close" at bounding box center [1051, 495] width 100 height 31
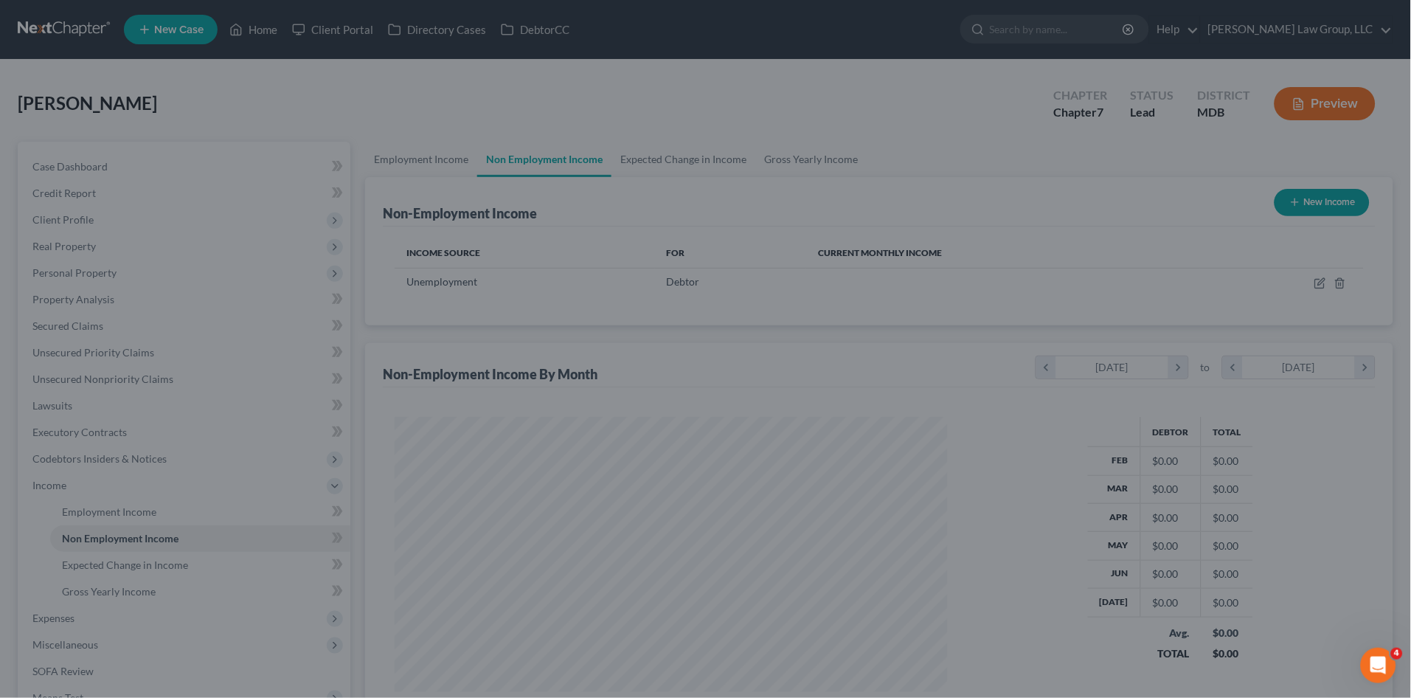
scroll to position [737081, 736777]
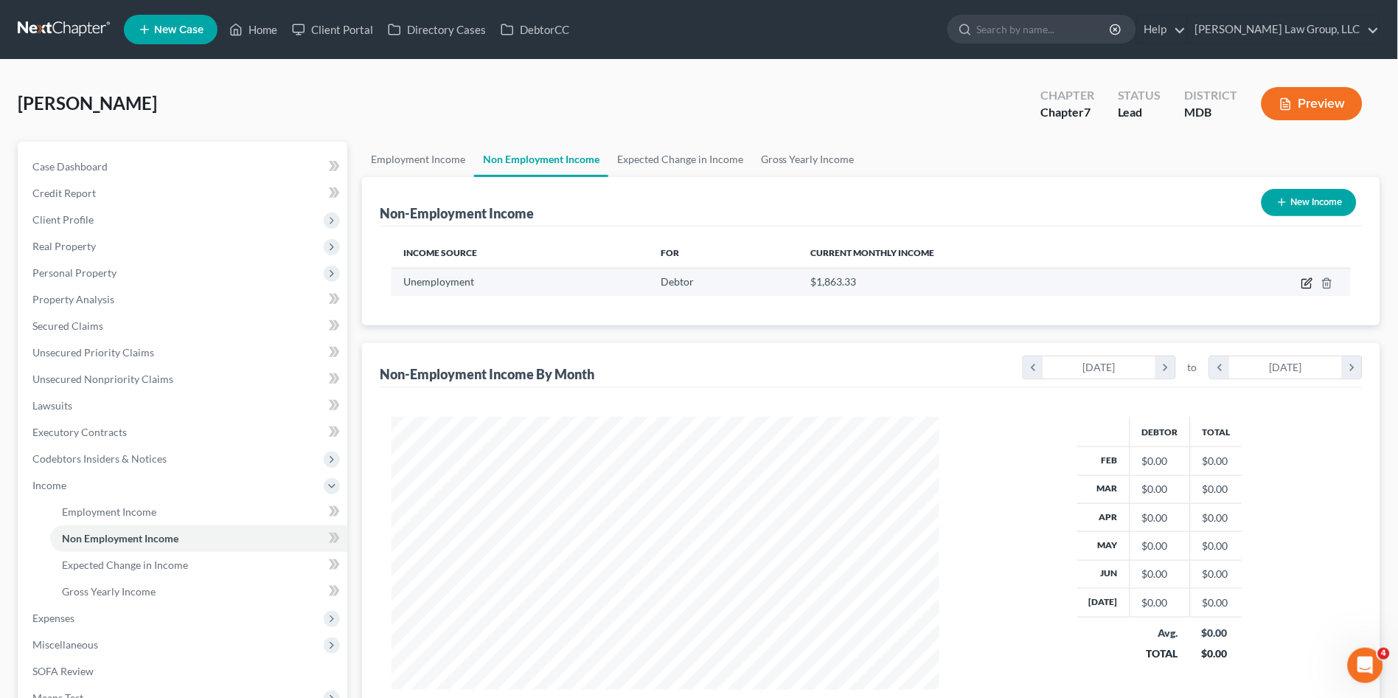
click at [1307, 279] on icon "button" at bounding box center [1307, 283] width 12 height 12
select select "0"
select select "3"
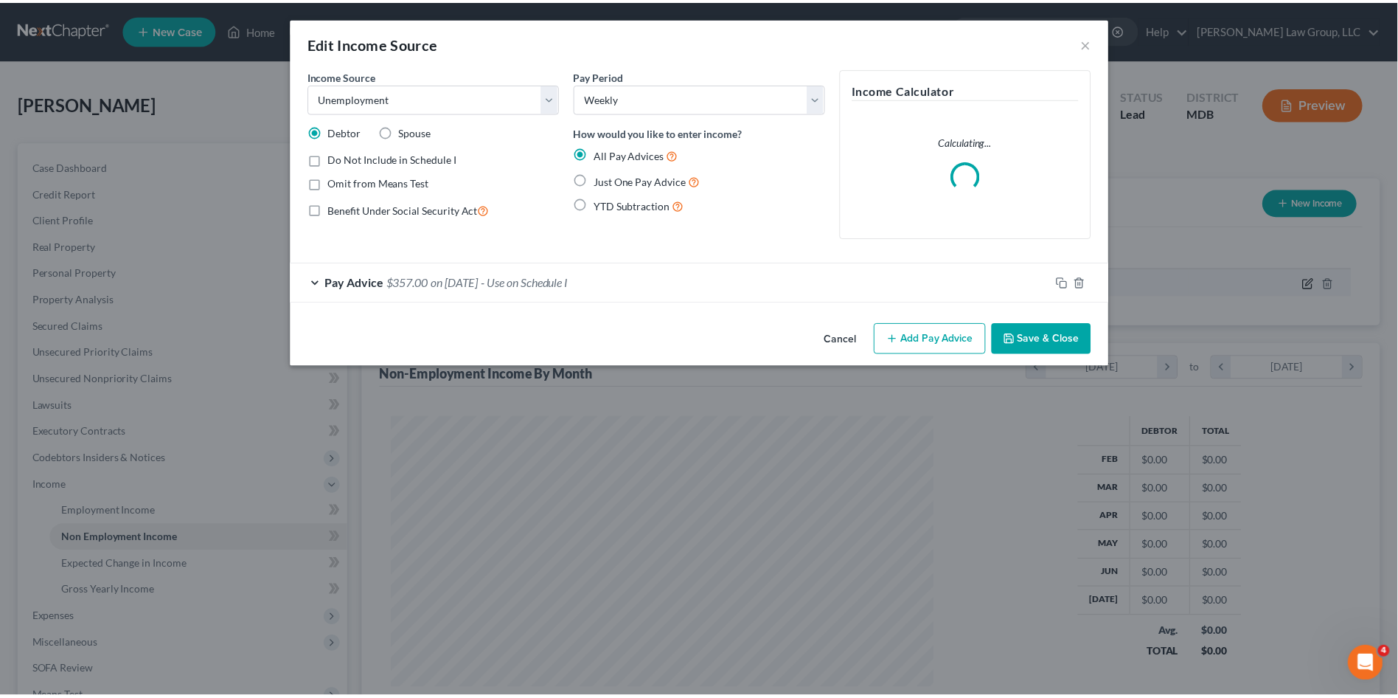
scroll to position [274, 583]
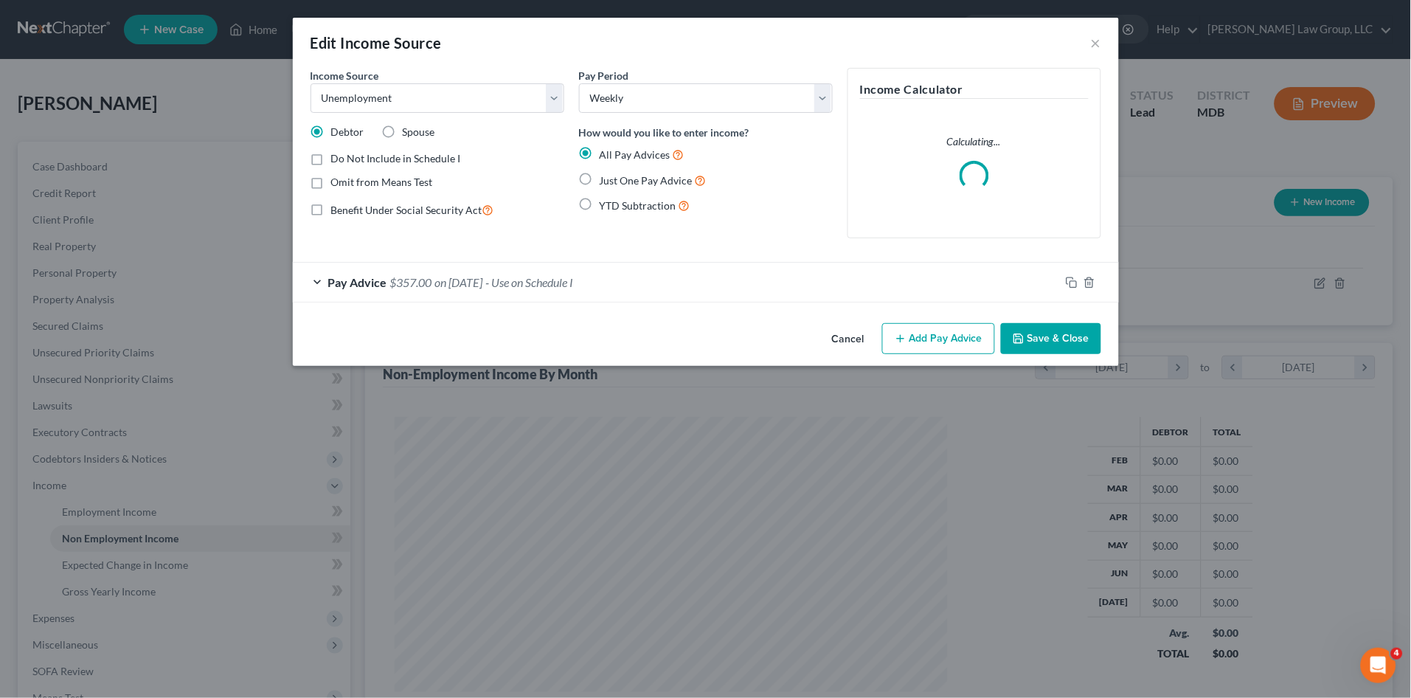
click at [448, 279] on span "on 07/04/2024" at bounding box center [459, 282] width 48 height 14
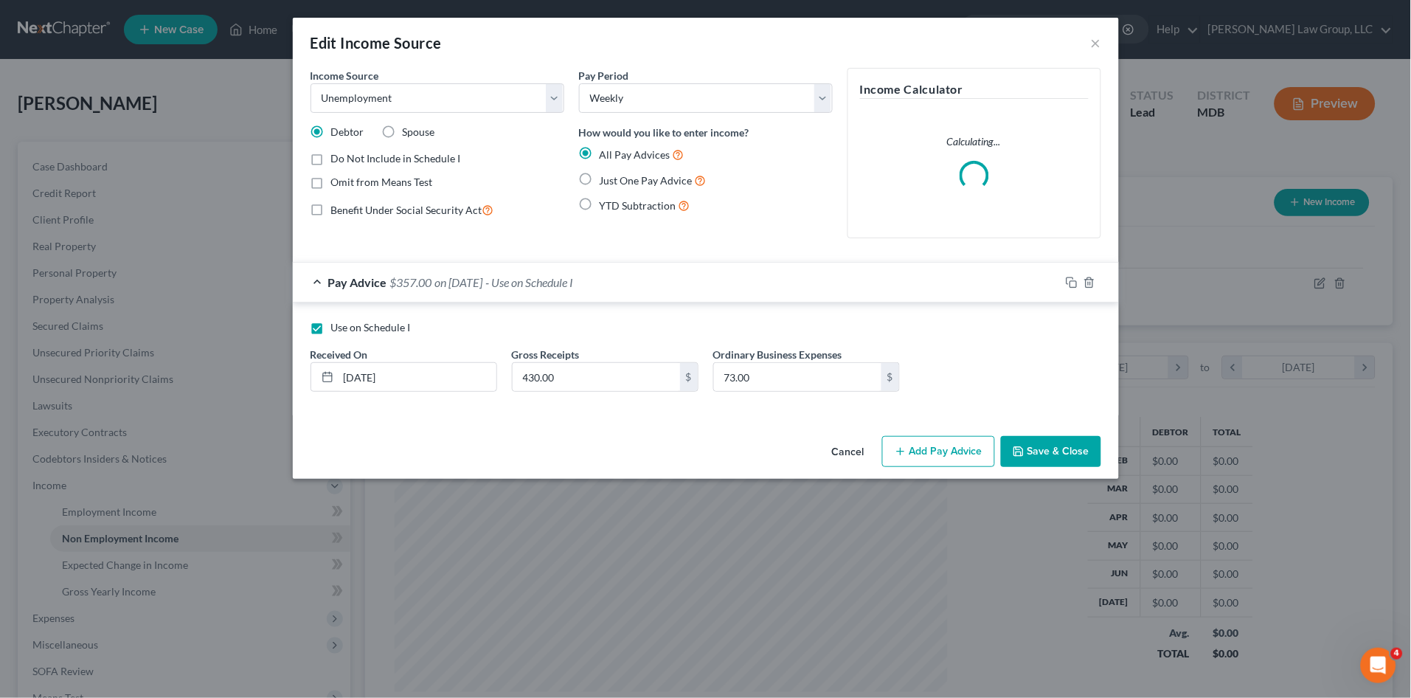
click at [599, 182] on label "Just One Pay Advice" at bounding box center [652, 180] width 107 height 17
click at [605, 181] on input "Just One Pay Advice" at bounding box center [610, 177] width 10 height 10
radio input "true"
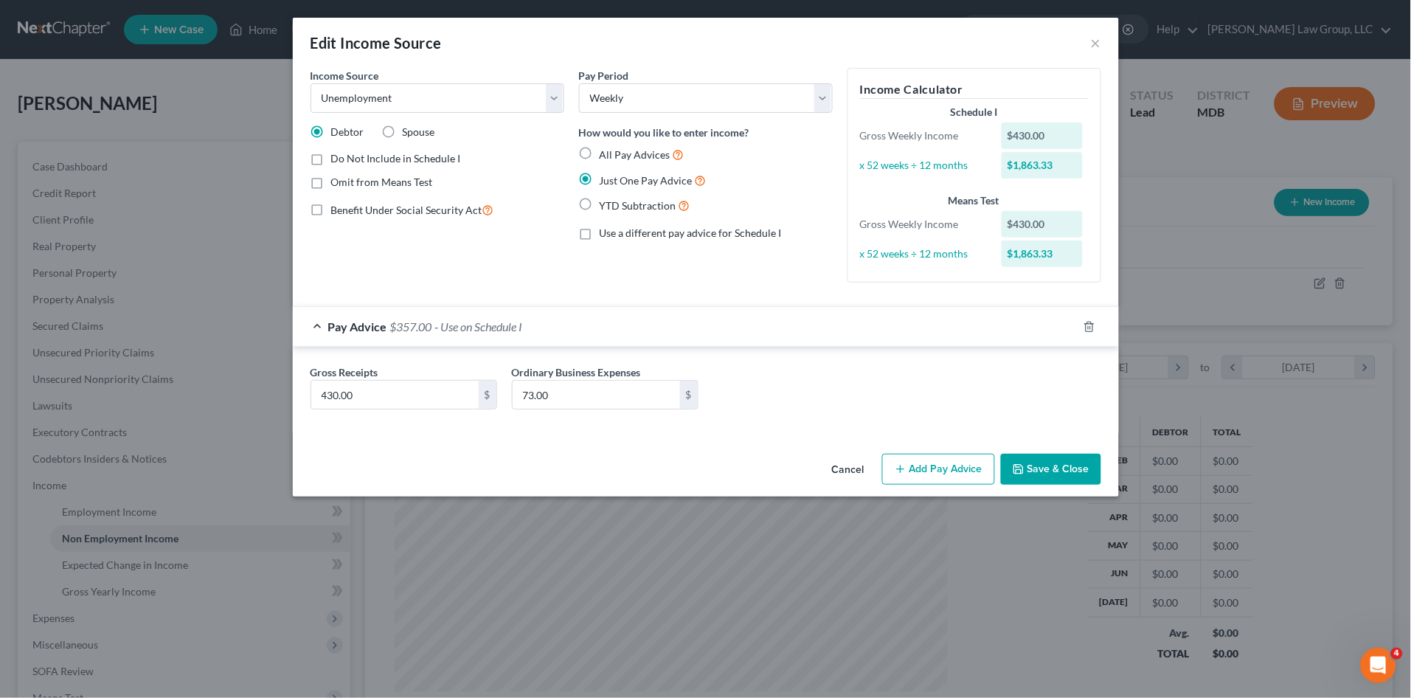
click at [1029, 462] on button "Save & Close" at bounding box center [1051, 468] width 100 height 31
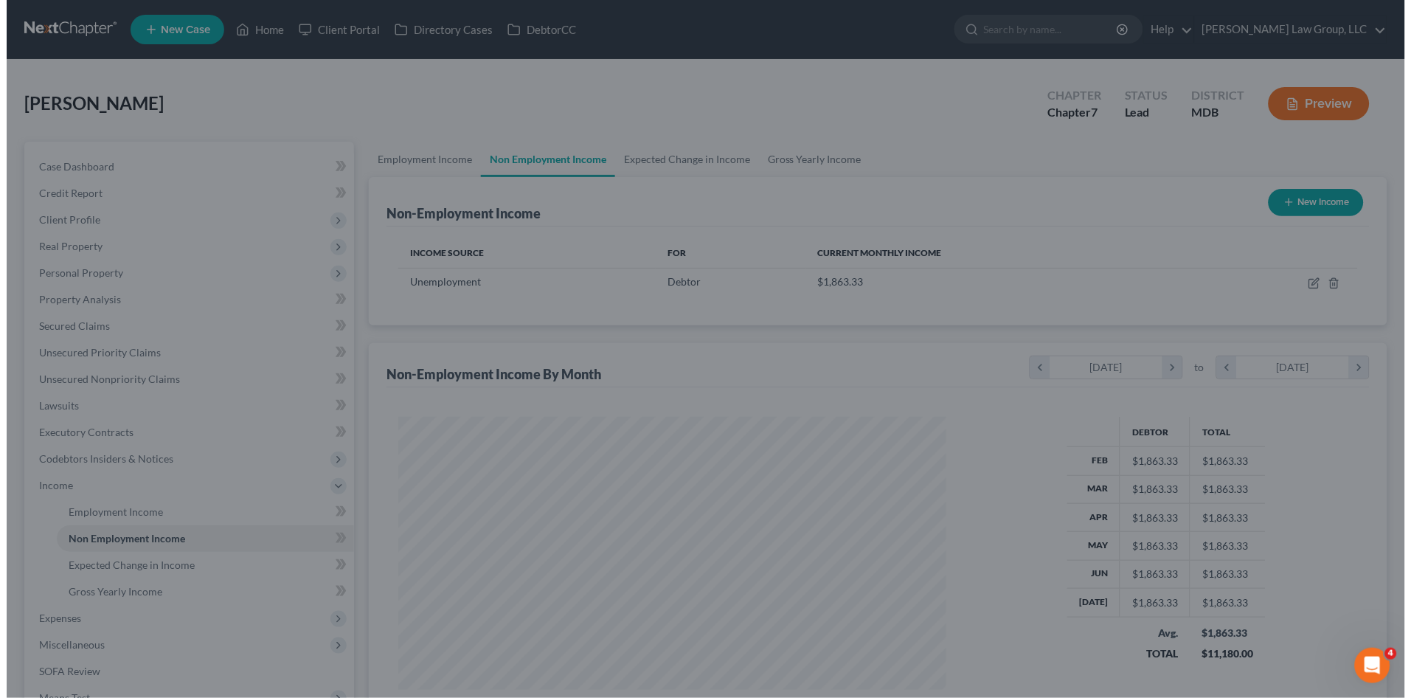
scroll to position [737081, 736777]
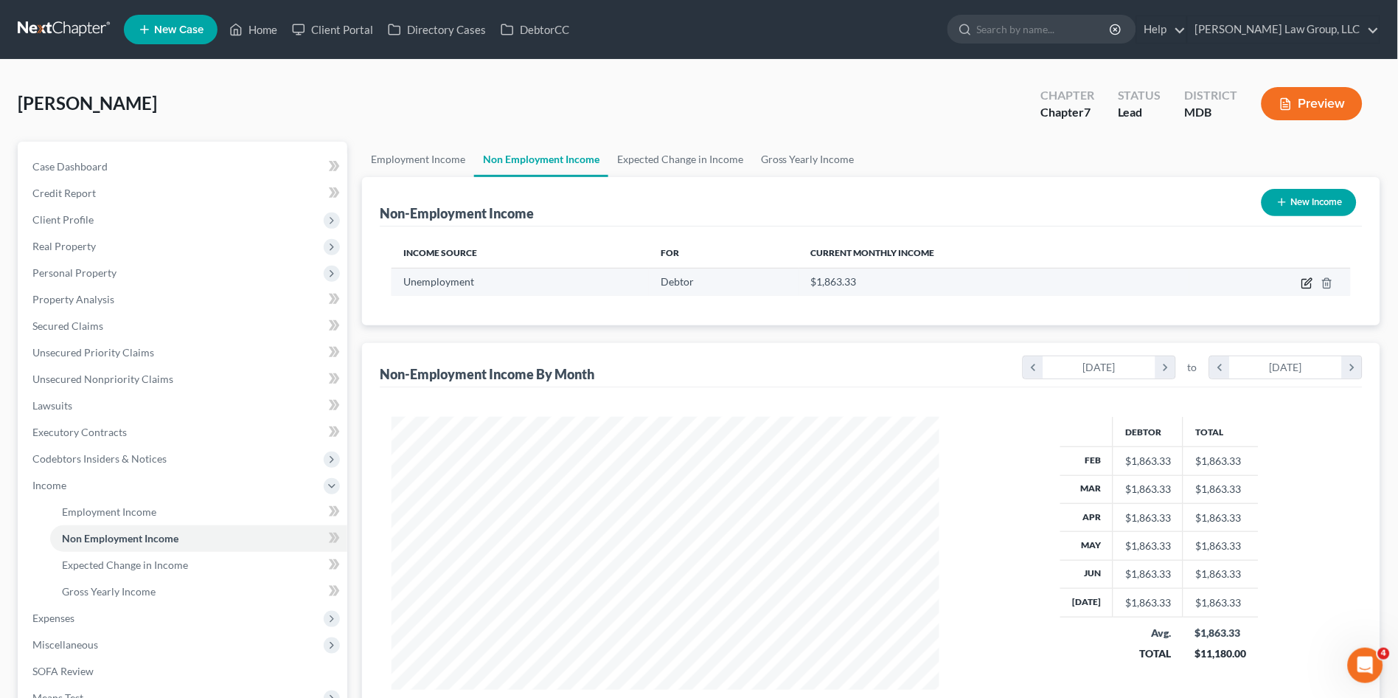
click at [1310, 284] on icon "button" at bounding box center [1307, 283] width 12 height 12
select select "0"
select select "3"
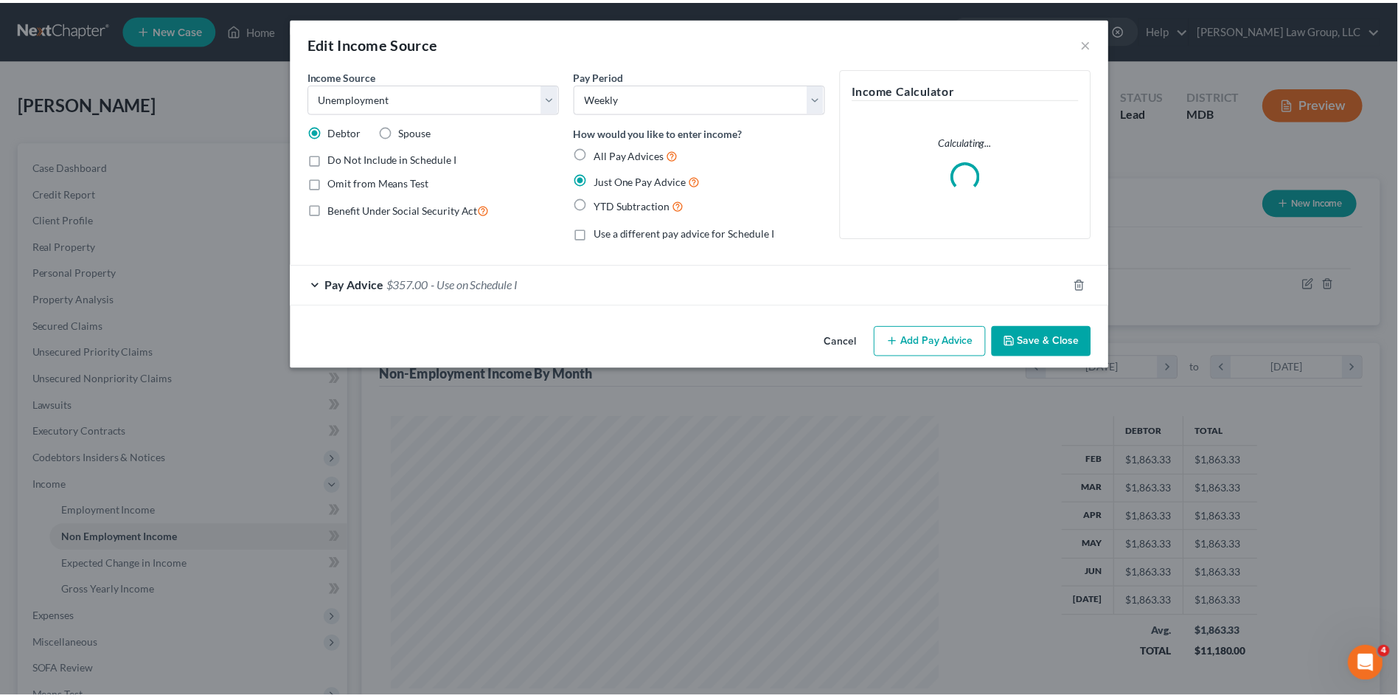
scroll to position [274, 583]
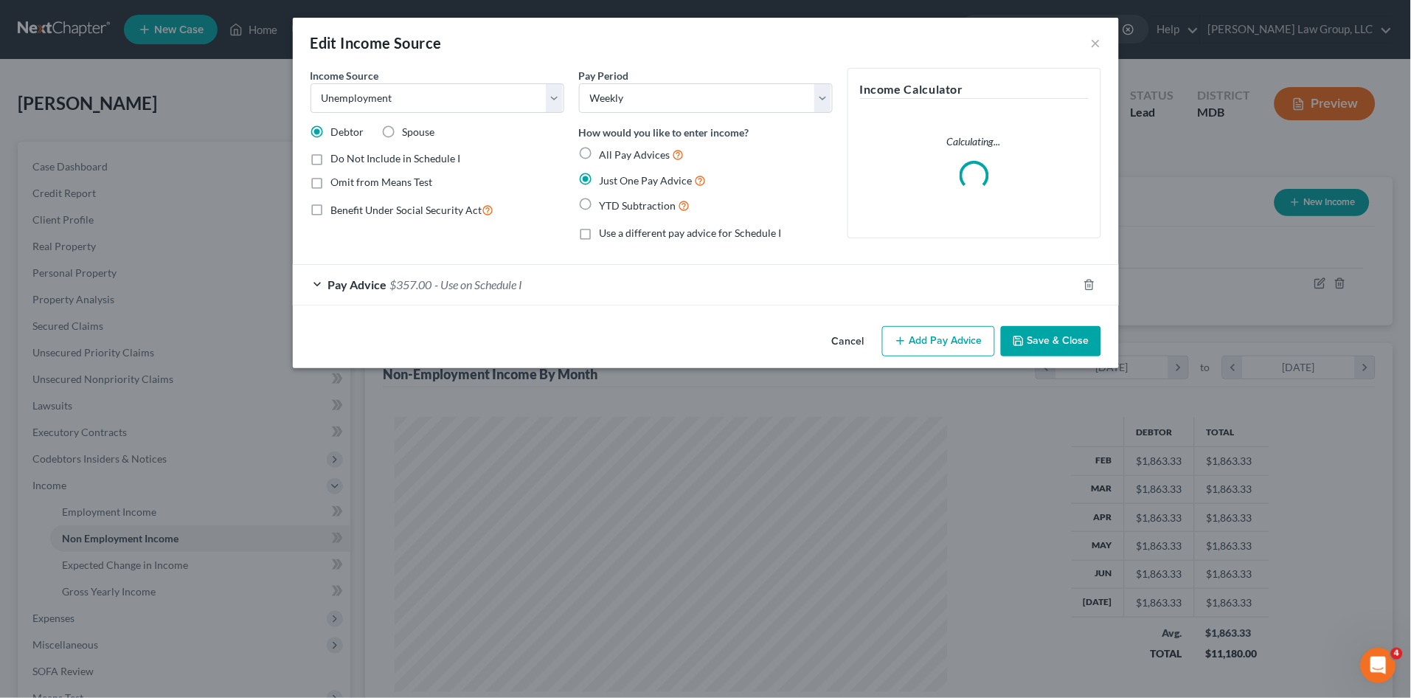
click at [599, 150] on label "All Pay Advices" at bounding box center [641, 154] width 85 height 17
click at [605, 150] on input "All Pay Advices" at bounding box center [610, 151] width 10 height 10
radio input "true"
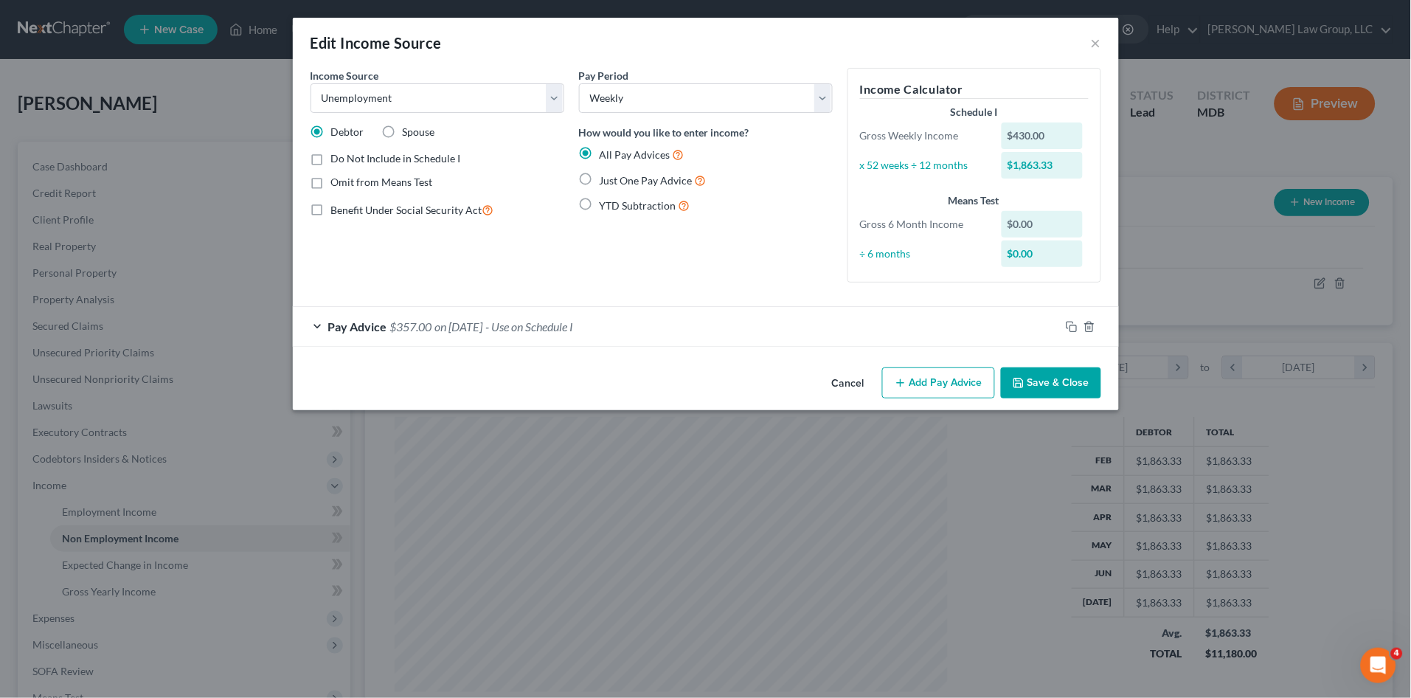
click at [1054, 381] on button "Save & Close" at bounding box center [1051, 382] width 100 height 31
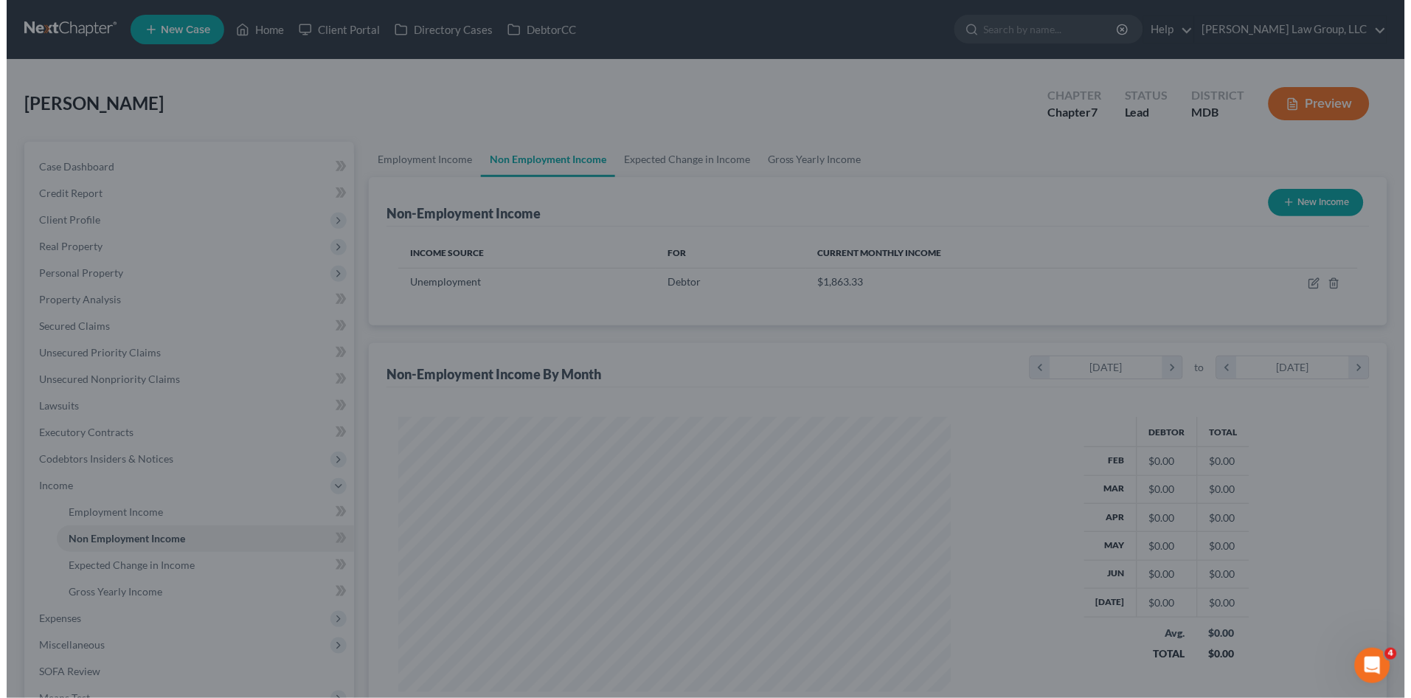
scroll to position [737081, 736777]
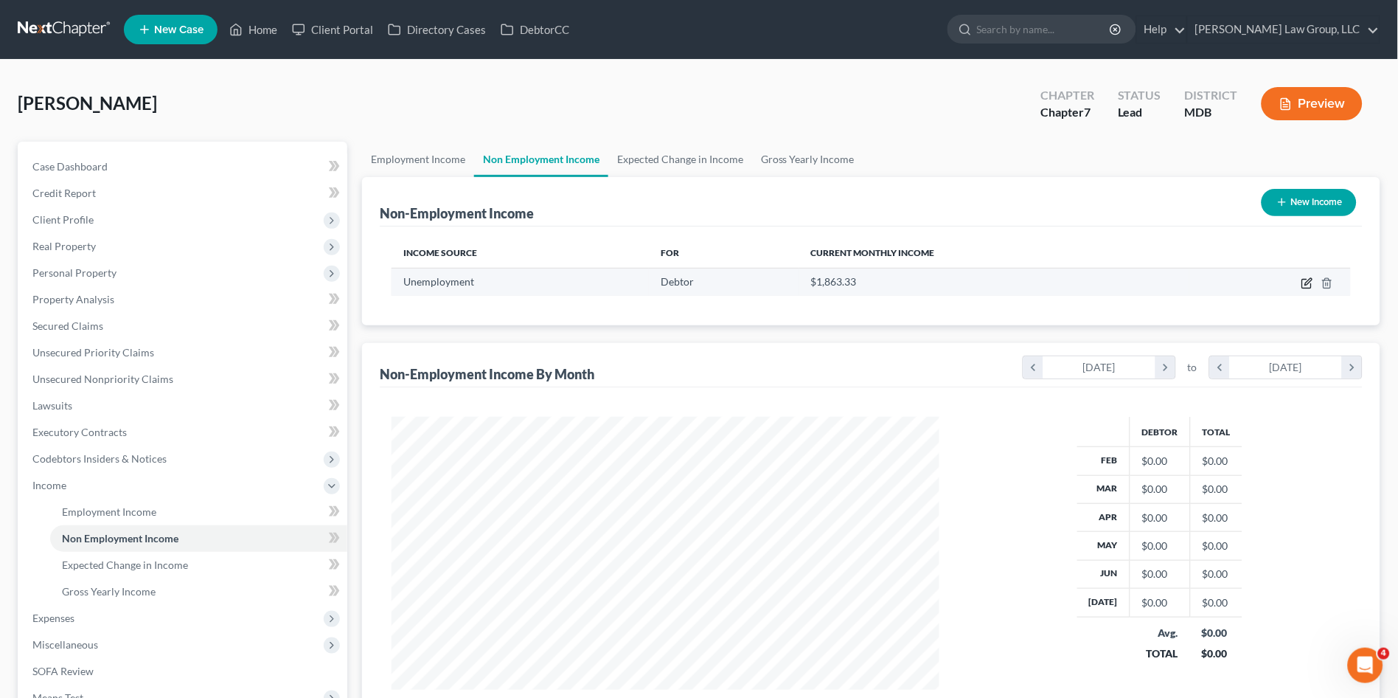
click at [1310, 280] on icon "button" at bounding box center [1307, 283] width 12 height 12
select select "0"
select select "3"
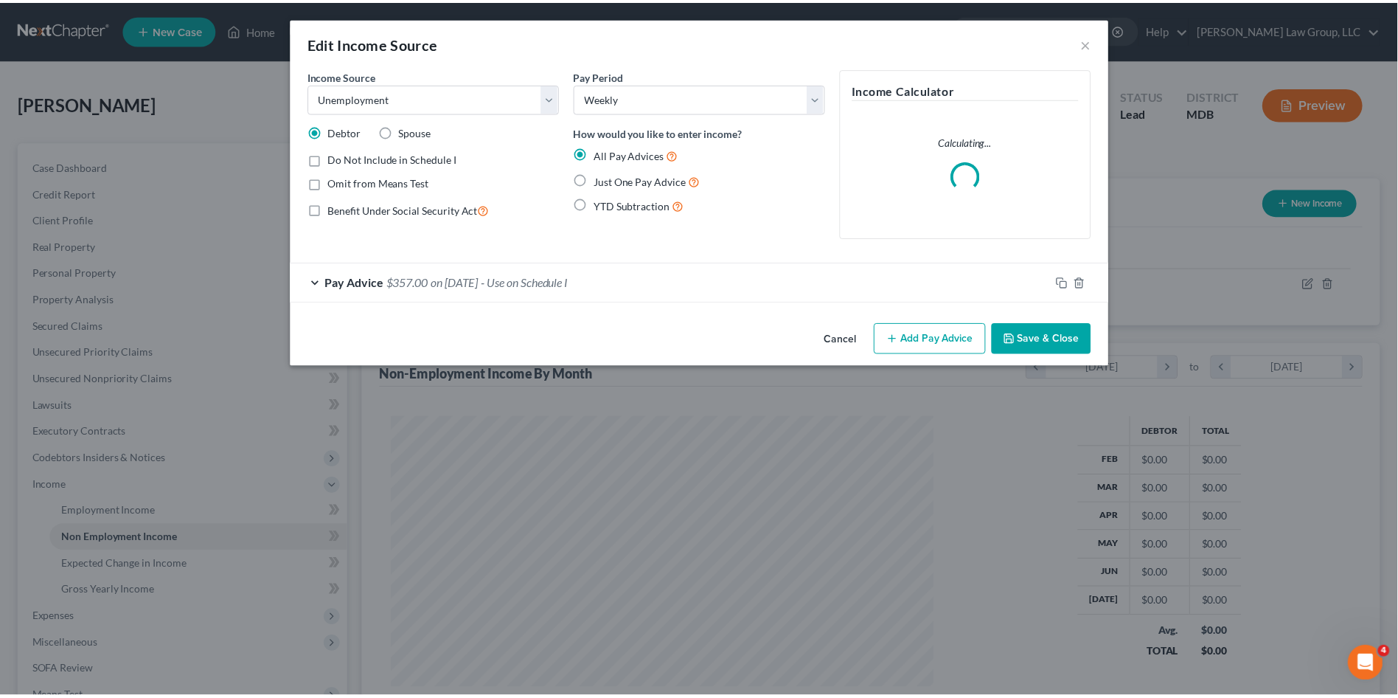
scroll to position [274, 583]
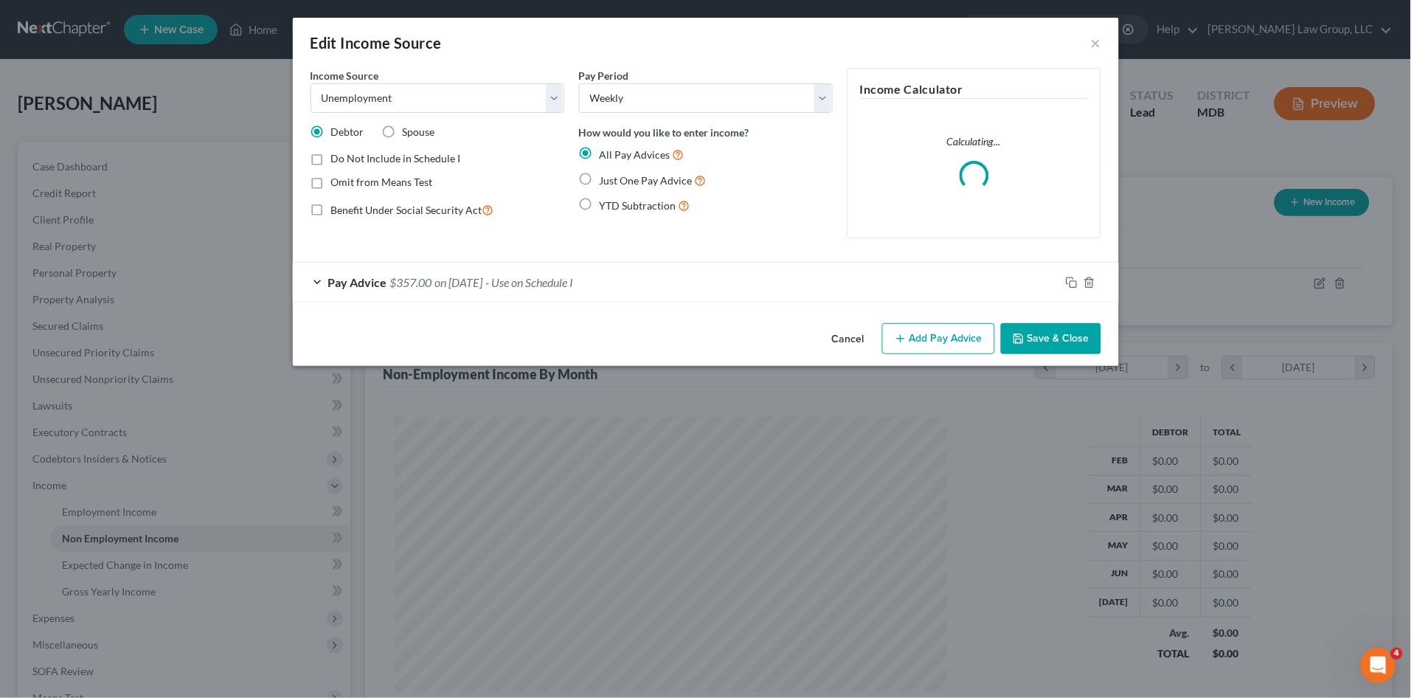
click at [599, 206] on label "YTD Subtraction" at bounding box center [644, 205] width 91 height 17
click at [605, 206] on input "YTD Subtraction" at bounding box center [610, 202] width 10 height 10
radio input "true"
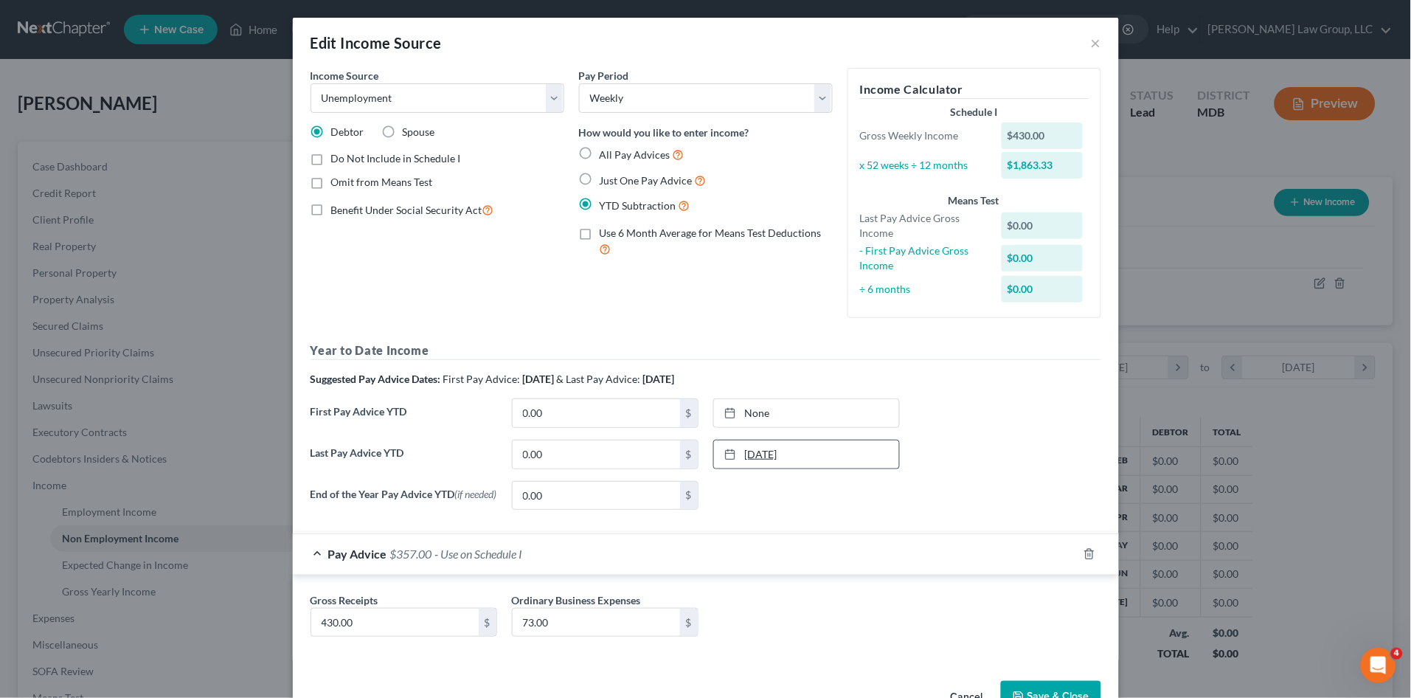
click at [737, 457] on div at bounding box center [734, 454] width 21 height 13
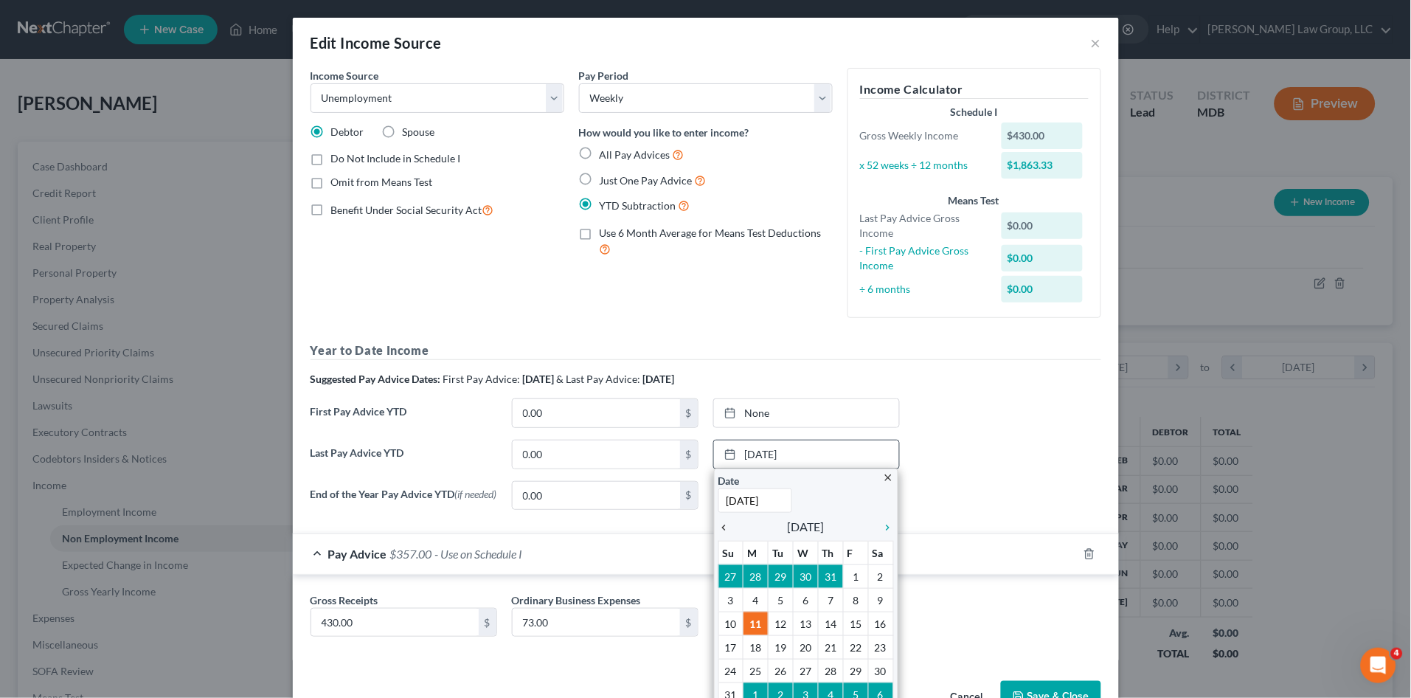
click at [718, 524] on icon "chevron_left" at bounding box center [727, 527] width 19 height 12
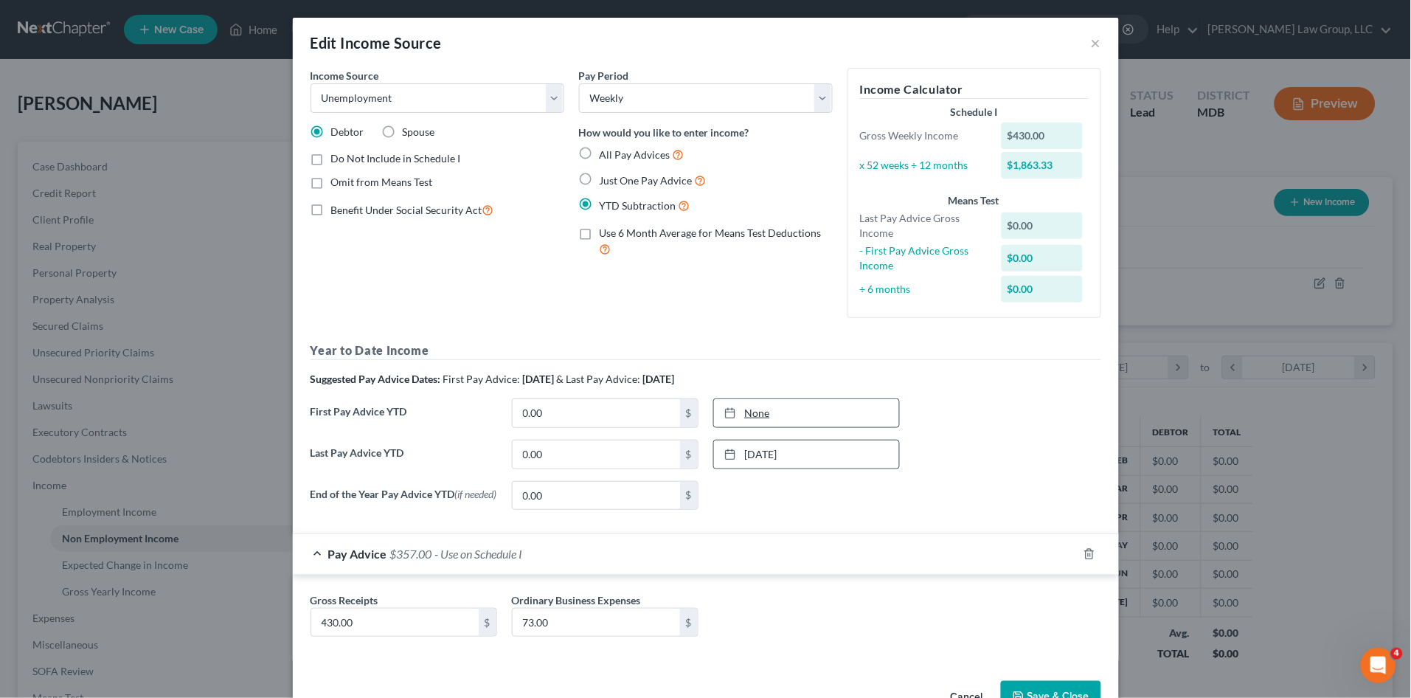
type input "8/11/2025"
click at [751, 414] on link "8/11/2025" at bounding box center [806, 413] width 185 height 28
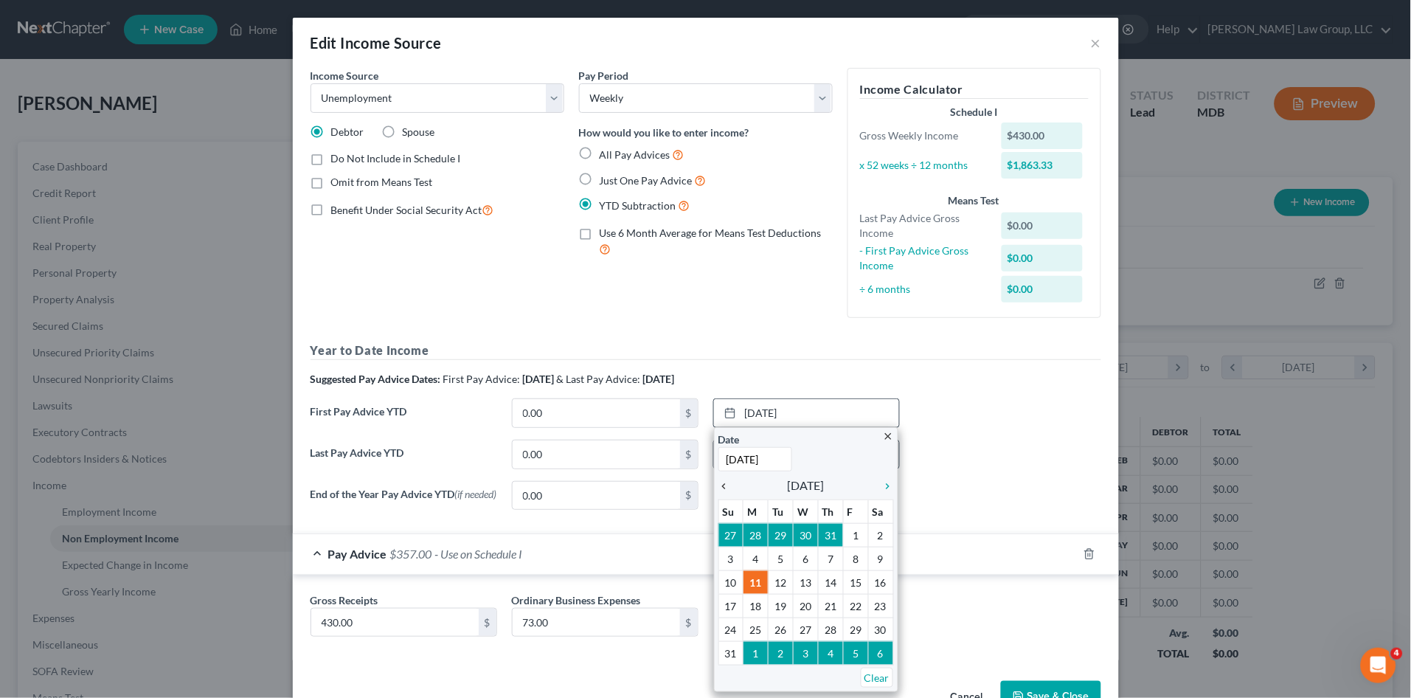
click at [718, 485] on icon "chevron_left" at bounding box center [727, 486] width 19 height 12
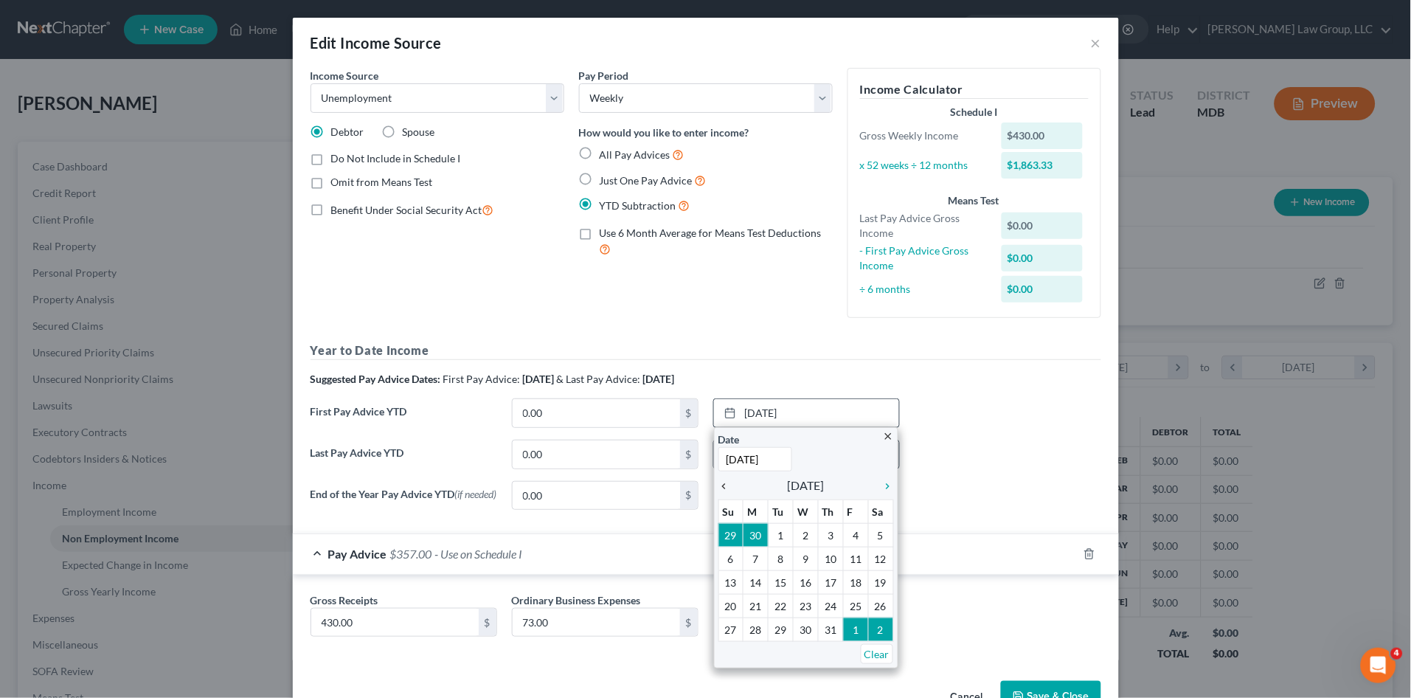
click at [718, 485] on icon "chevron_left" at bounding box center [727, 486] width 19 height 12
click at [718, 484] on icon "chevron_left" at bounding box center [727, 486] width 19 height 12
click at [719, 484] on icon "chevron_left" at bounding box center [727, 486] width 19 height 12
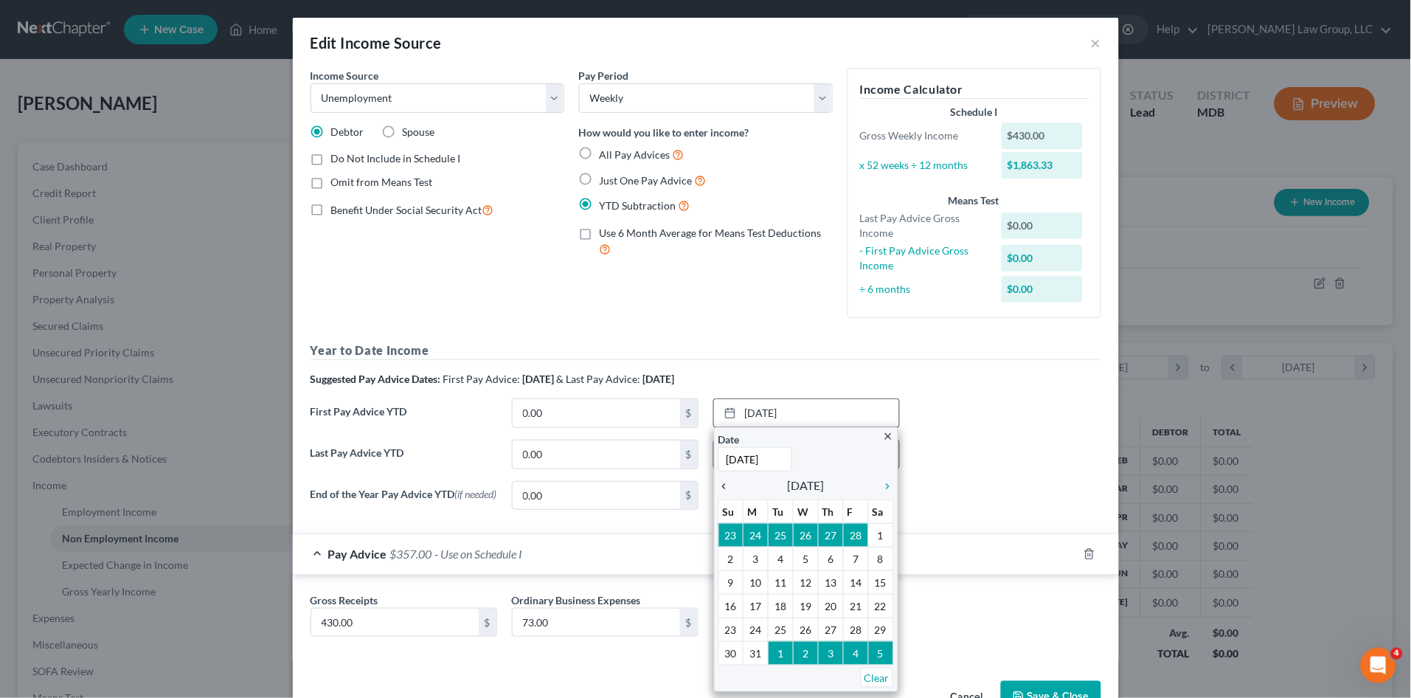
click at [719, 484] on icon "chevron_left" at bounding box center [727, 486] width 19 height 12
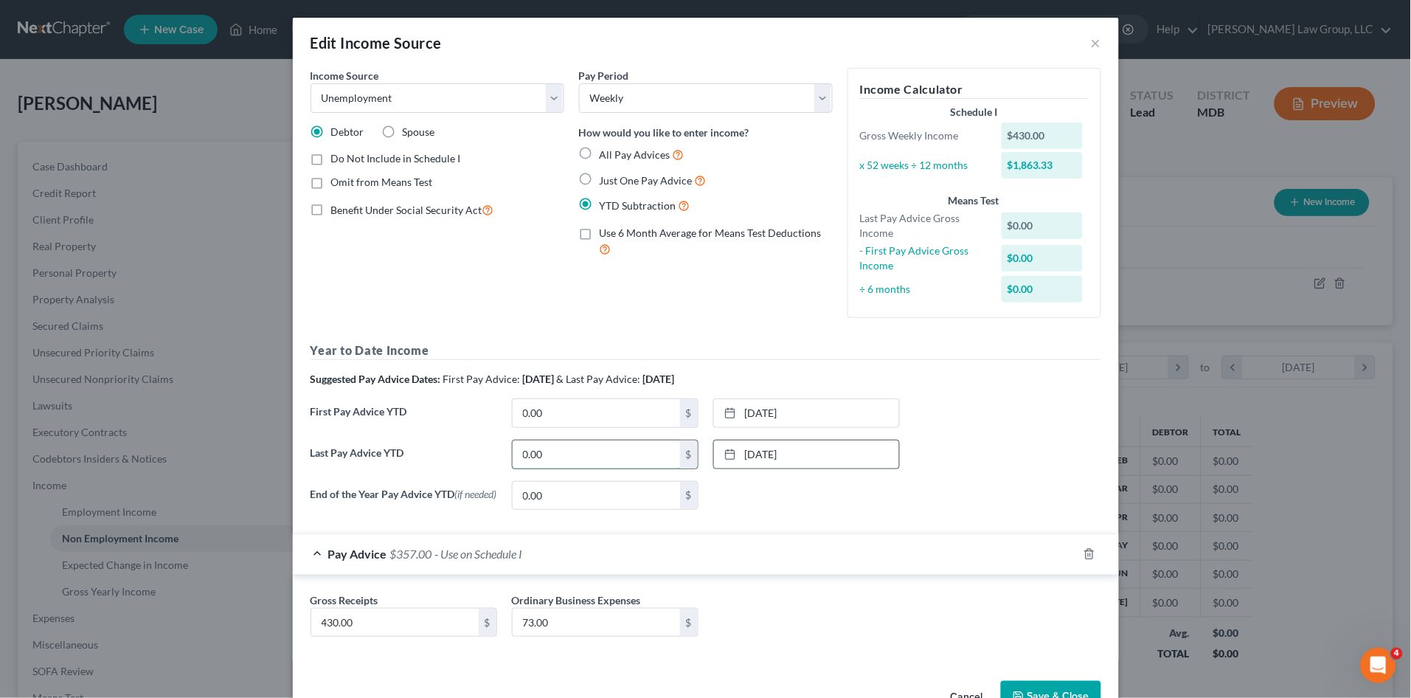
click at [551, 453] on input "0.00" at bounding box center [595, 454] width 167 height 28
type input "450.00"
click at [939, 538] on div "Pay Advice $357.00 - Use on Schedule I" at bounding box center [685, 553] width 785 height 39
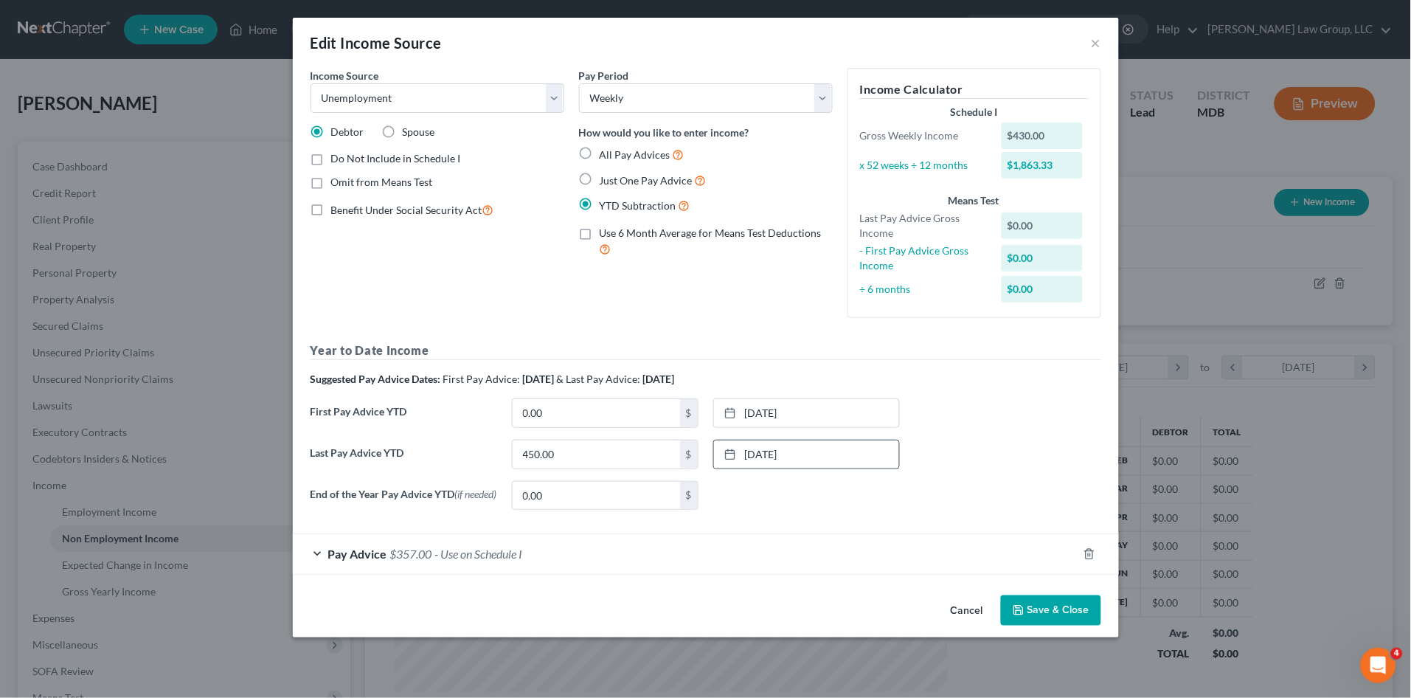
click at [1068, 616] on button "Save & Close" at bounding box center [1051, 610] width 100 height 31
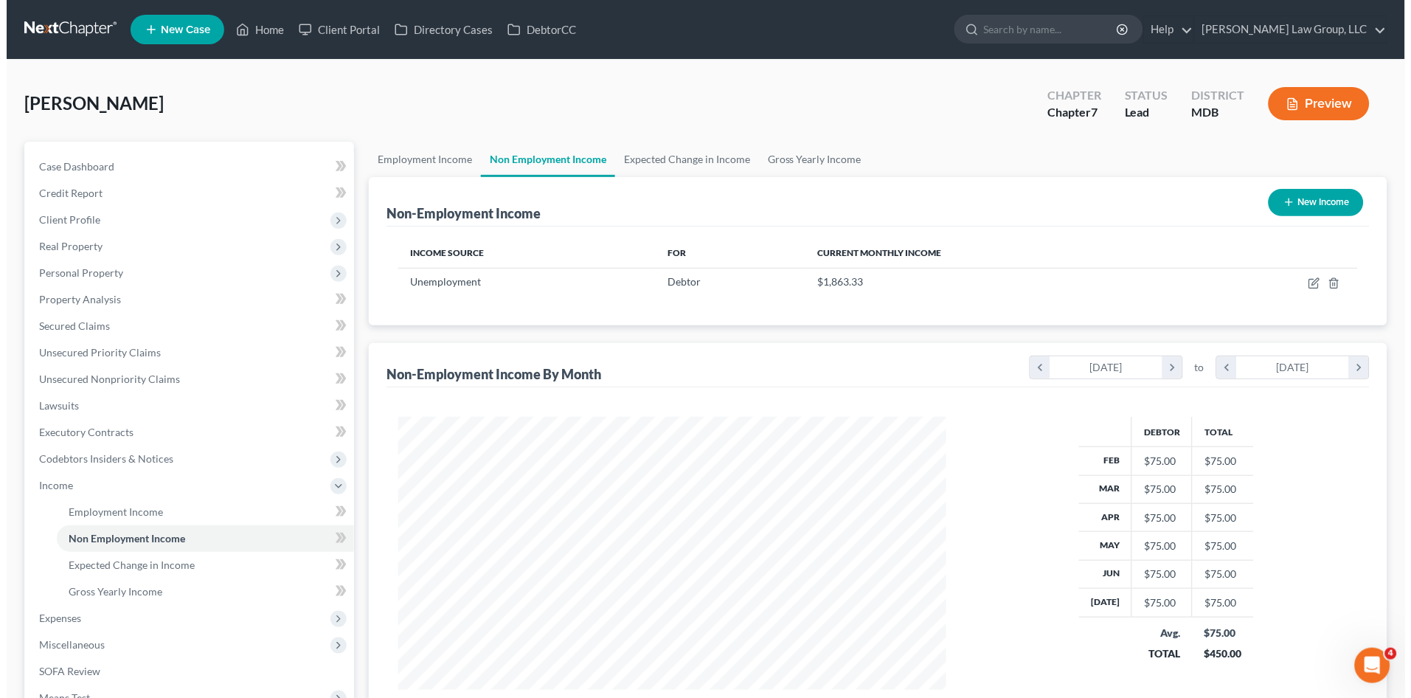
scroll to position [737081, 736777]
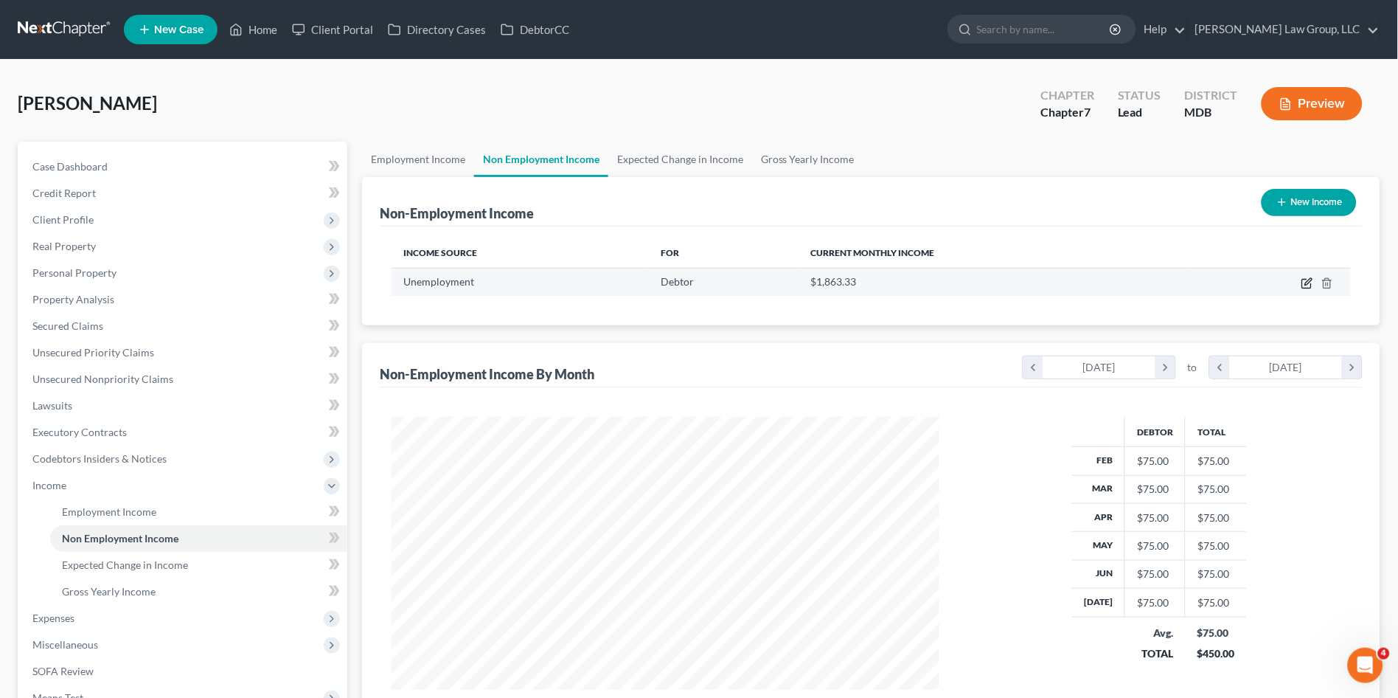
click at [1307, 279] on icon "button" at bounding box center [1307, 283] width 12 height 12
select select "0"
select select "3"
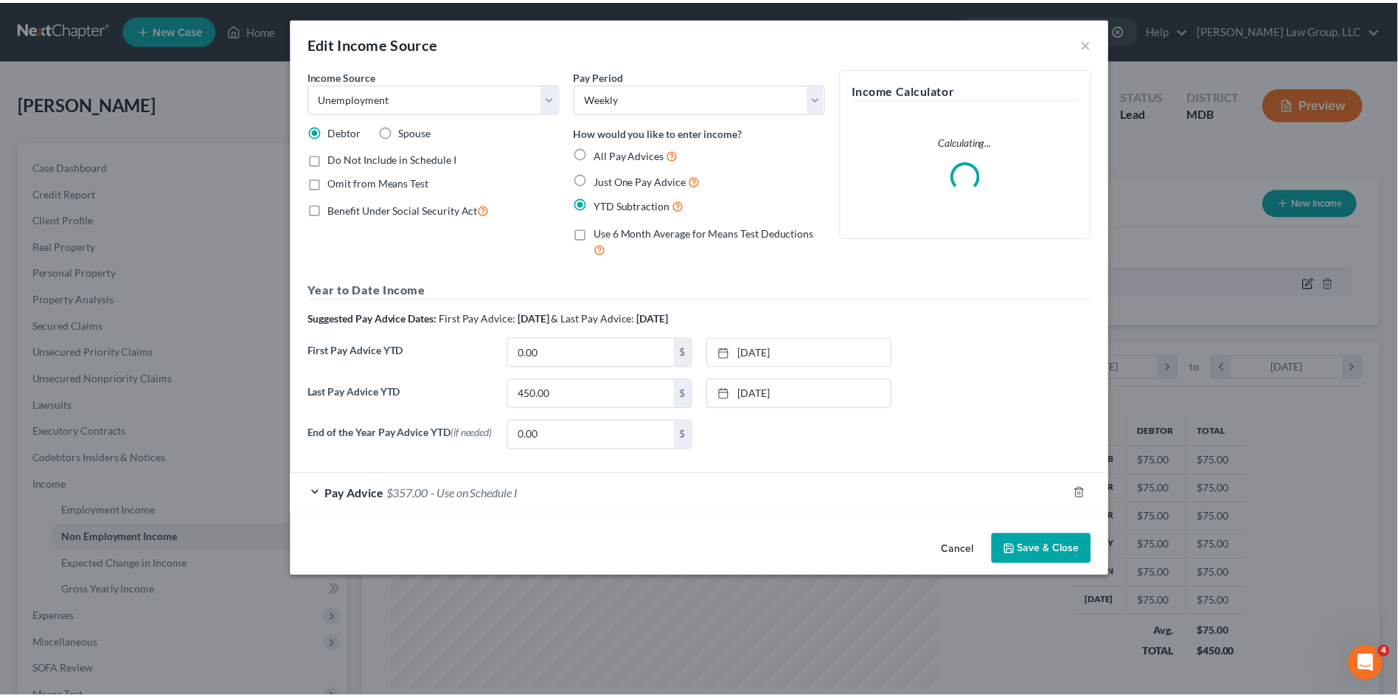
scroll to position [274, 583]
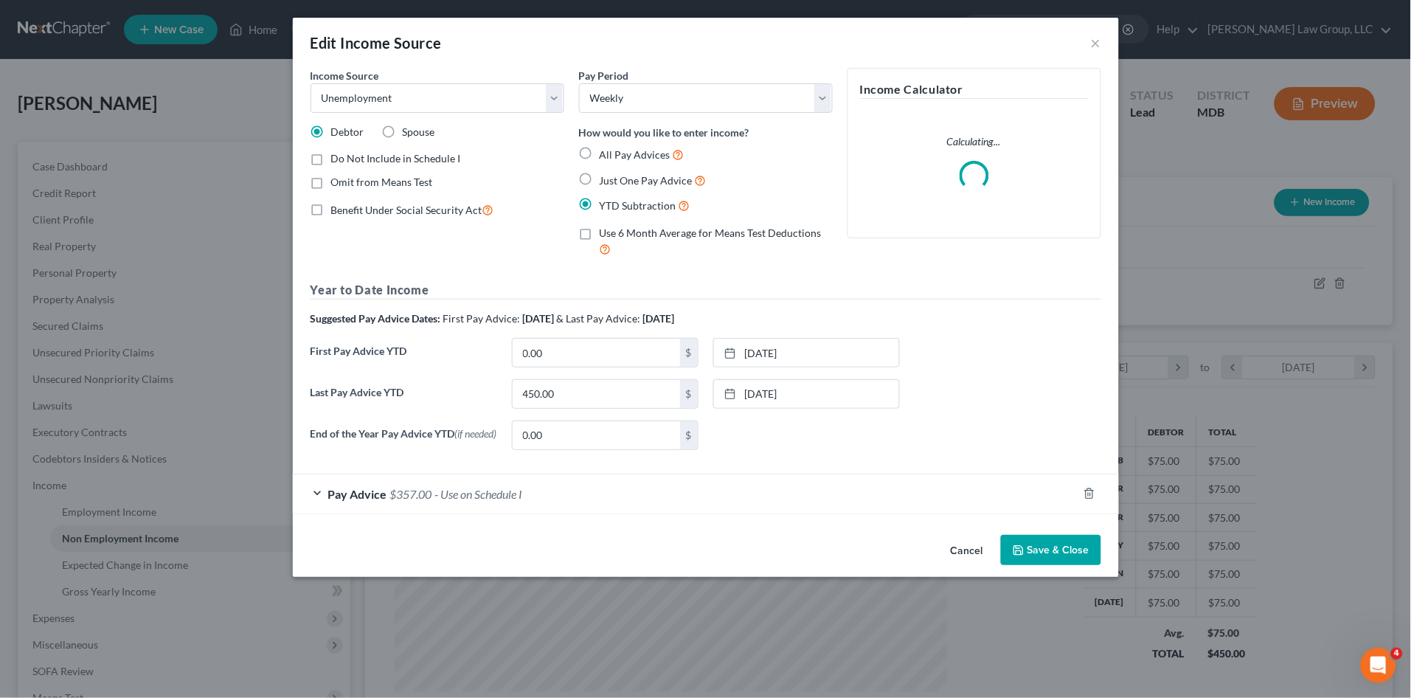
click at [729, 492] on div "Pay Advice $357.00 - Use on Schedule I" at bounding box center [685, 493] width 785 height 39
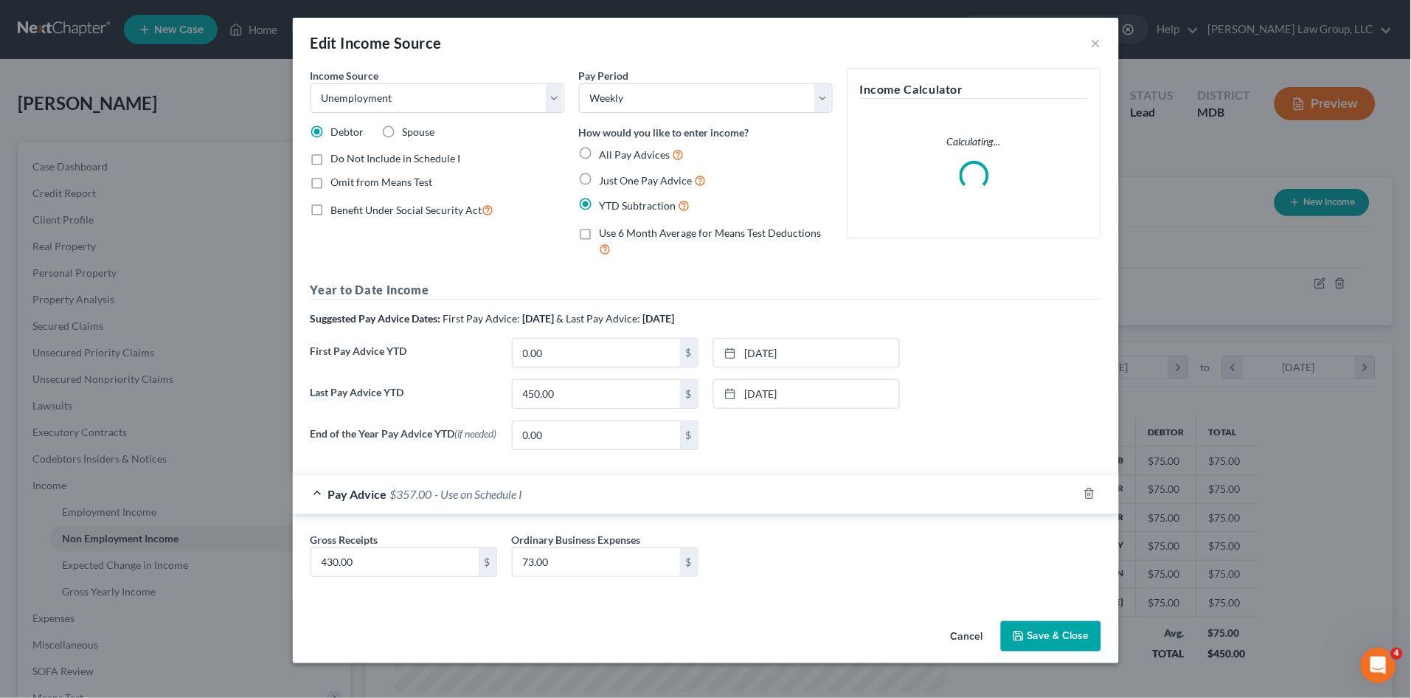
click at [599, 150] on label "All Pay Advices" at bounding box center [641, 154] width 85 height 17
click at [605, 150] on input "All Pay Advices" at bounding box center [610, 151] width 10 height 10
radio input "true"
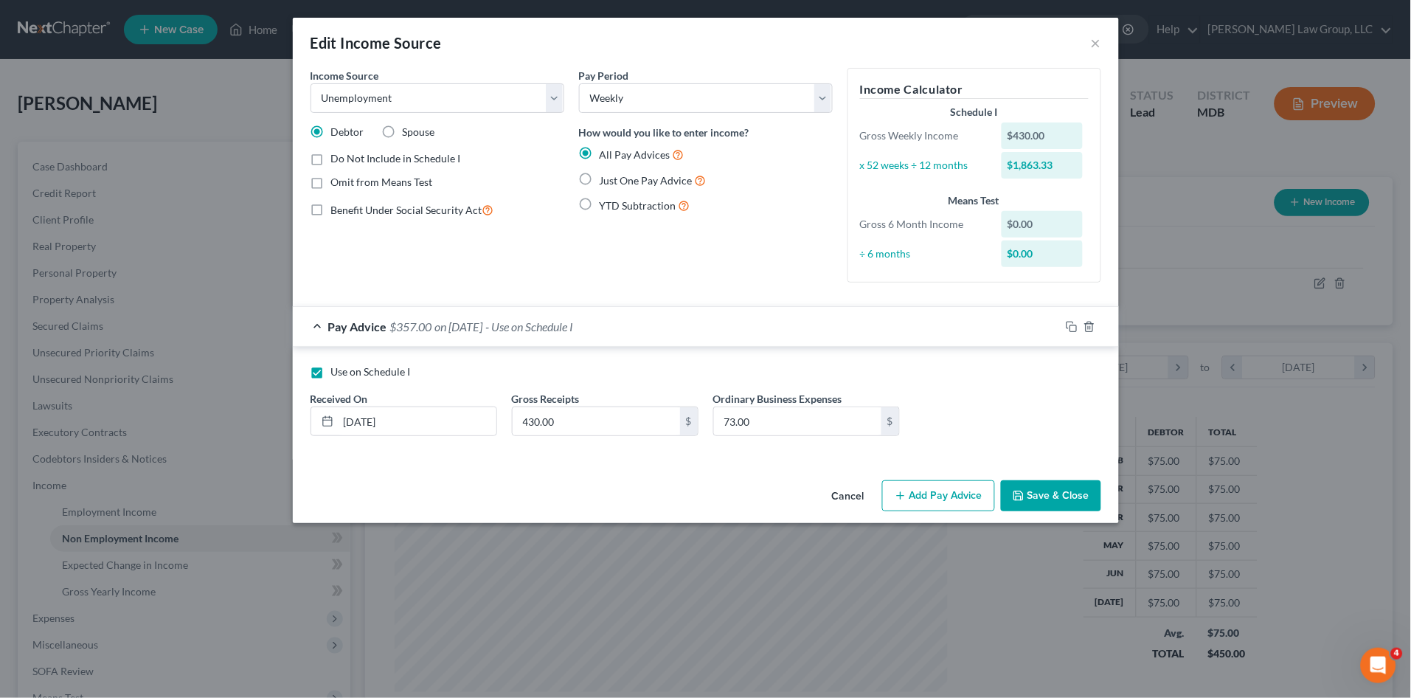
click at [1031, 493] on button "Save & Close" at bounding box center [1051, 495] width 100 height 31
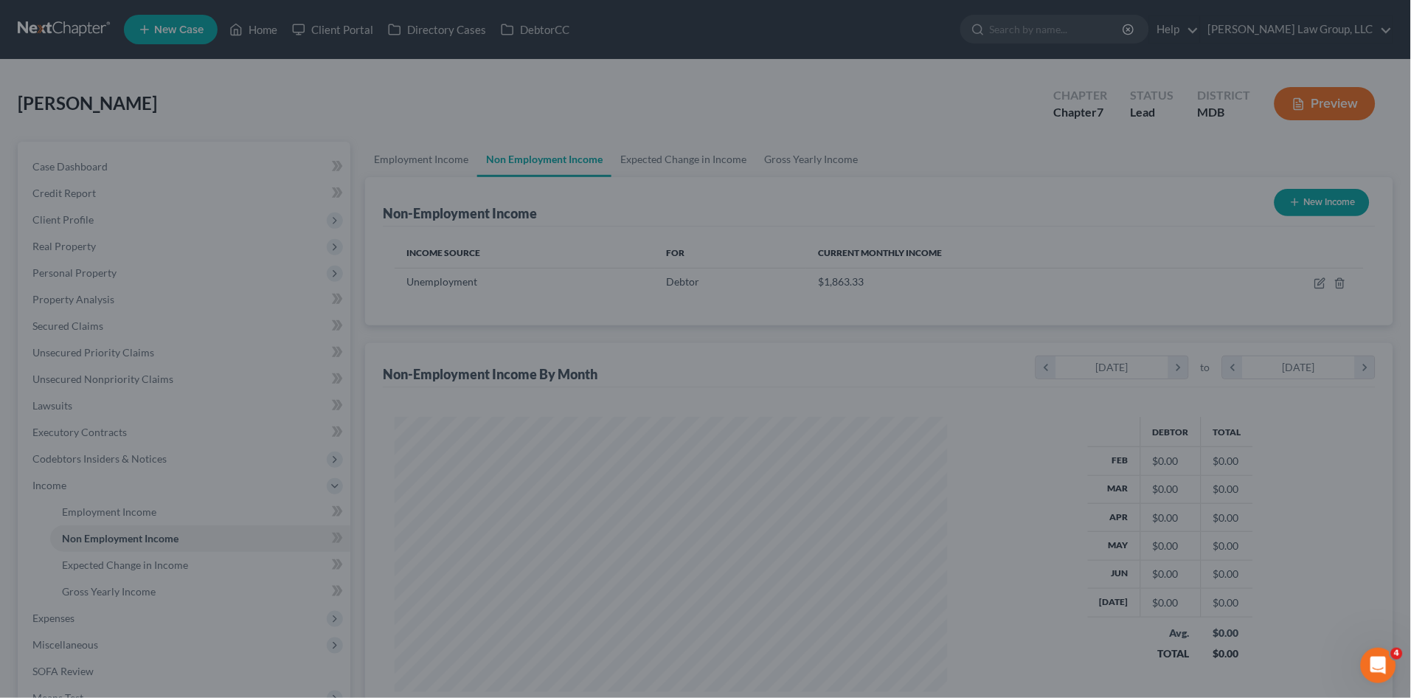
scroll to position [737081, 736777]
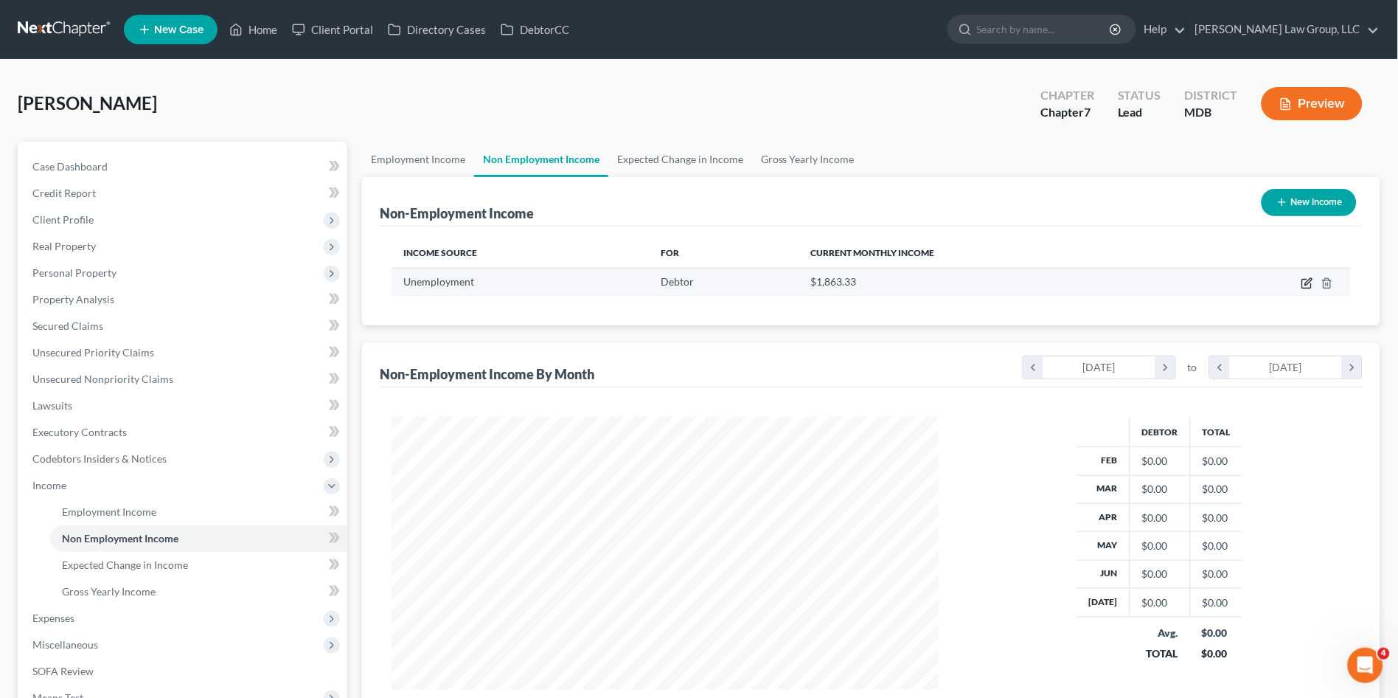
click at [1304, 281] on icon "button" at bounding box center [1307, 283] width 12 height 12
select select "0"
select select "3"
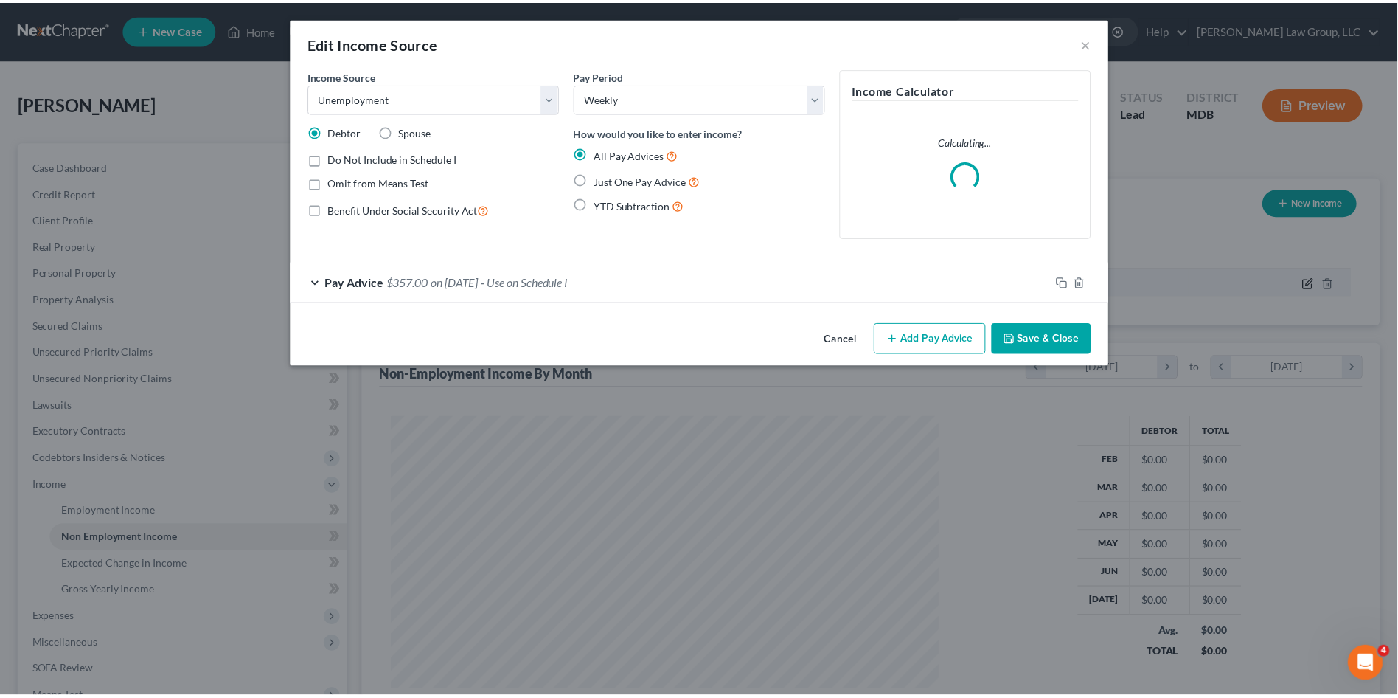
scroll to position [274, 583]
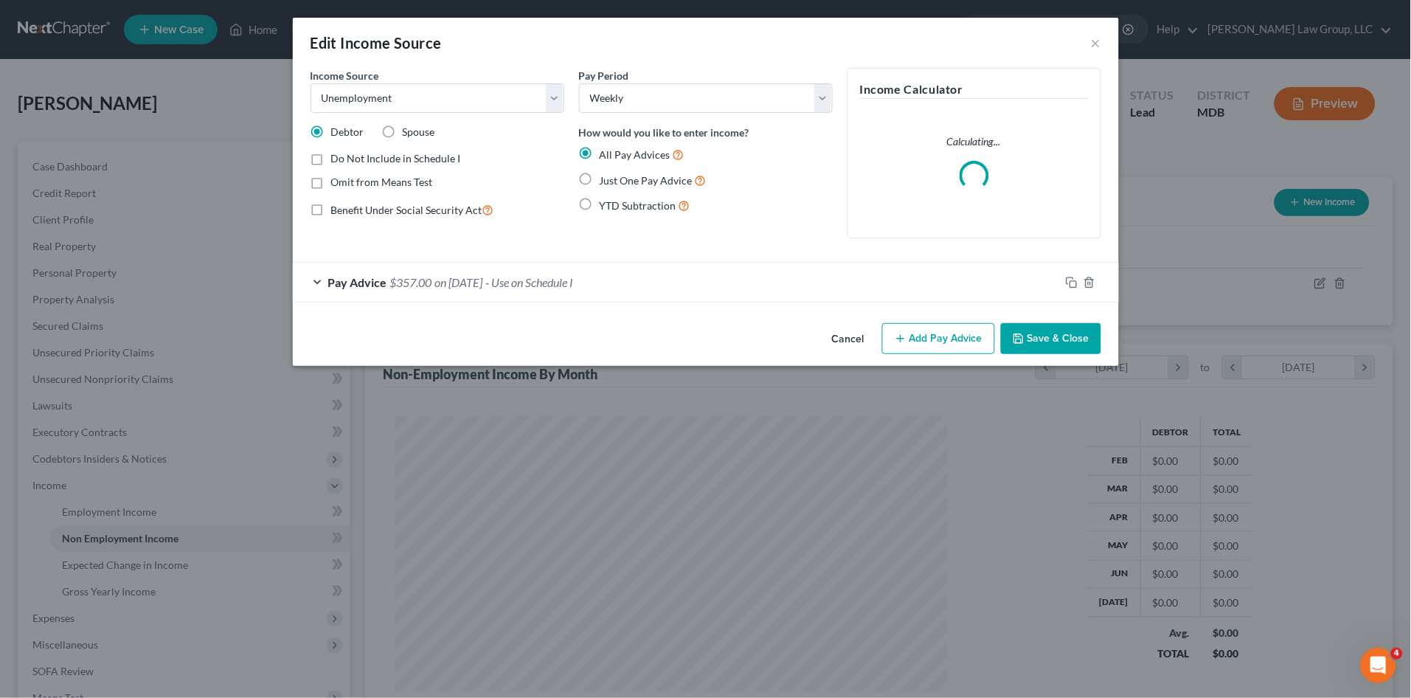
click at [715, 283] on div "Pay Advice $357.00 on 07/04/2024 - Use on Schedule I" at bounding box center [676, 281] width 767 height 39
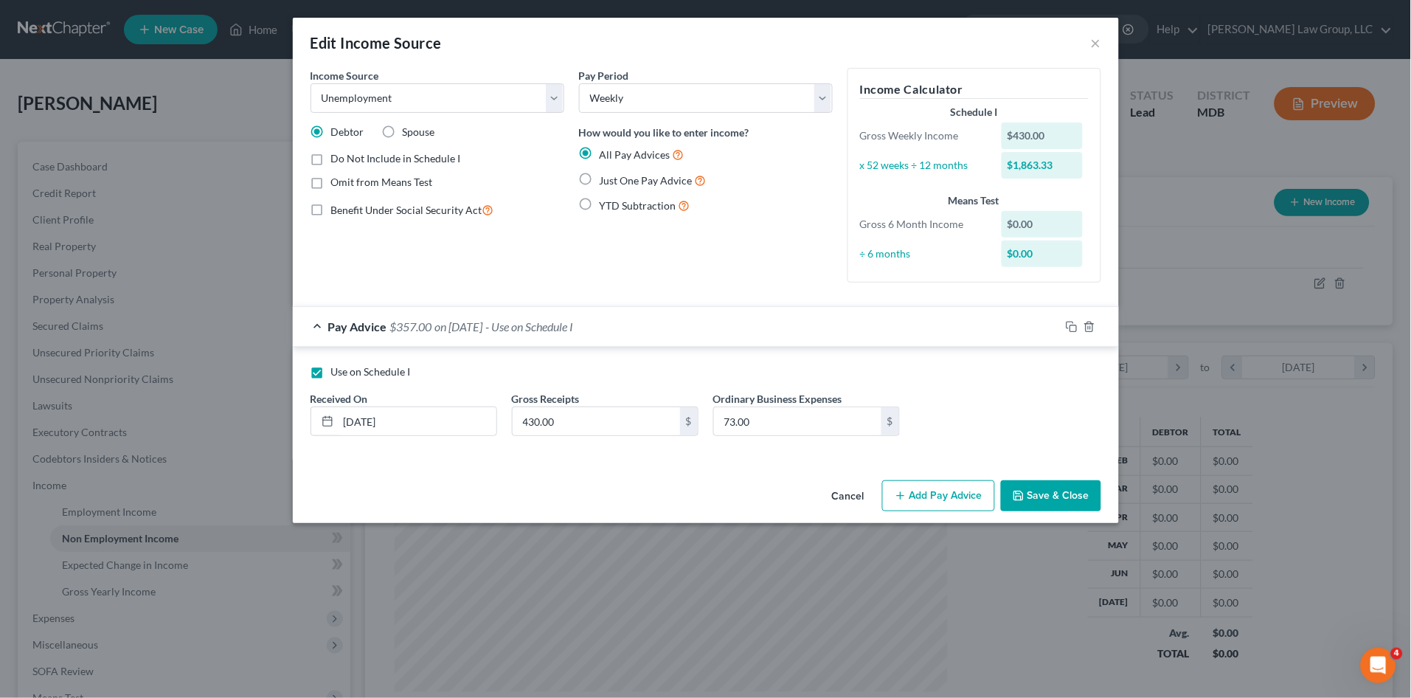
click at [1046, 484] on button "Save & Close" at bounding box center [1051, 495] width 100 height 31
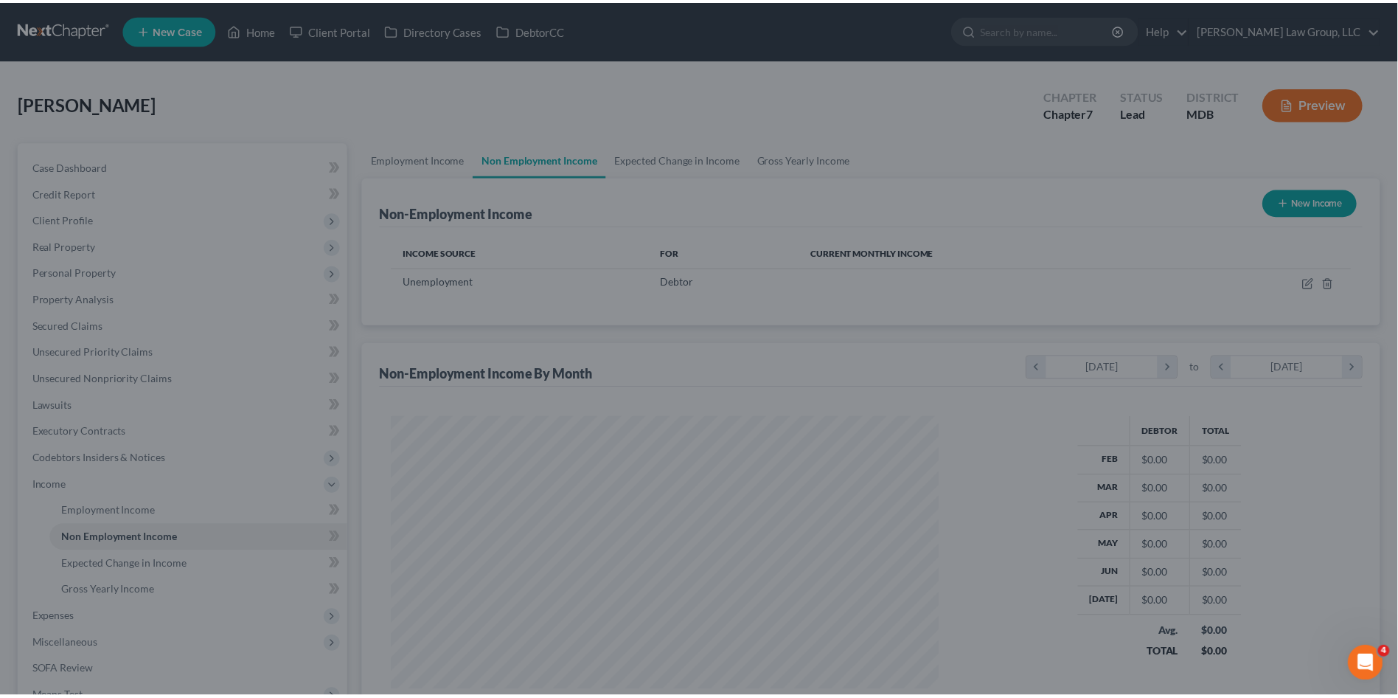
scroll to position [737081, 736777]
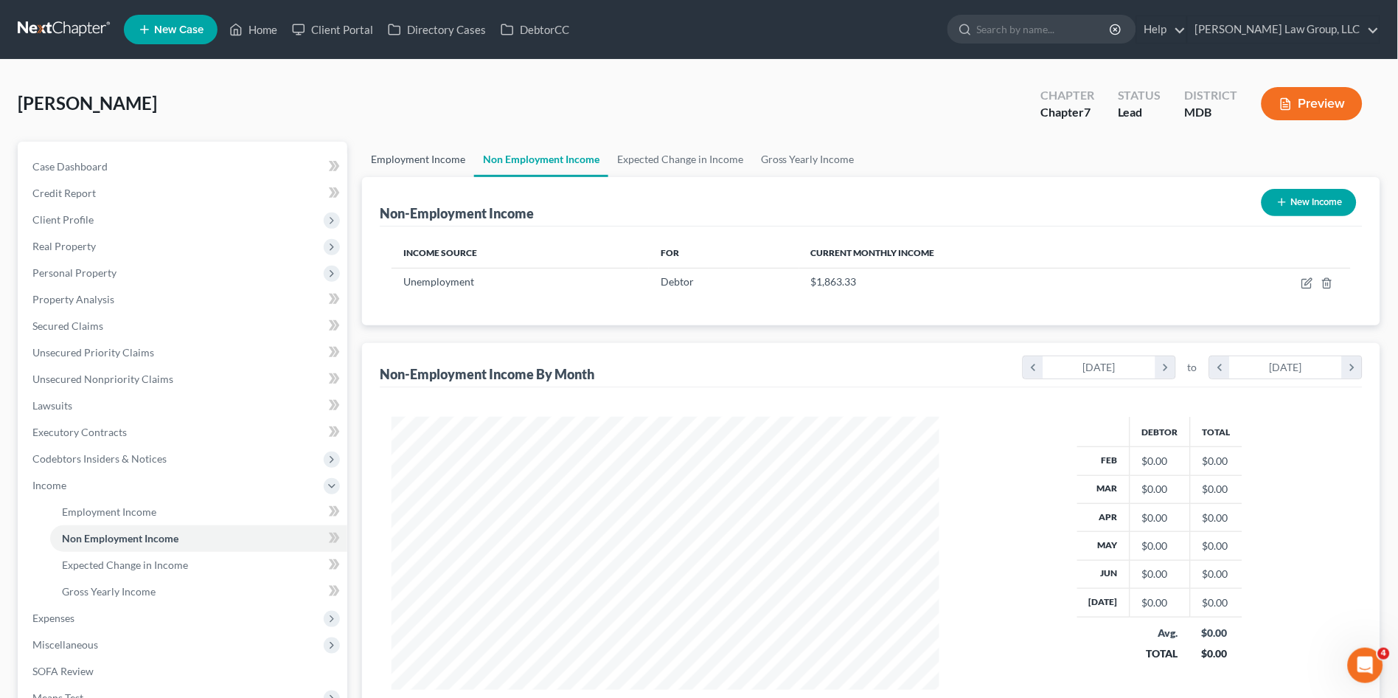
click at [423, 148] on link "Employment Income" at bounding box center [418, 159] width 112 height 35
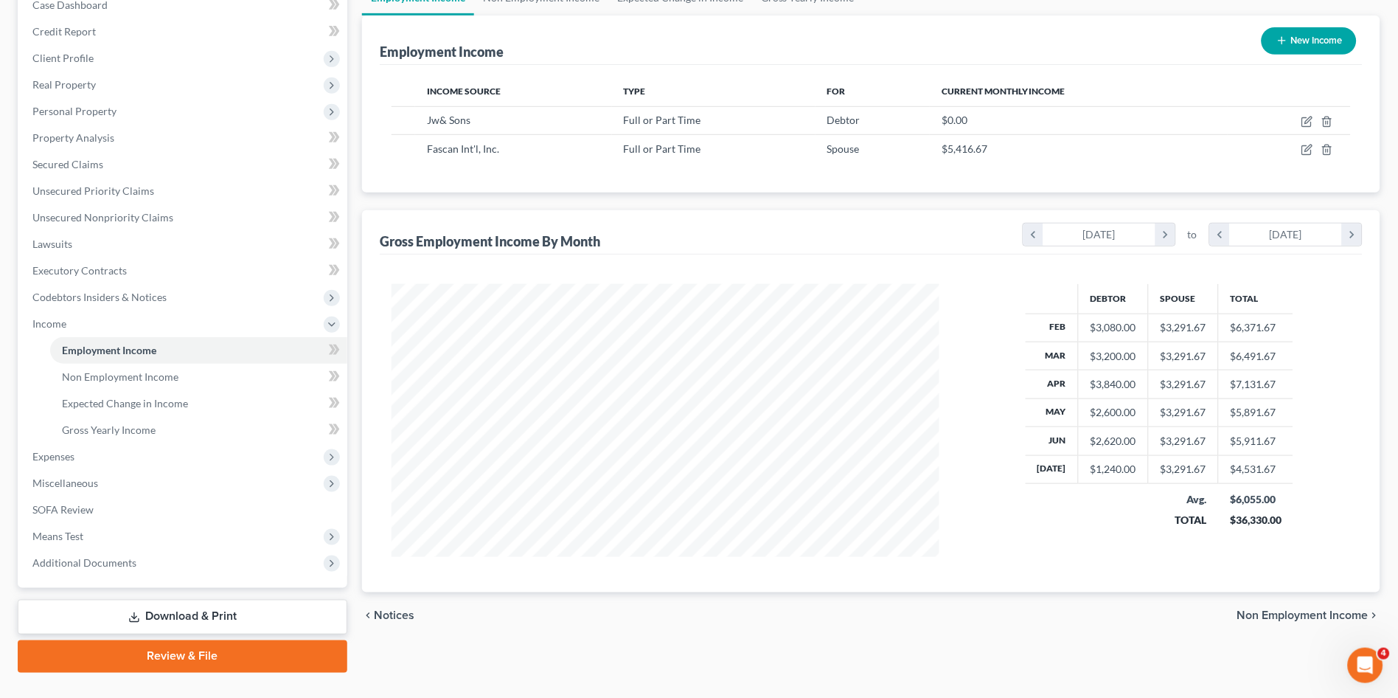
scroll to position [190, 0]
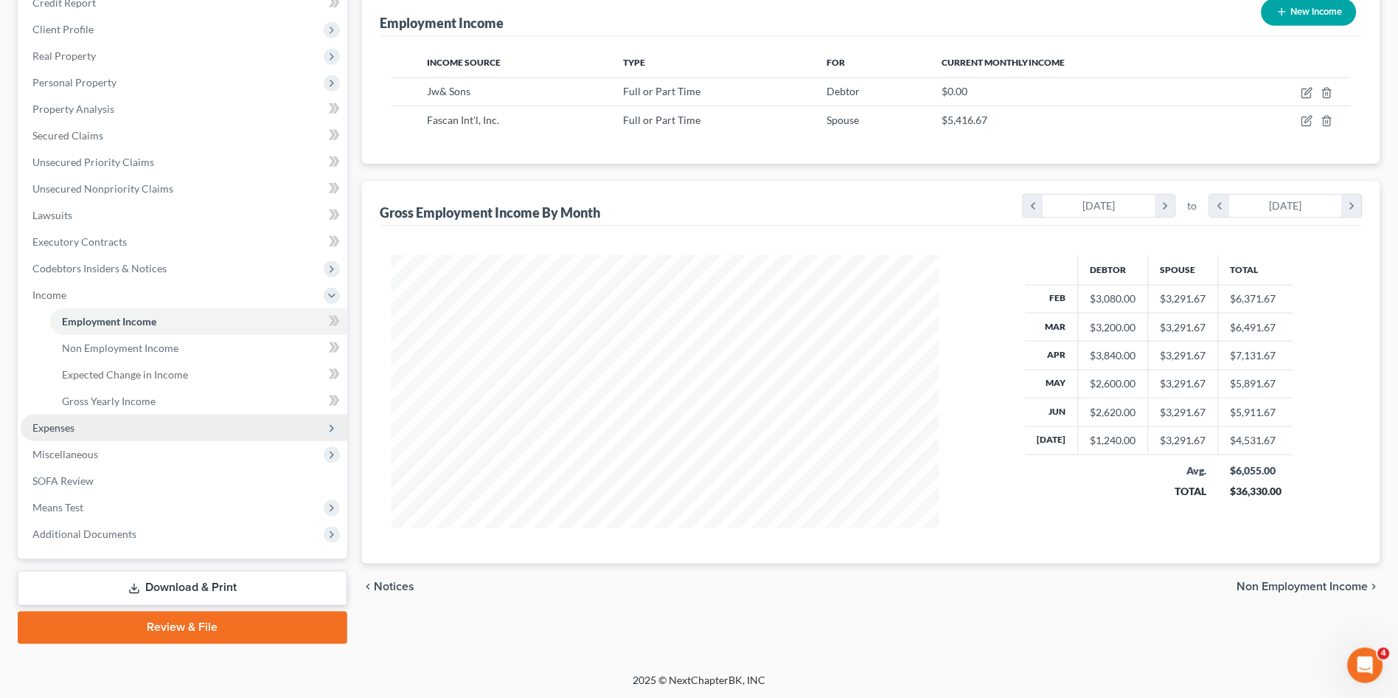
click at [88, 424] on span "Expenses" at bounding box center [184, 427] width 327 height 27
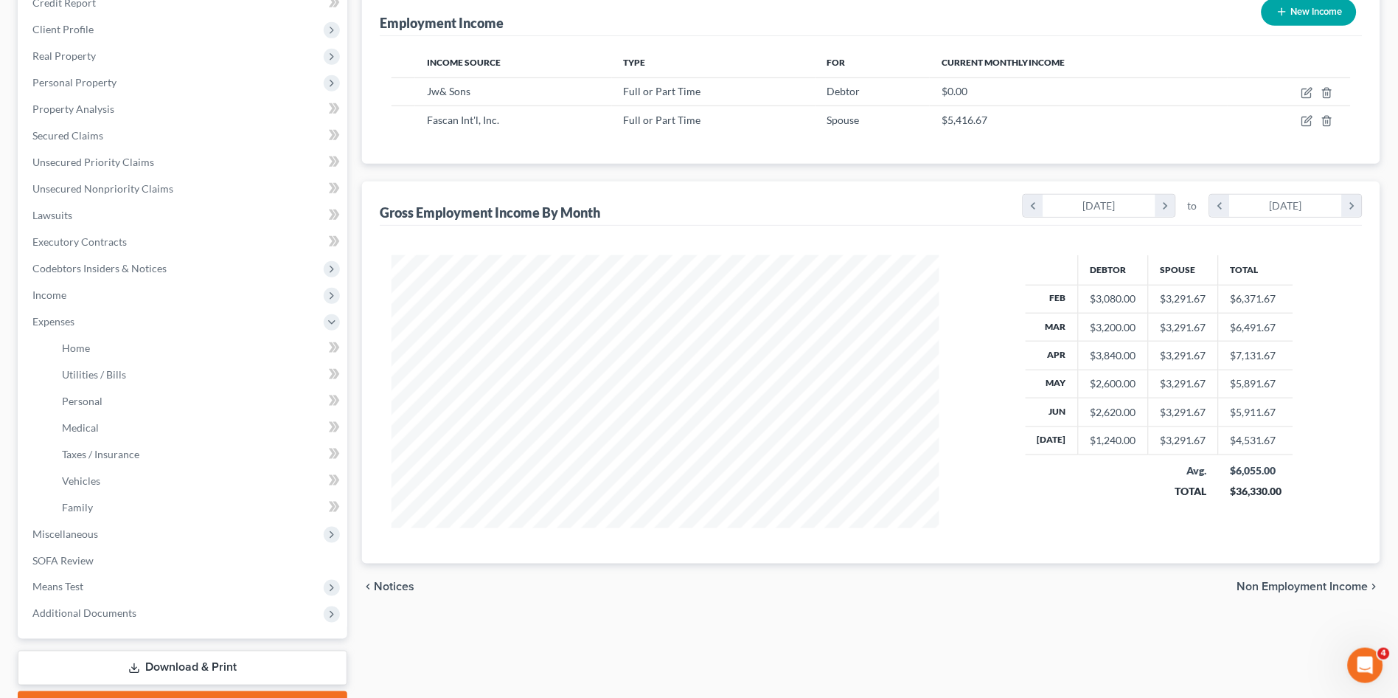
click at [74, 335] on li "Home" at bounding box center [198, 348] width 297 height 27
click at [75, 345] on span "Home" at bounding box center [76, 347] width 28 height 13
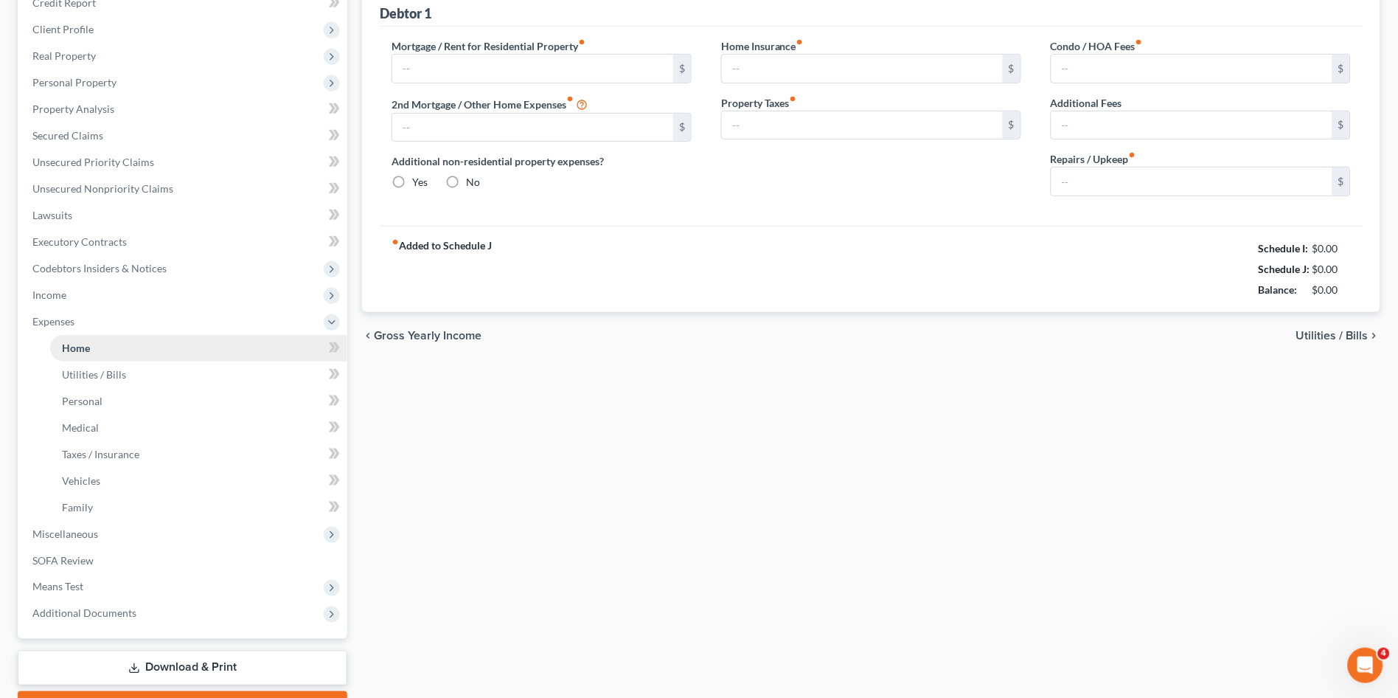
scroll to position [7, 0]
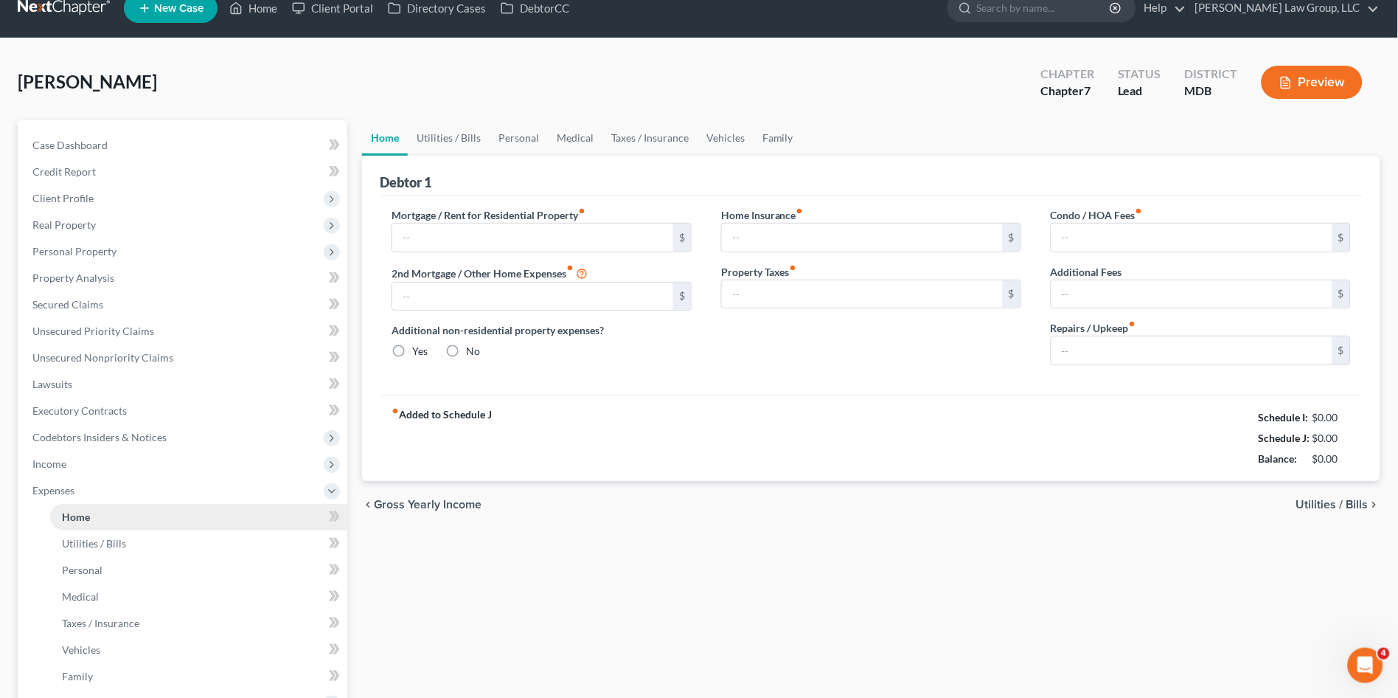
type input "1,074.42"
type input "0.00"
radio input "true"
type input "0.00"
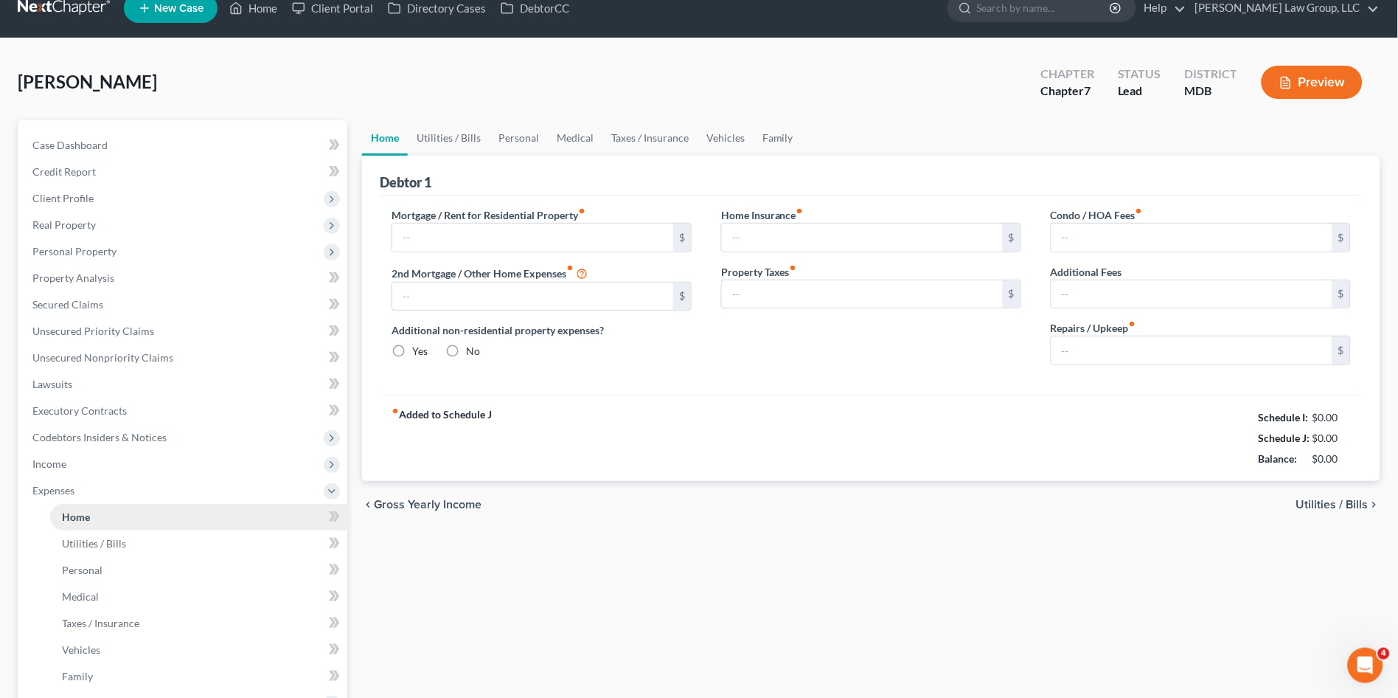
type input "0.00"
type input "100.00"
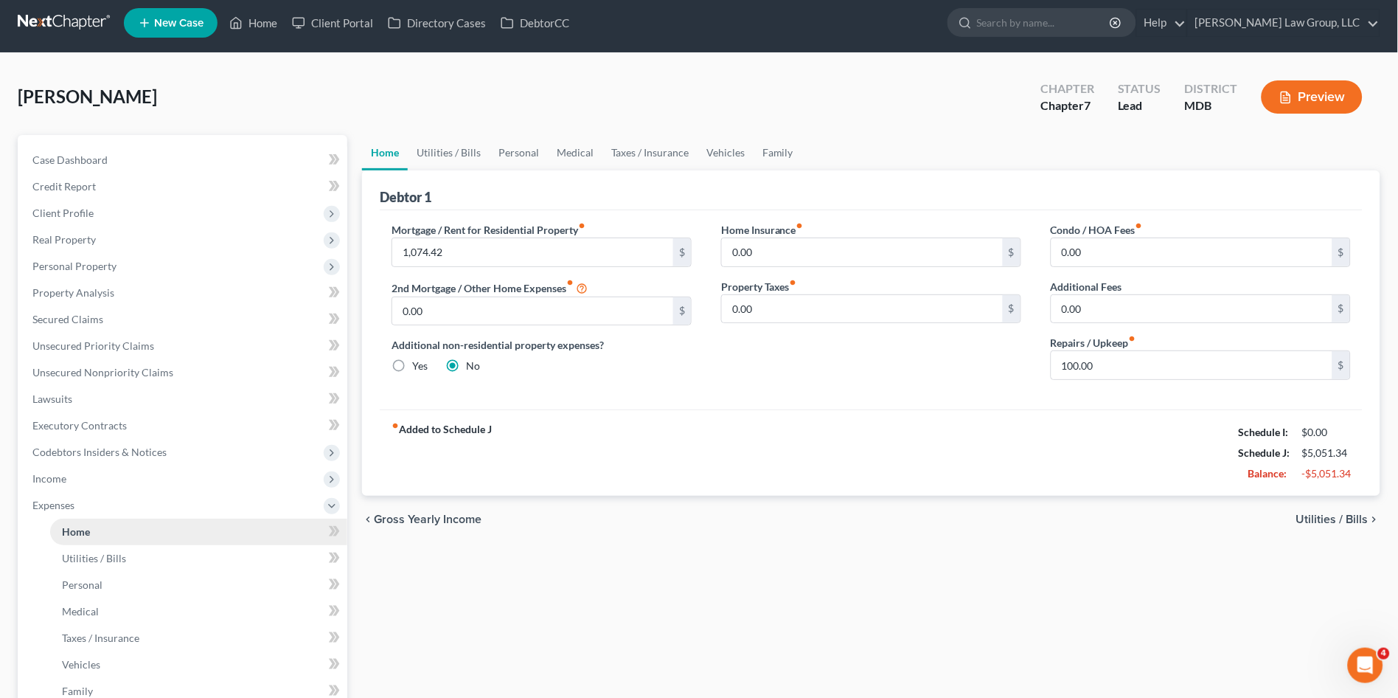
scroll to position [0, 0]
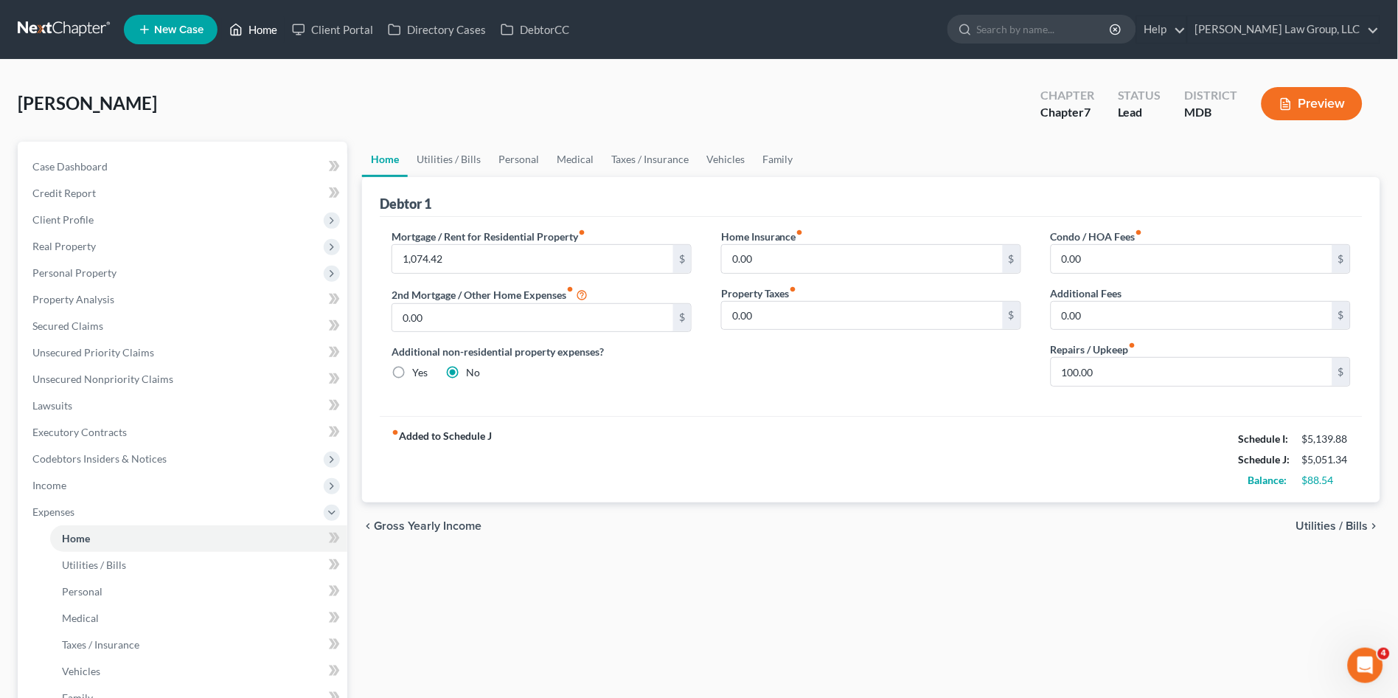
drag, startPoint x: 257, startPoint y: 26, endPoint x: 259, endPoint y: 35, distance: 9.0
click at [257, 26] on link "Home" at bounding box center [253, 29] width 63 height 27
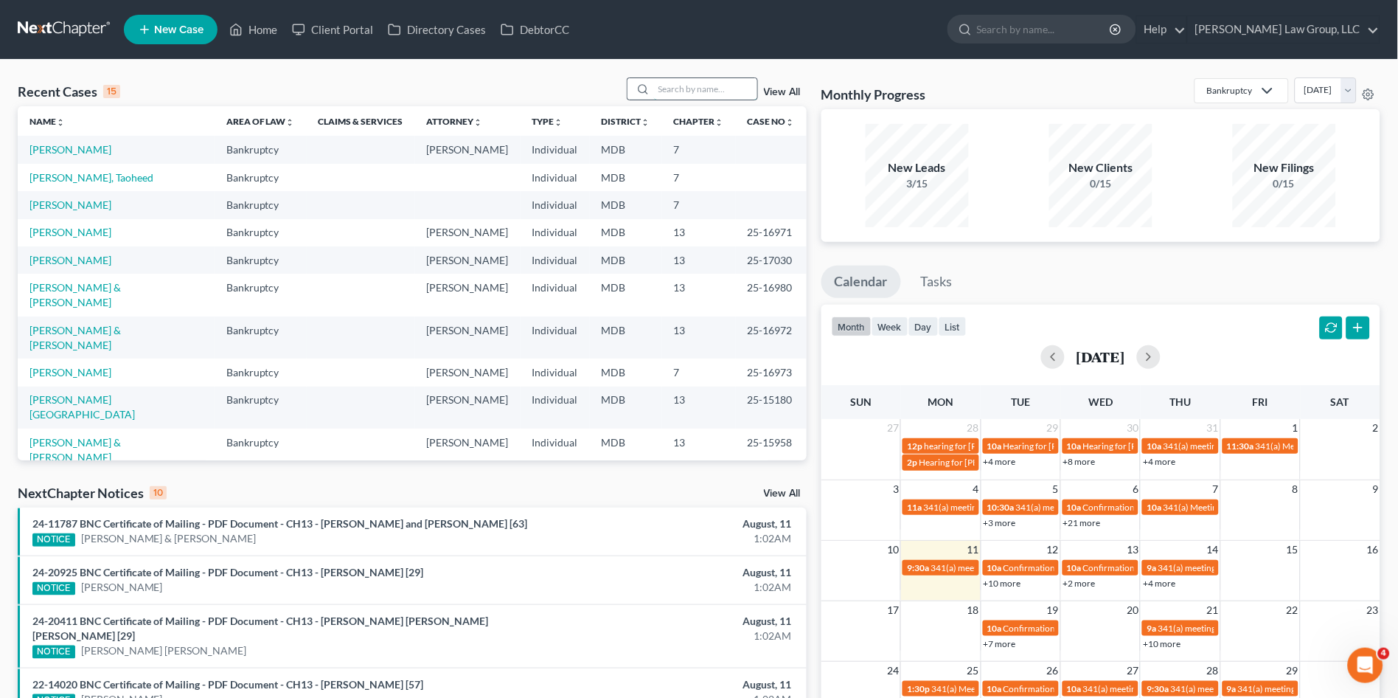
click at [704, 89] on input "search" at bounding box center [705, 88] width 103 height 21
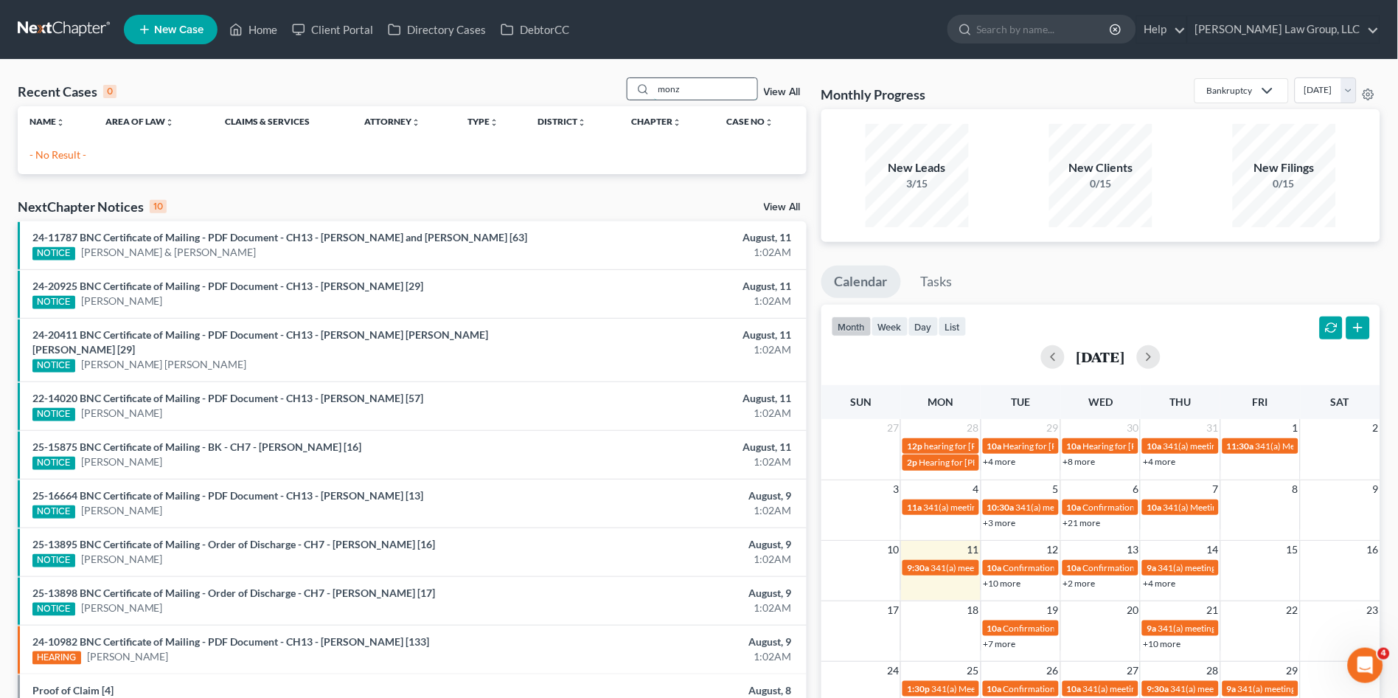
type input "monz"
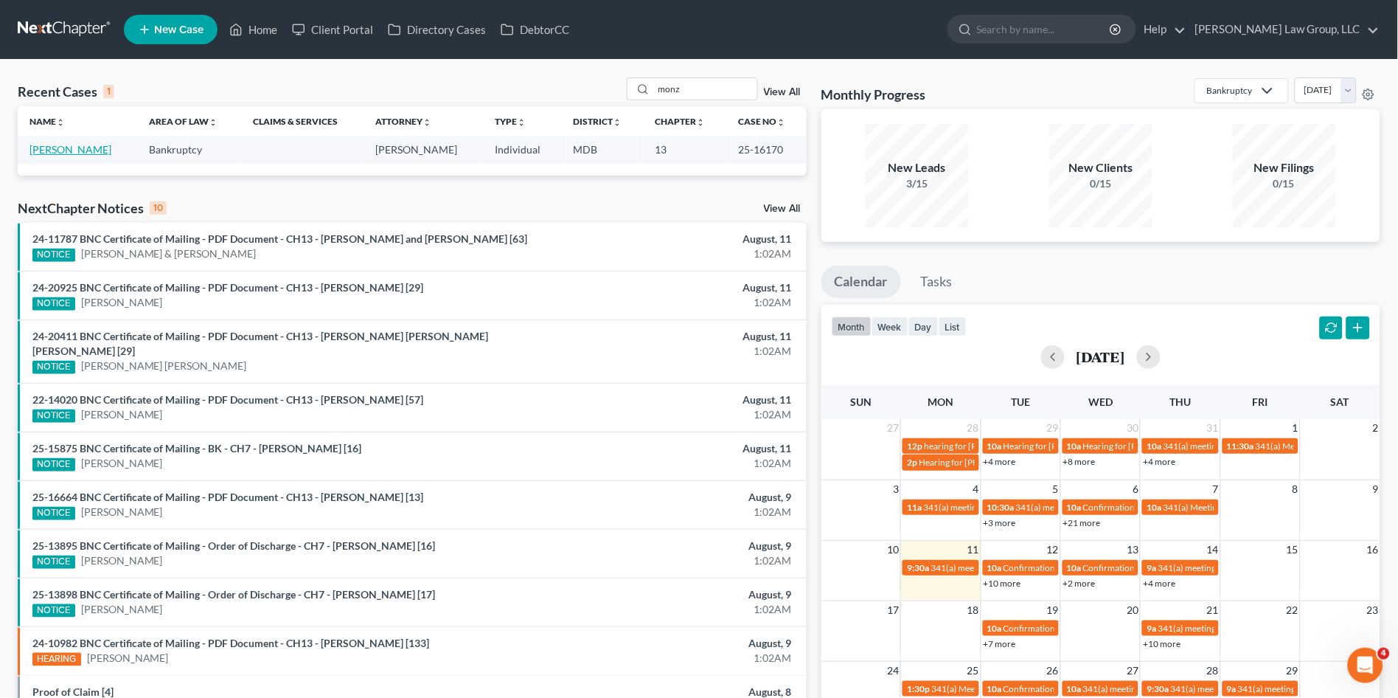
click at [81, 148] on link "[PERSON_NAME]" at bounding box center [70, 149] width 82 height 13
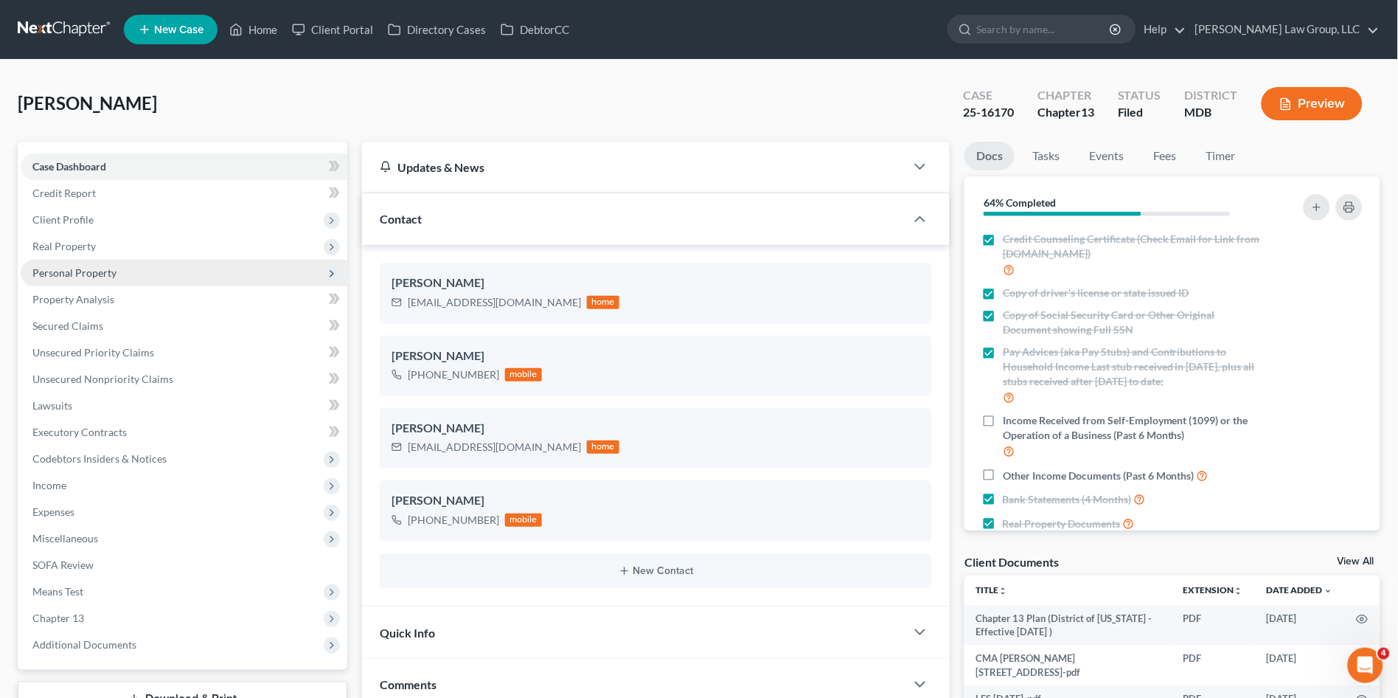
click at [77, 267] on span "Personal Property" at bounding box center [74, 272] width 84 height 13
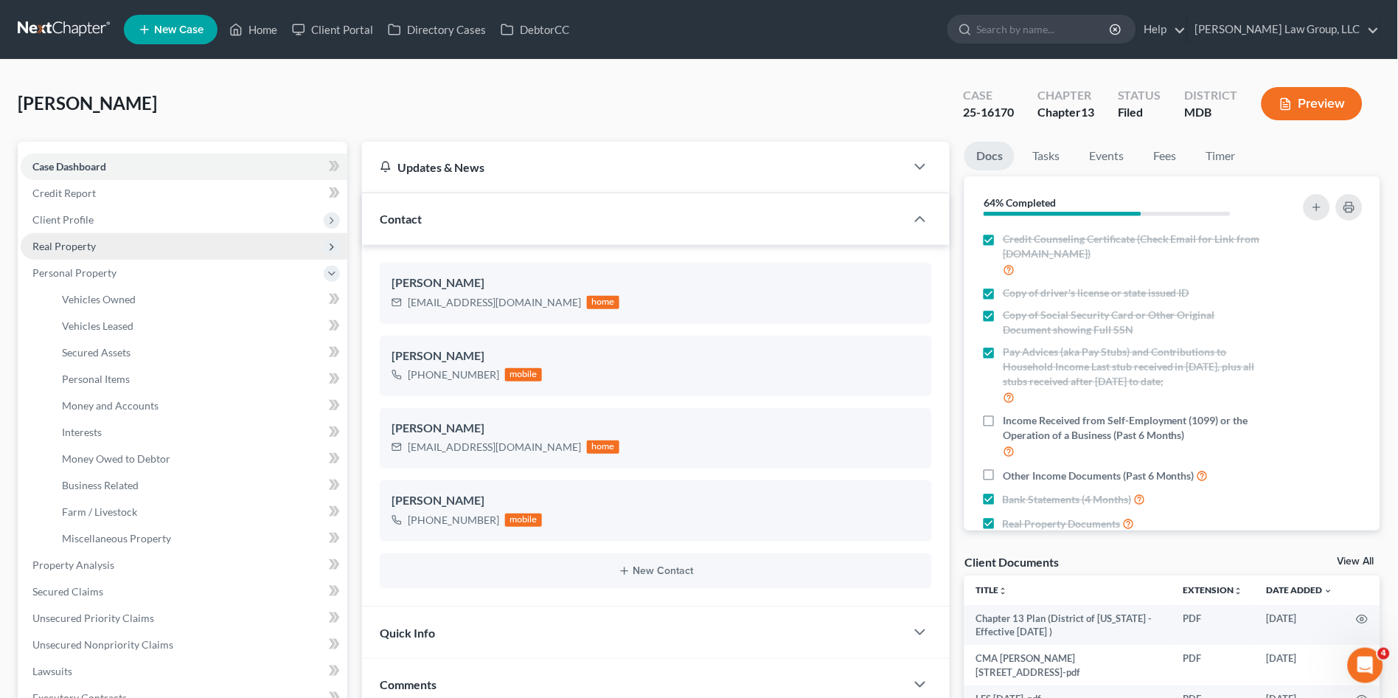
click at [73, 248] on span "Real Property" at bounding box center [63, 246] width 63 height 13
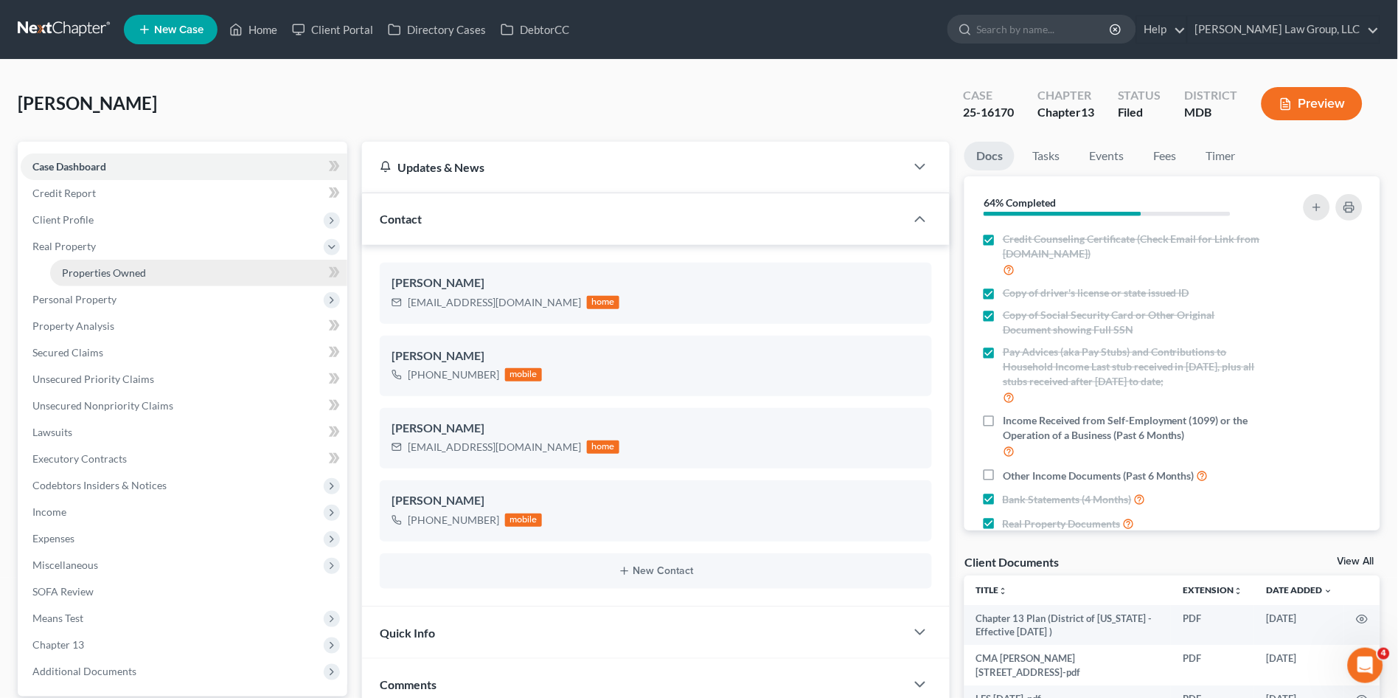
click at [85, 268] on span "Properties Owned" at bounding box center [104, 272] width 84 height 13
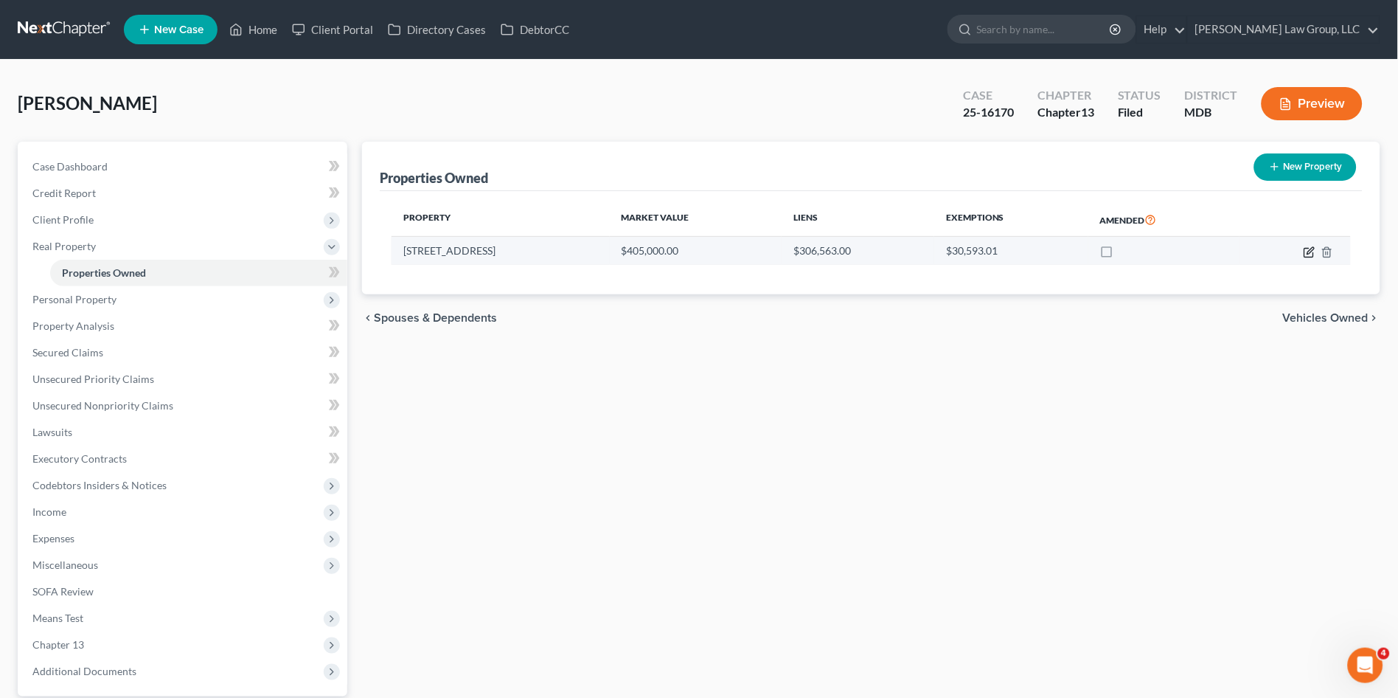
click at [1307, 249] on icon "button" at bounding box center [1310, 252] width 12 height 12
select select "21"
select select "0"
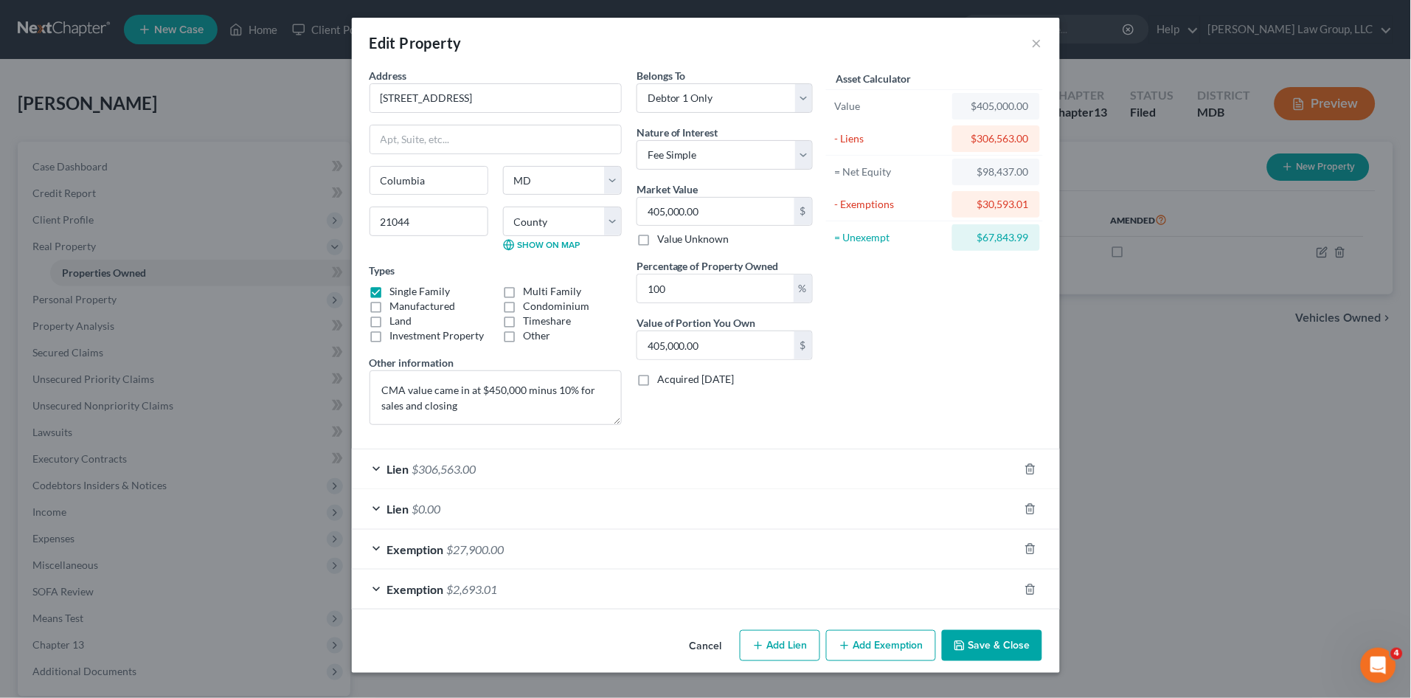
click at [252, 93] on div "Edit Property × Address * 5712 [GEOGRAPHIC_DATA] [GEOGRAPHIC_DATA] [US_STATE][G…" at bounding box center [705, 349] width 1411 height 698
click at [214, 684] on div "Edit Property × Address * 5712 [GEOGRAPHIC_DATA] [GEOGRAPHIC_DATA] [US_STATE][G…" at bounding box center [705, 349] width 1411 height 698
click at [711, 641] on button "Cancel" at bounding box center [706, 645] width 56 height 29
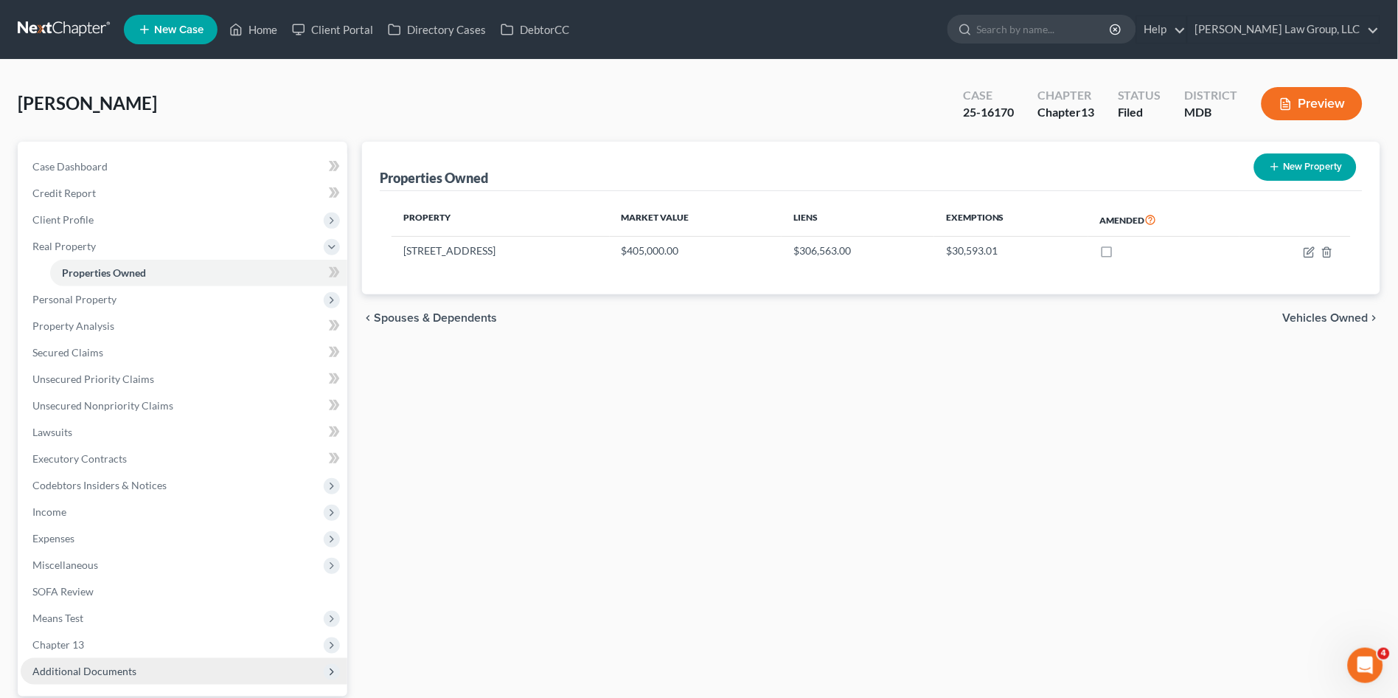
click at [111, 667] on span "Additional Documents" at bounding box center [84, 670] width 104 height 13
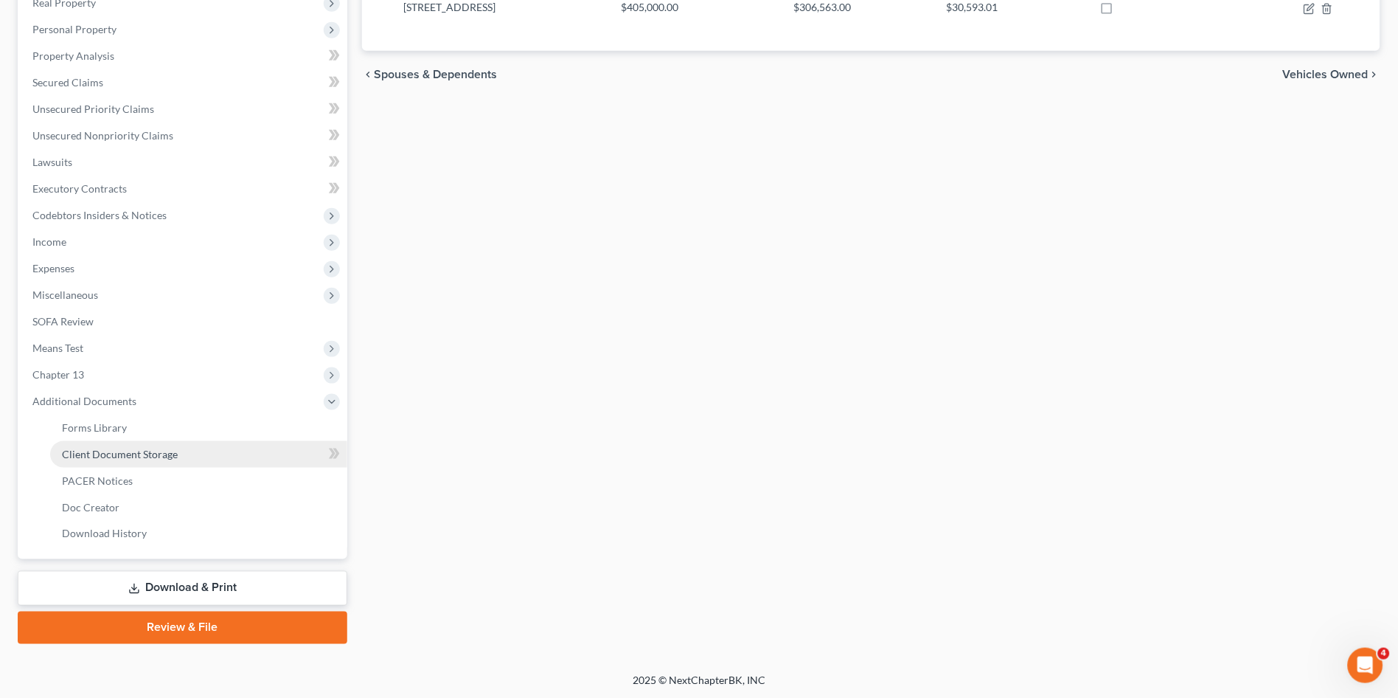
click at [119, 442] on link "Client Document Storage" at bounding box center [198, 454] width 297 height 27
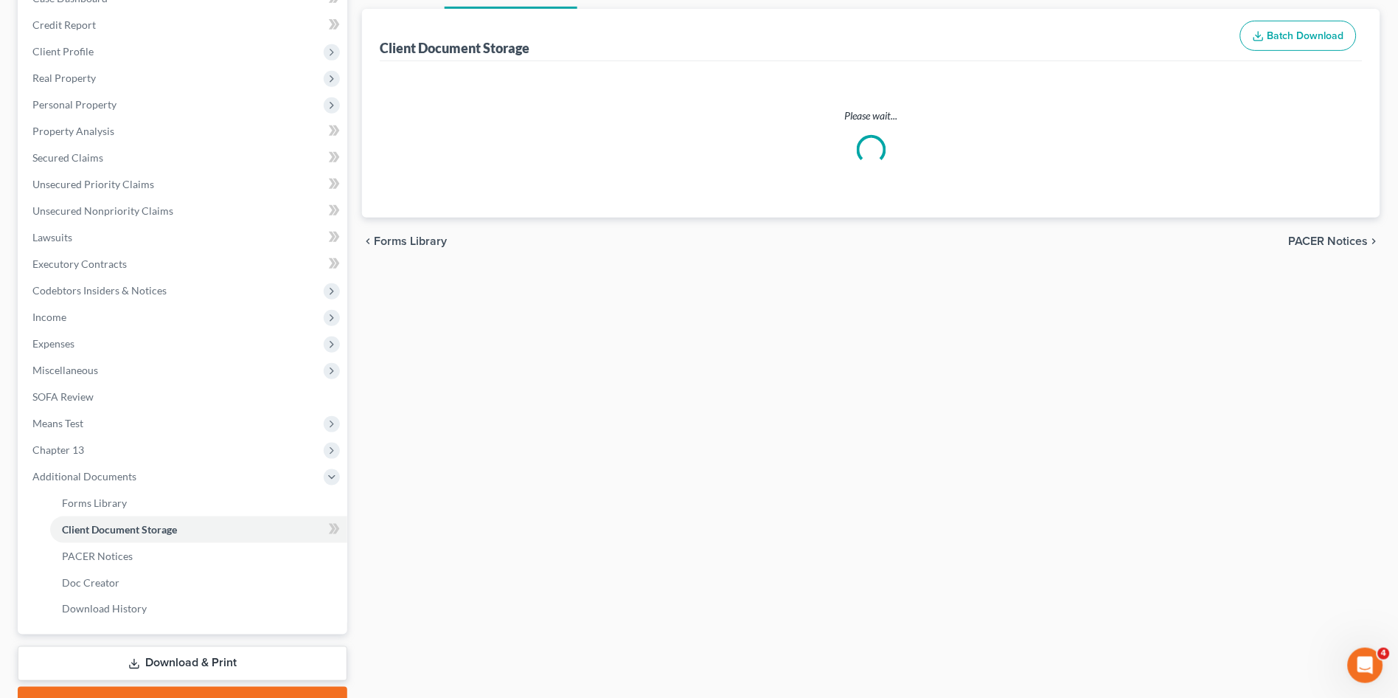
scroll to position [27, 0]
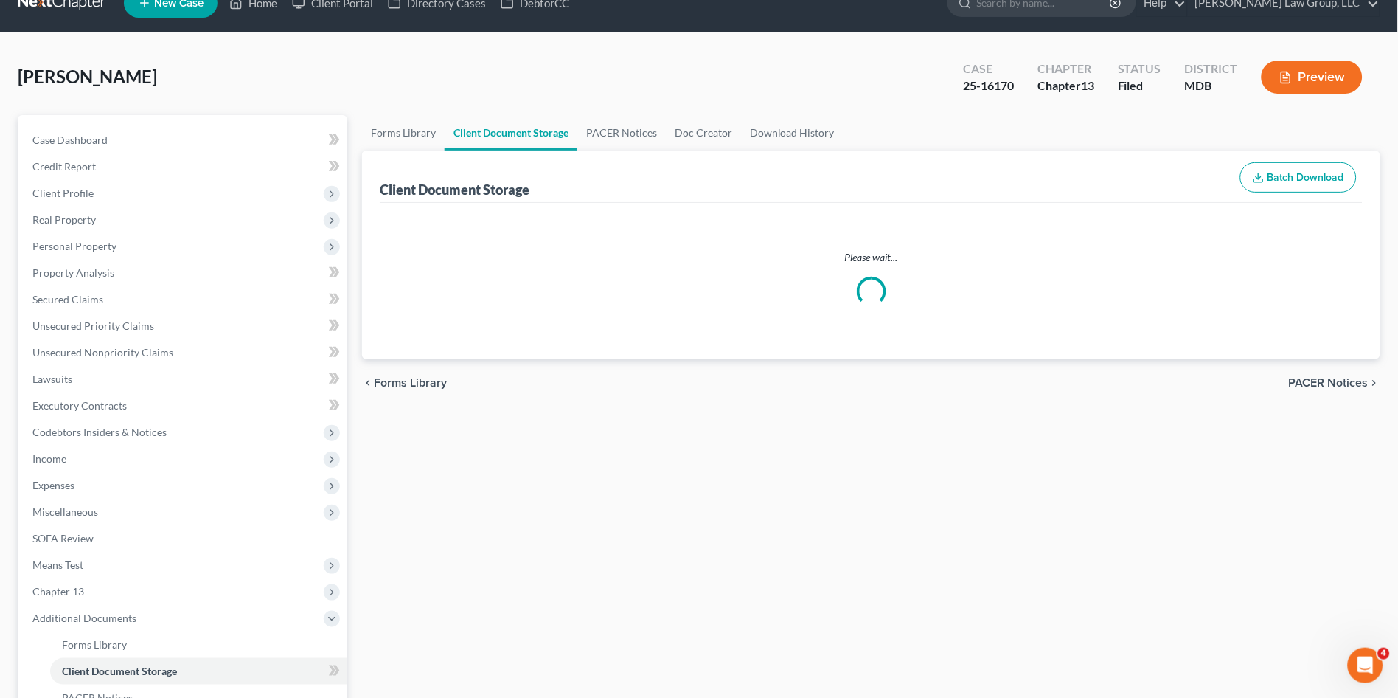
select select "14"
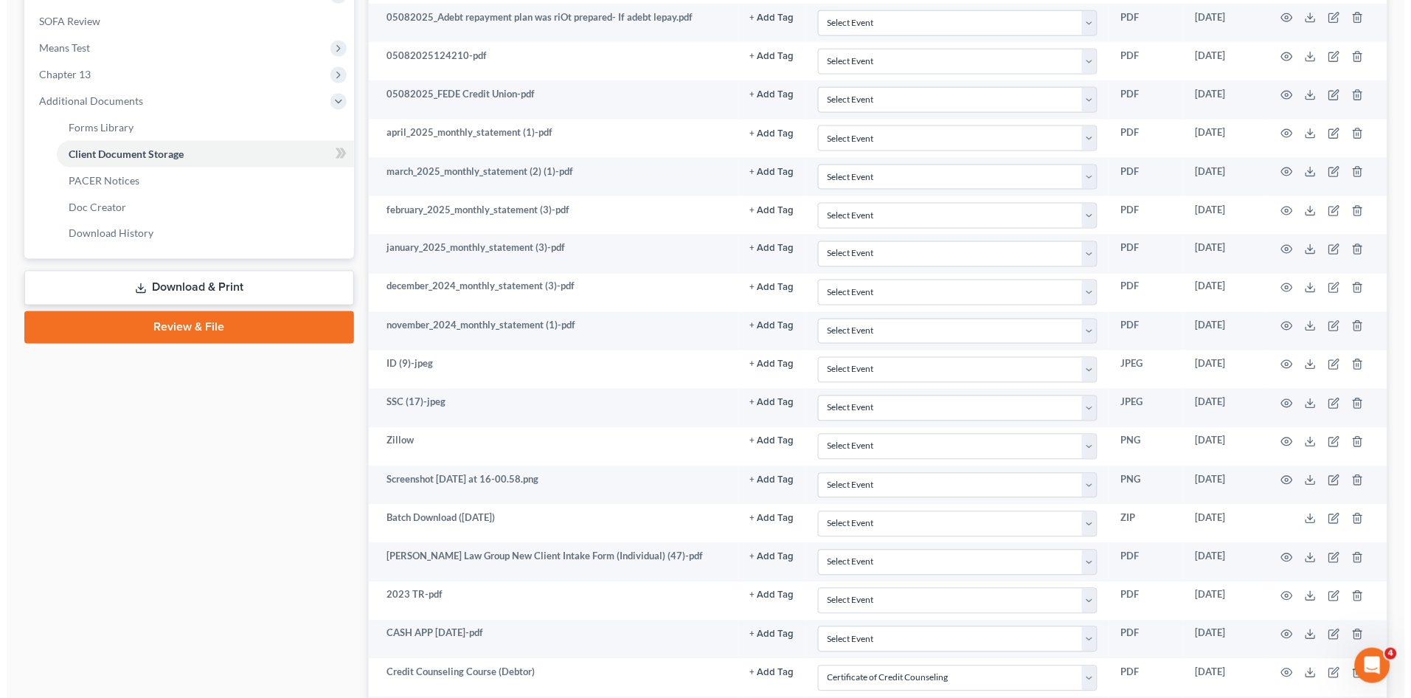
scroll to position [573, 0]
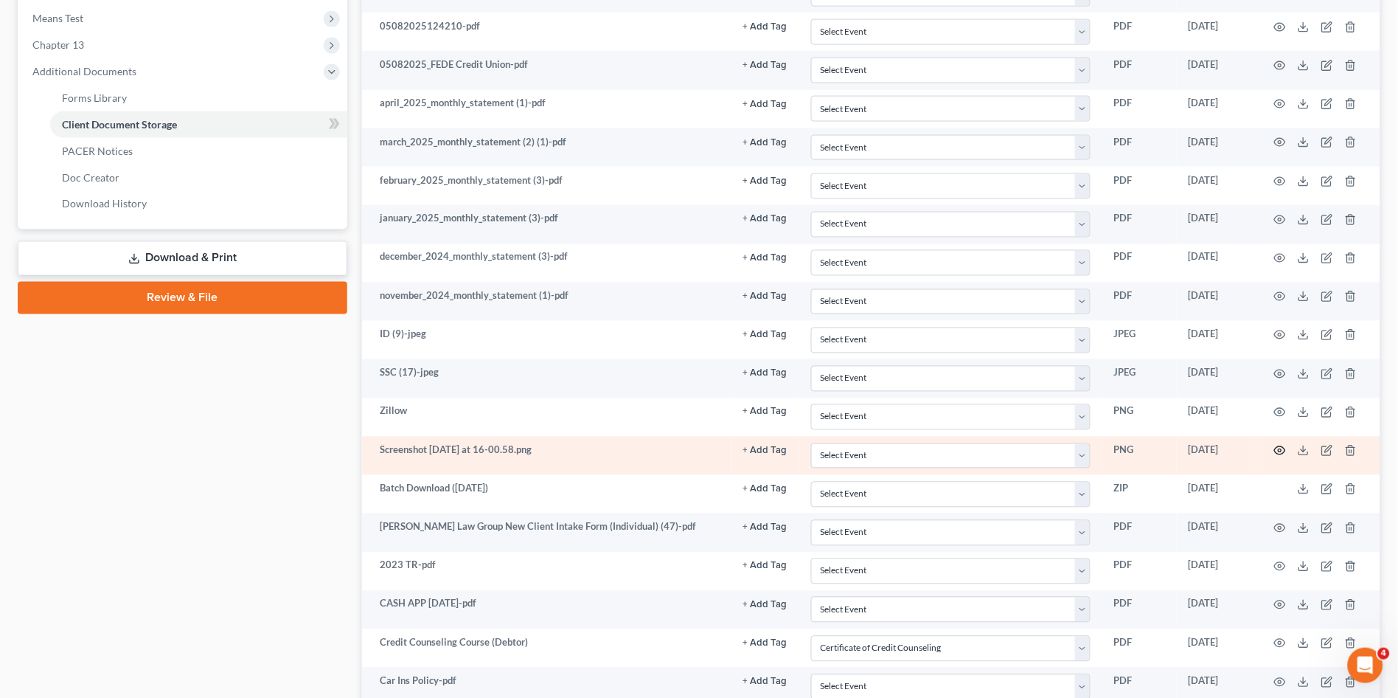
click at [1278, 447] on icon "button" at bounding box center [1280, 451] width 11 height 8
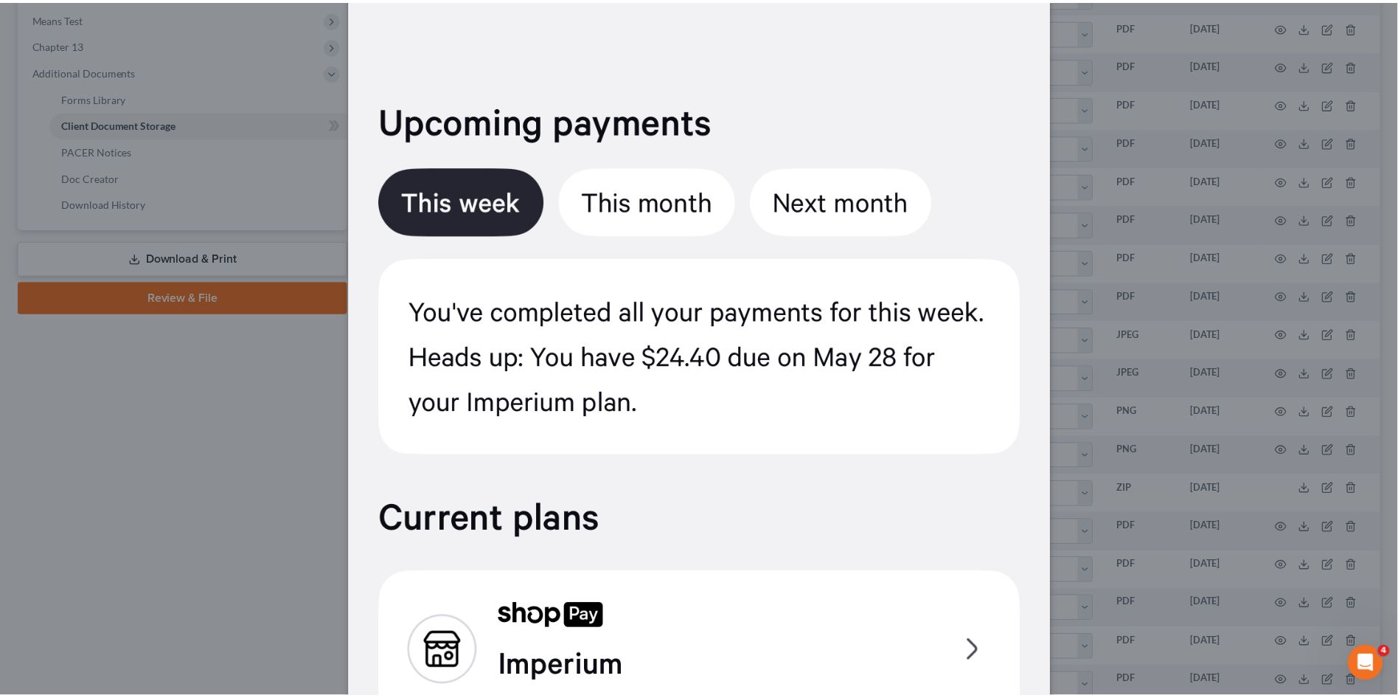
scroll to position [0, 0]
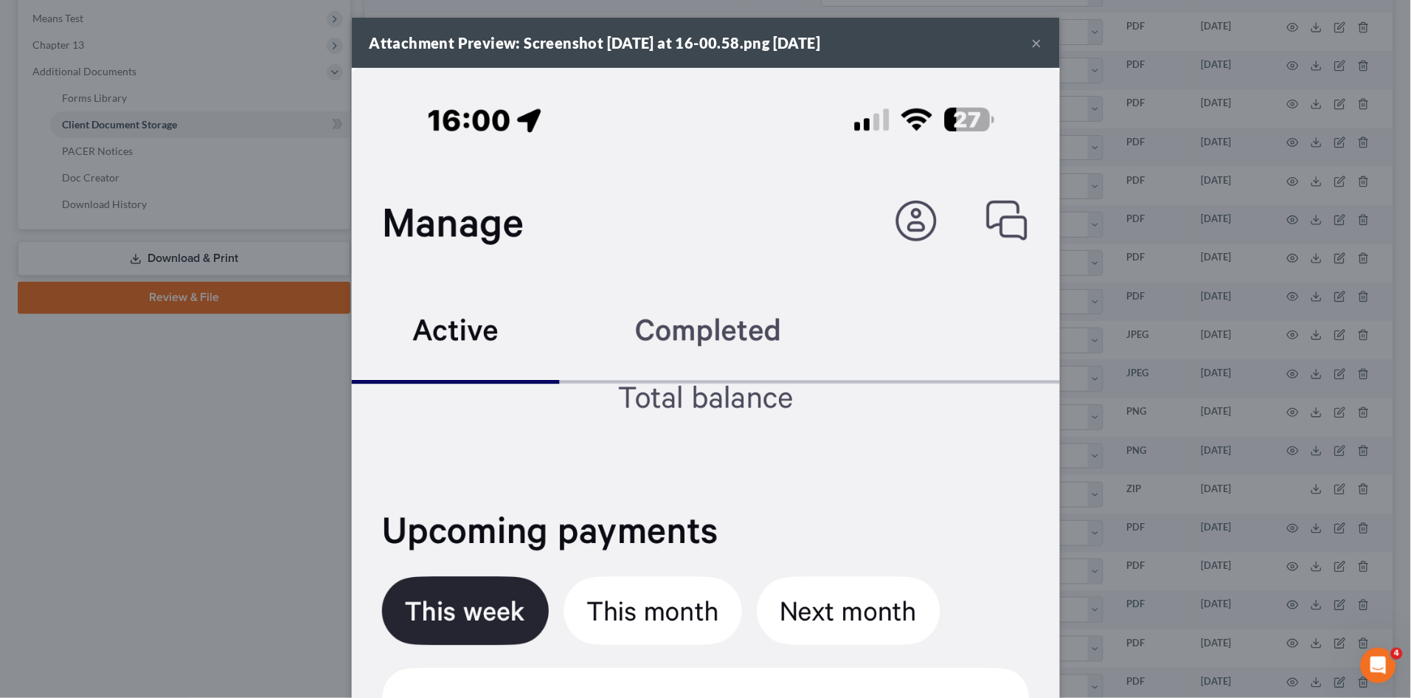
click at [1032, 42] on button "×" at bounding box center [1037, 43] width 10 height 18
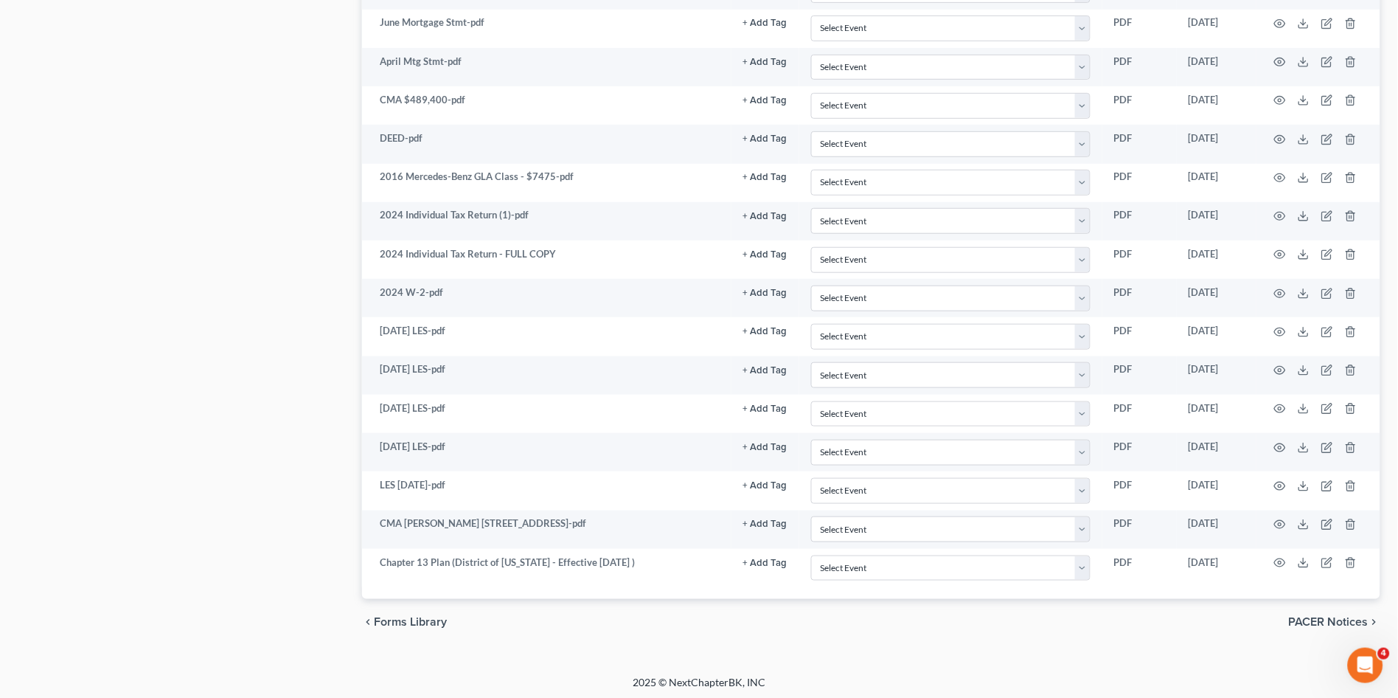
scroll to position [1737, 0]
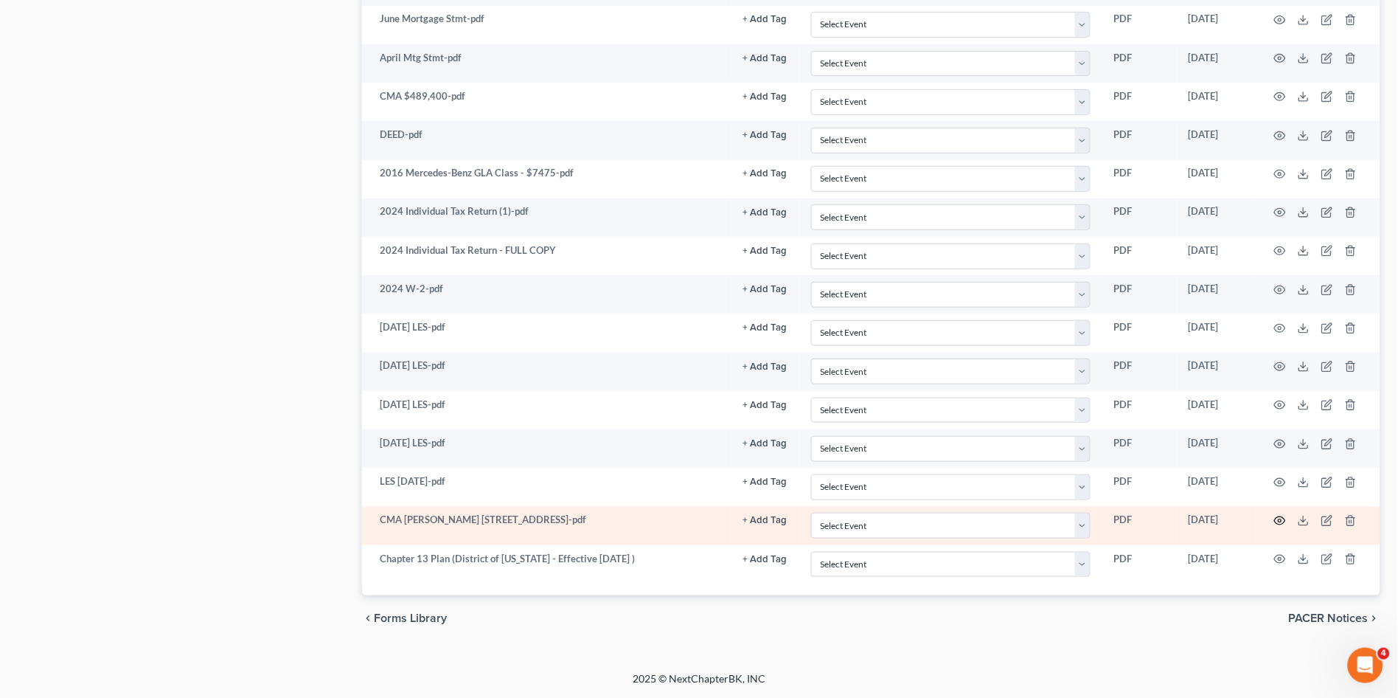
click at [1277, 518] on icon "button" at bounding box center [1280, 521] width 11 height 8
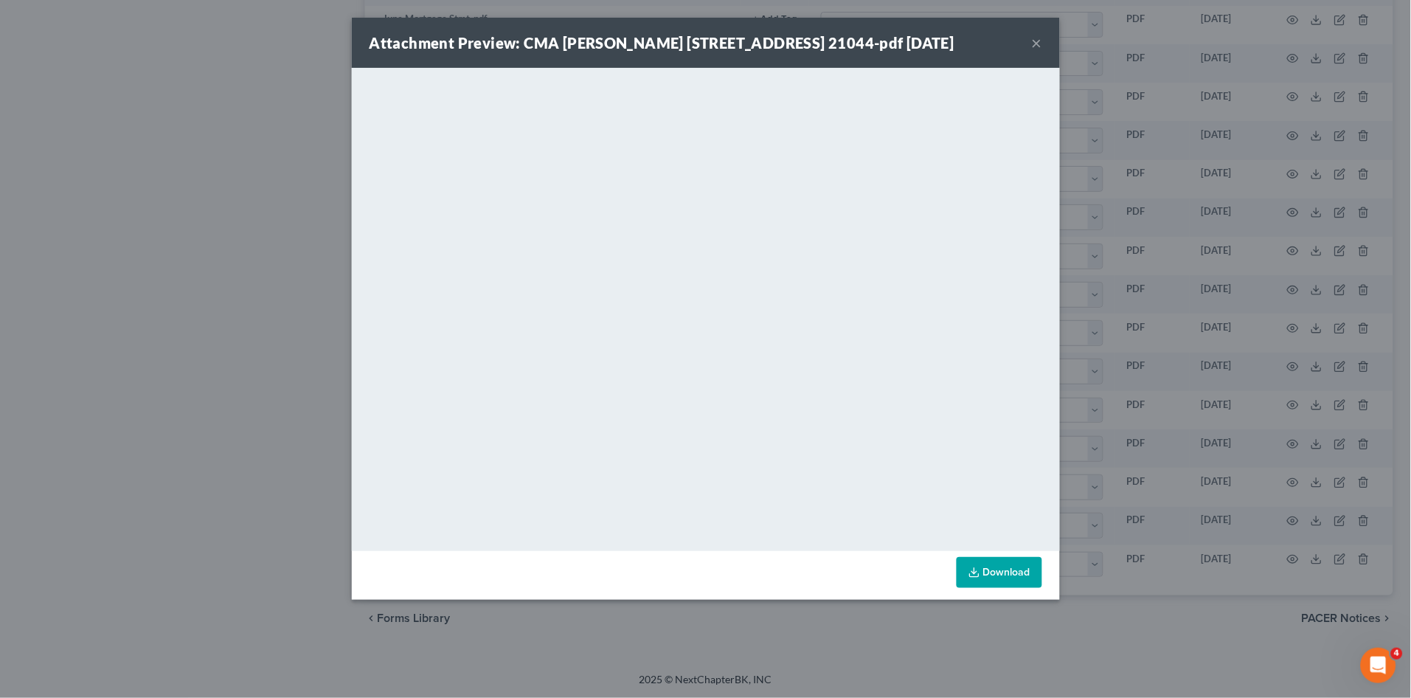
click at [111, 226] on div "Attachment Preview: CMA [PERSON_NAME] [STREET_ADDRESS] 21044-pdf [DATE] × <obje…" at bounding box center [705, 349] width 1411 height 698
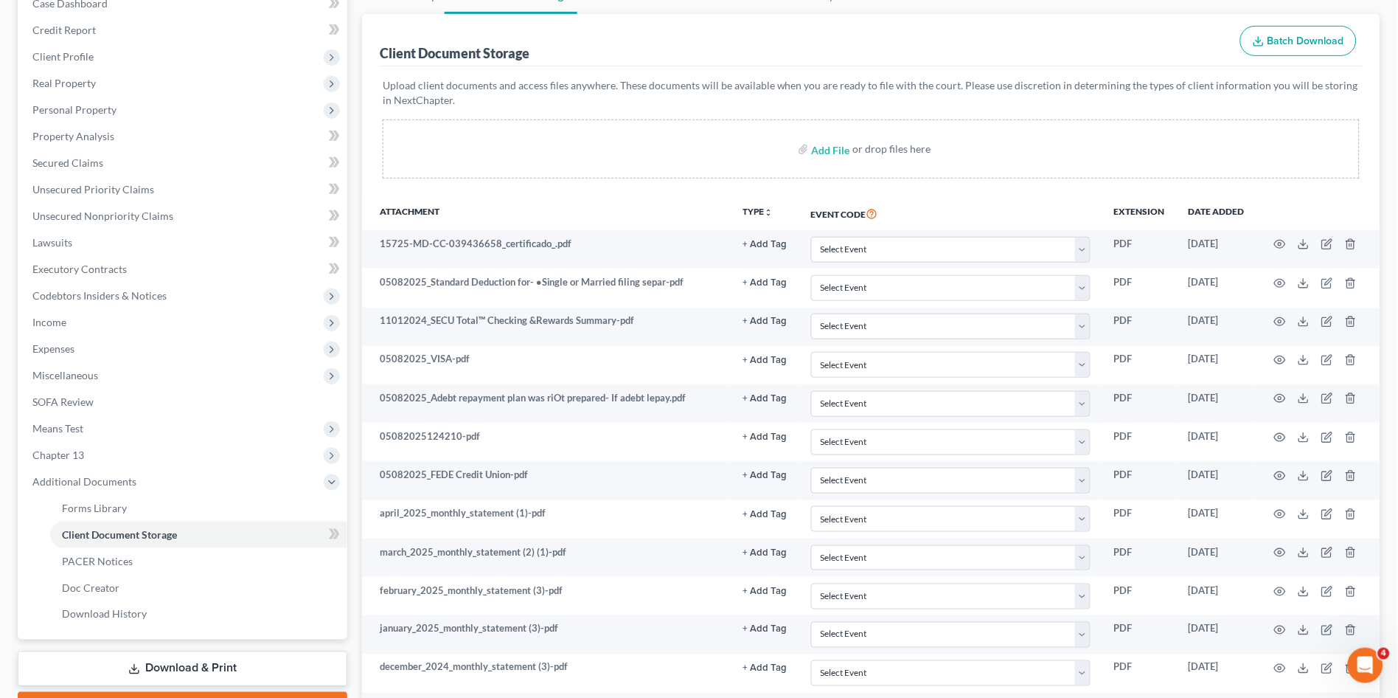
scroll to position [0, 0]
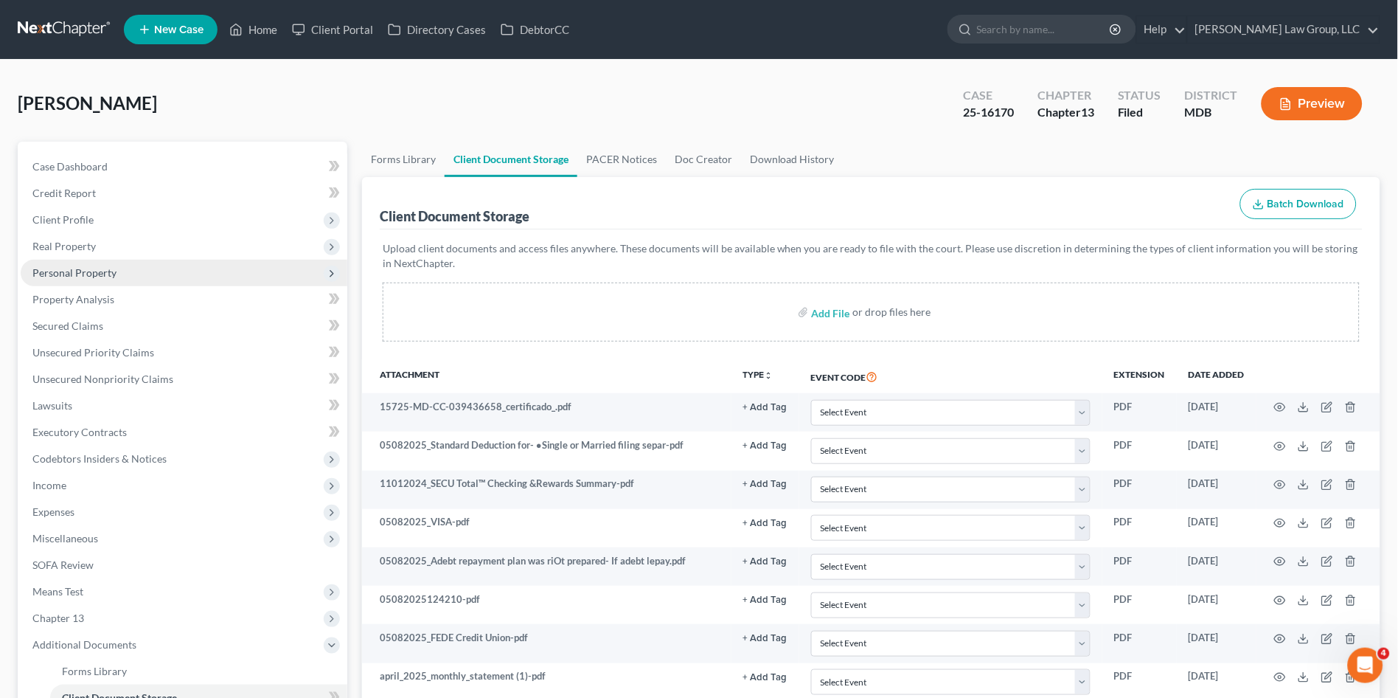
click at [59, 269] on span "Personal Property" at bounding box center [74, 272] width 84 height 13
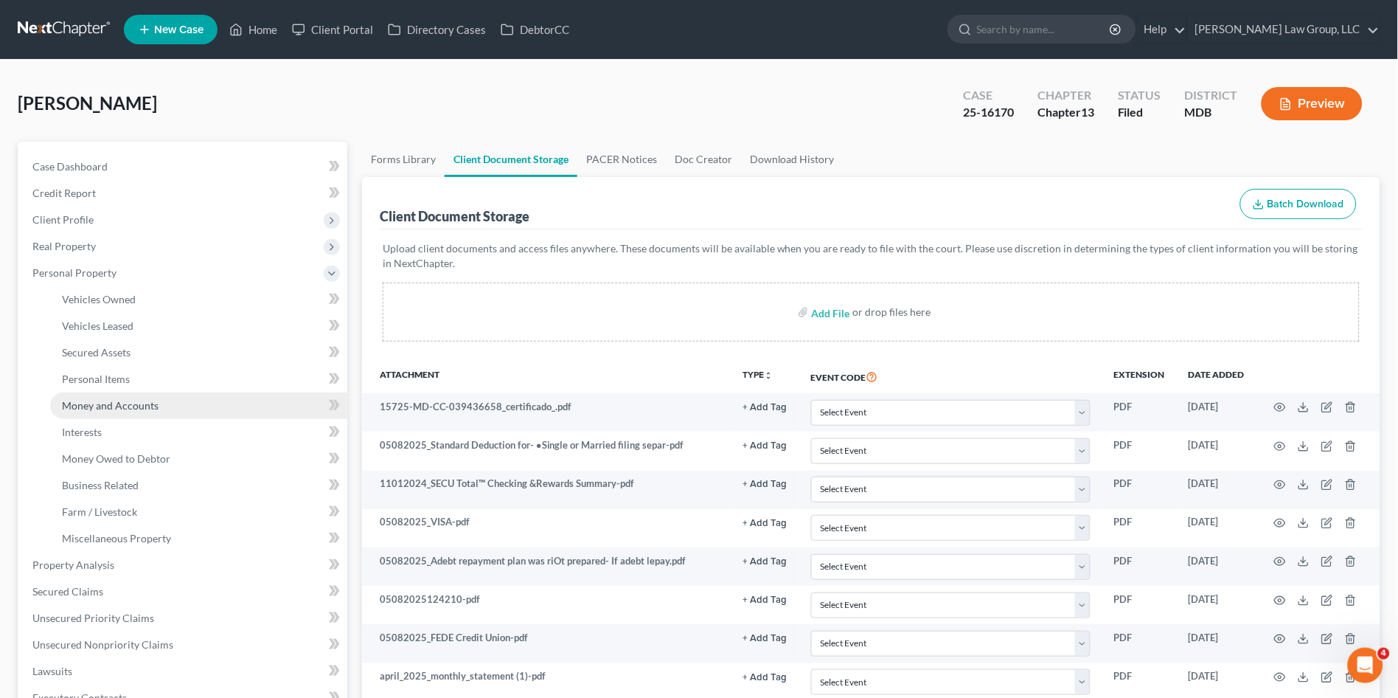
click at [104, 404] on span "Money and Accounts" at bounding box center [110, 405] width 97 height 13
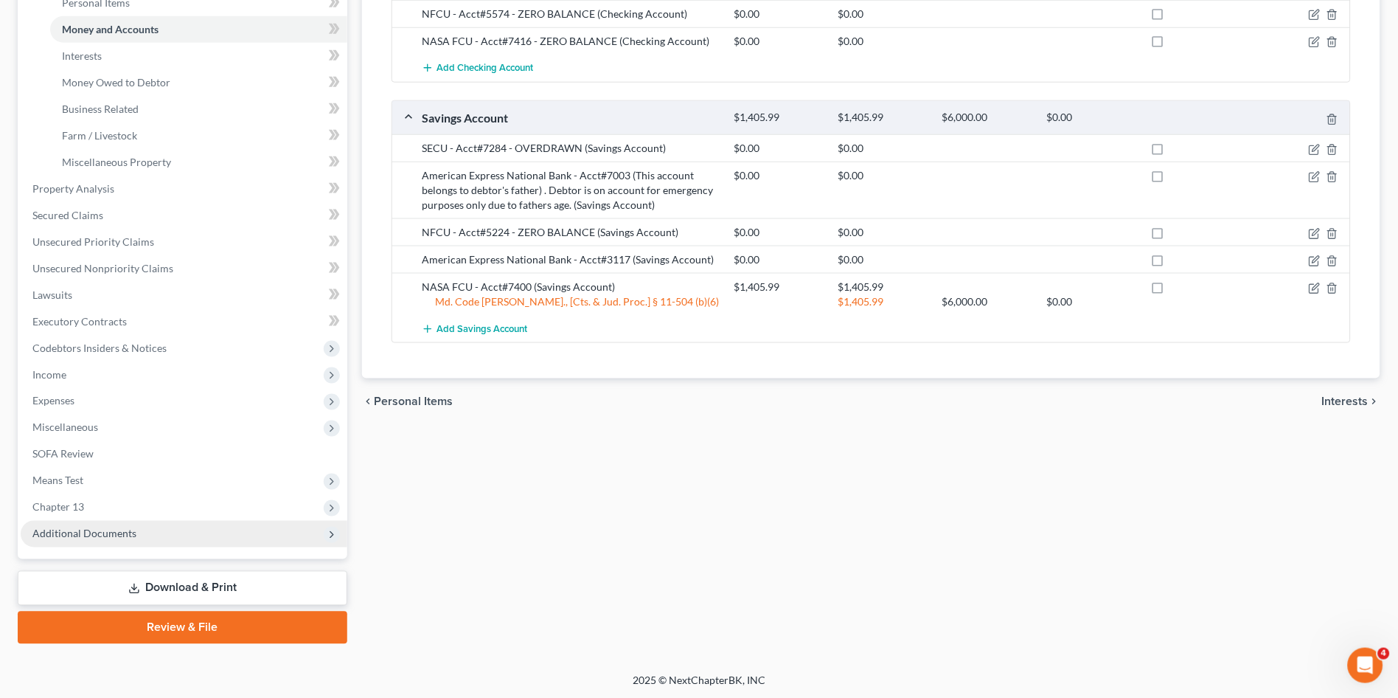
click at [86, 535] on span "Additional Documents" at bounding box center [84, 533] width 104 height 13
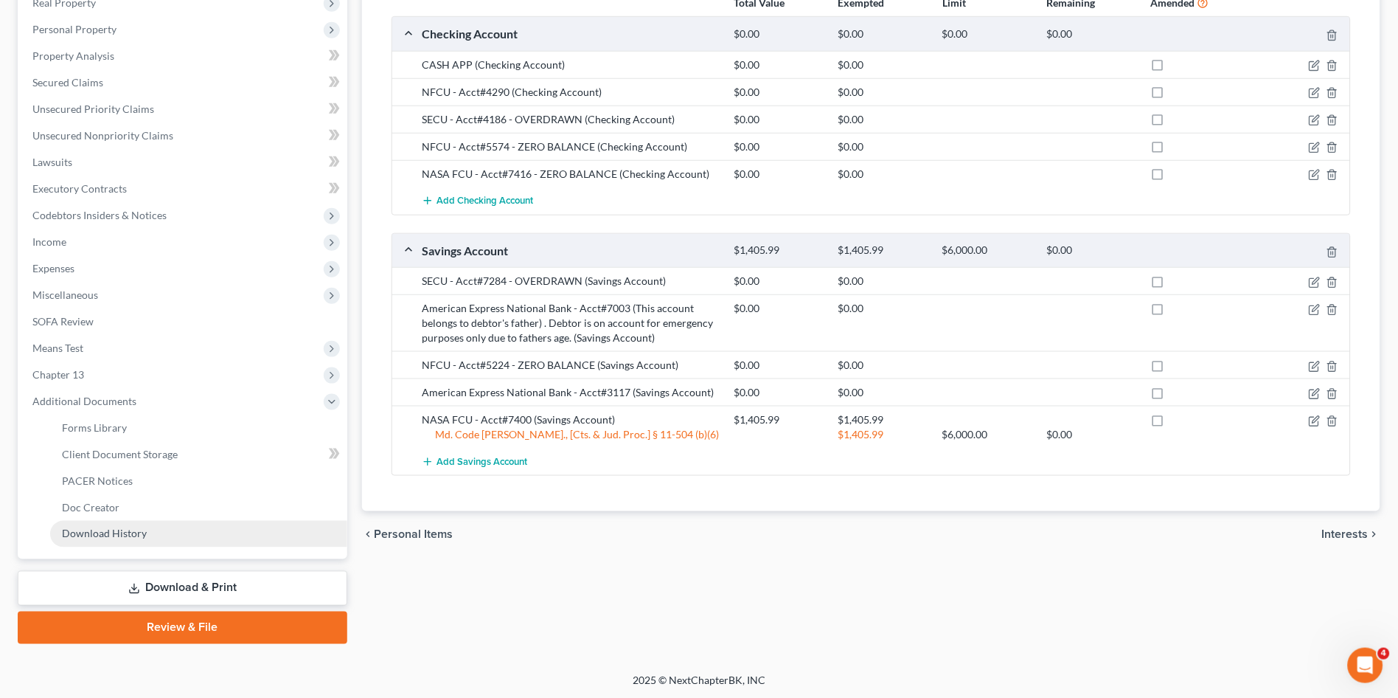
click at [89, 535] on span "Download History" at bounding box center [104, 533] width 85 height 13
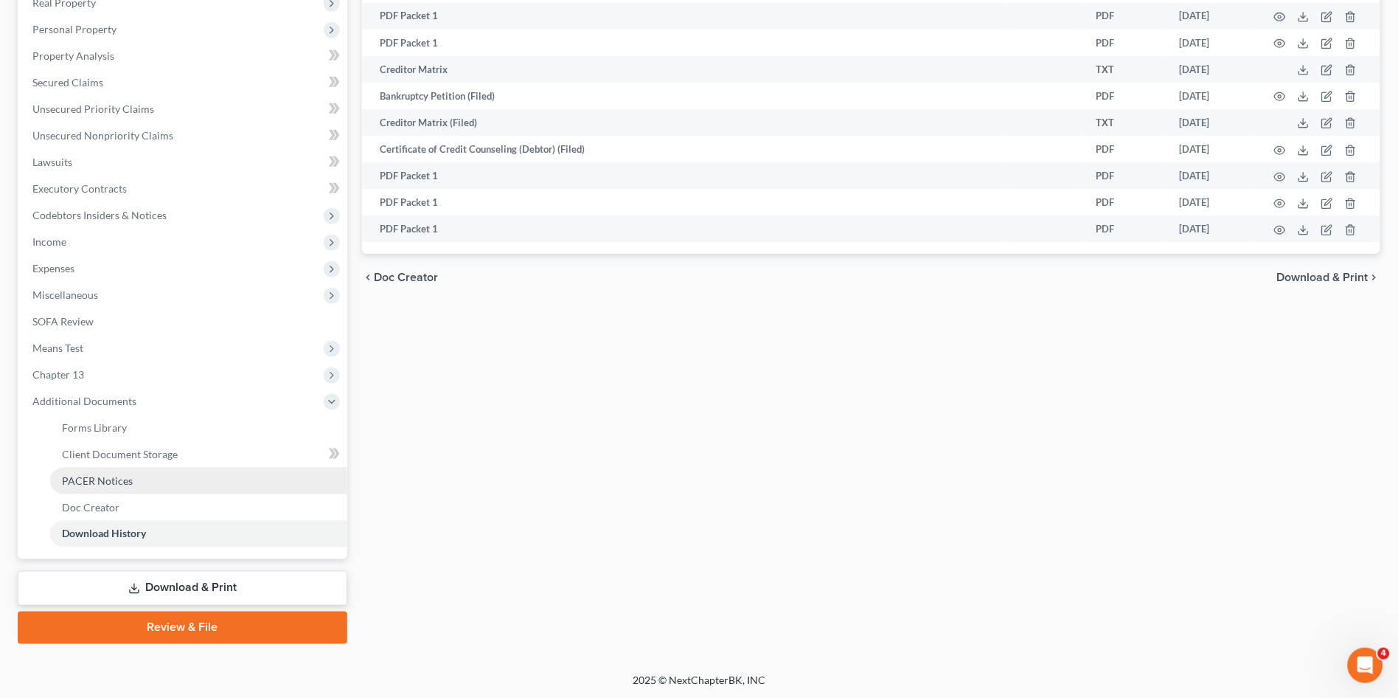
click at [91, 474] on span "PACER Notices" at bounding box center [97, 480] width 71 height 13
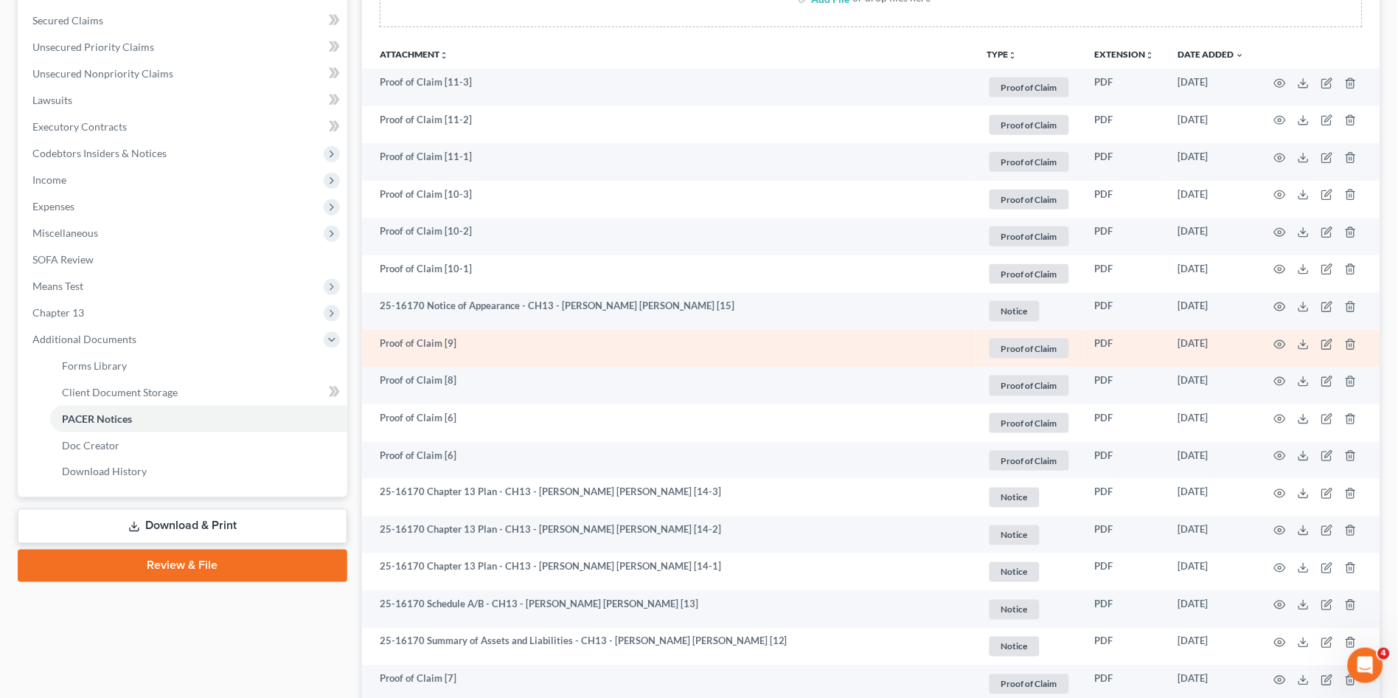
scroll to position [44, 0]
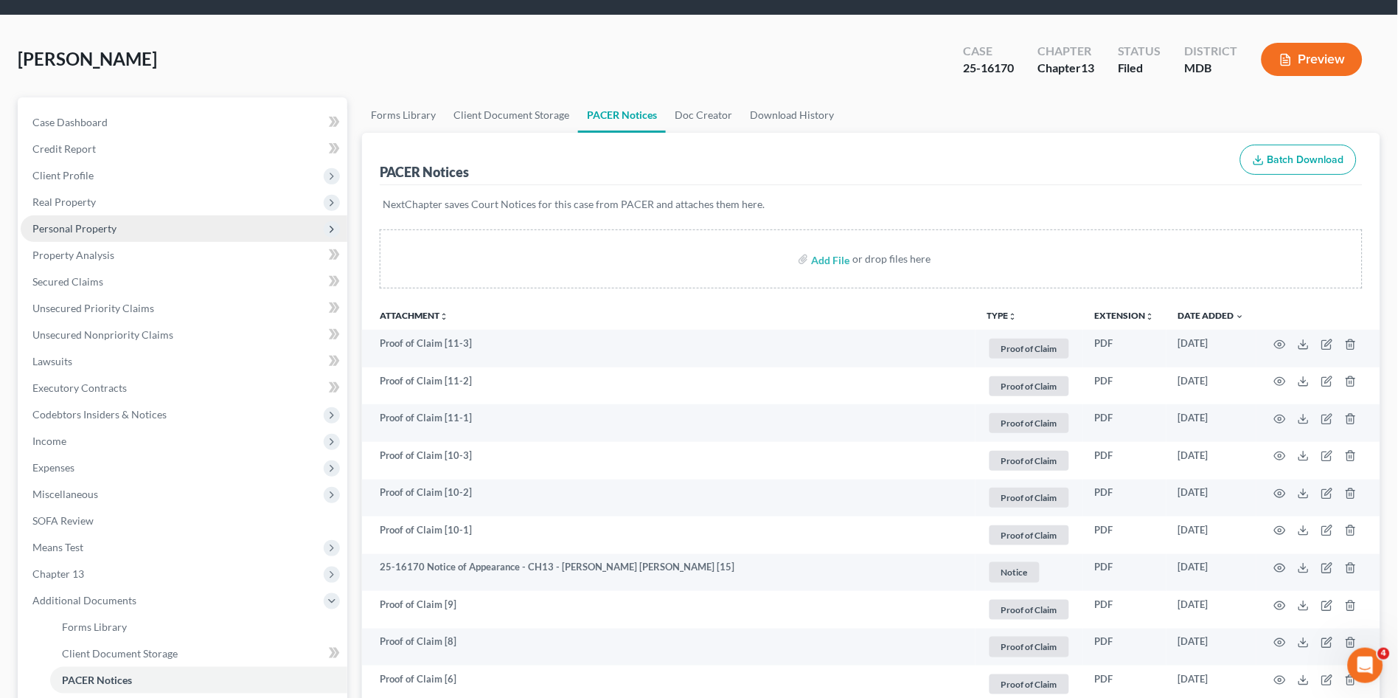
click at [86, 234] on span "Personal Property" at bounding box center [184, 228] width 327 height 27
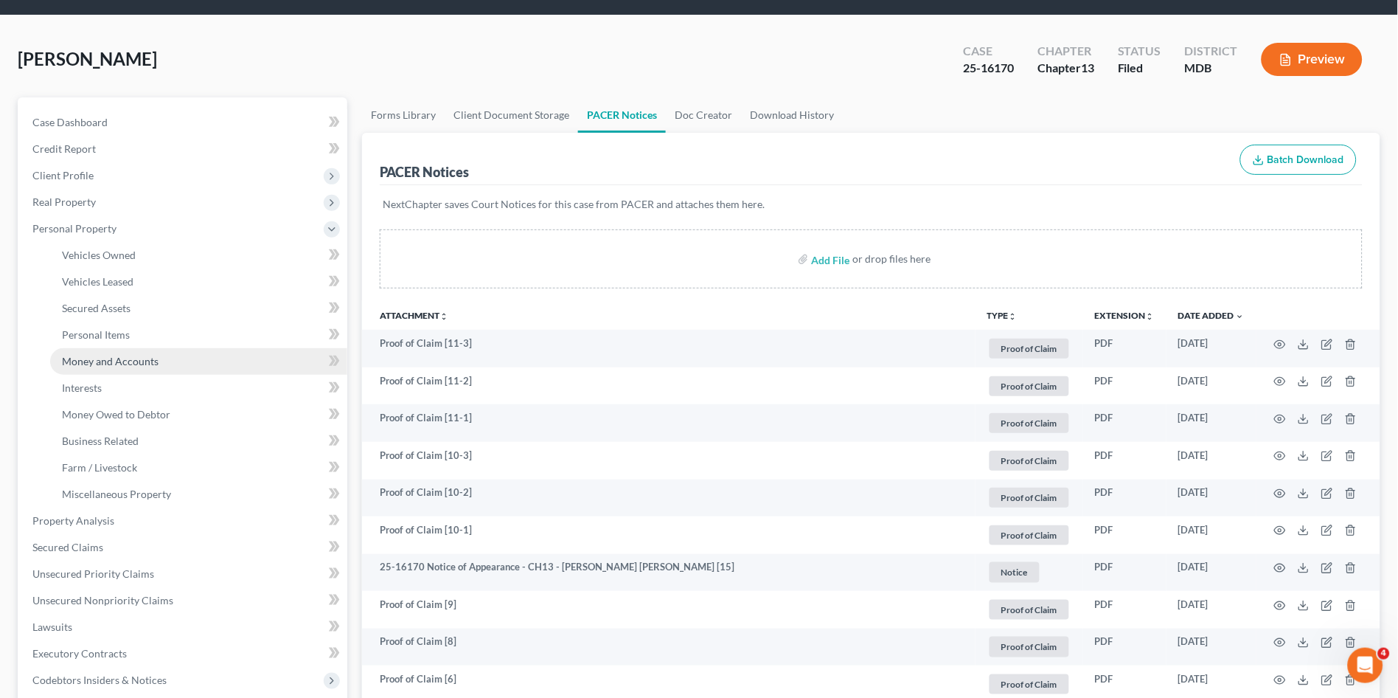
click at [125, 357] on span "Money and Accounts" at bounding box center [110, 361] width 97 height 13
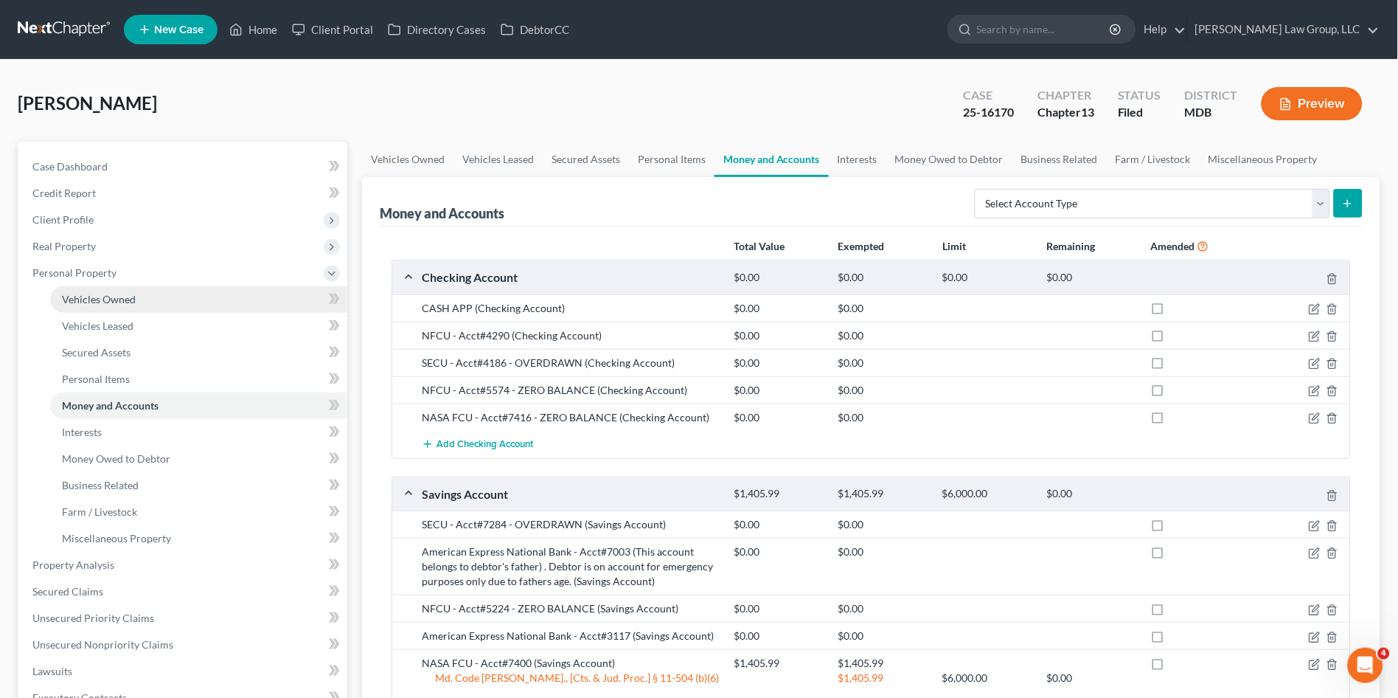
click at [85, 305] on link "Vehicles Owned" at bounding box center [198, 299] width 297 height 27
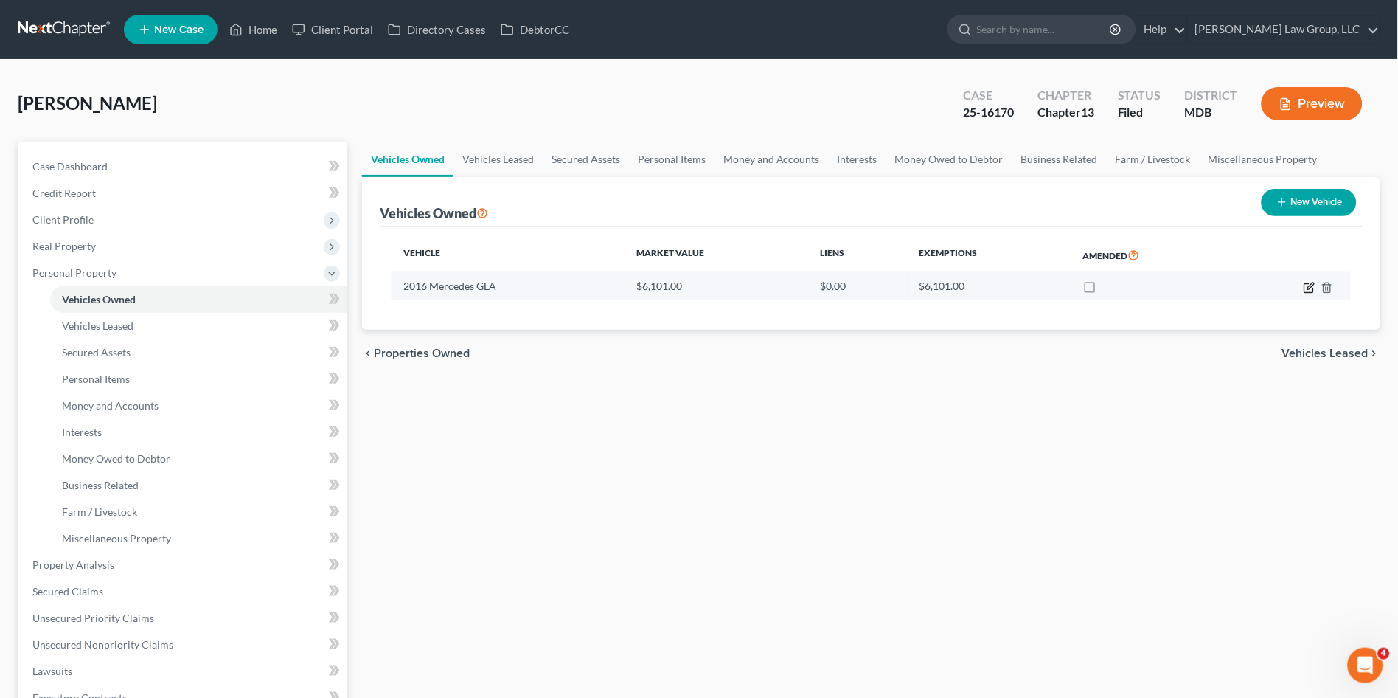
click at [1309, 287] on icon "button" at bounding box center [1310, 285] width 7 height 7
select select "0"
select select "10"
select select "2"
select select "0"
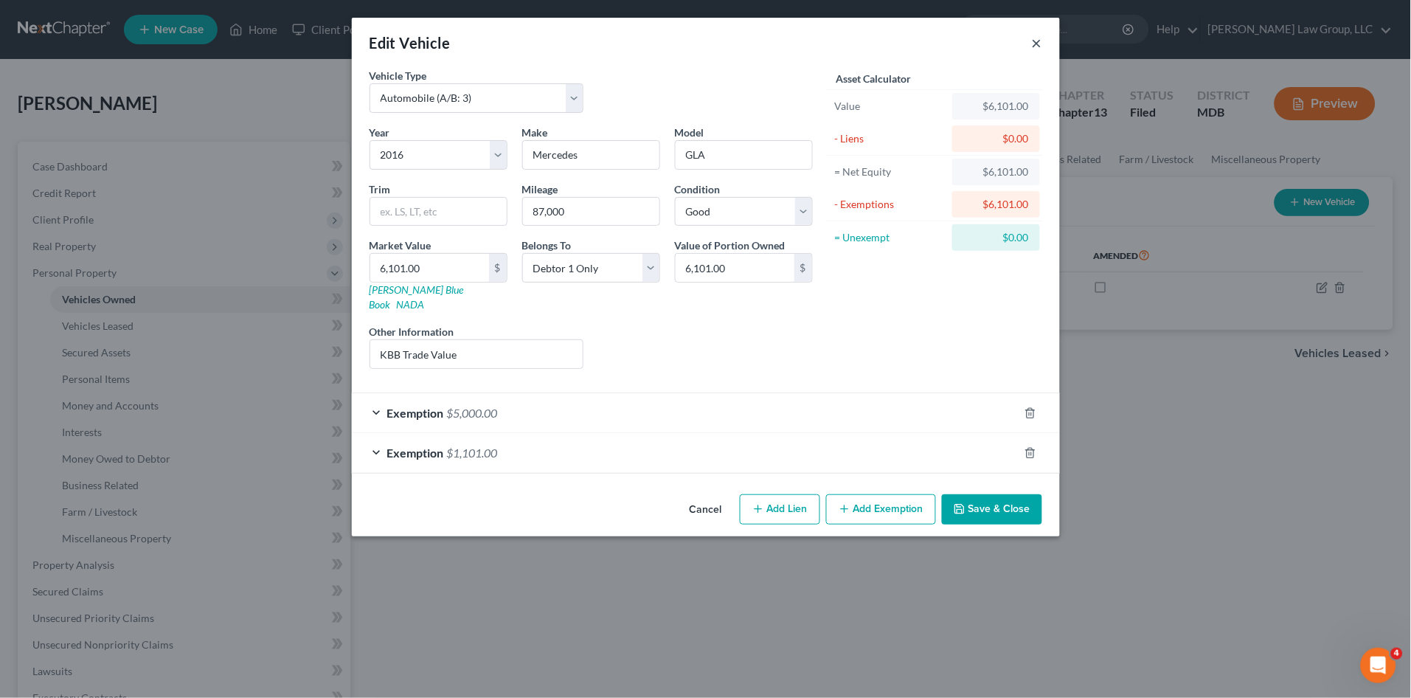
click at [1037, 43] on button "×" at bounding box center [1037, 43] width 10 height 18
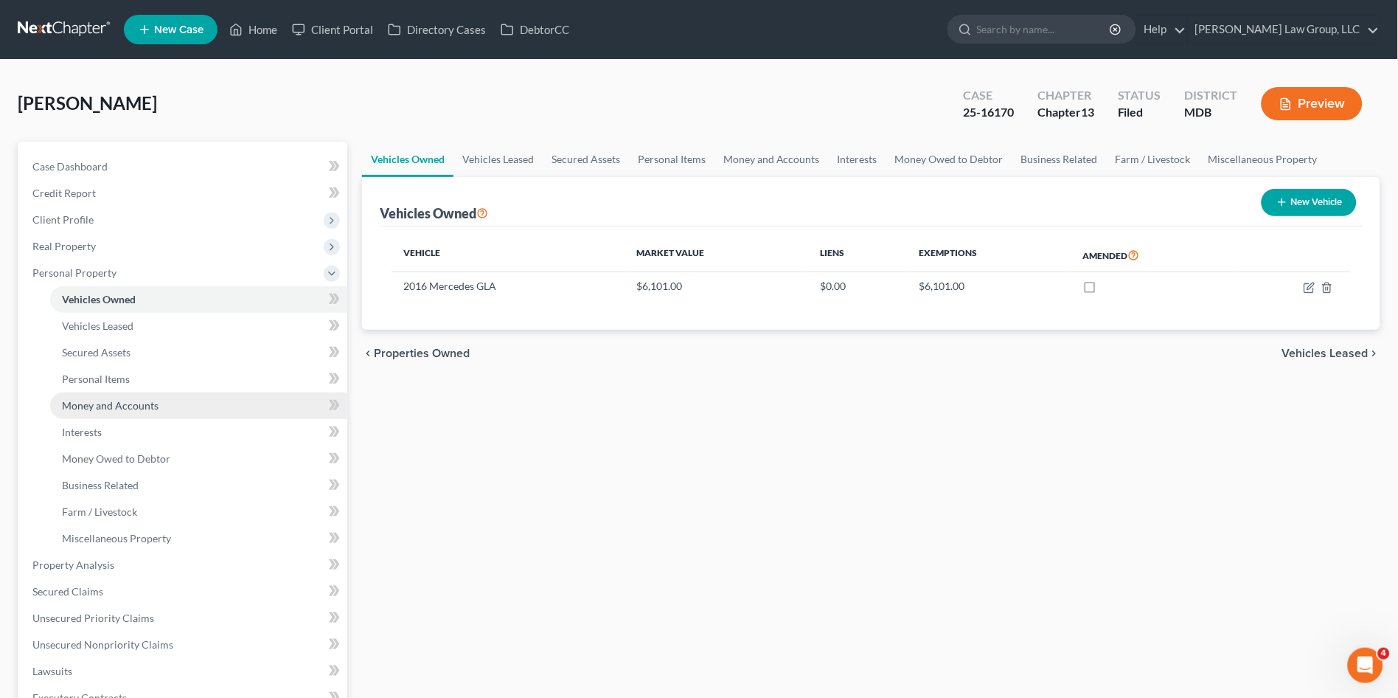
click at [108, 401] on span "Money and Accounts" at bounding box center [110, 405] width 97 height 13
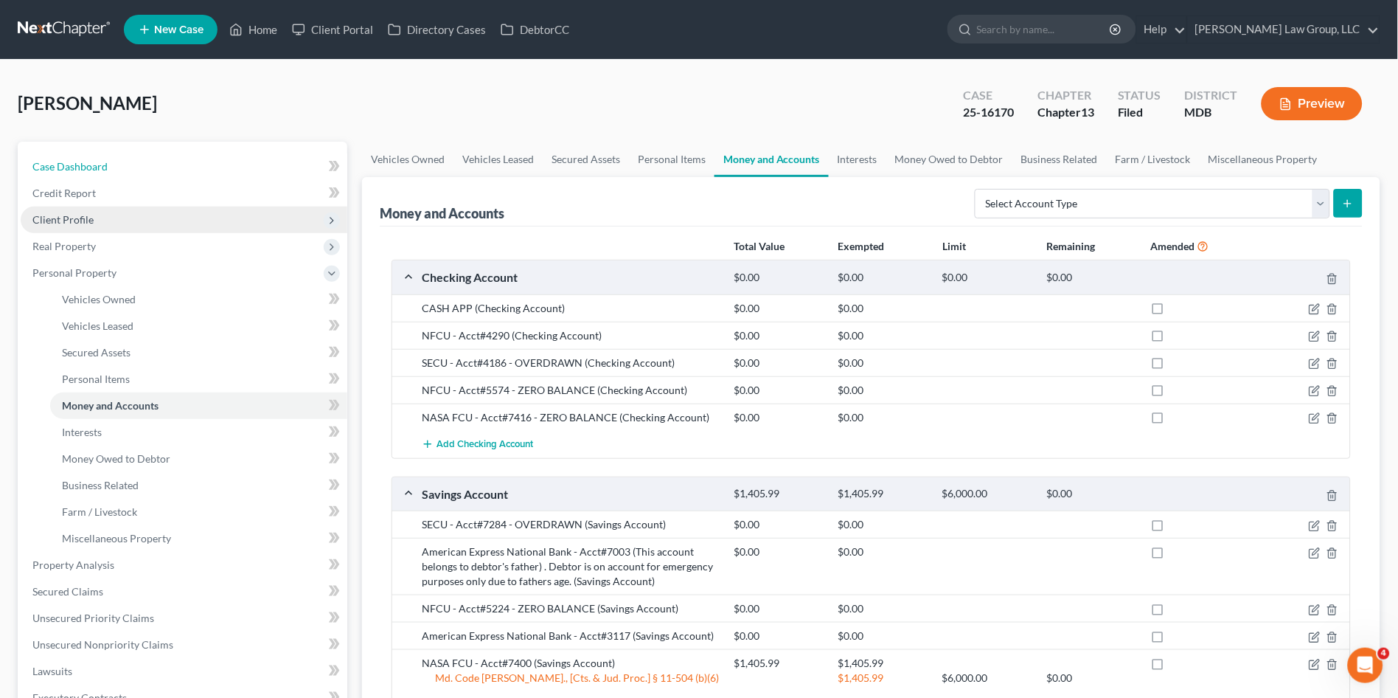
drag, startPoint x: 82, startPoint y: 161, endPoint x: 218, endPoint y: 217, distance: 146.5
click at [82, 161] on span "Case Dashboard" at bounding box center [69, 166] width 75 height 13
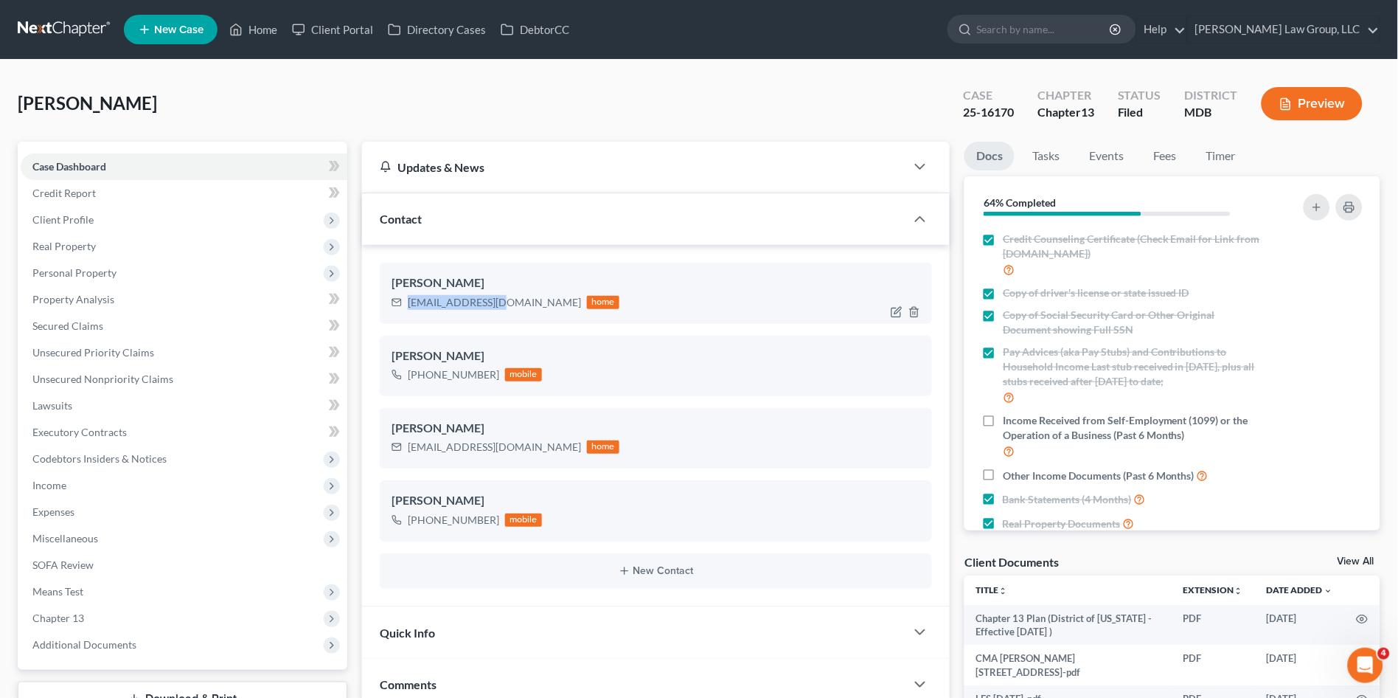
drag, startPoint x: 501, startPoint y: 303, endPoint x: 393, endPoint y: 319, distance: 109.5
click at [393, 319] on div "[PERSON_NAME] [EMAIL_ADDRESS][DOMAIN_NAME] home" at bounding box center [656, 292] width 552 height 60
copy div "[EMAIL_ADDRESS][DOMAIN_NAME]"
click at [94, 295] on span "Property Analysis" at bounding box center [73, 299] width 82 height 13
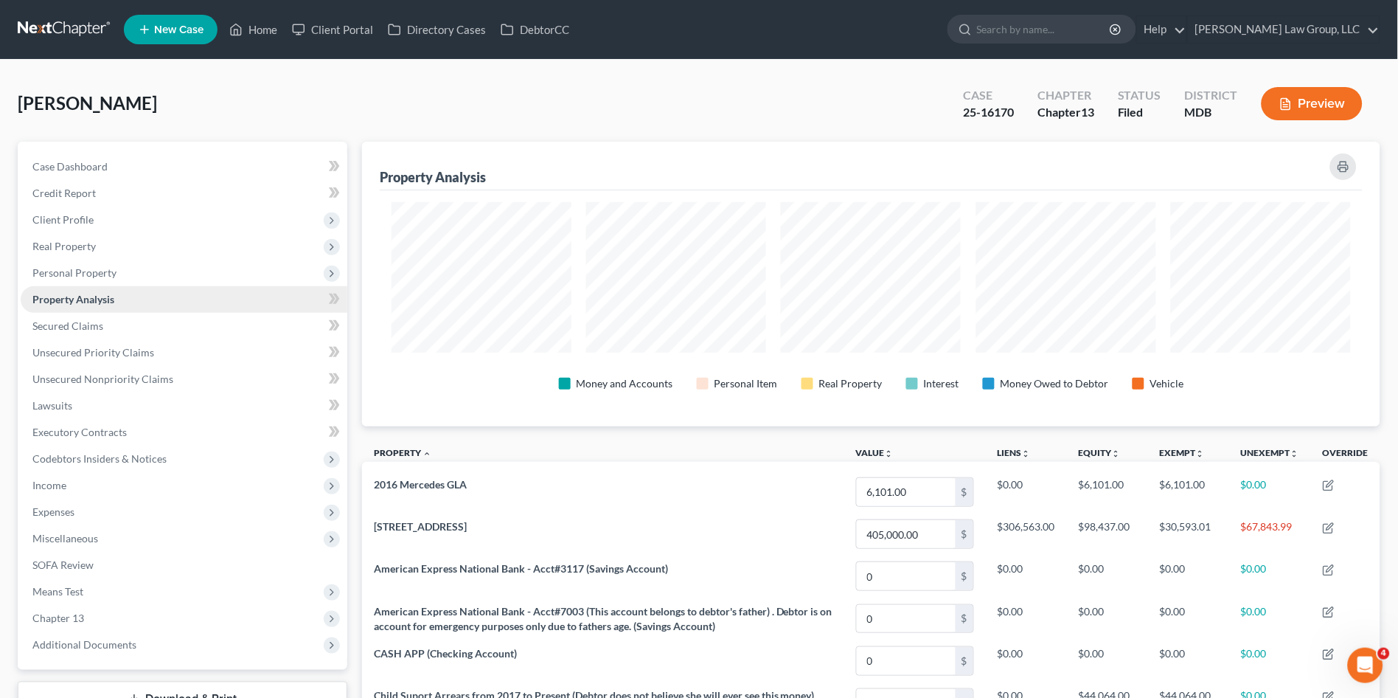
scroll to position [285, 1019]
click at [95, 272] on span "Personal Property" at bounding box center [74, 272] width 84 height 13
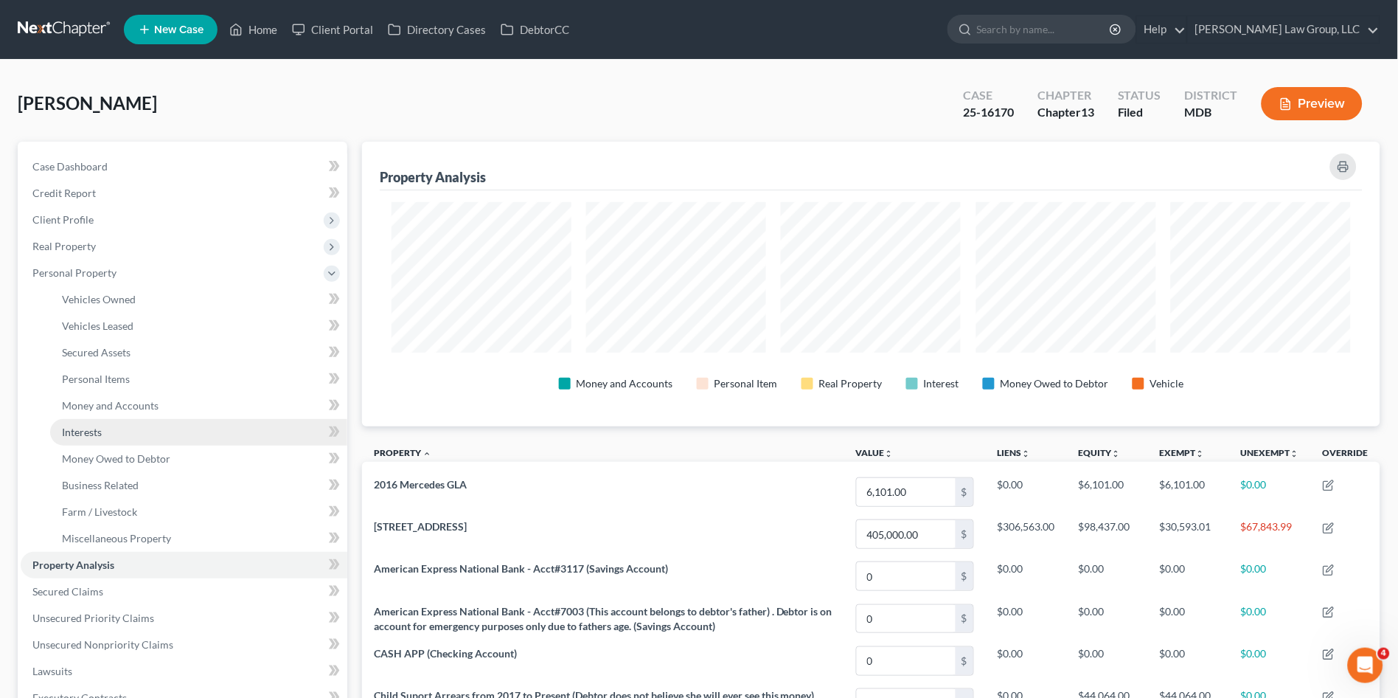
click at [108, 423] on link "Interests" at bounding box center [198, 432] width 297 height 27
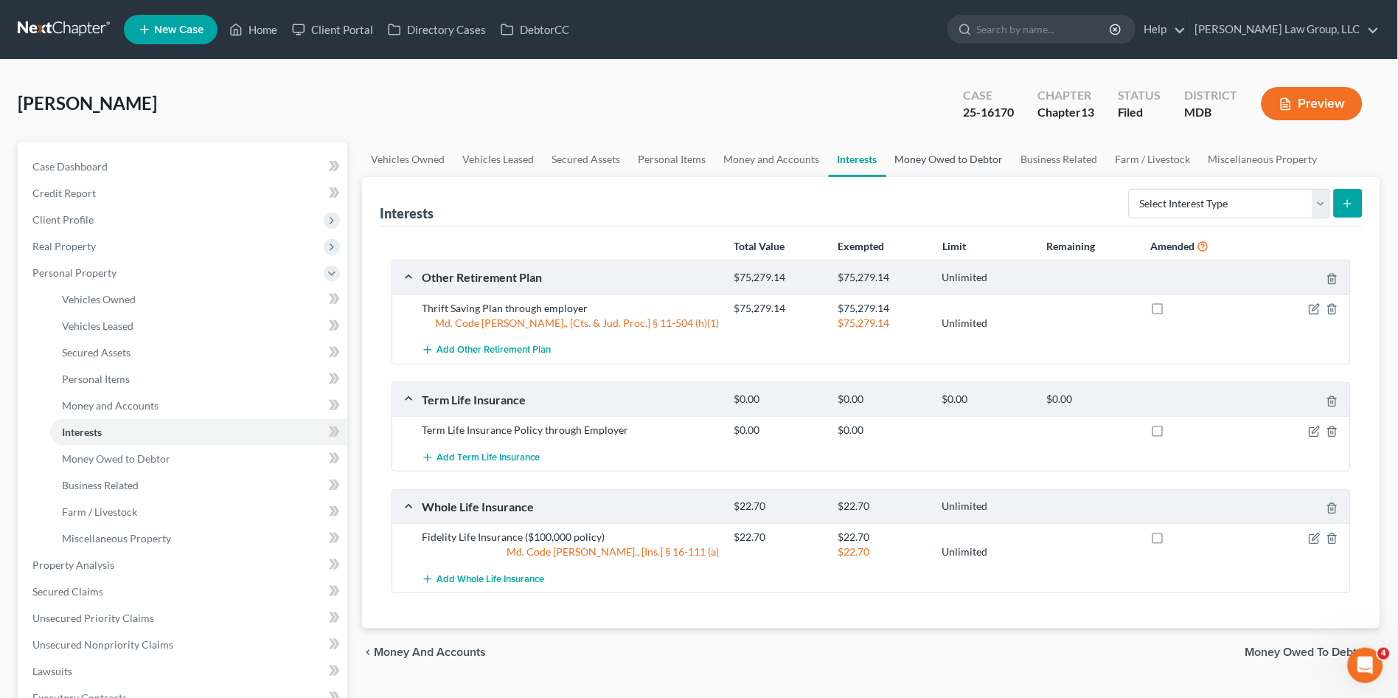
click at [935, 154] on link "Money Owed to Debtor" at bounding box center [949, 159] width 126 height 35
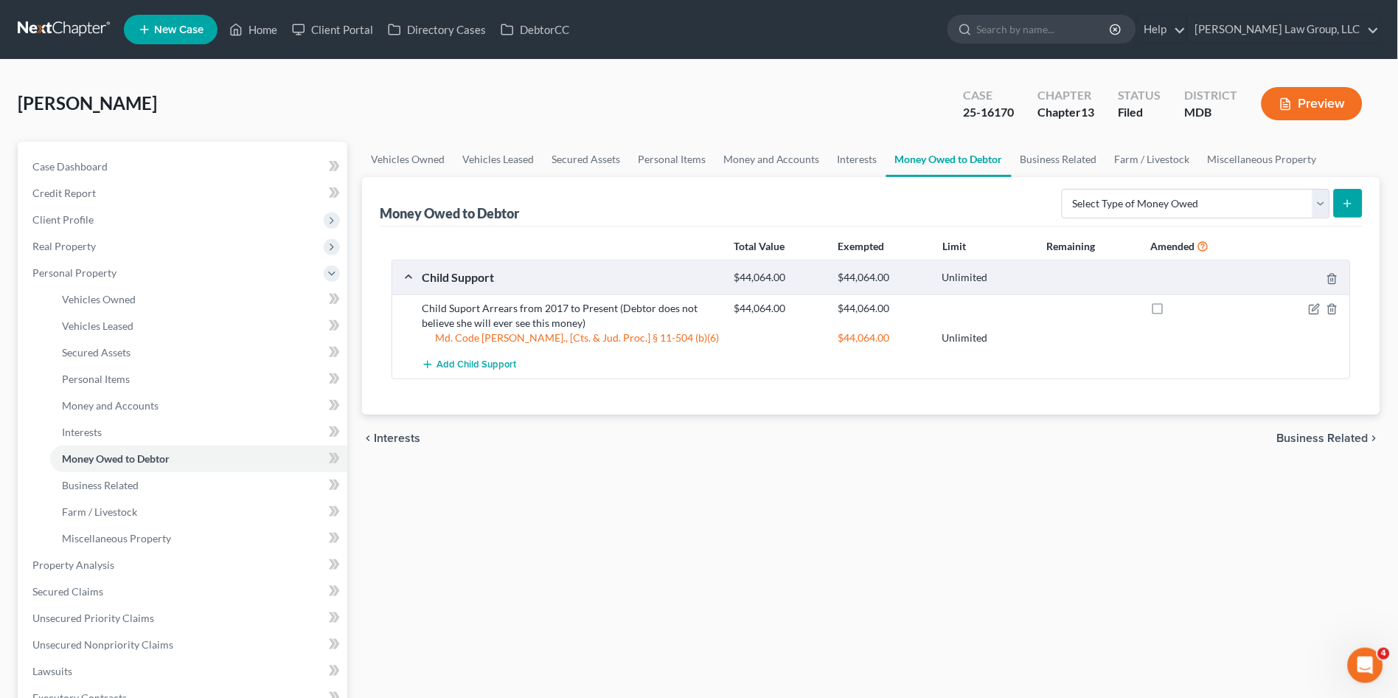
click at [1308, 109] on button "Preview" at bounding box center [1312, 103] width 101 height 33
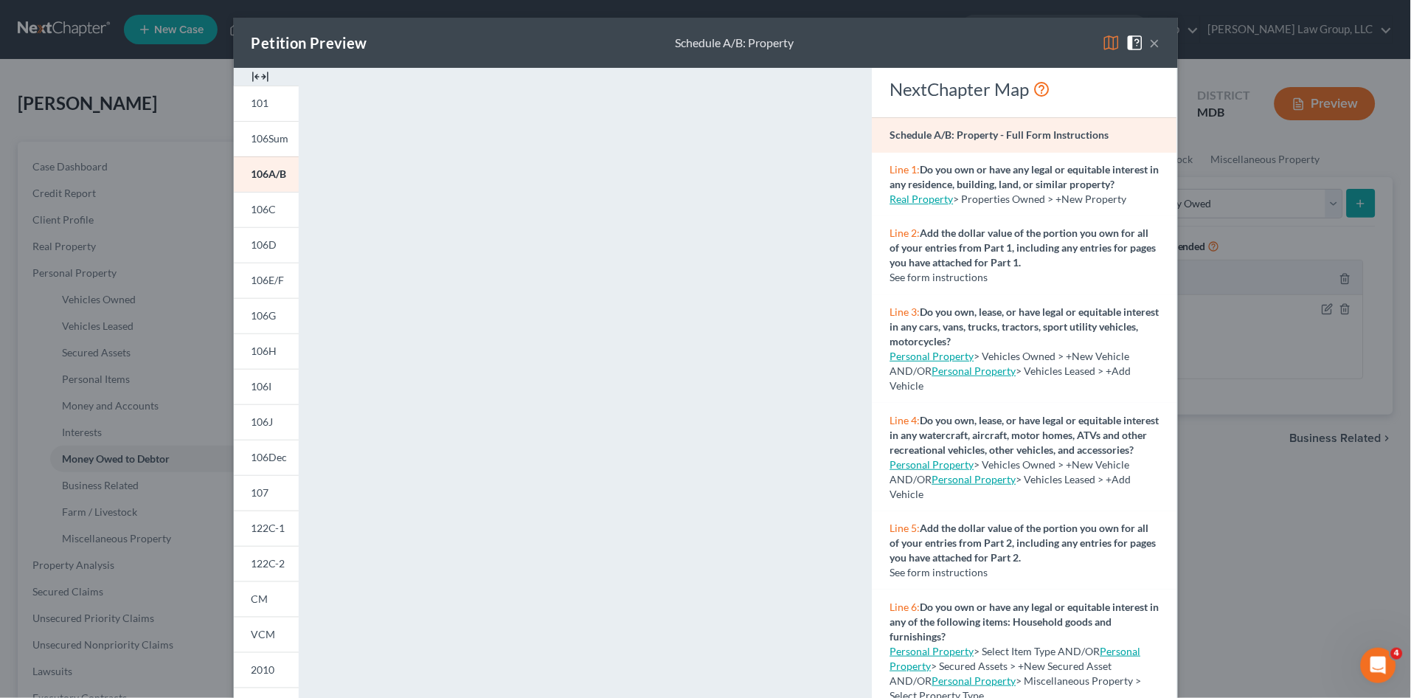
click at [1150, 42] on button "×" at bounding box center [1155, 43] width 10 height 18
